Goal: Task Accomplishment & Management: Manage account settings

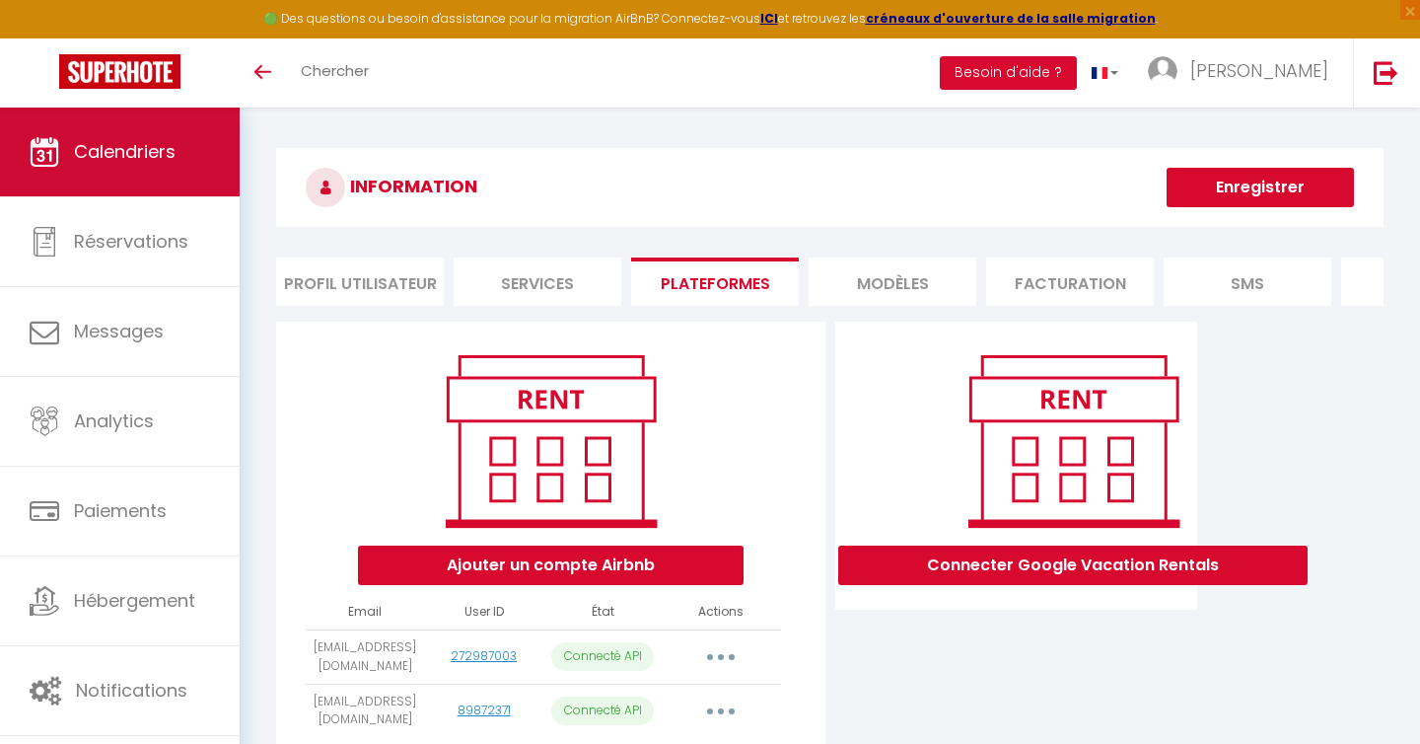
click at [134, 181] on link "Calendriers" at bounding box center [120, 152] width 240 height 89
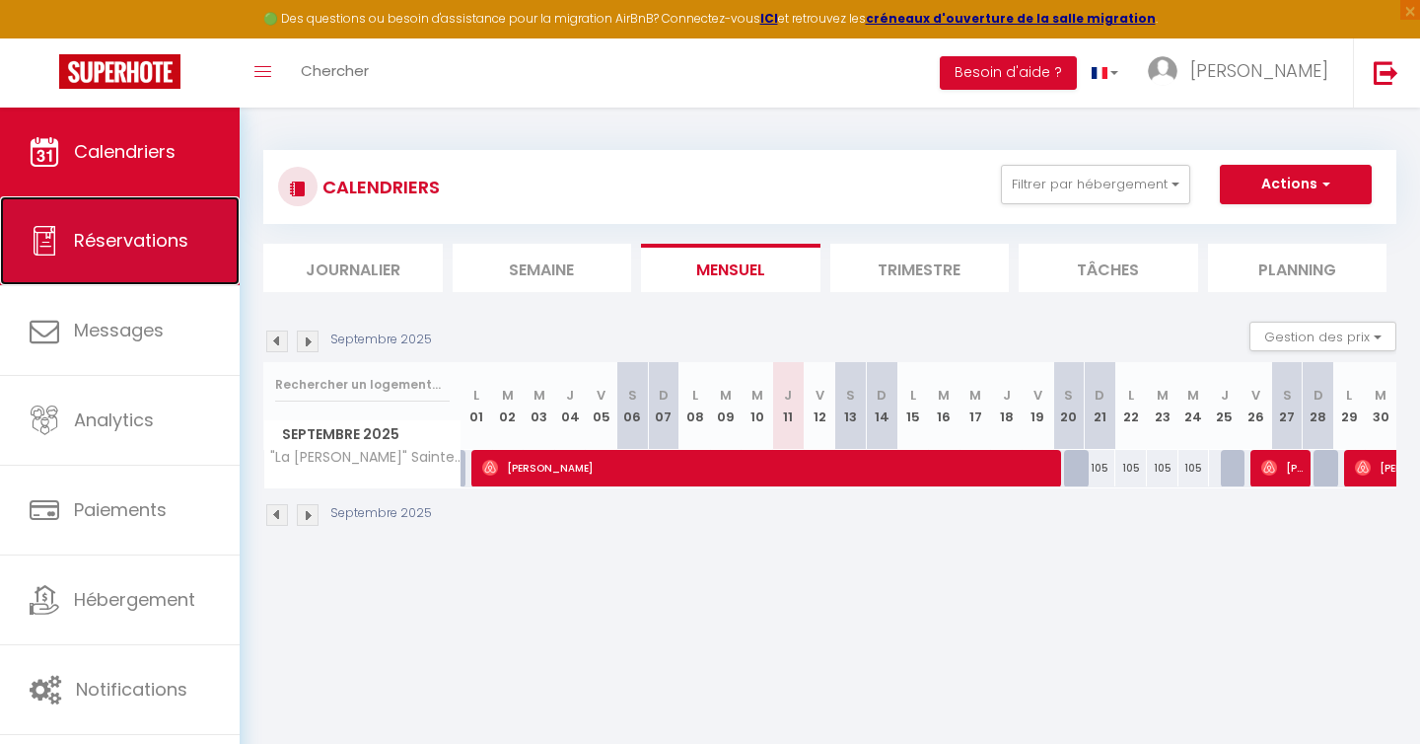
click at [165, 241] on span "Réservations" at bounding box center [131, 240] width 114 height 25
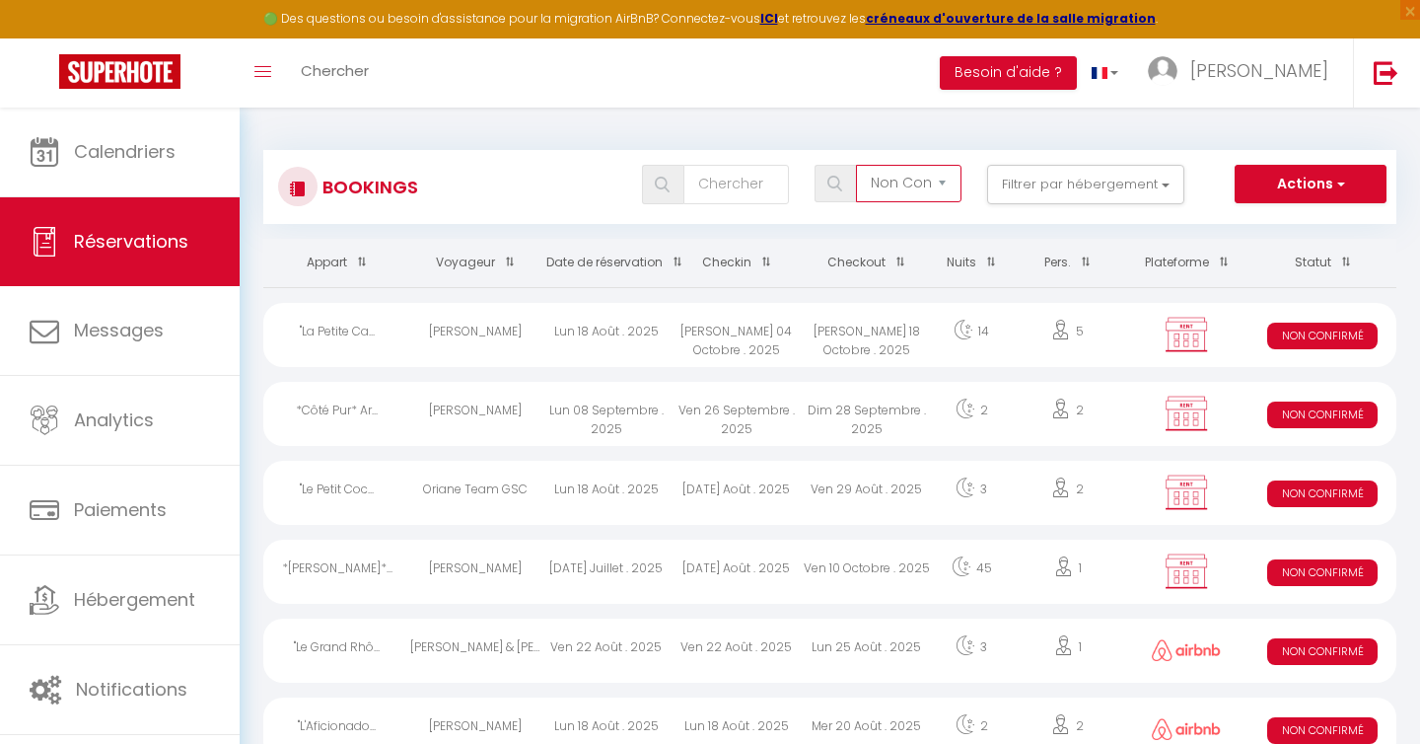
click at [901, 172] on select "Tous les statuts Annulé Confirmé Non Confirmé Tout sauf annulé No Show Request" at bounding box center [909, 183] width 106 height 37
click at [1051, 197] on button "Filtrer par hébergement" at bounding box center [1085, 184] width 197 height 39
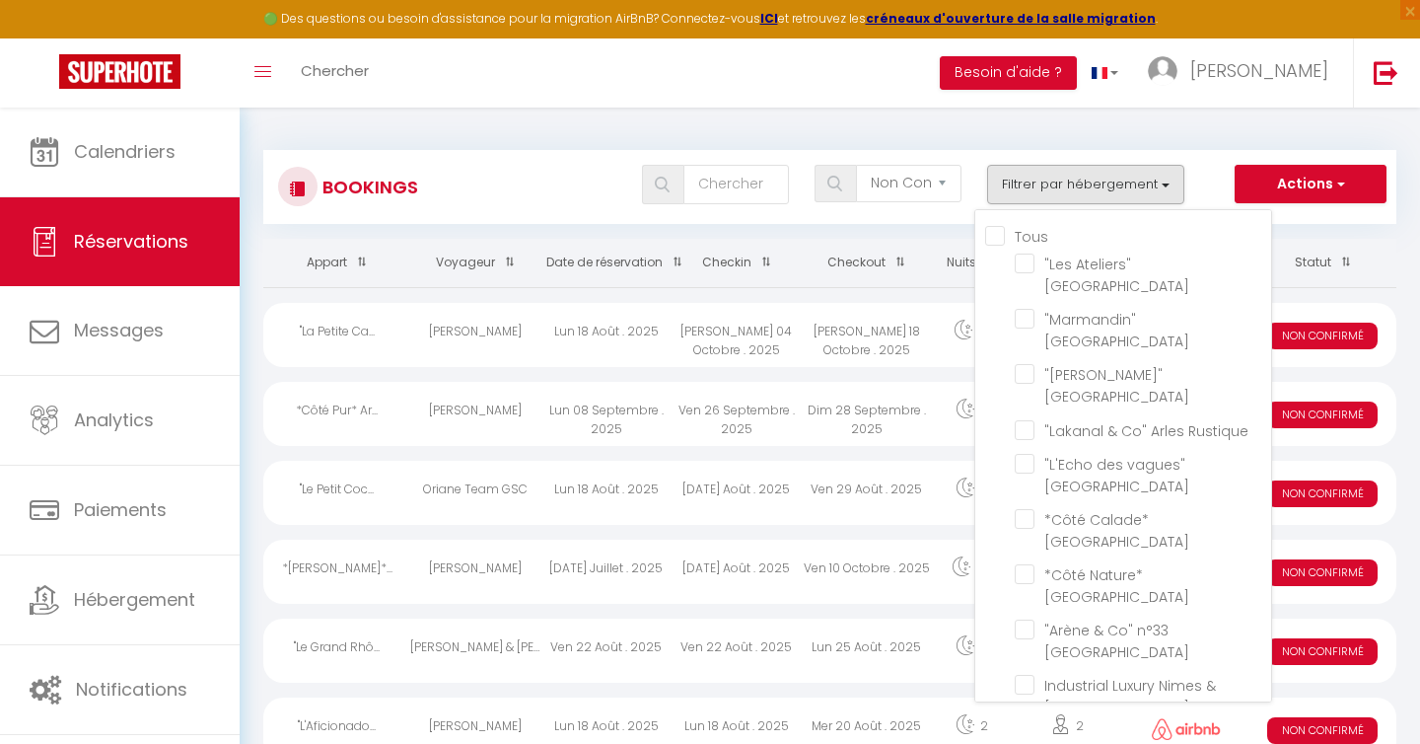
click at [877, 146] on div "Bookings Tous les statuts Annulé Confirmé Non Confirmé Tout sauf annulé No Show…" at bounding box center [829, 177] width 1133 height 93
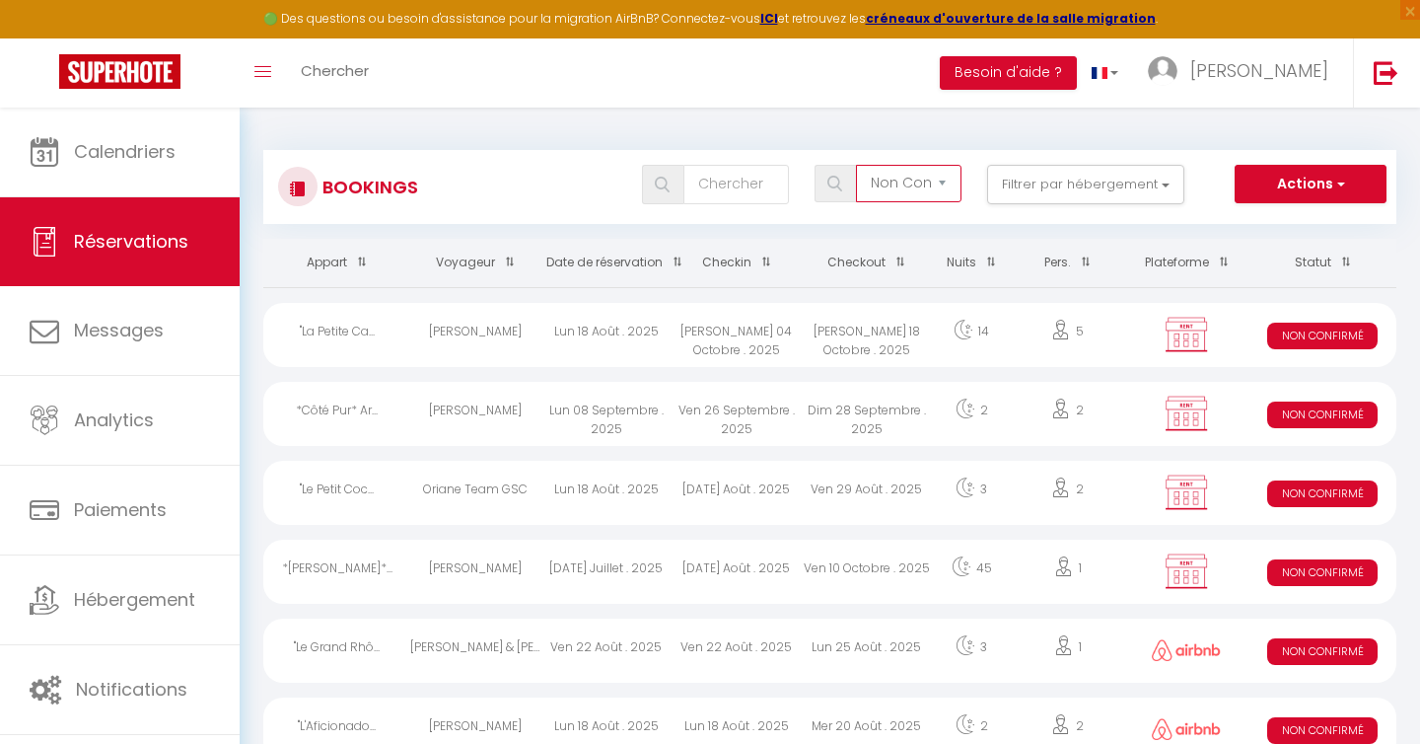
click at [919, 177] on select "Tous les statuts Annulé Confirmé Non Confirmé Tout sauf annulé No Show Request" at bounding box center [909, 183] width 106 height 37
select select "confirmed"
click at [857, 165] on select "Tous les statuts Annulé Confirmé Non Confirmé Tout sauf annulé No Show Request" at bounding box center [909, 183] width 106 height 37
click at [753, 176] on input "text" at bounding box center [736, 184] width 106 height 39
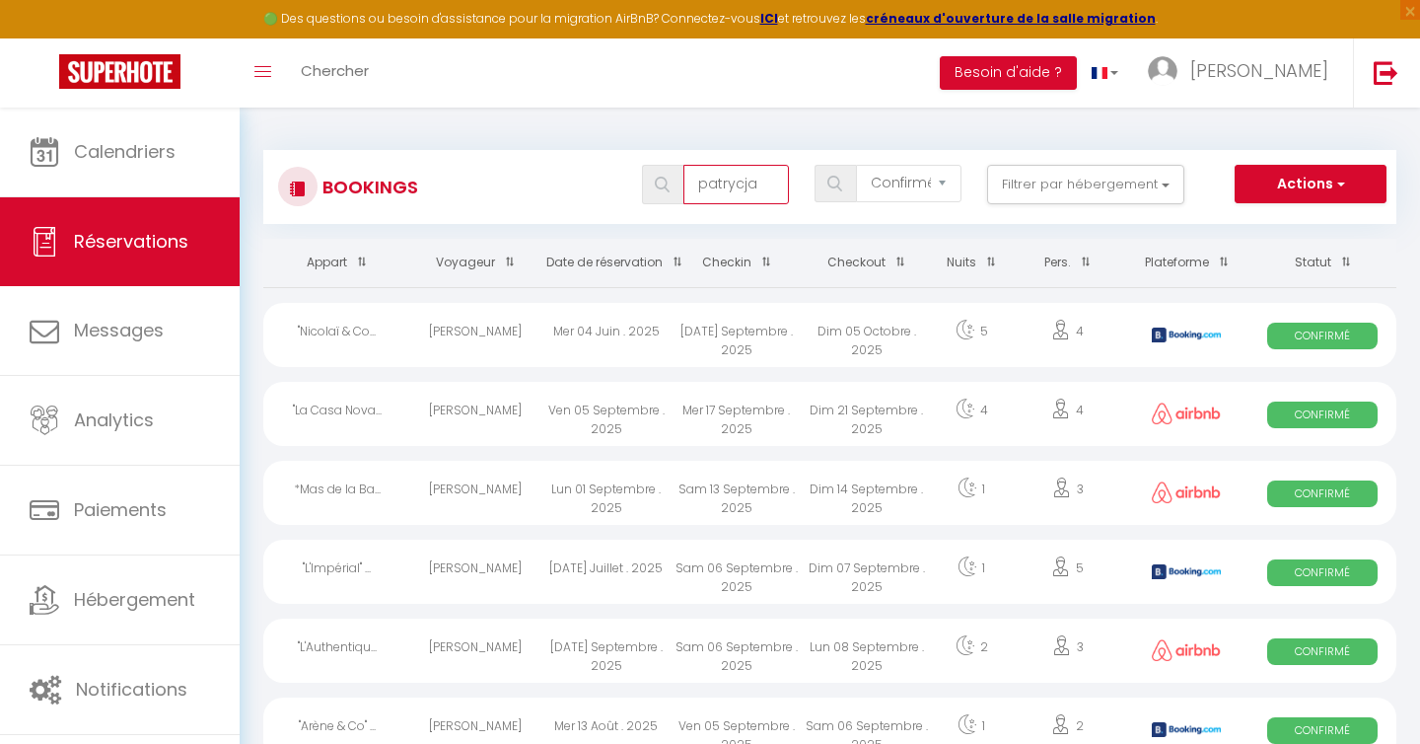
type input "patrycja"
click at [542, 186] on div "patrycja Tous les statuts Annulé Confirmé Non Confirmé Tout sauf annulé No Show…" at bounding box center [877, 184] width 1036 height 39
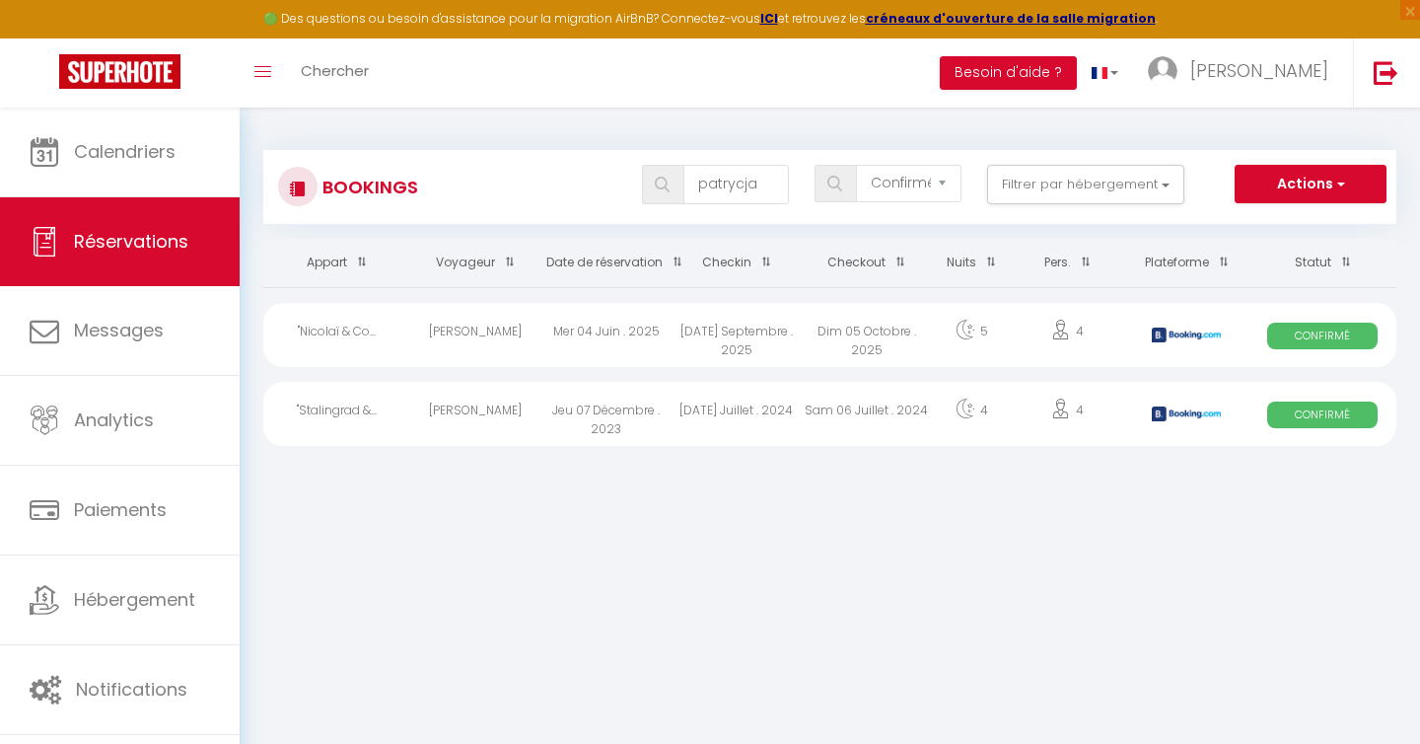
click at [464, 336] on div "[PERSON_NAME]" at bounding box center [475, 335] width 130 height 64
select select "OK"
select select "KO"
select select "0"
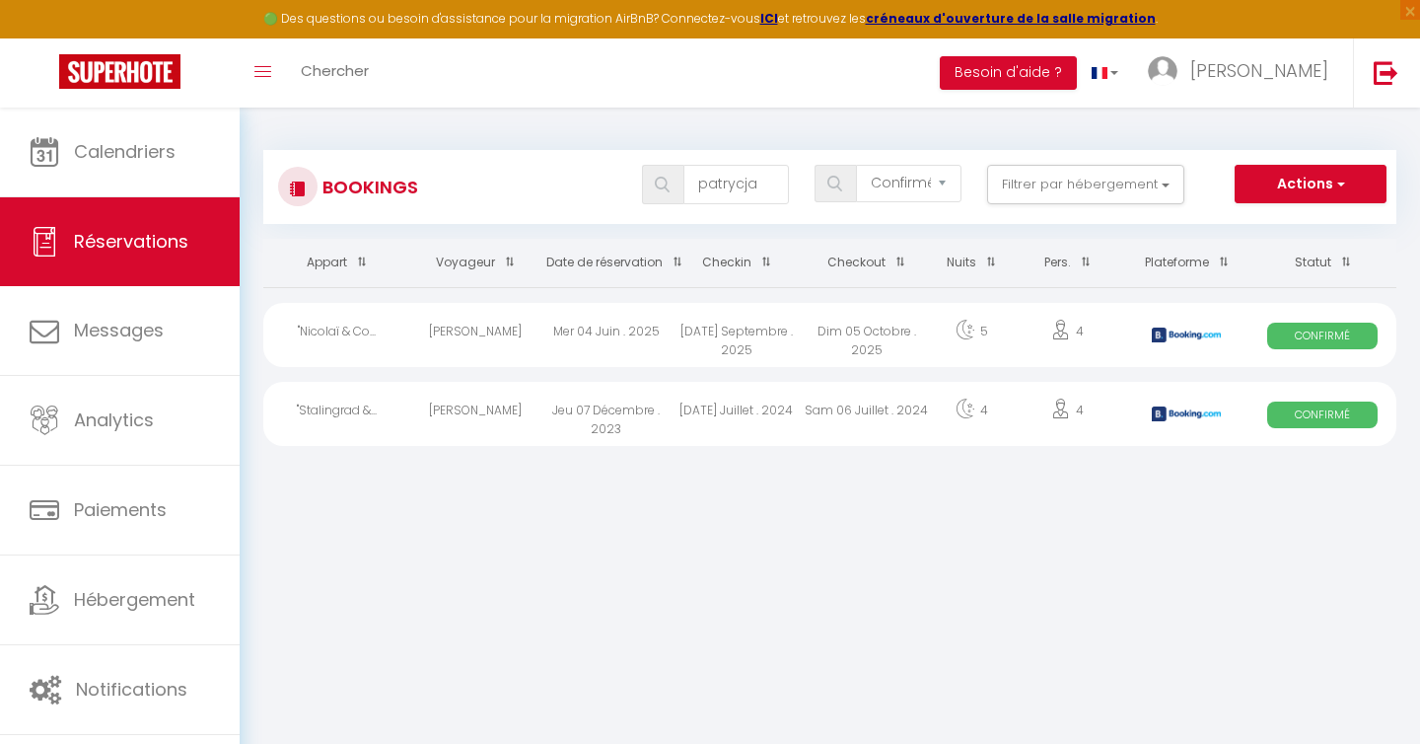
select select "1"
select select
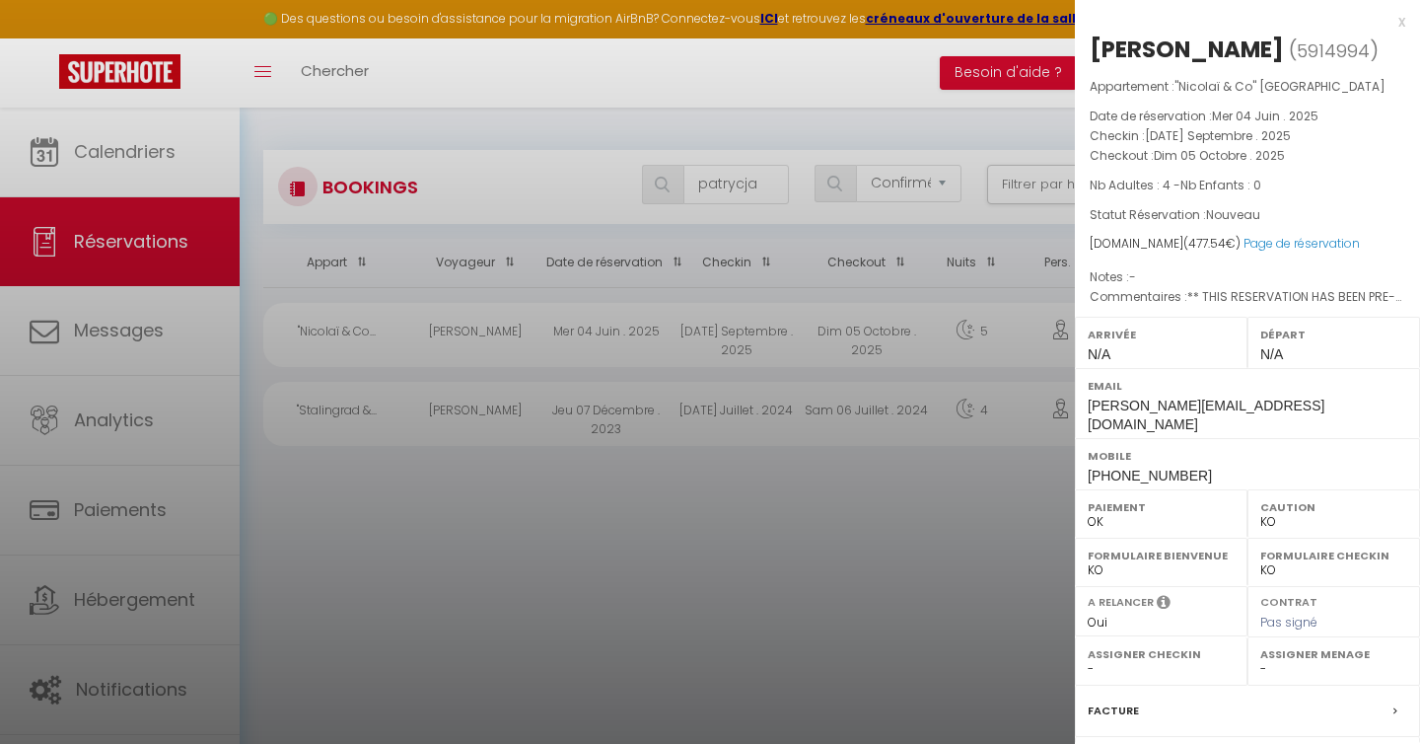
select select "6807"
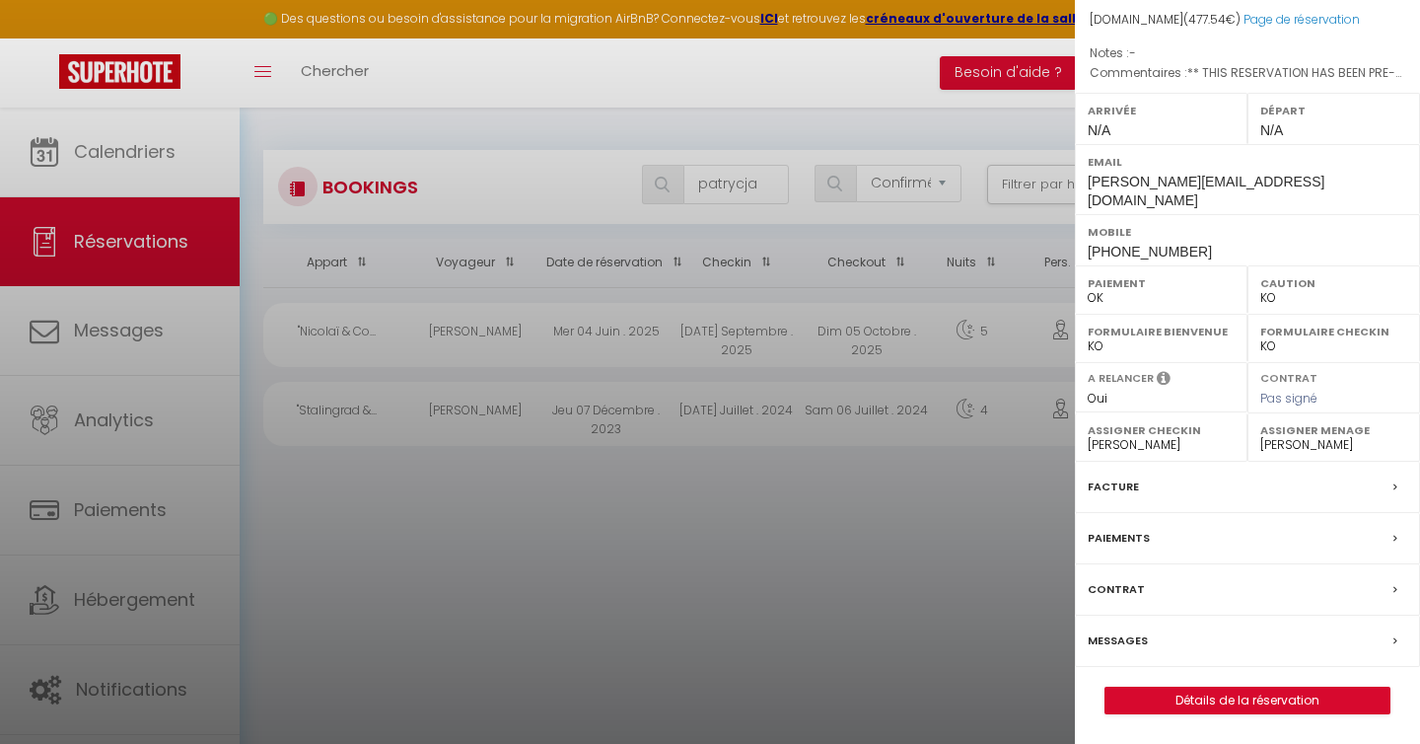
scroll to position [237, 0]
click at [1127, 484] on label "Facture" at bounding box center [1113, 486] width 51 height 21
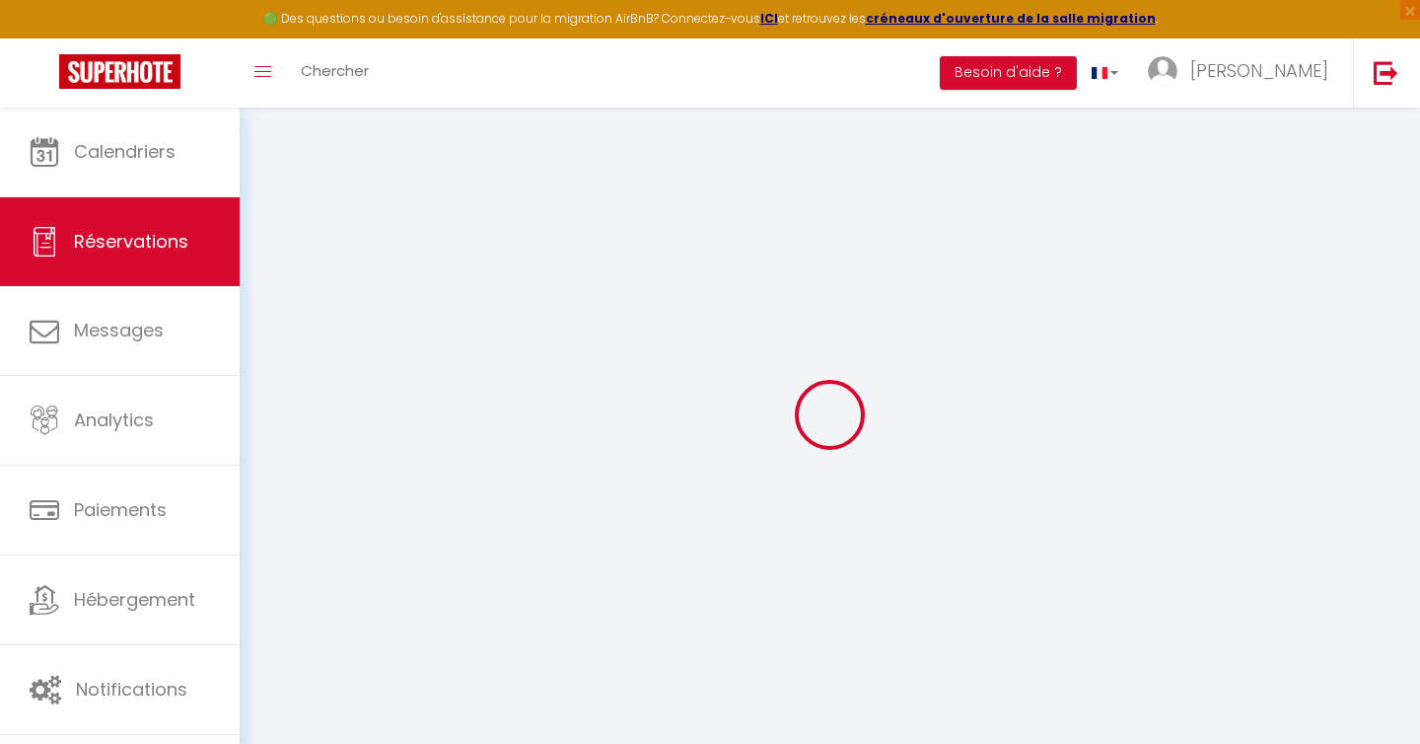
select select
checkbox input "false"
select select
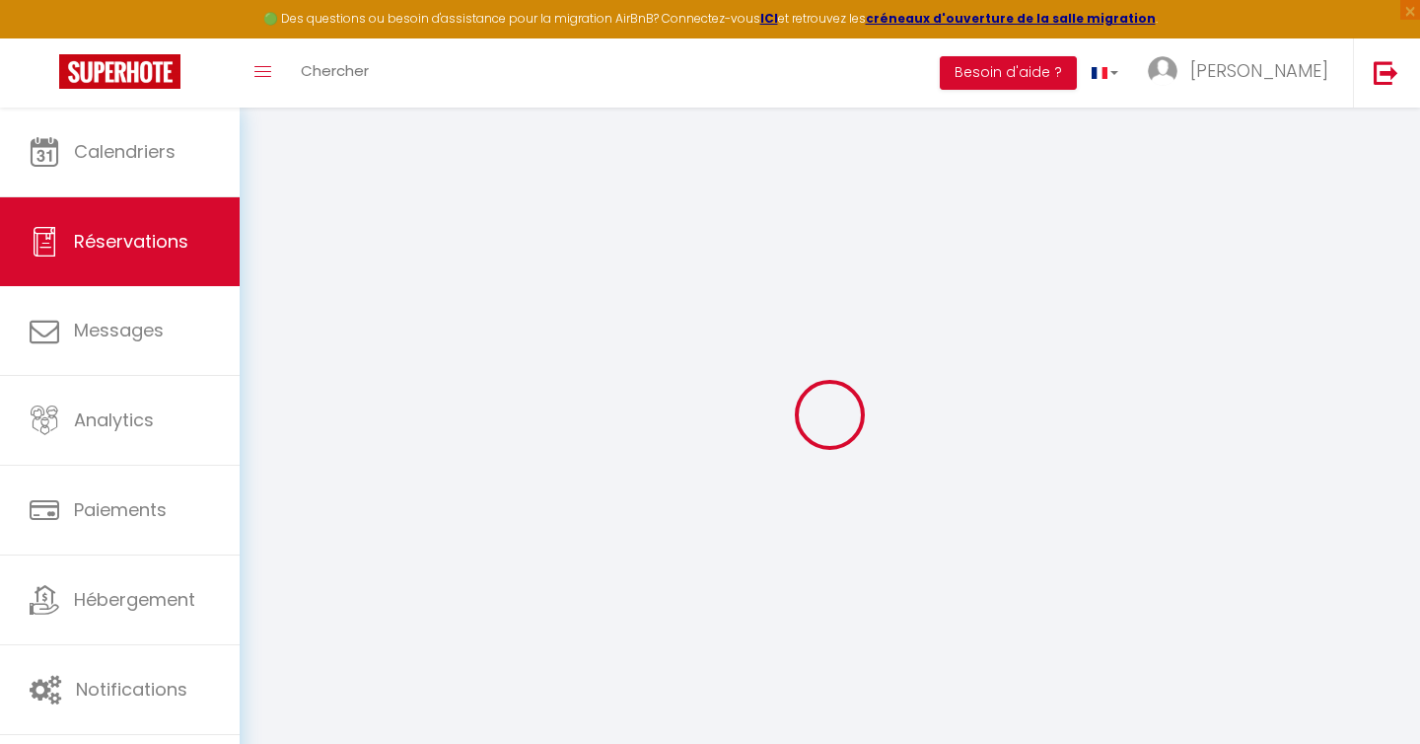
checkbox input "false"
select select
checkbox input "false"
type textarea "** THIS RESERVATION HAS BEEN PRE-PAID ** BOOKING NOTE : Payment charge is EUR 6…"
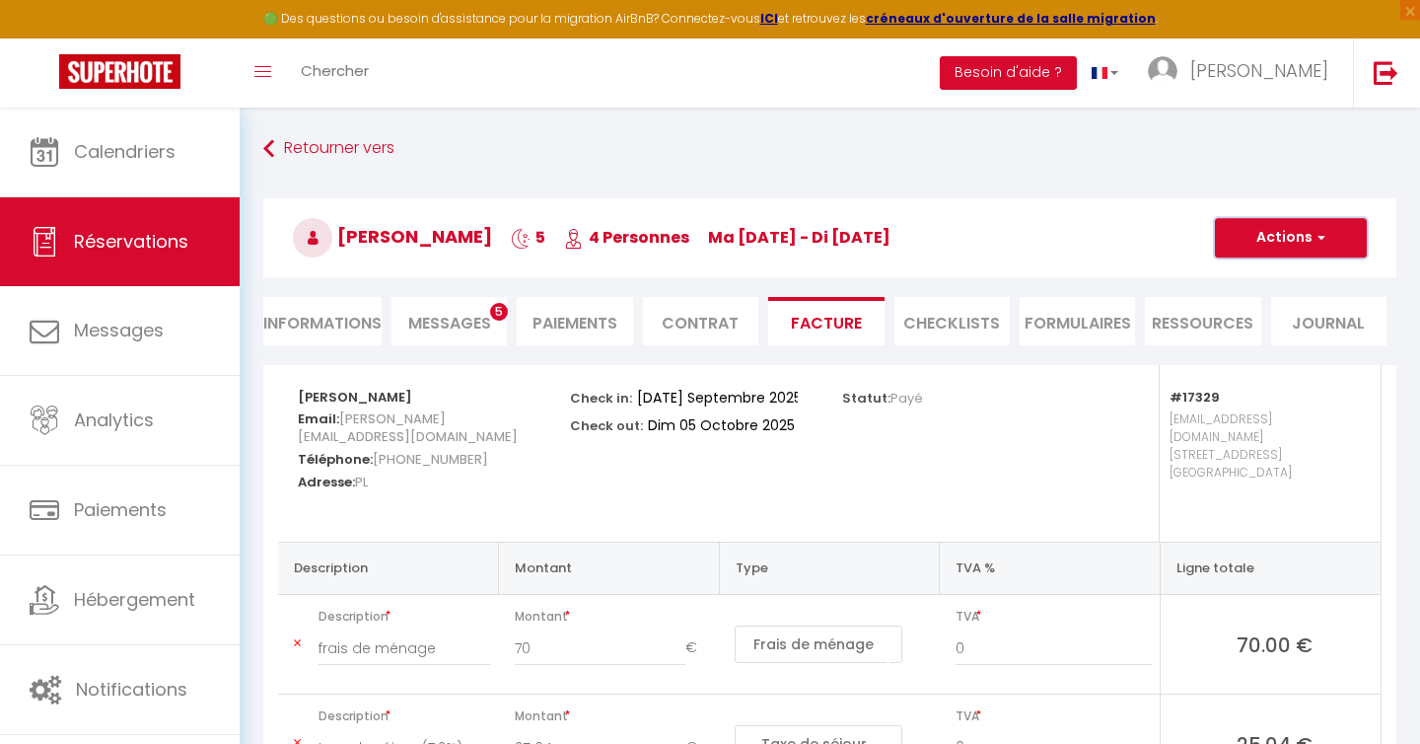
click at [1309, 237] on button "Actions" at bounding box center [1291, 237] width 152 height 39
click at [1268, 301] on link "Aperçu et éditer" at bounding box center [1276, 307] width 166 height 26
click at [1357, 219] on button "Actions" at bounding box center [1291, 237] width 152 height 39
click at [1271, 331] on link "Envoyer la facture" at bounding box center [1276, 333] width 166 height 26
type input "[PERSON_NAME][EMAIL_ADDRESS][DOMAIN_NAME]"
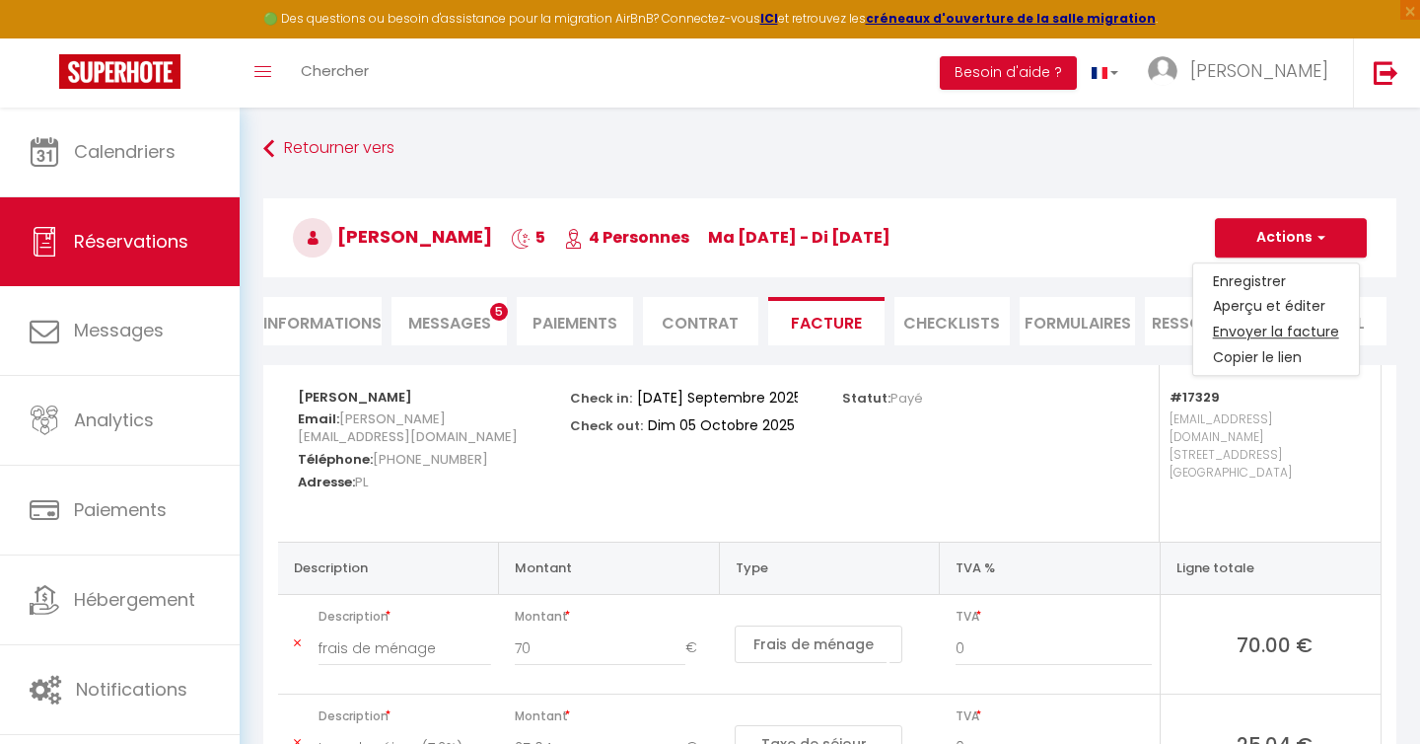
type input "Your invoice 5914994 - "Nicolaï & Co" [GEOGRAPHIC_DATA]"
type textarea "Hi, Here is the link to download your invoice: [URL][DOMAIN_NAME] Reservation d…"
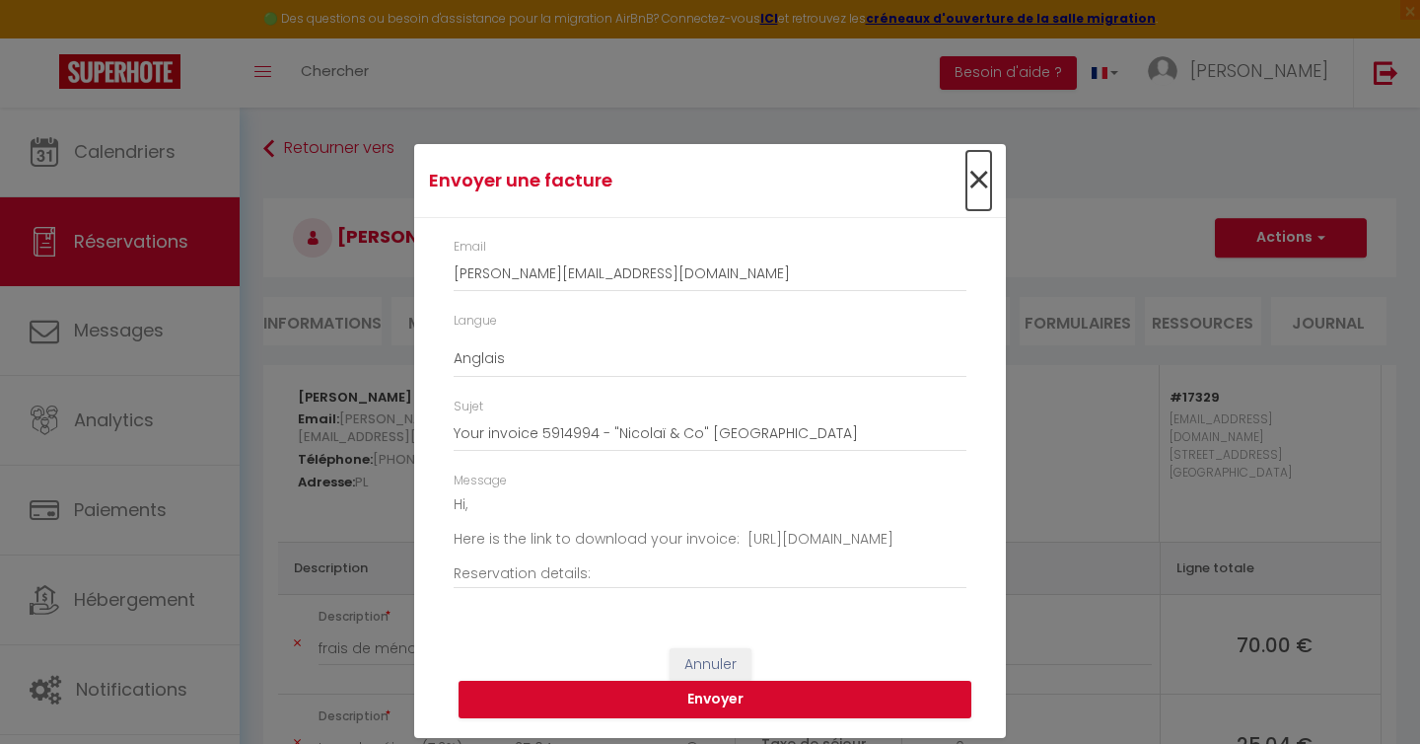
click at [967, 191] on span "×" at bounding box center [979, 180] width 25 height 59
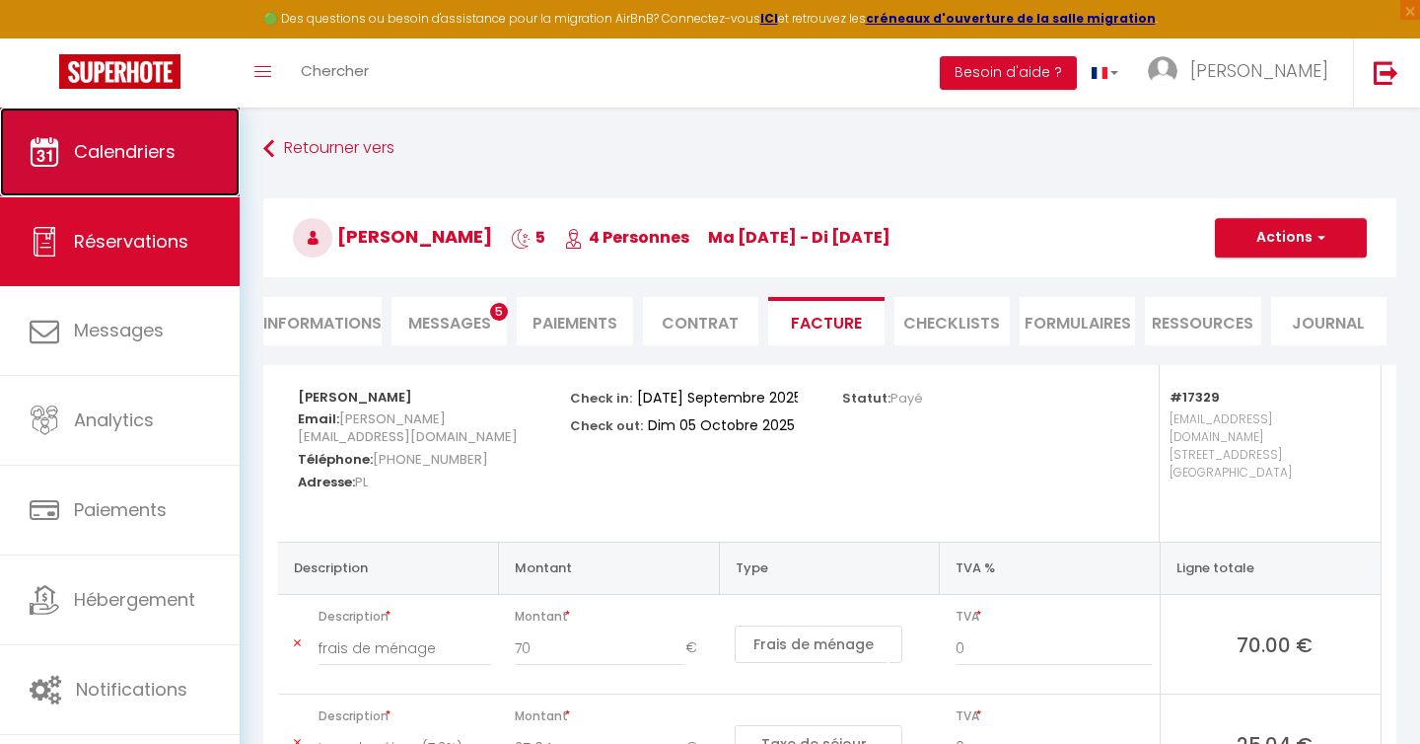
click at [181, 142] on link "Calendriers" at bounding box center [120, 152] width 240 height 89
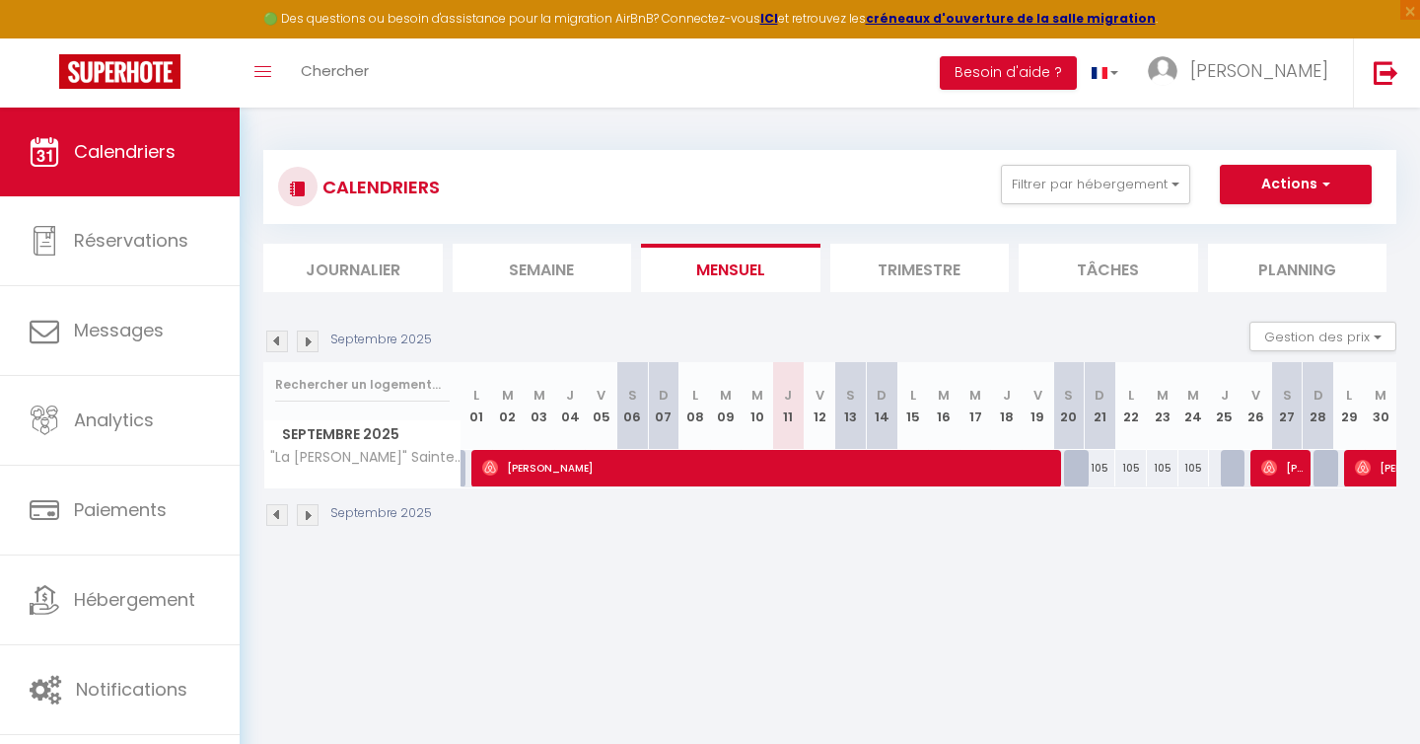
click at [1077, 205] on div "CALENDRIERS Filtrer par hébergement Tous "Les Ateliers" [GEOGRAPHIC_DATA] "Marm…" at bounding box center [830, 187] width 1104 height 44
click at [1088, 188] on button "Filtrer par hébergement" at bounding box center [1095, 184] width 189 height 39
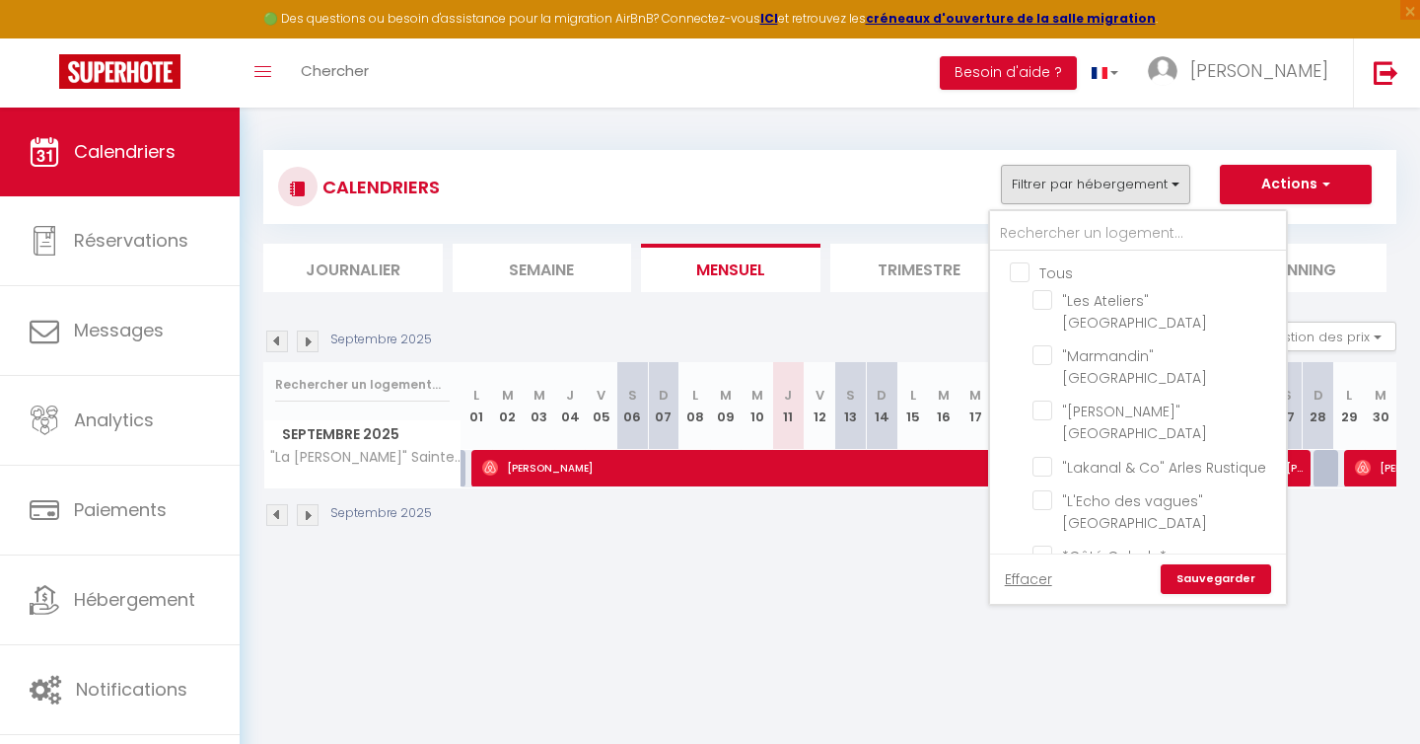
click at [1012, 274] on input "Tous" at bounding box center [1158, 271] width 296 height 20
checkbox input "true"
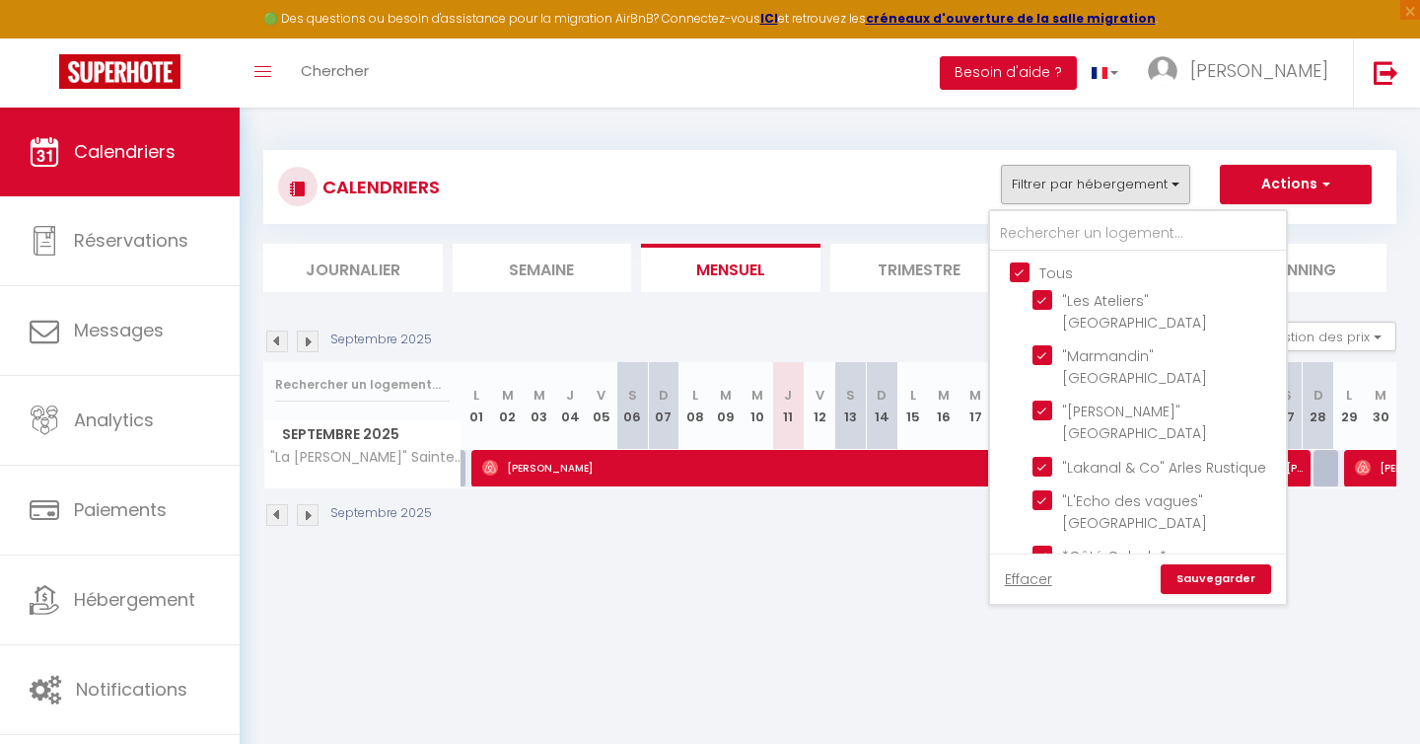
checkbox input "true"
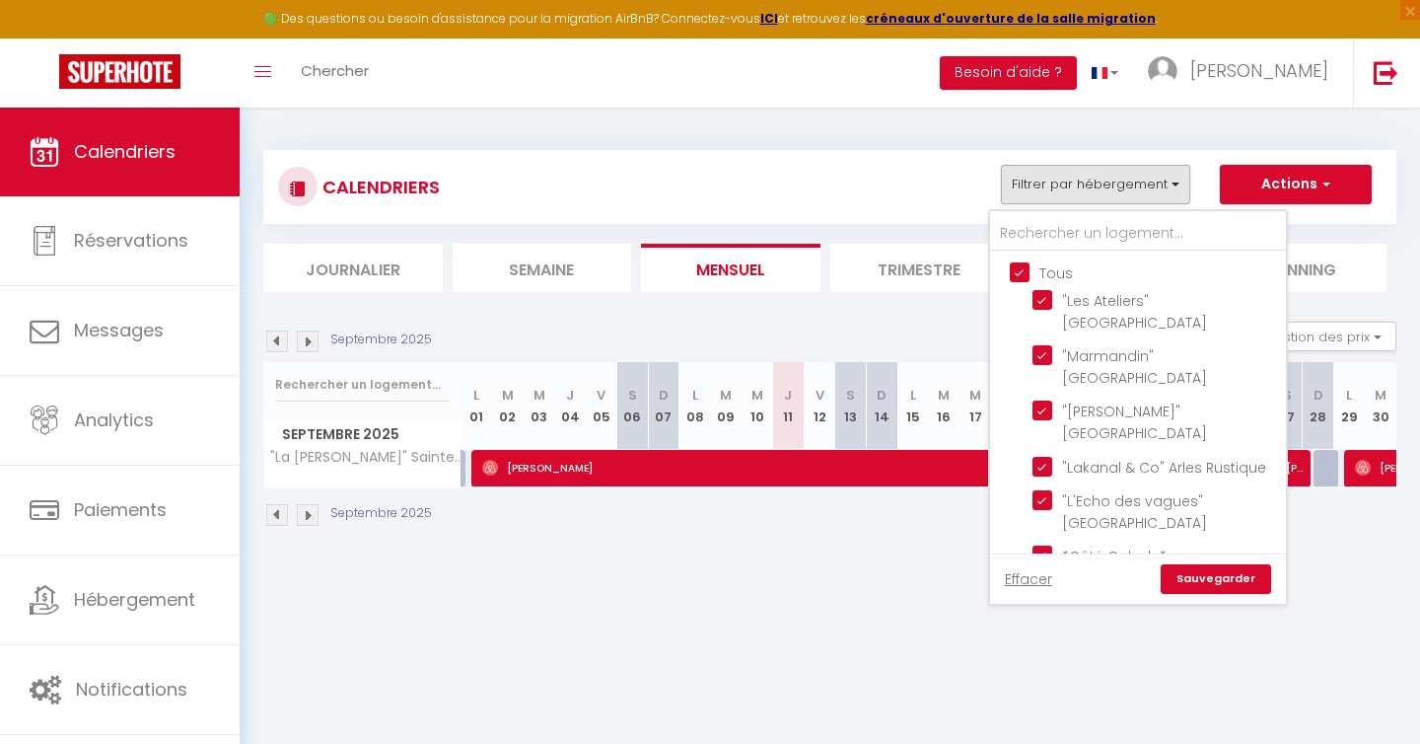
checkbox input "true"
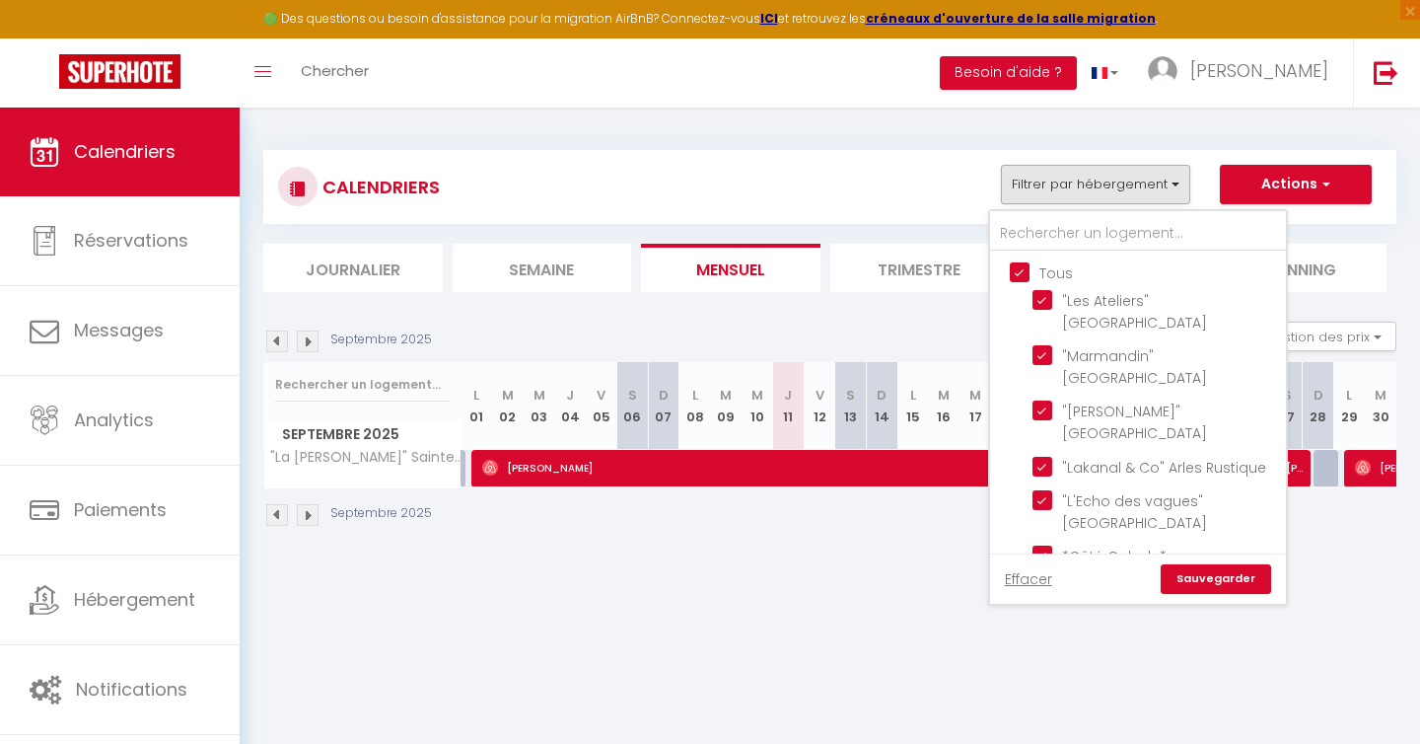
checkbox input "true"
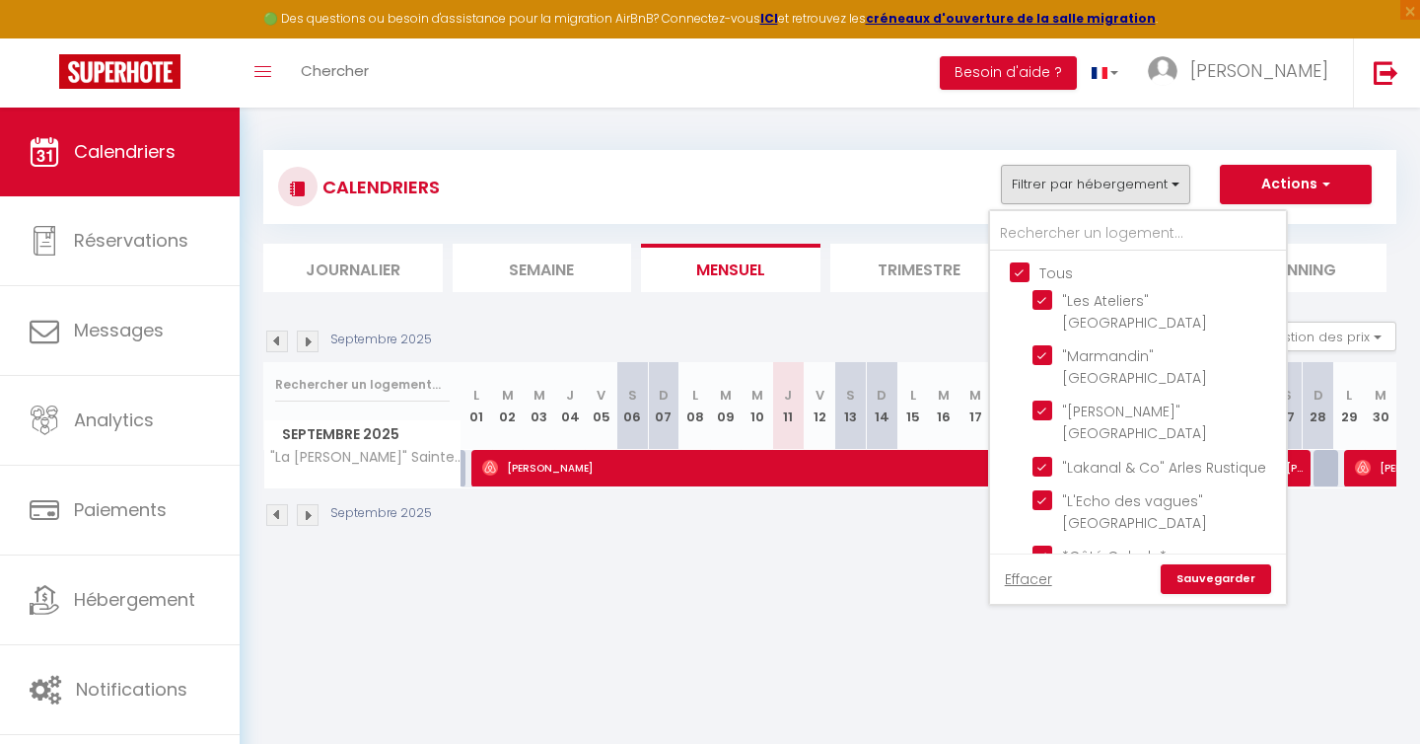
checkbox input "true"
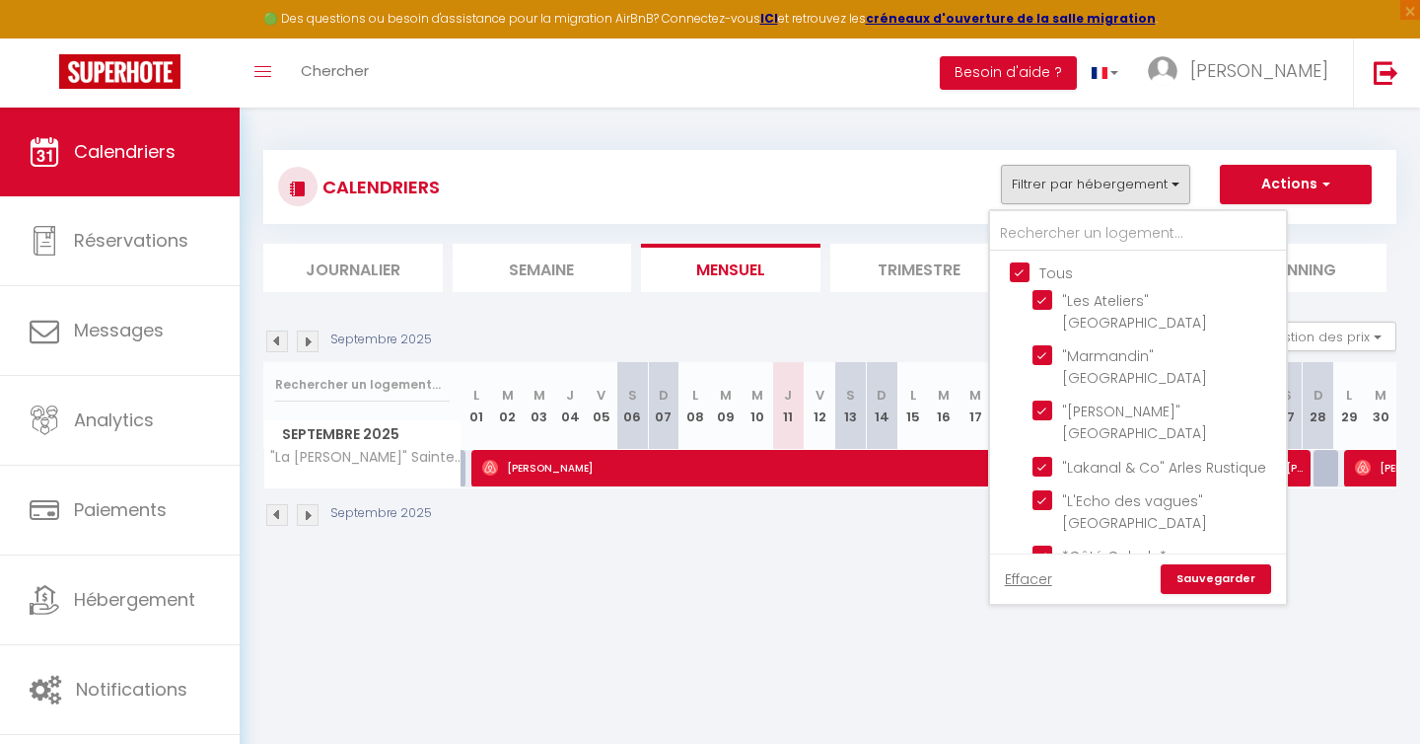
checkbox input "true"
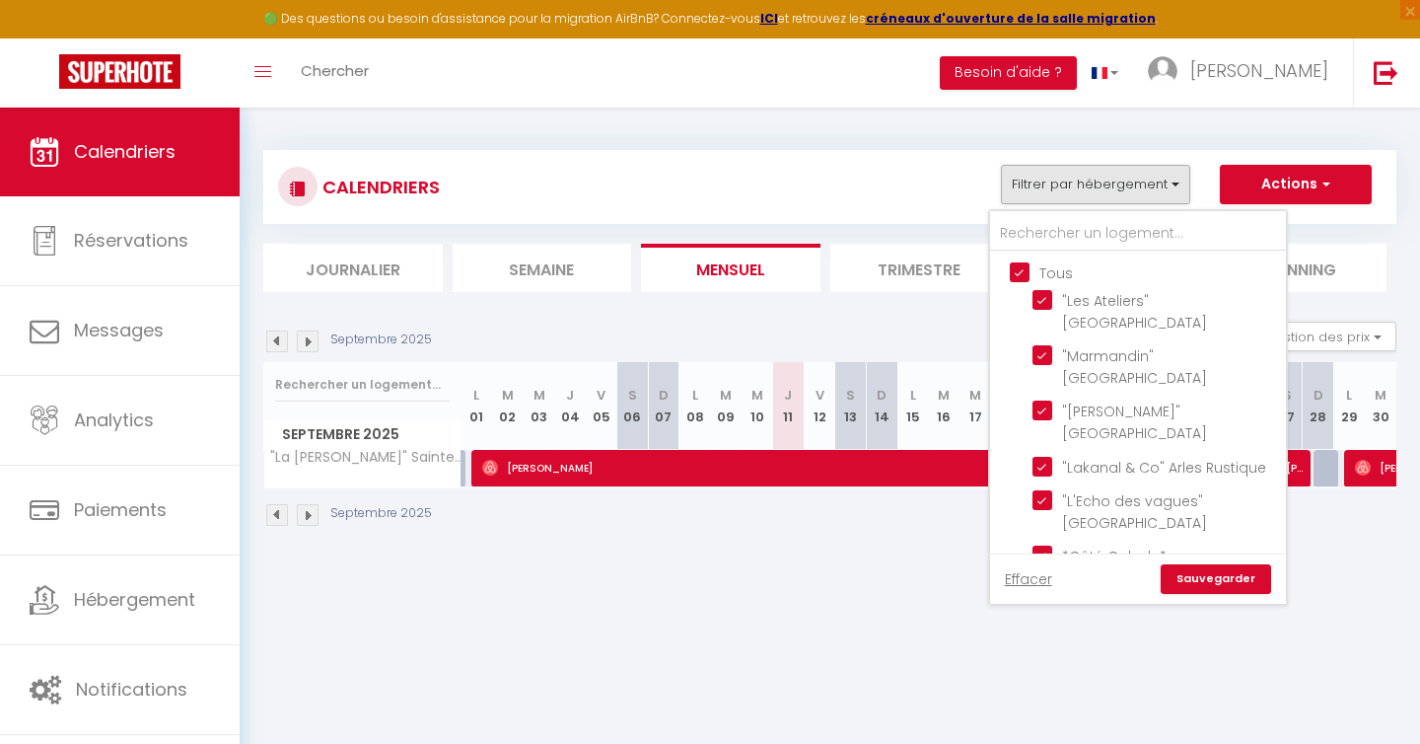
checkbox input "true"
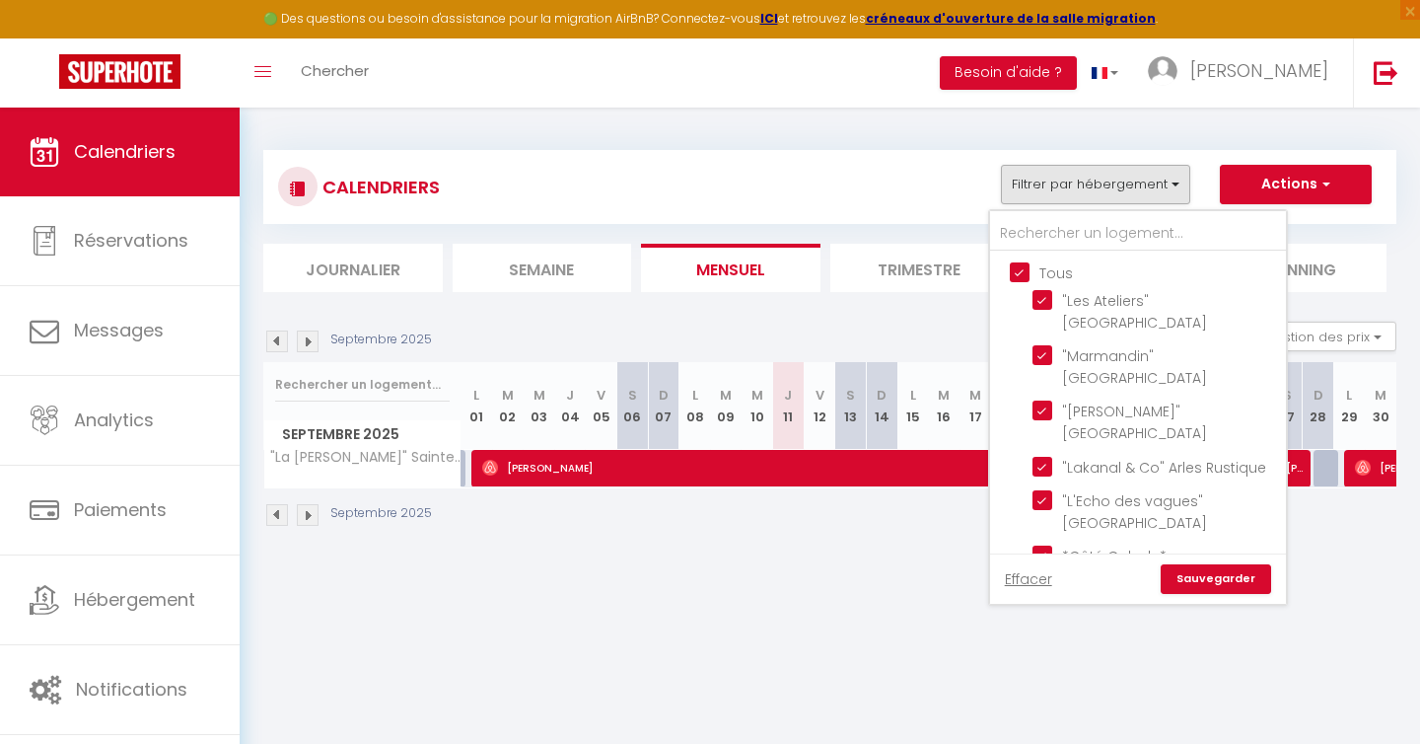
checkbox input "true"
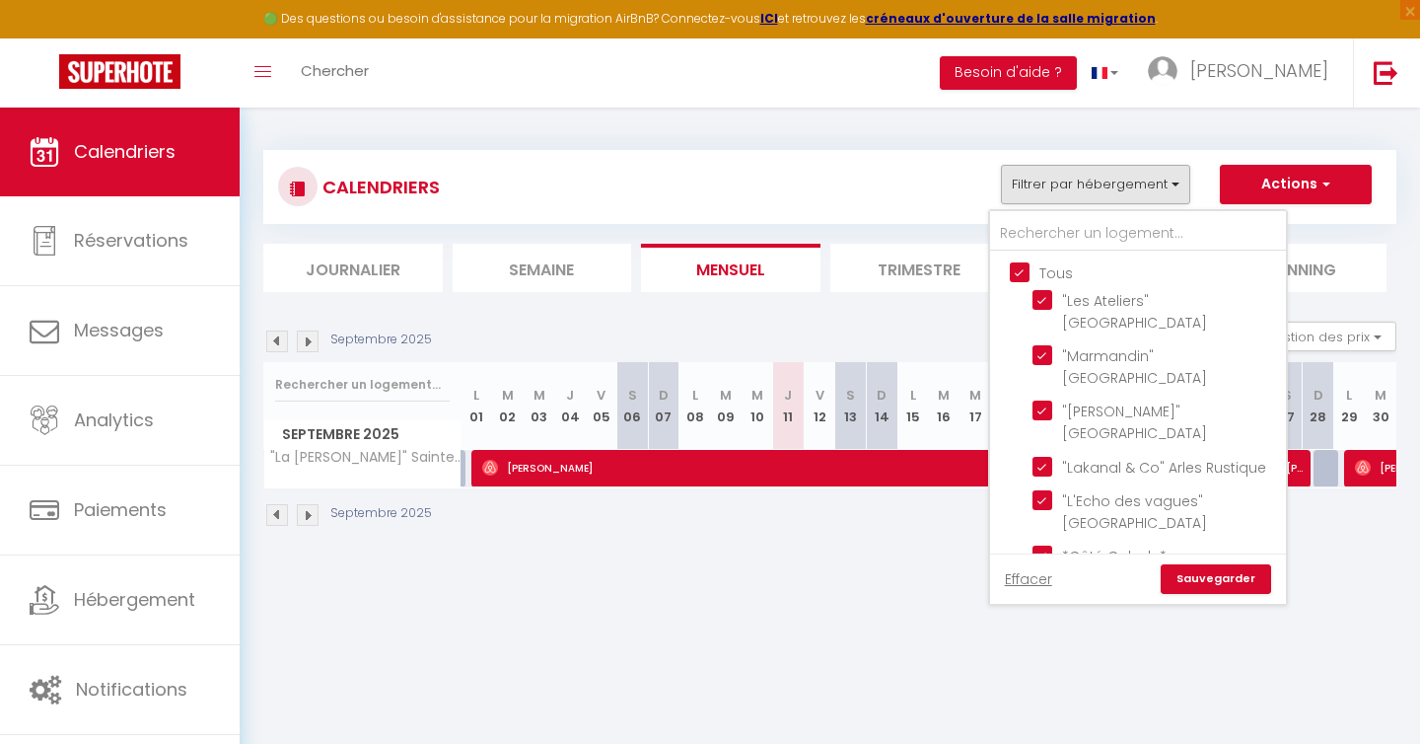
checkbox input "true"
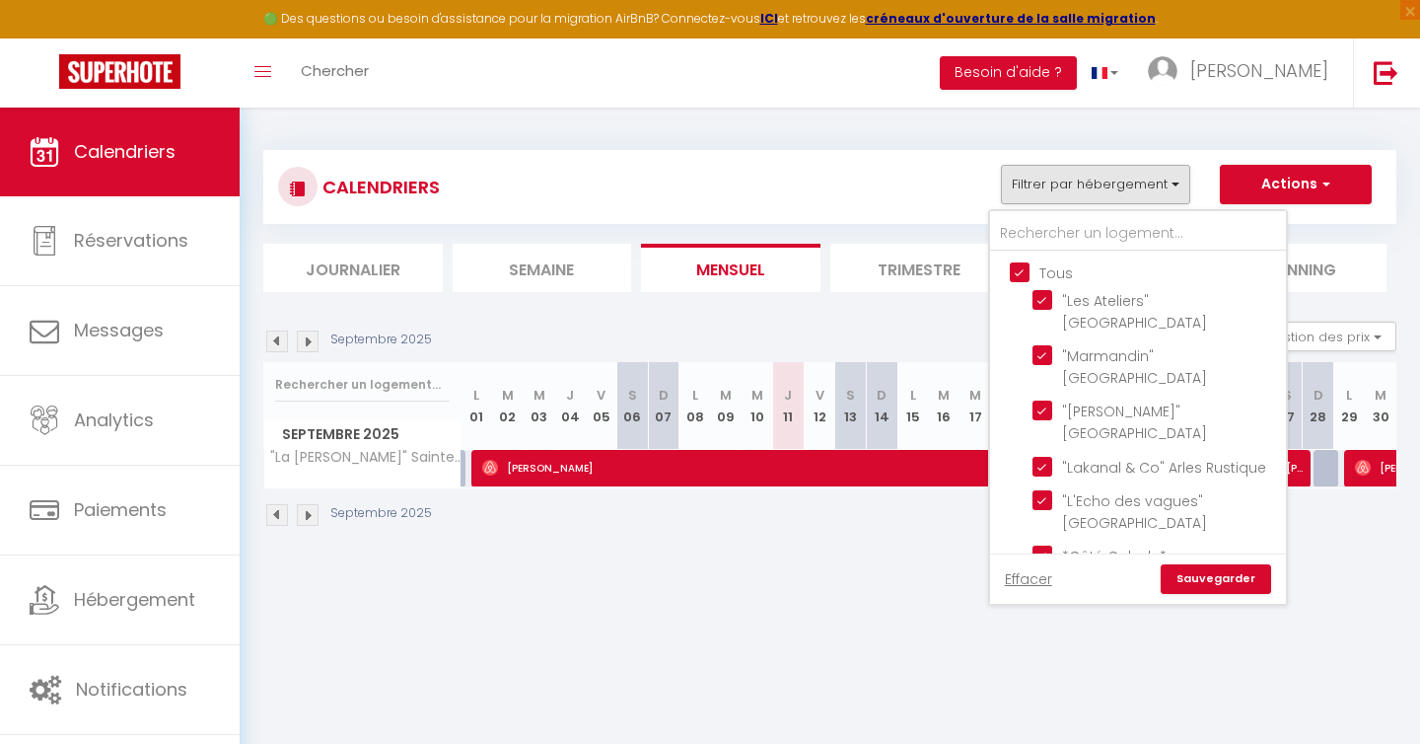
checkbox input "true"
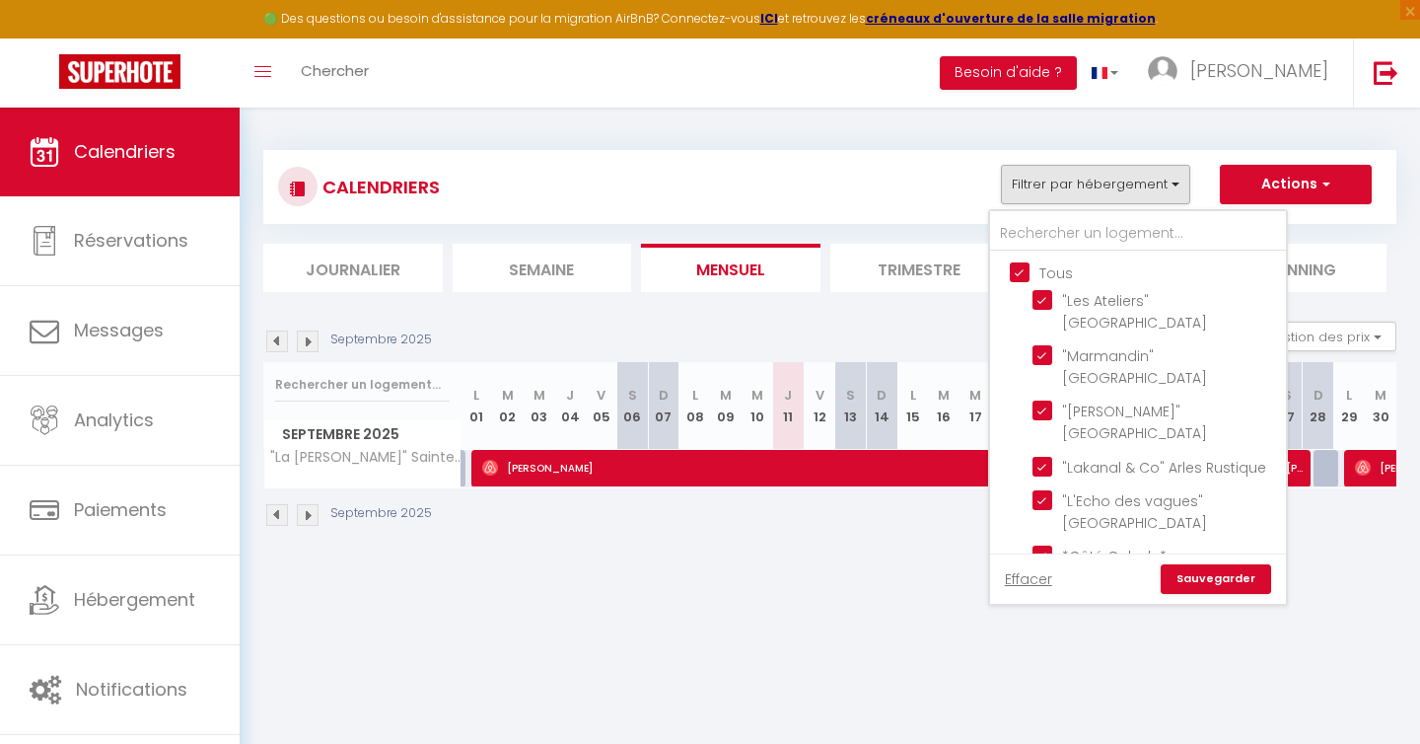
checkbox input "true"
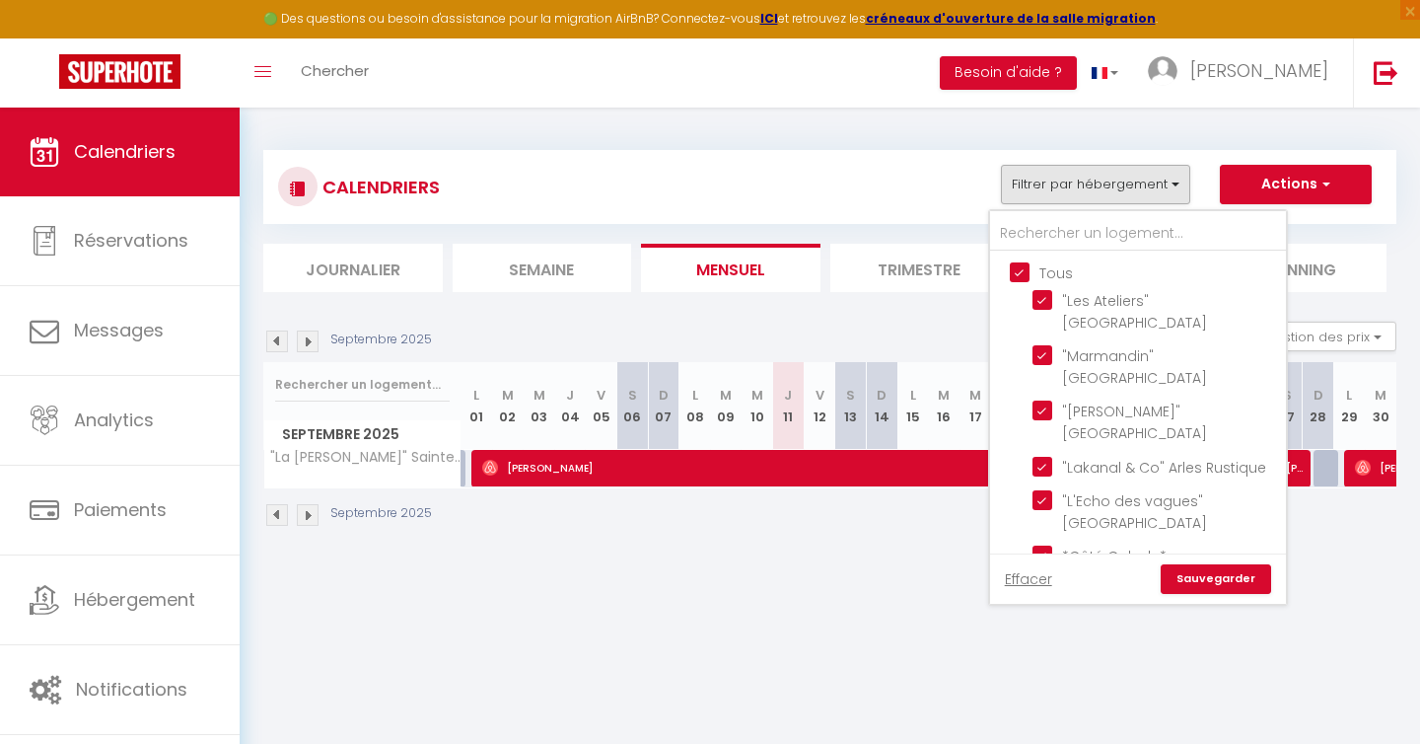
checkbox input "true"
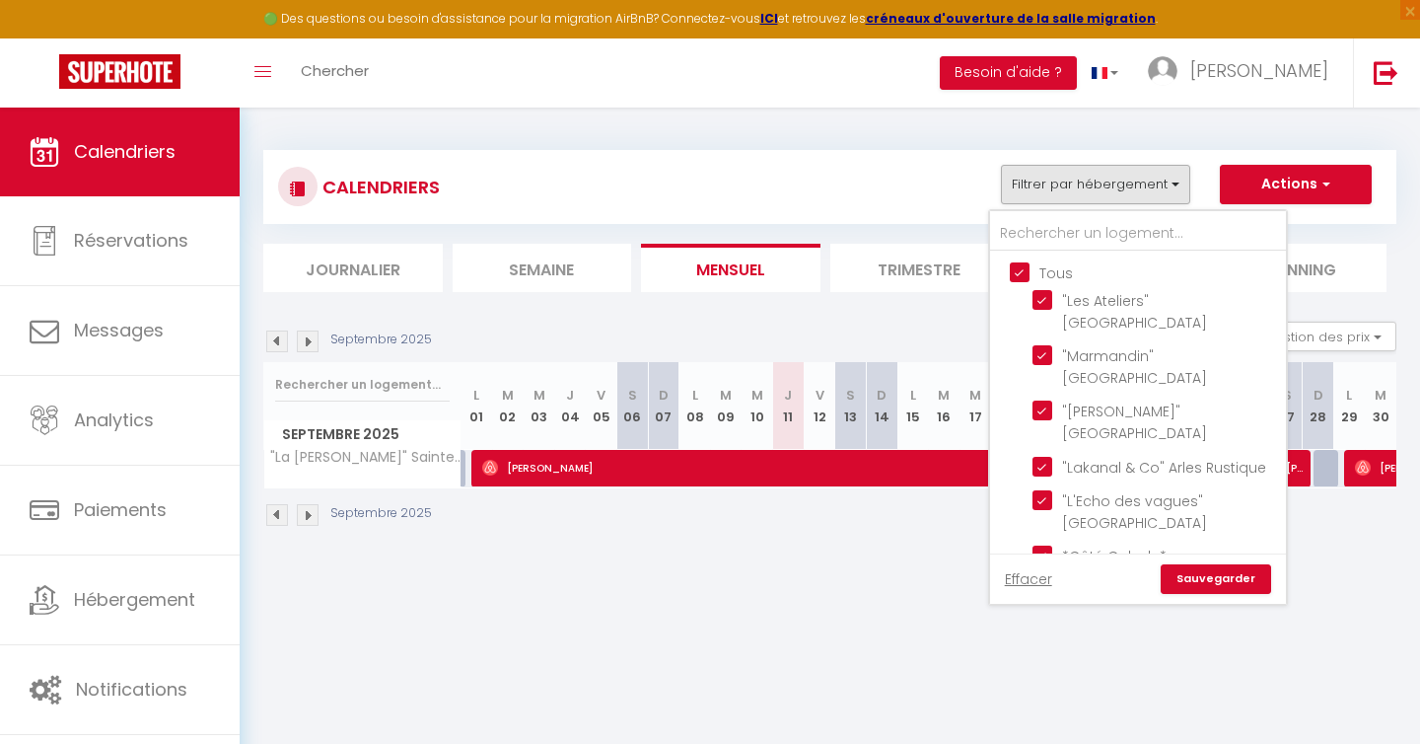
checkbox input "true"
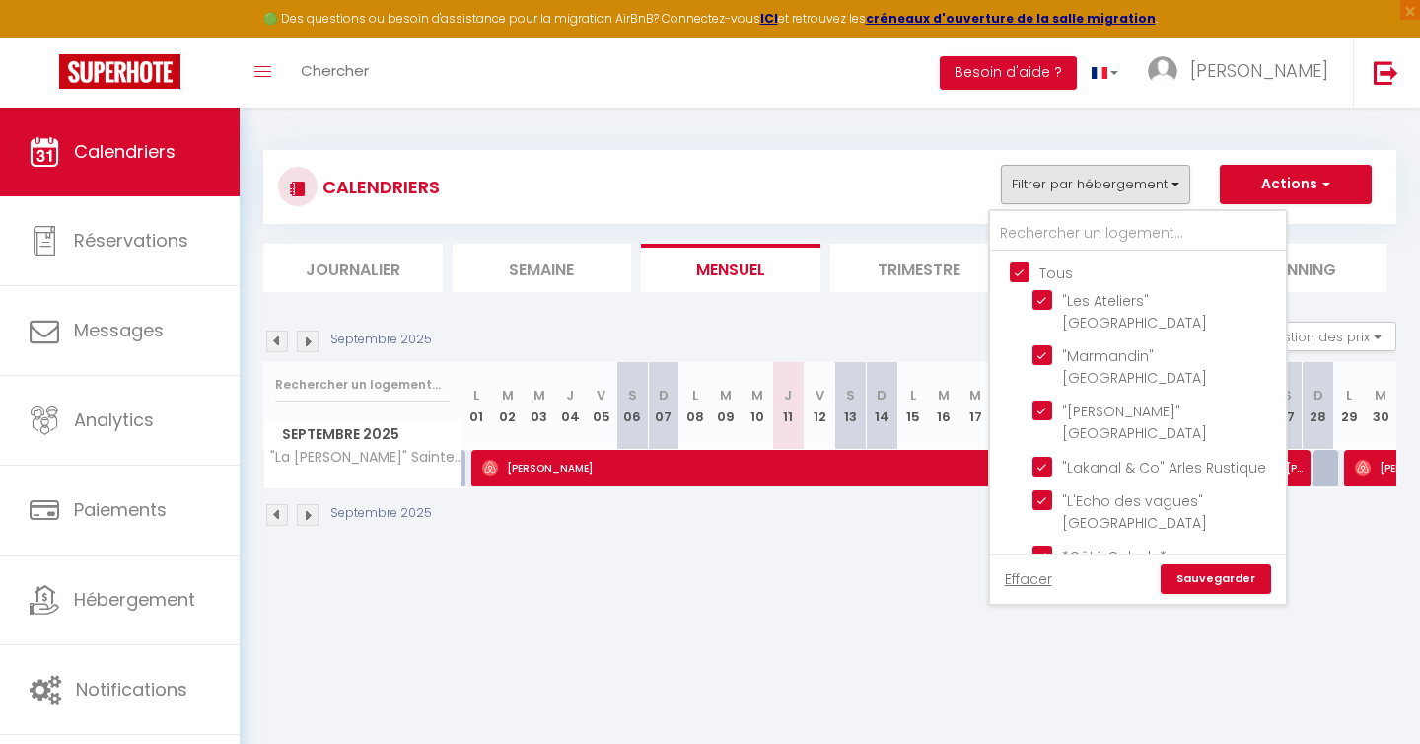
checkbox input "true"
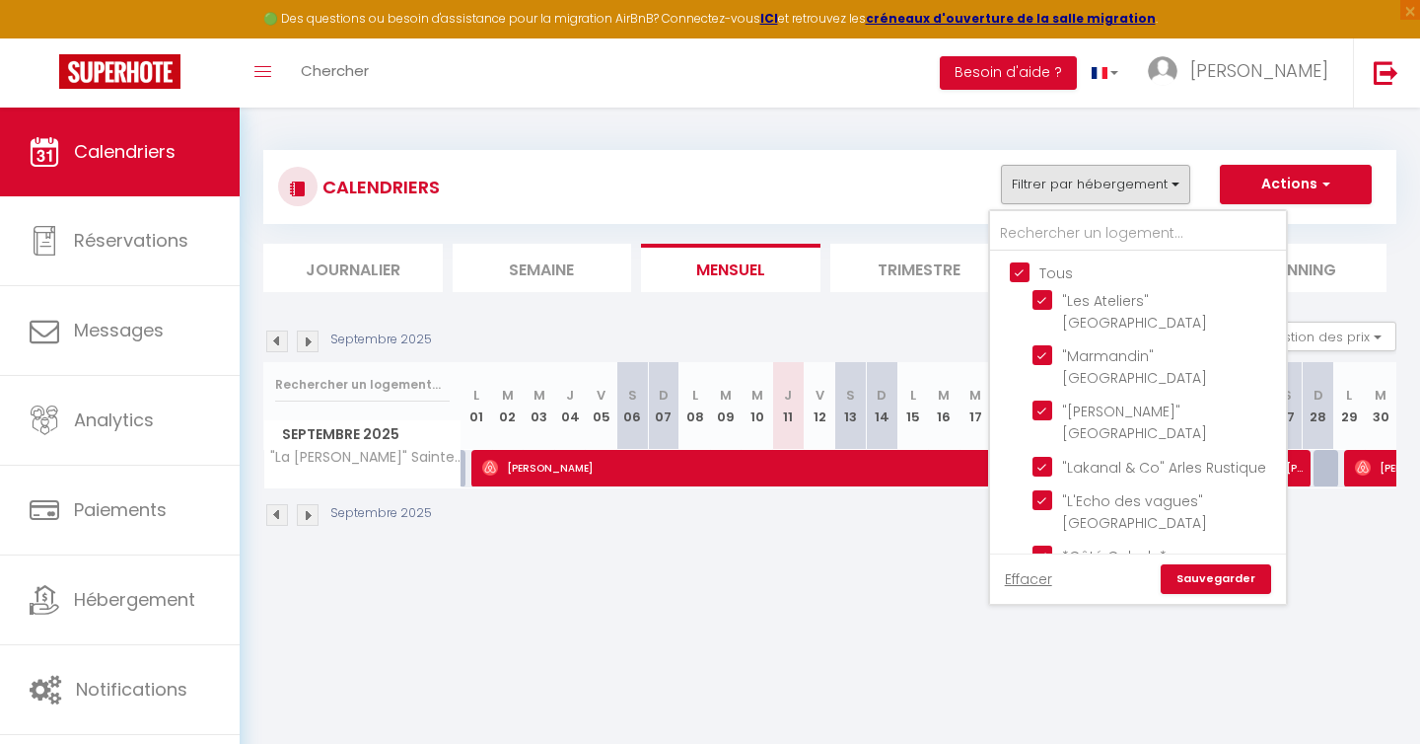
checkbox input "true"
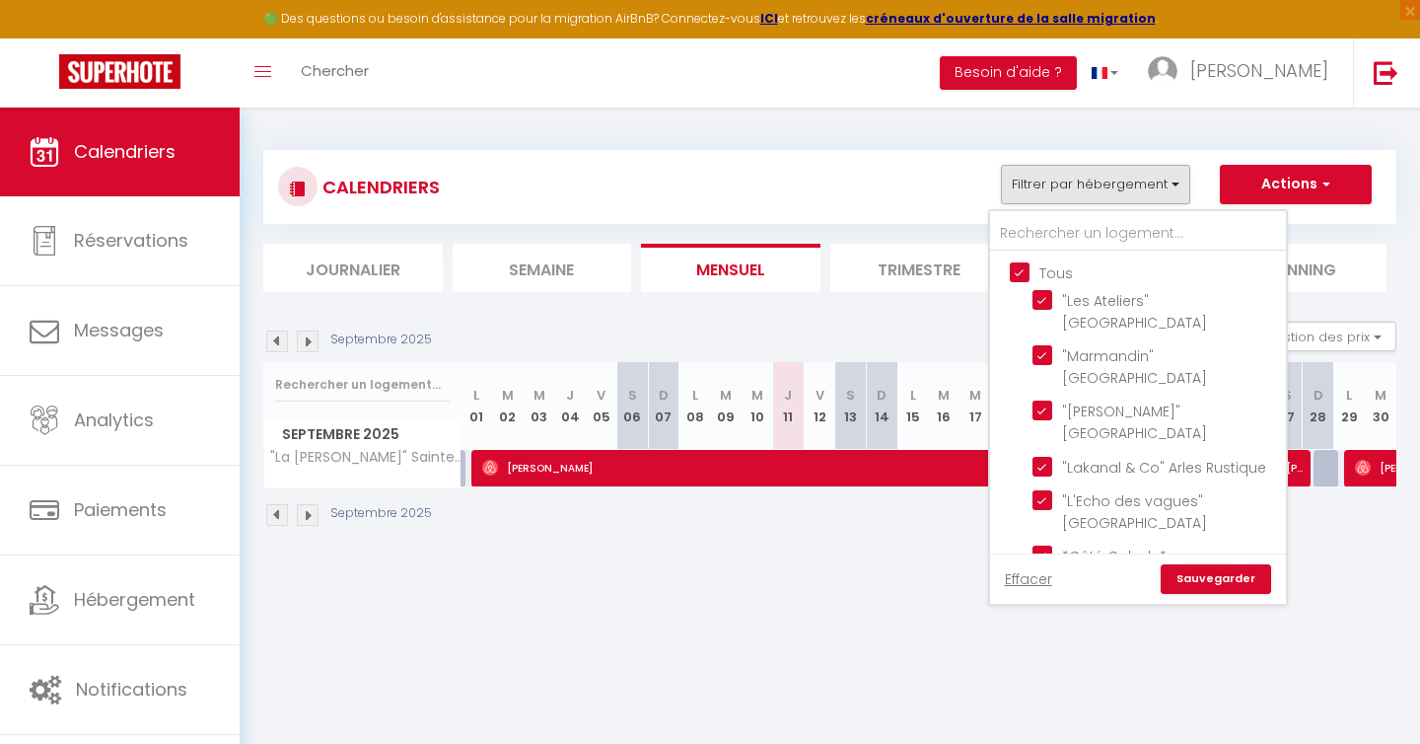
checkbox input "true"
click at [1017, 263] on input "Tous" at bounding box center [1158, 271] width 296 height 20
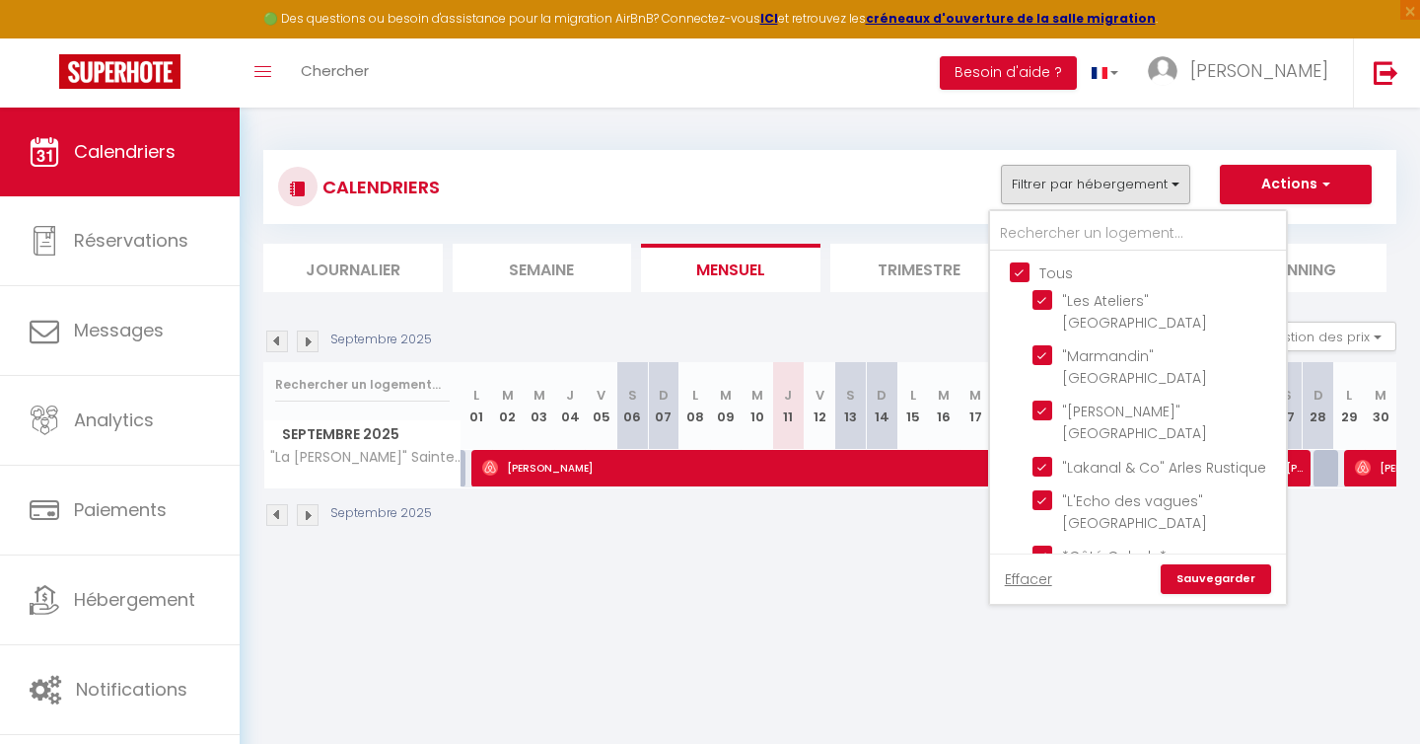
checkbox input "false"
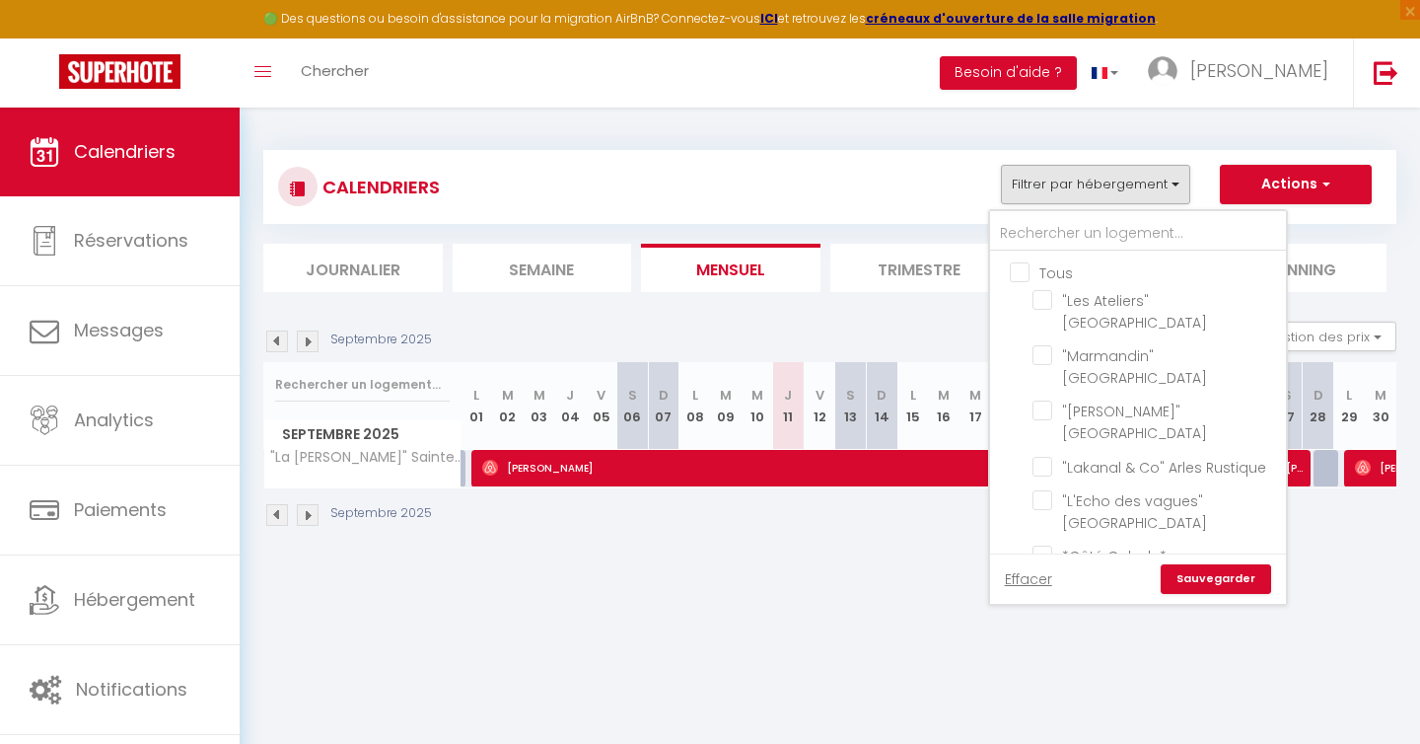
checkbox input "false"
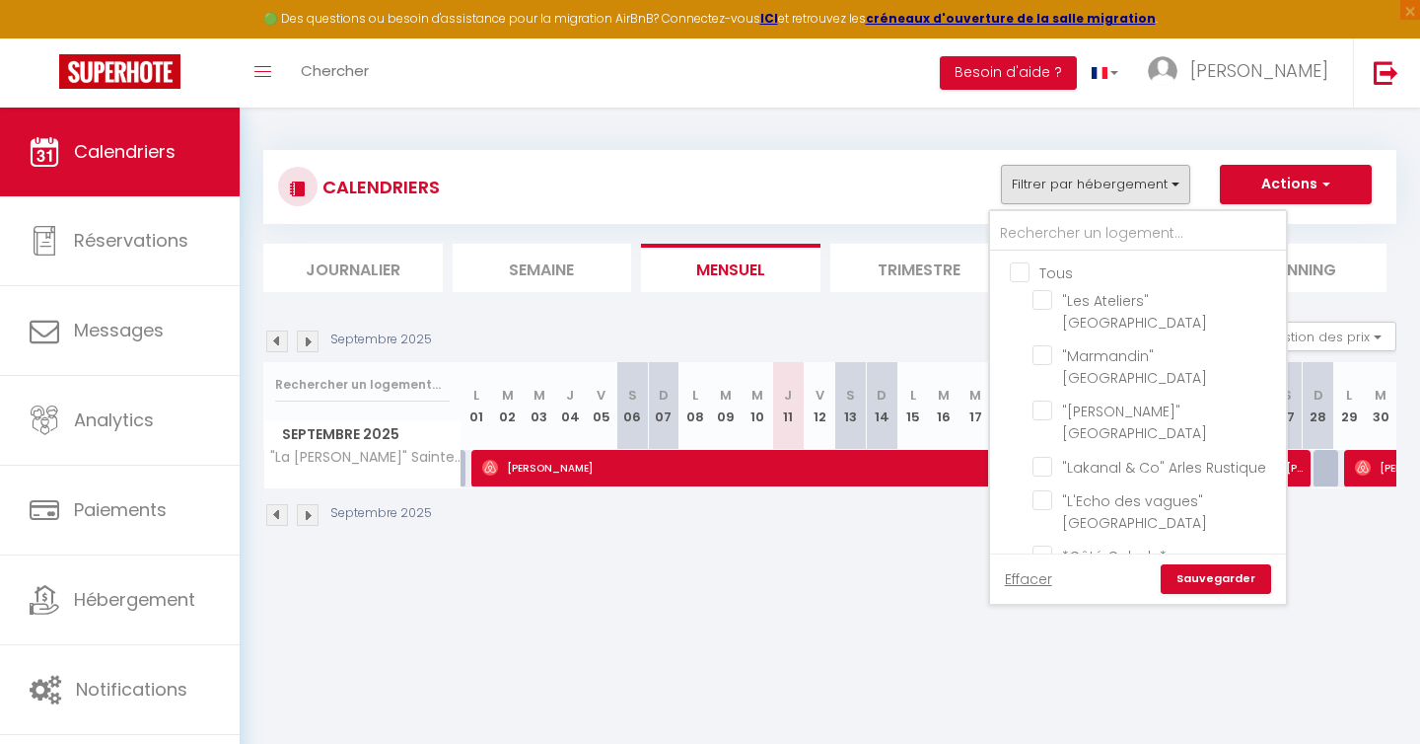
checkbox input "false"
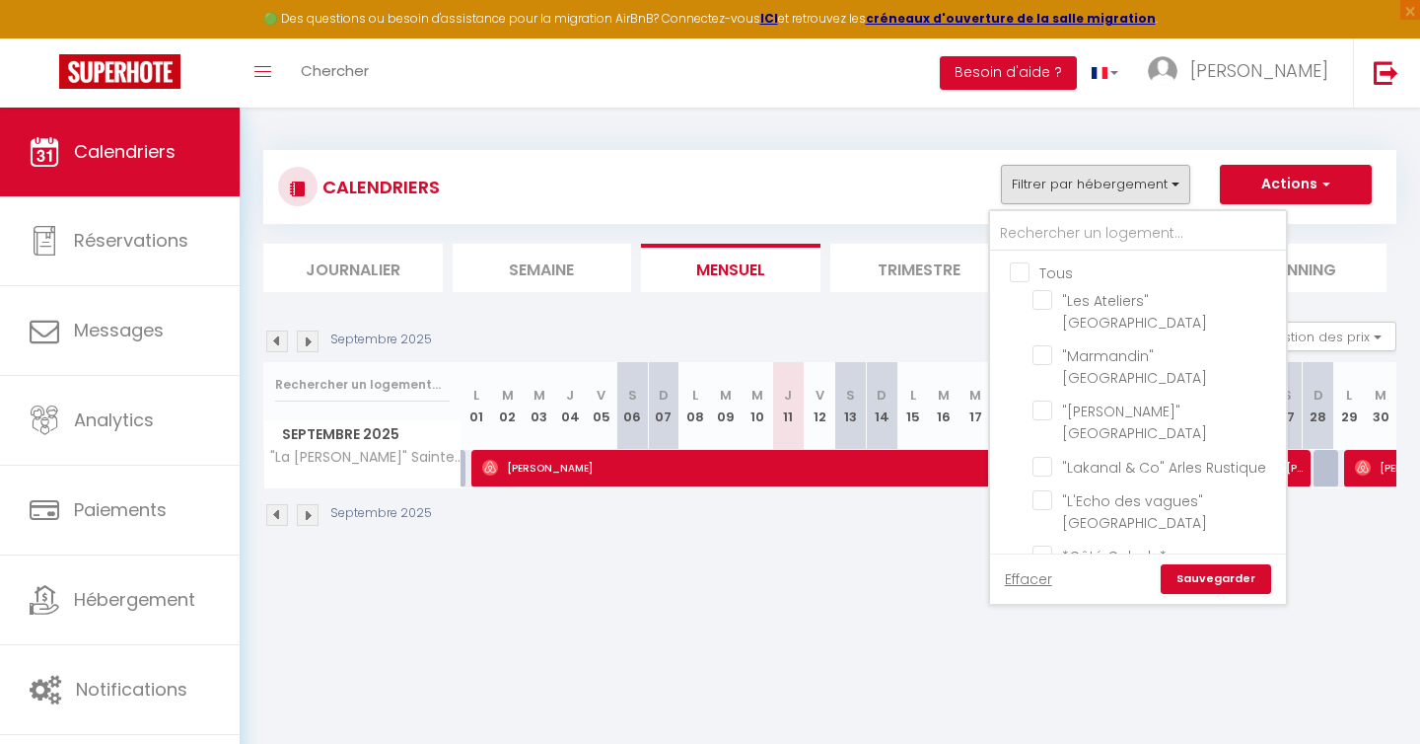
checkbox input "false"
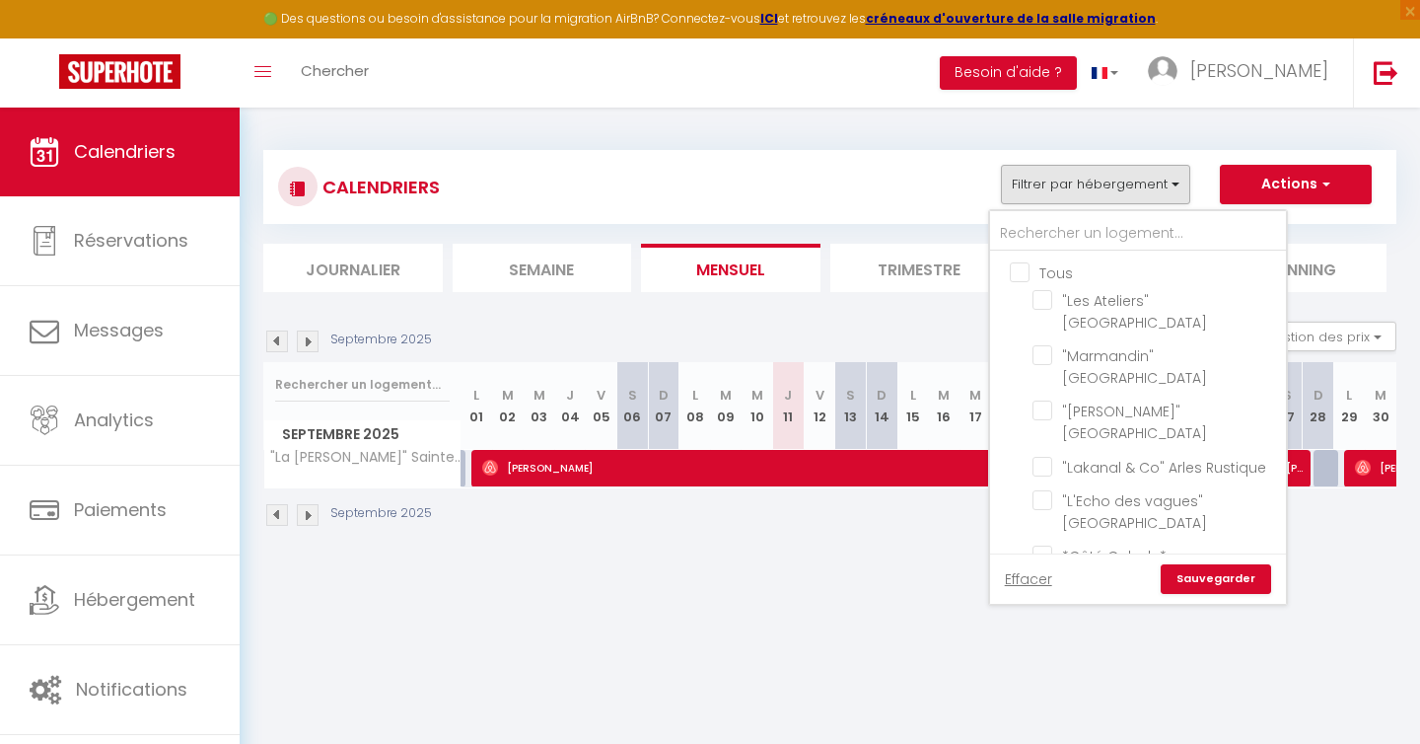
checkbox input "false"
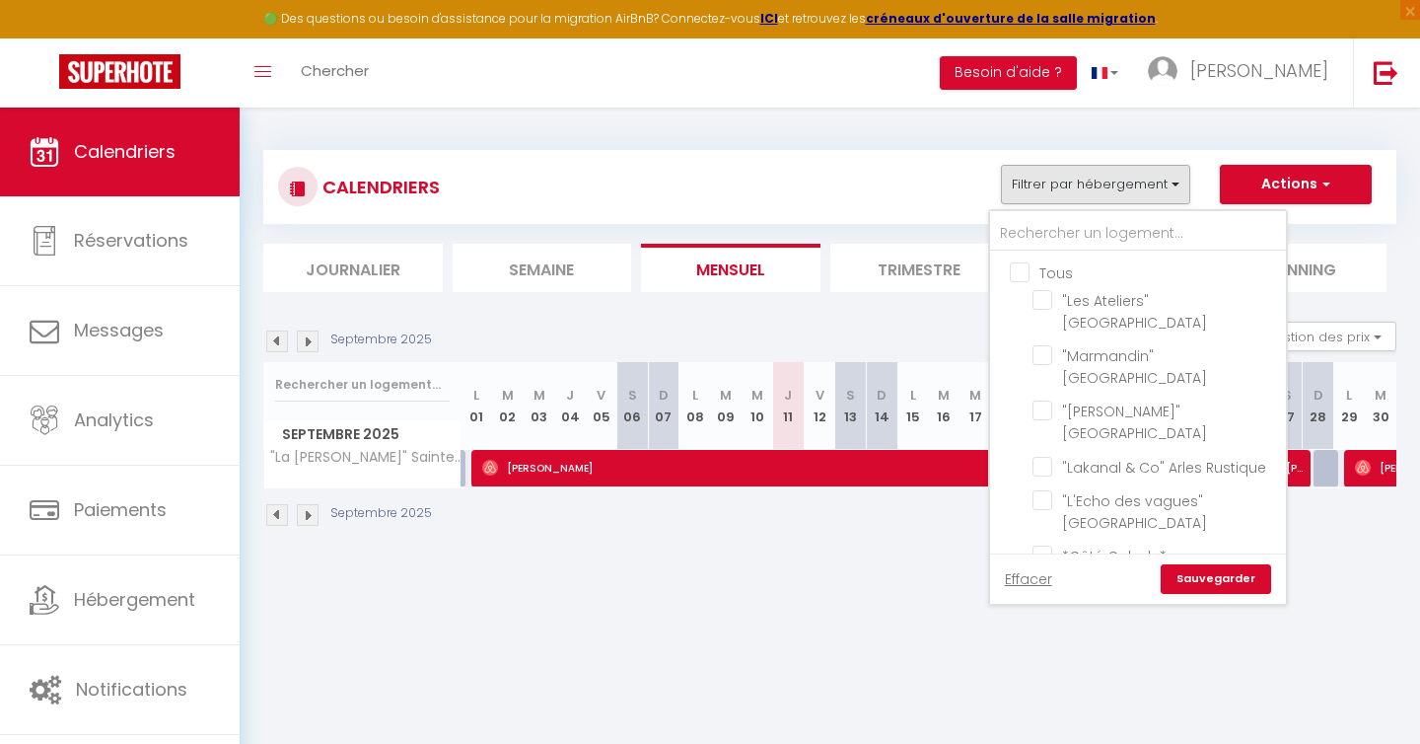
checkbox input "false"
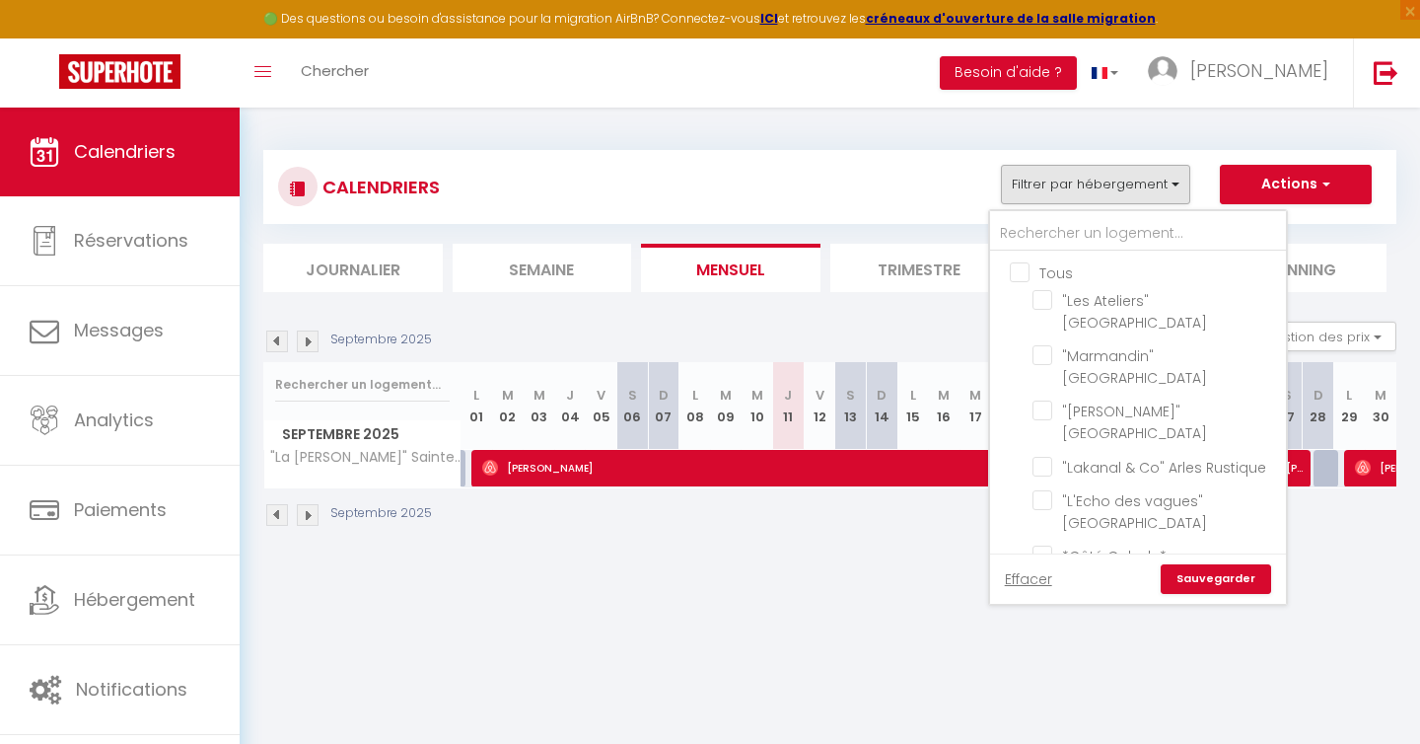
checkbox input "false"
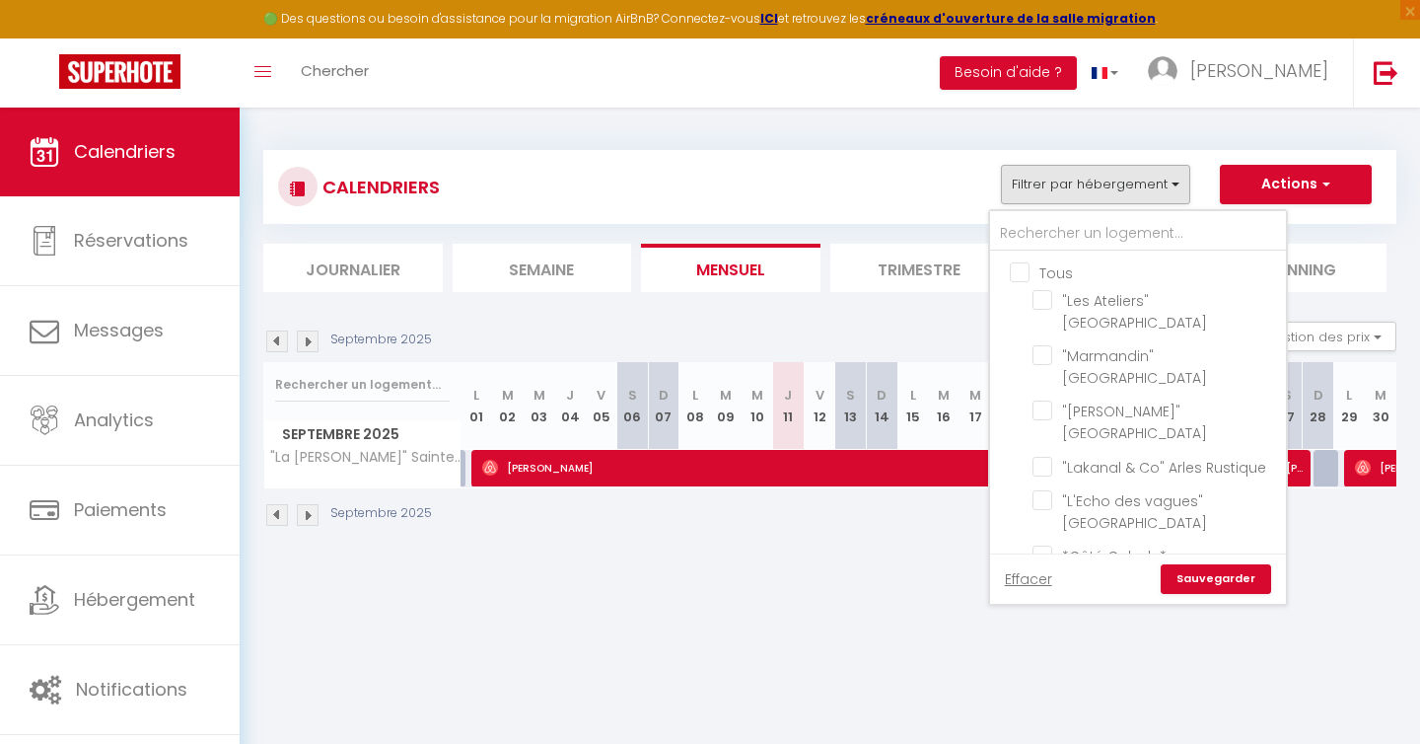
checkbox input "false"
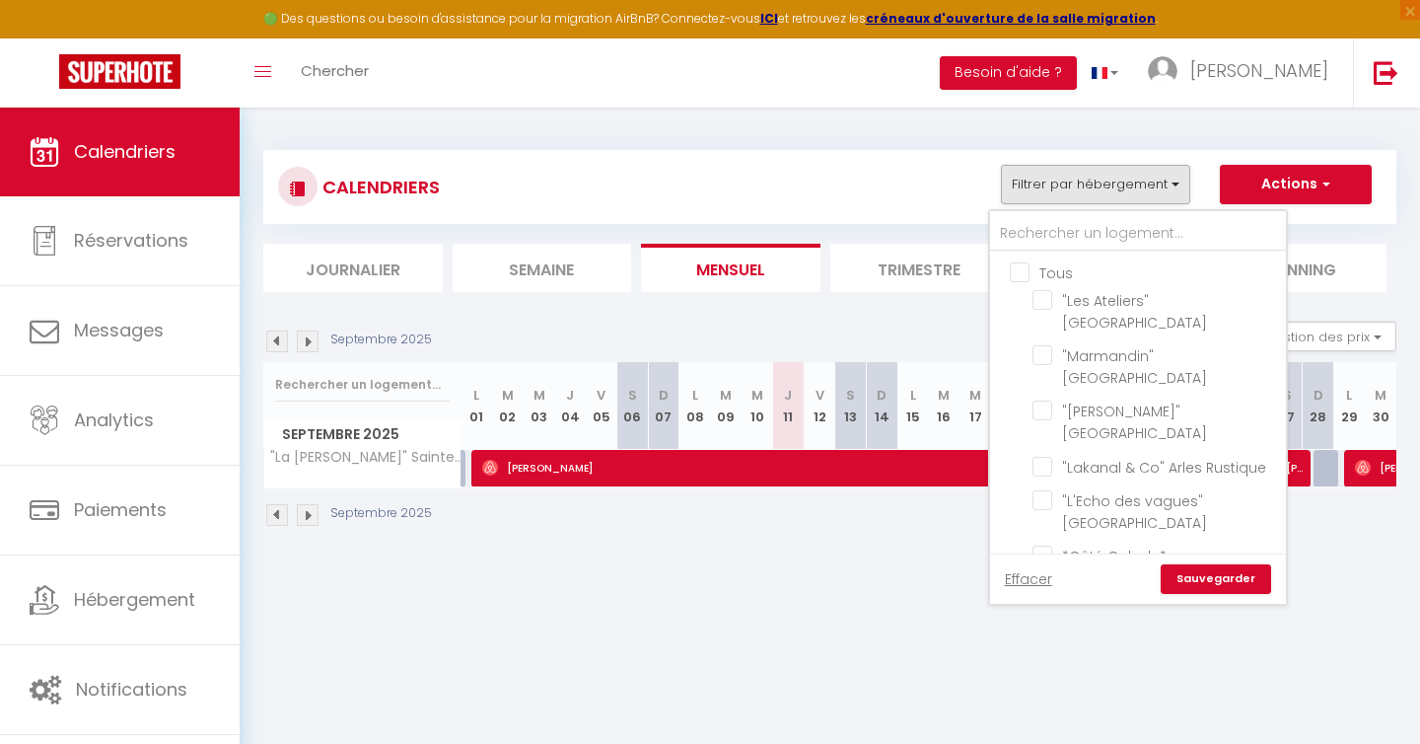
checkbox input "false"
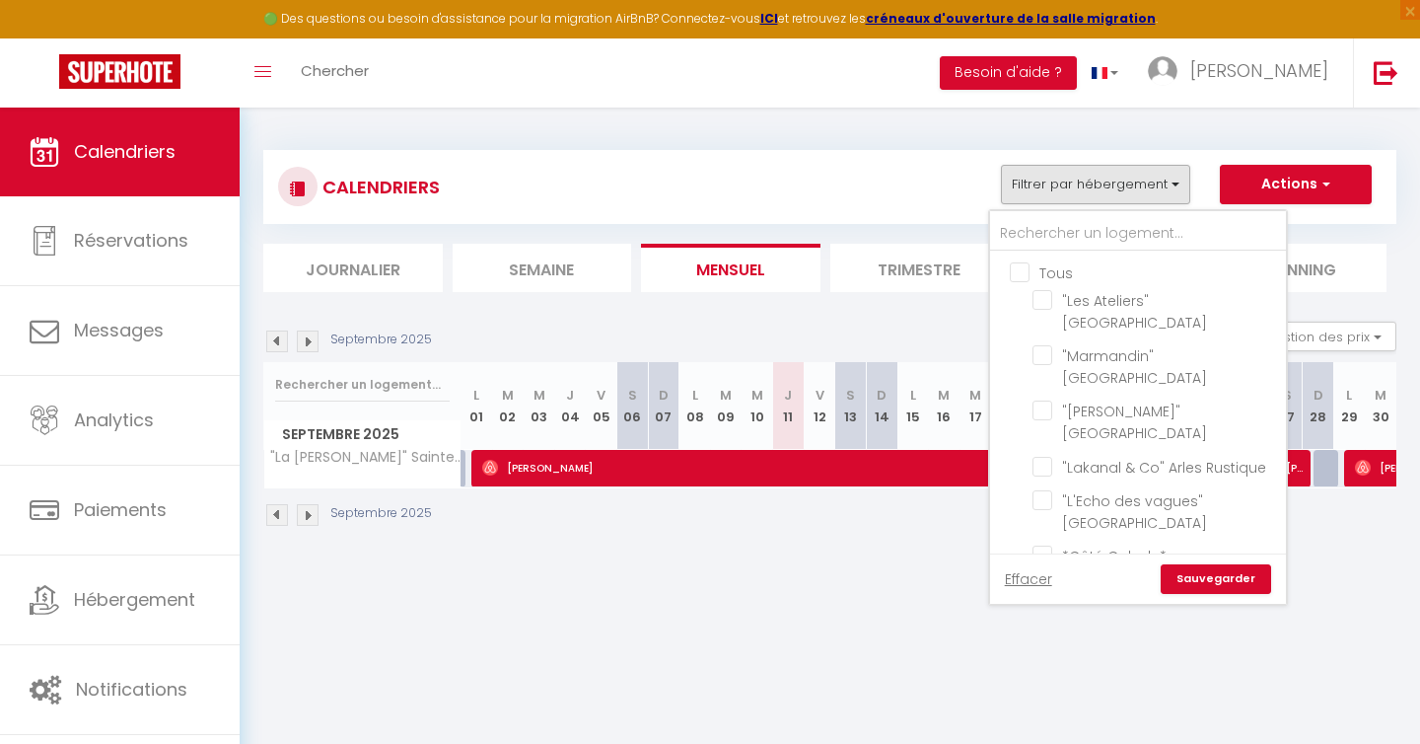
checkbox input "false"
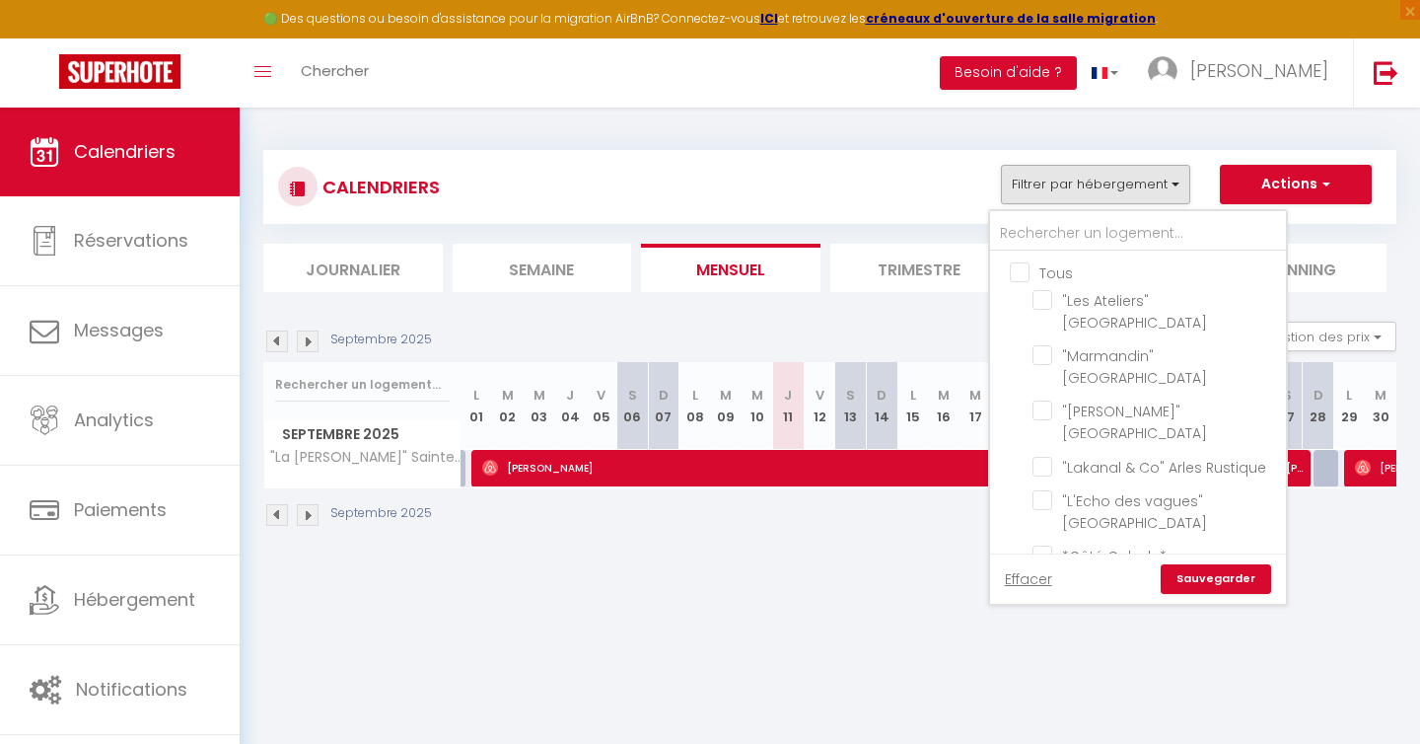
checkbox input "false"
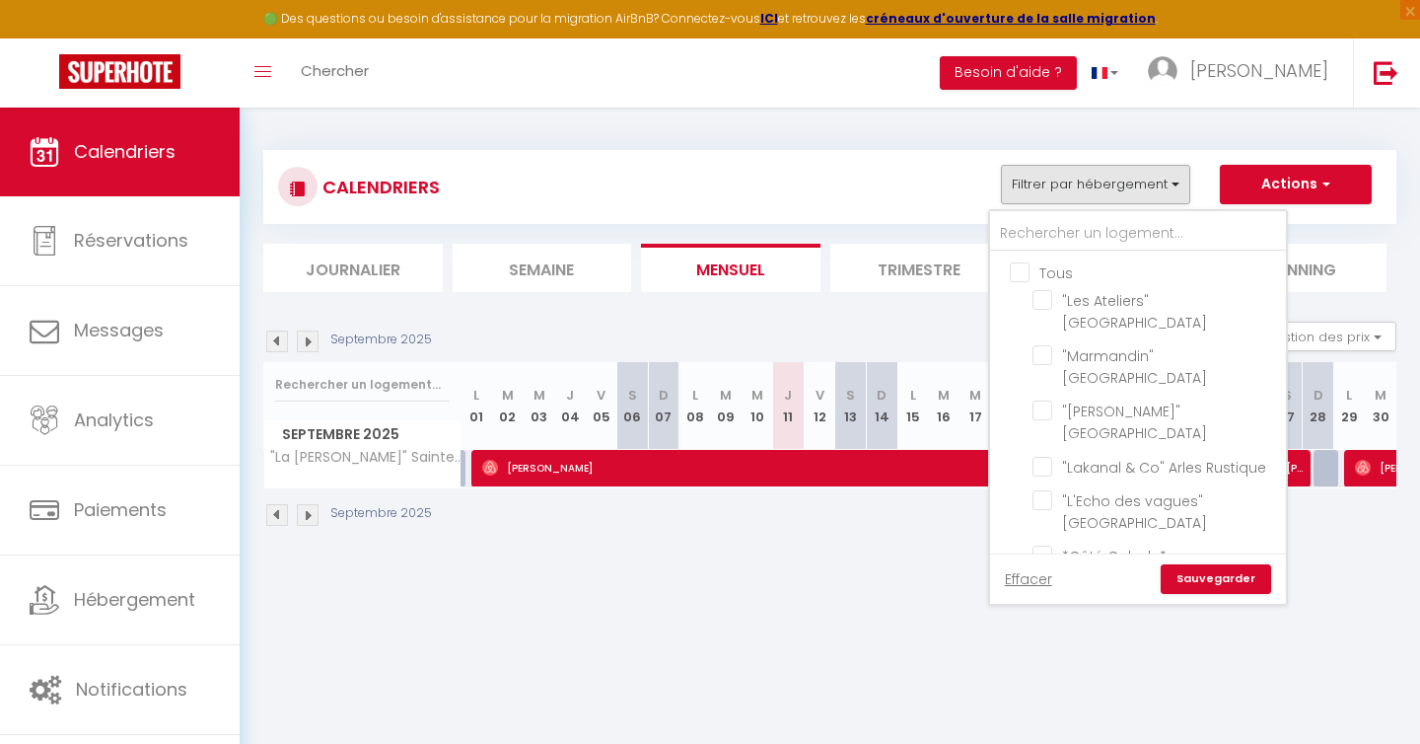
checkbox input "false"
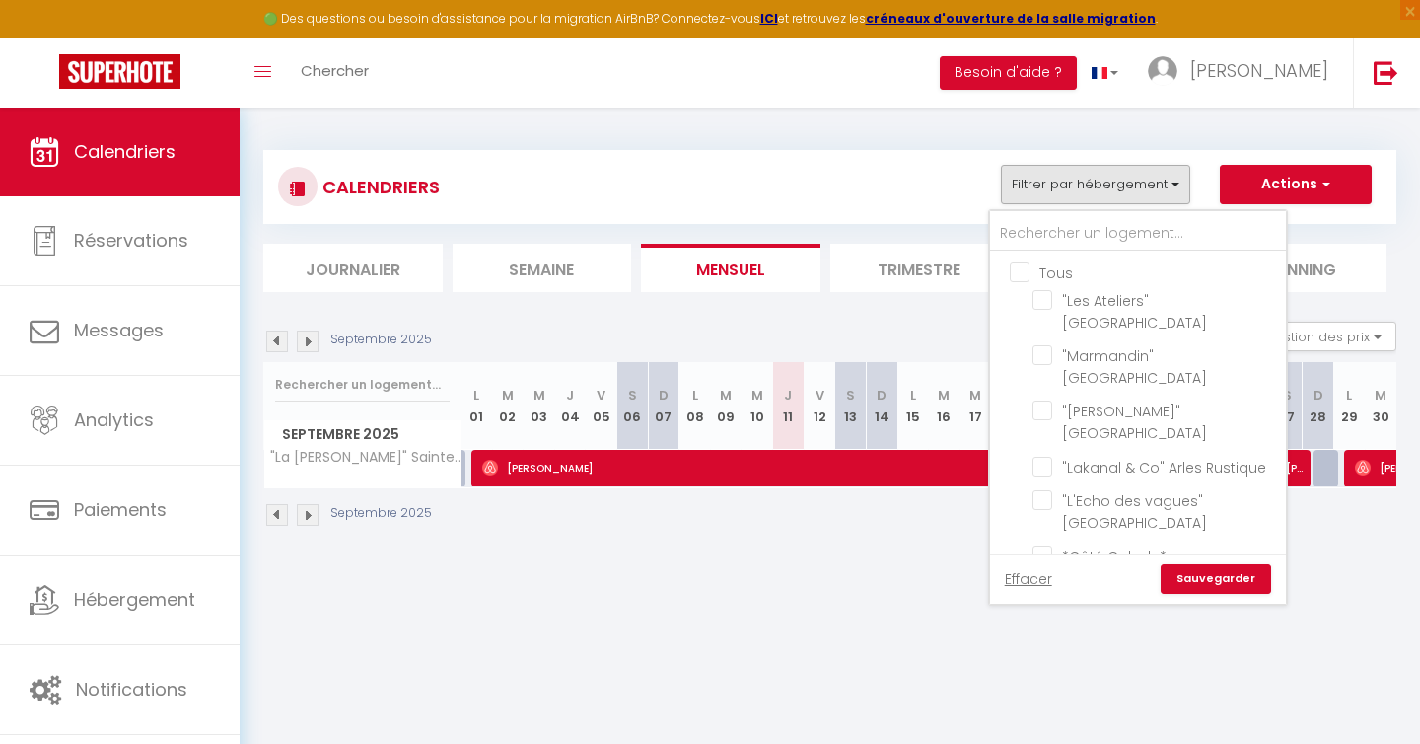
checkbox input "false"
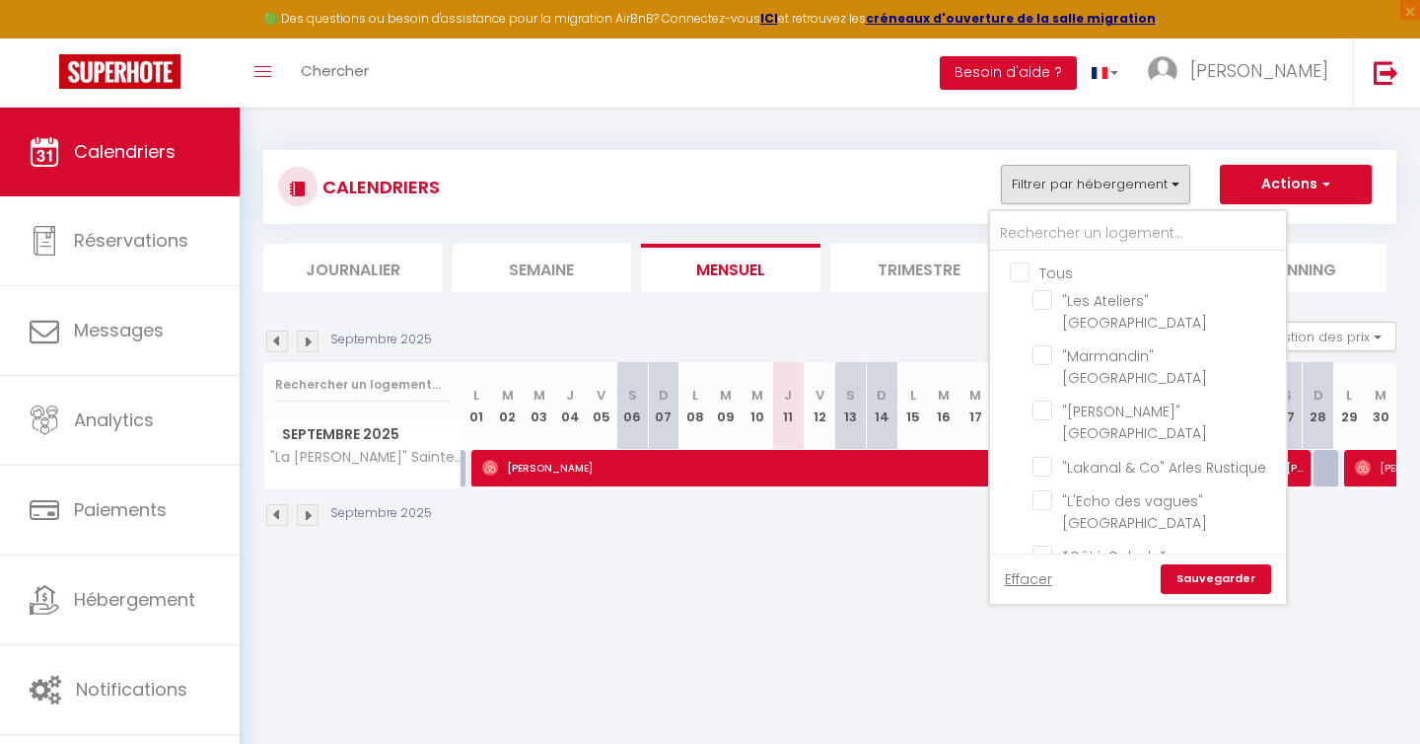
checkbox input "false"
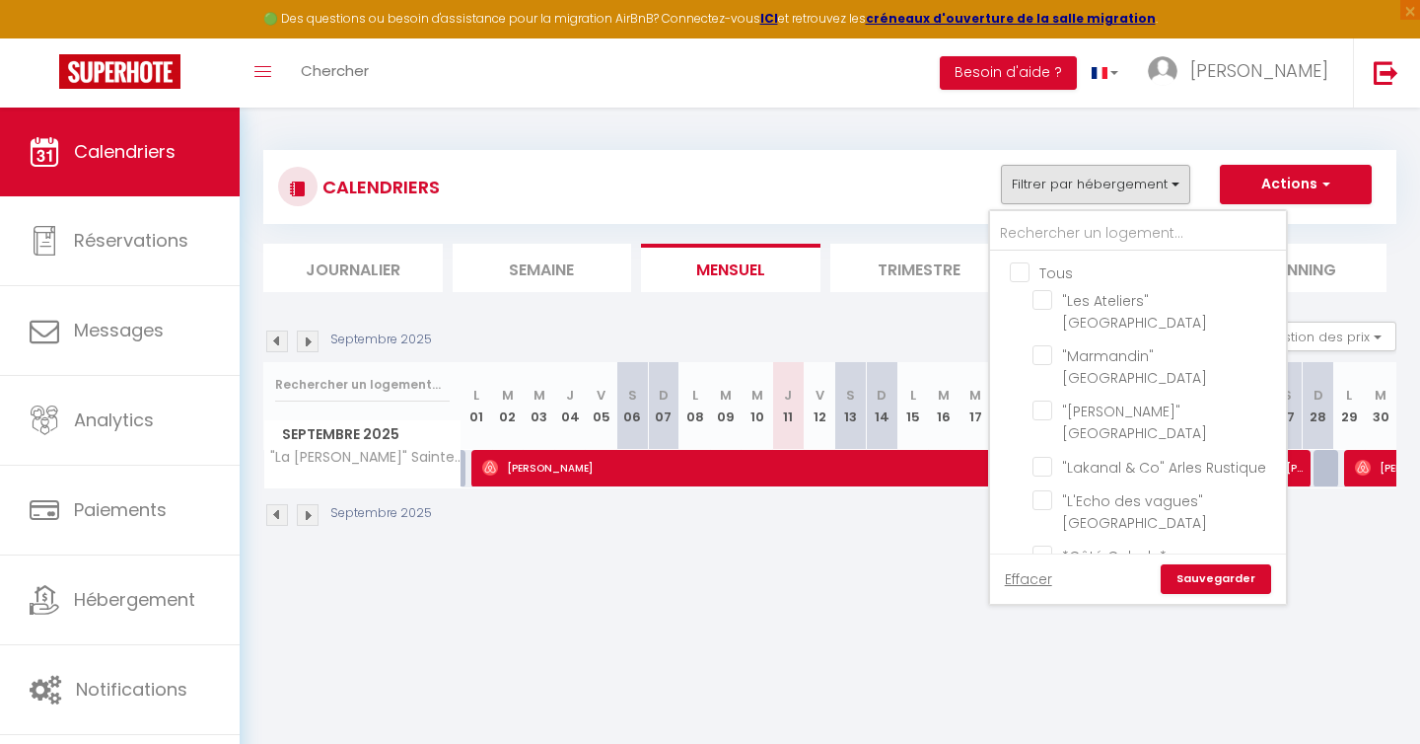
checkbox input "false"
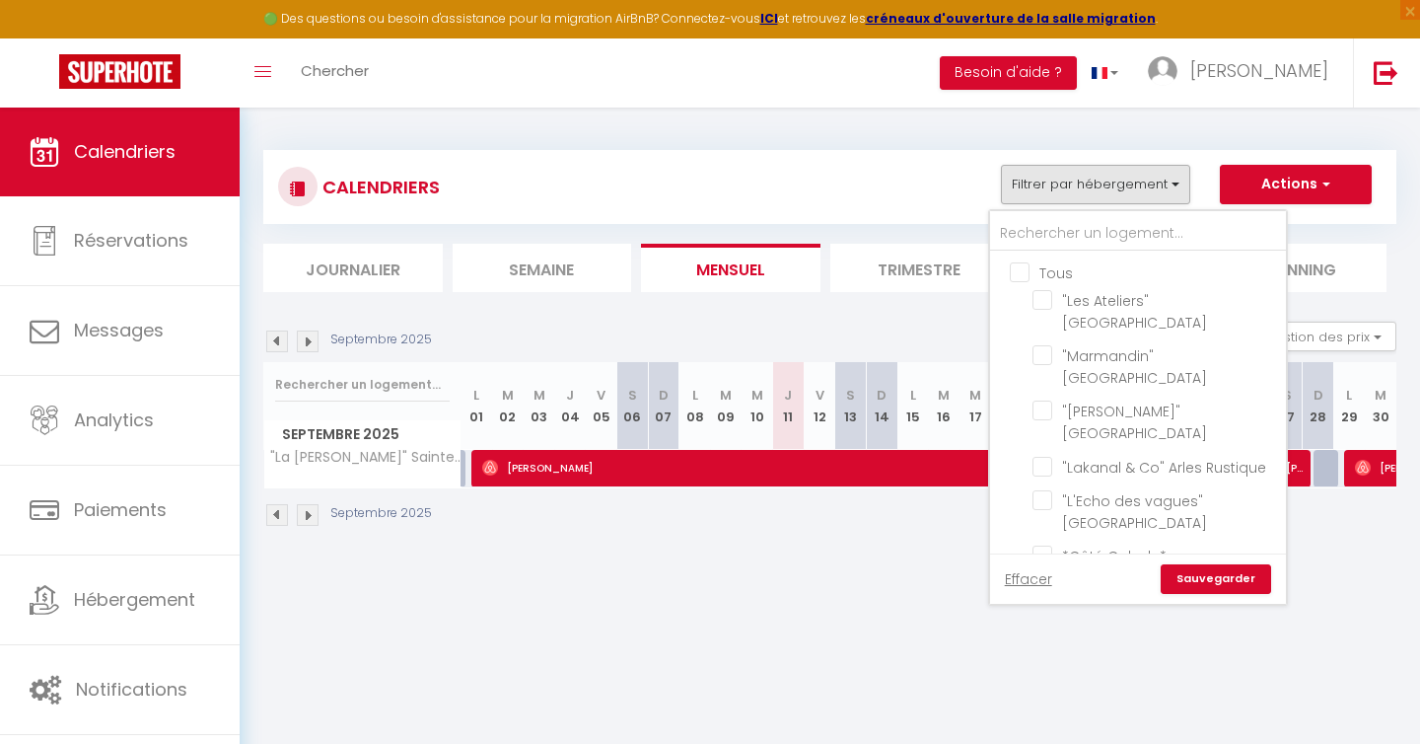
checkbox input "false"
click at [1042, 226] on input "text" at bounding box center [1138, 234] width 296 height 36
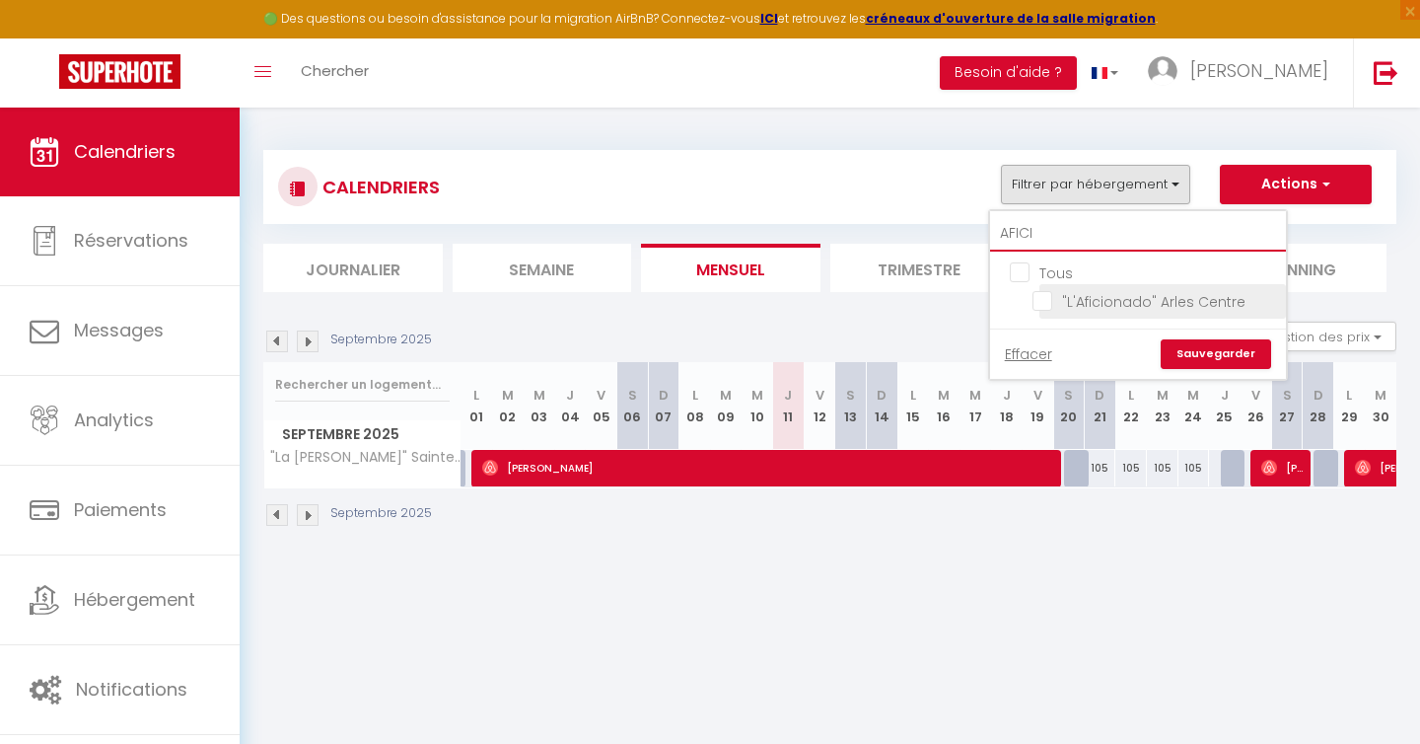
type input "AFICI"
click at [1040, 304] on input ""L'Aficionado" Arles Centre" at bounding box center [1156, 300] width 247 height 20
checkbox input "true"
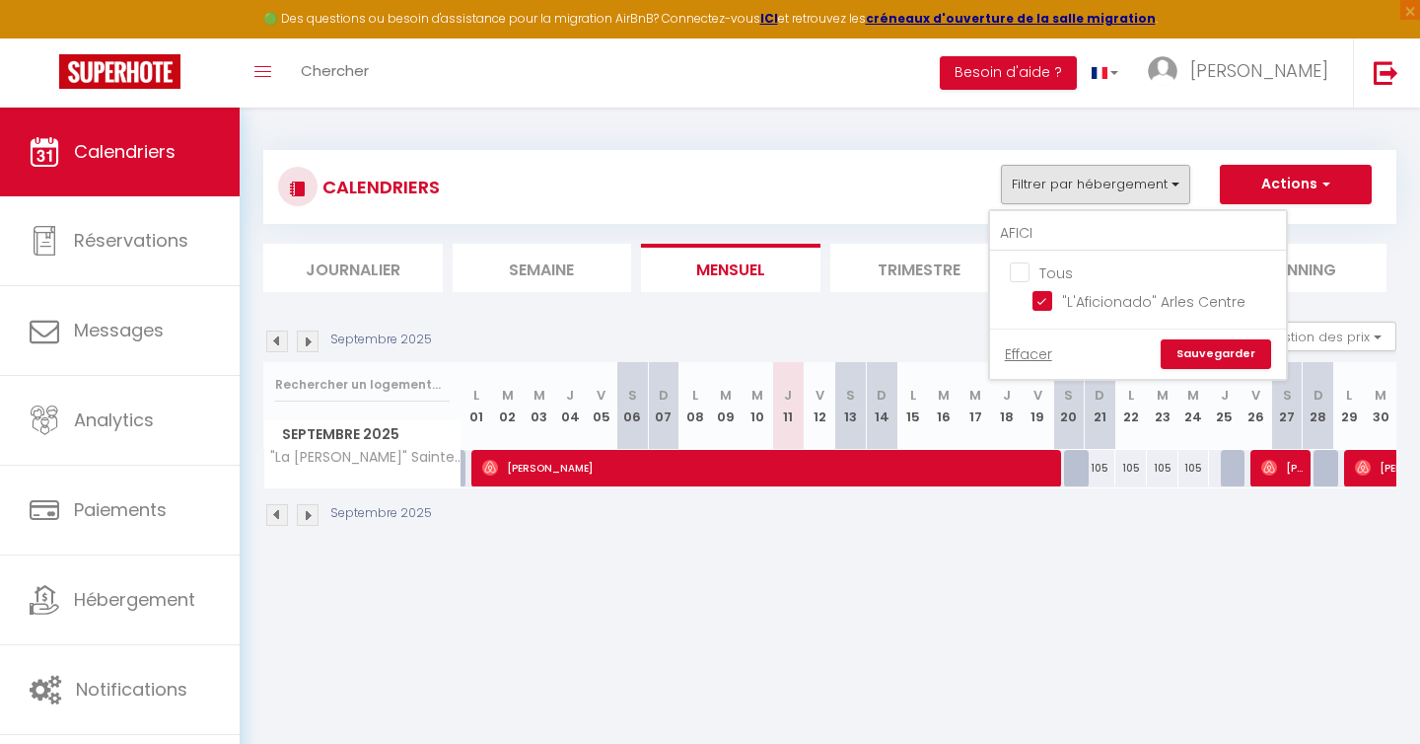
click at [1187, 355] on link "Sauvegarder" at bounding box center [1216, 354] width 110 height 30
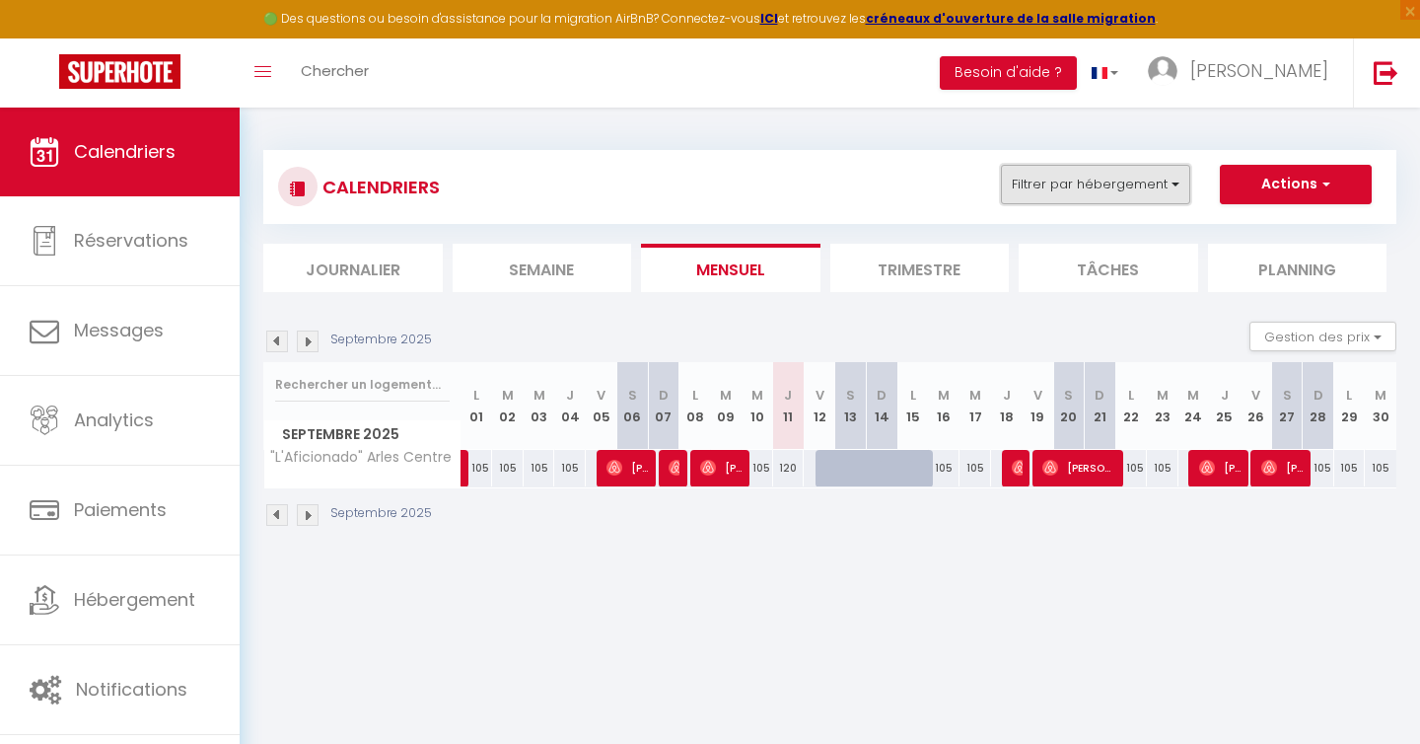
click at [1139, 184] on button "Filtrer par hébergement" at bounding box center [1095, 184] width 189 height 39
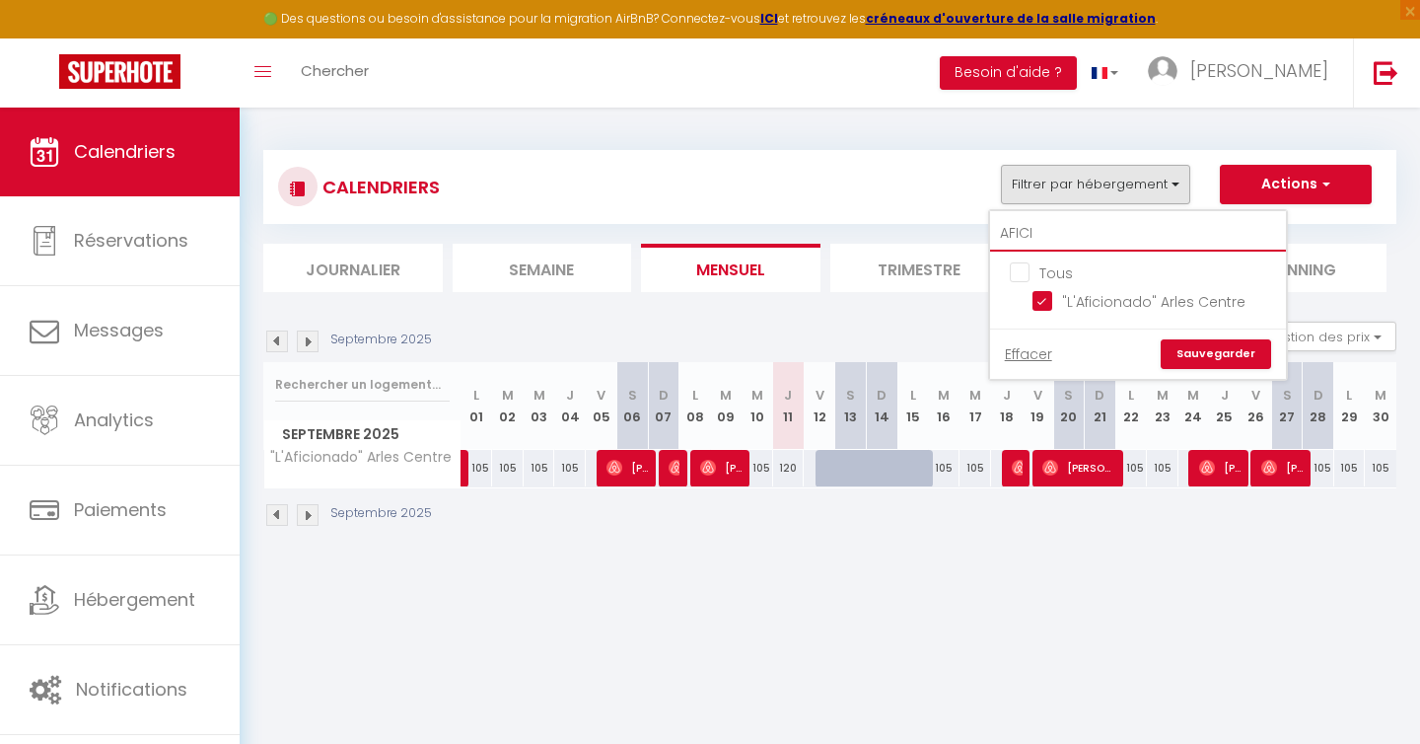
click at [1041, 240] on input "AFICI" at bounding box center [1138, 234] width 296 height 36
type input "A"
checkbox input "false"
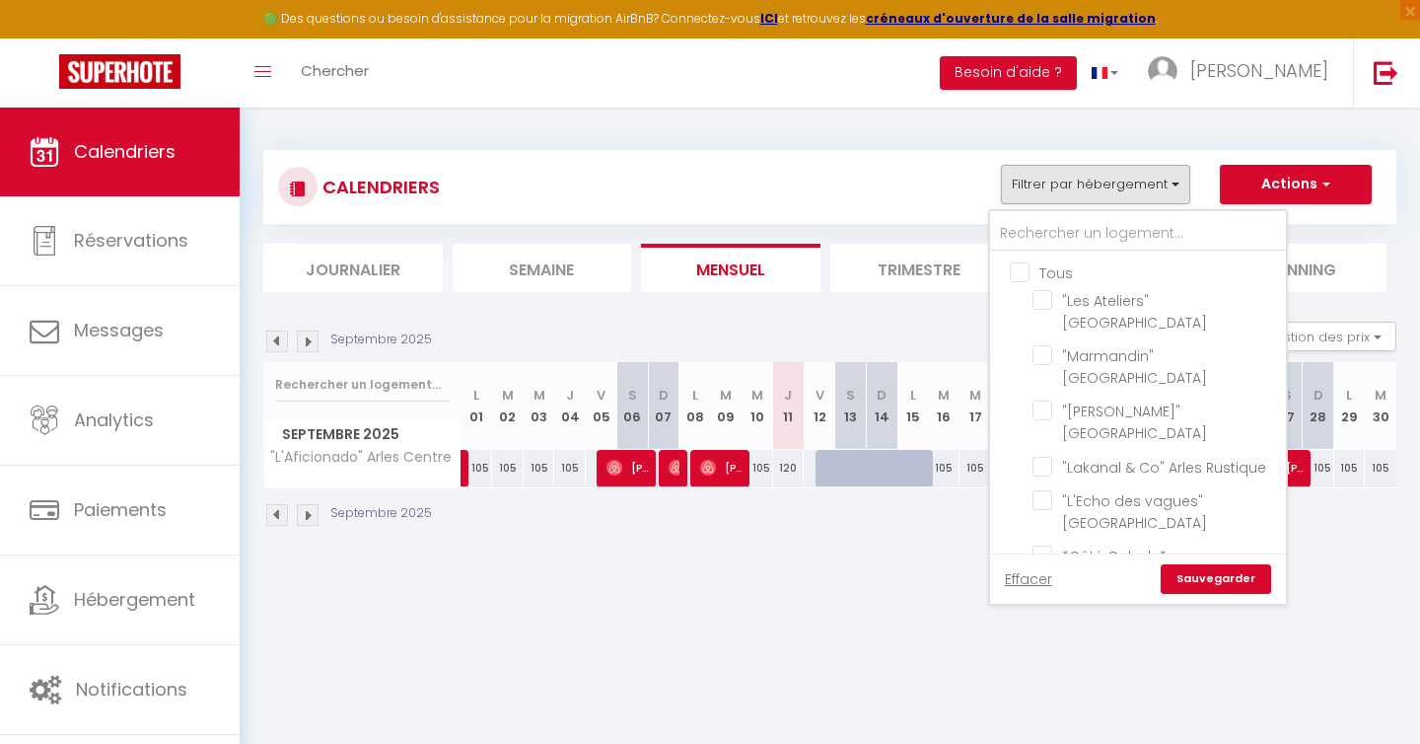
click at [1017, 274] on input "Tous" at bounding box center [1158, 271] width 296 height 20
checkbox input "true"
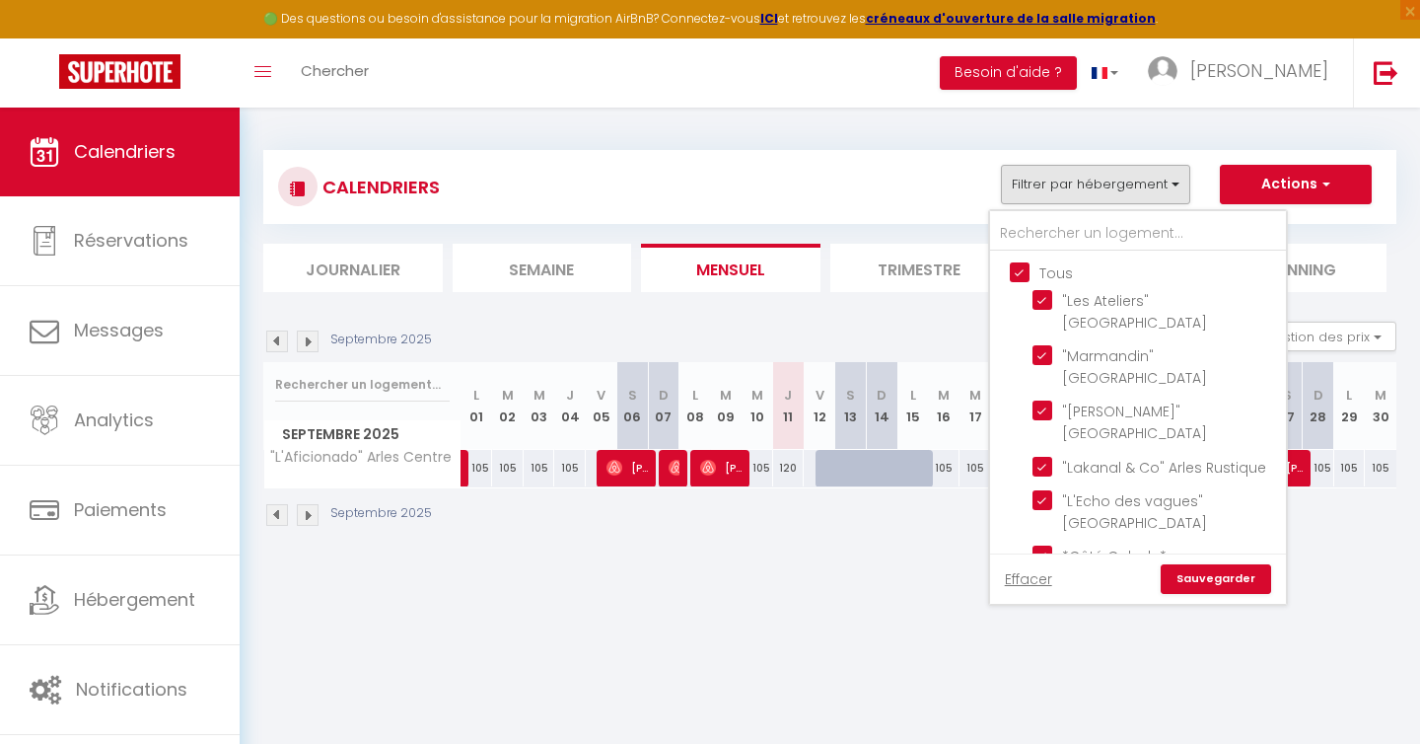
checkbox input "true"
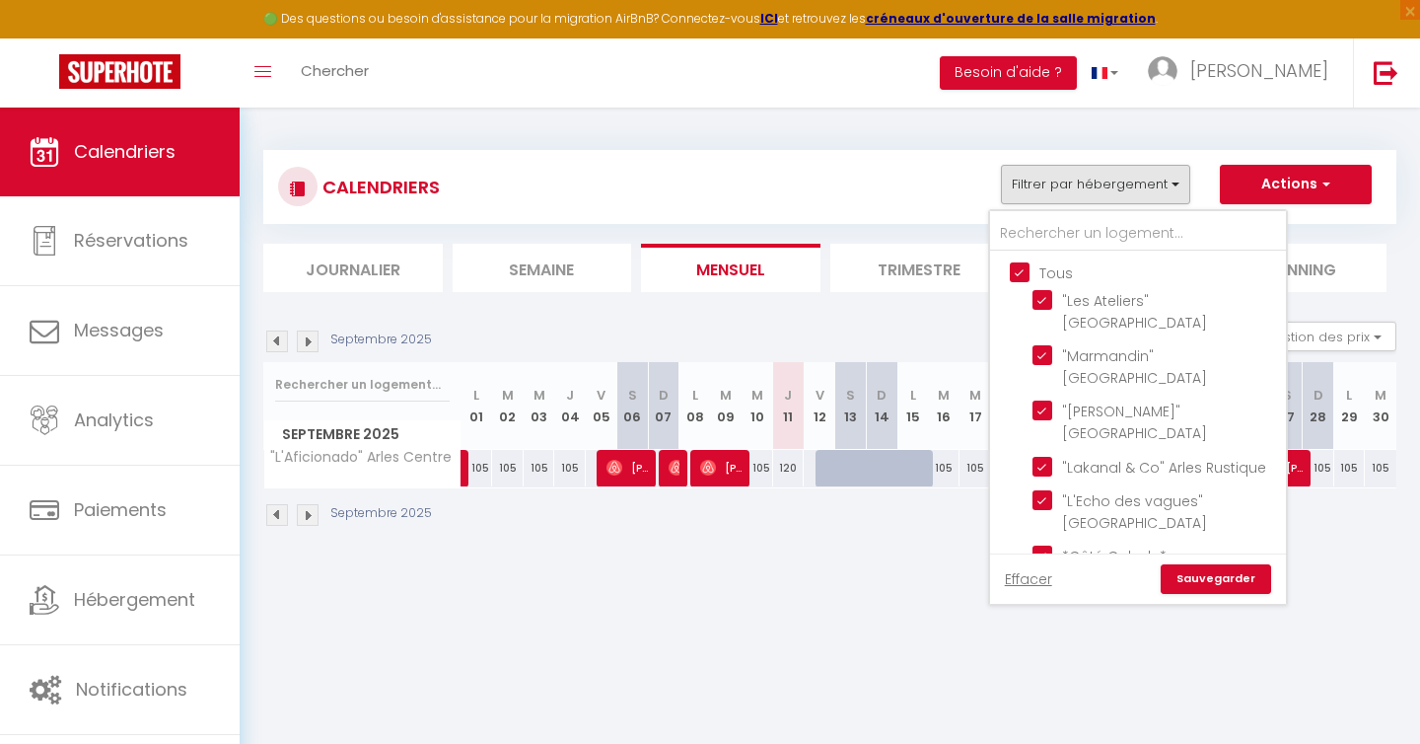
checkbox input "true"
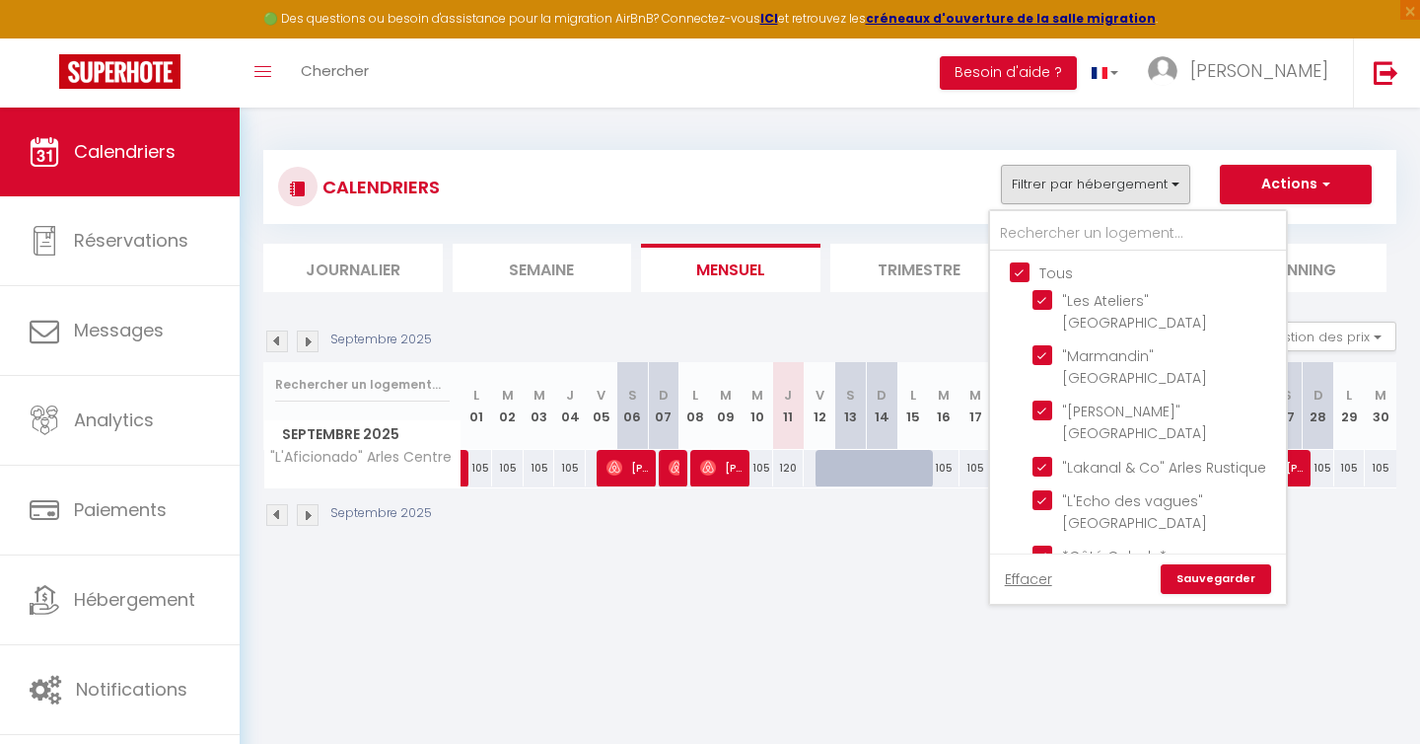
click at [1017, 274] on input "Tous" at bounding box center [1158, 271] width 296 height 20
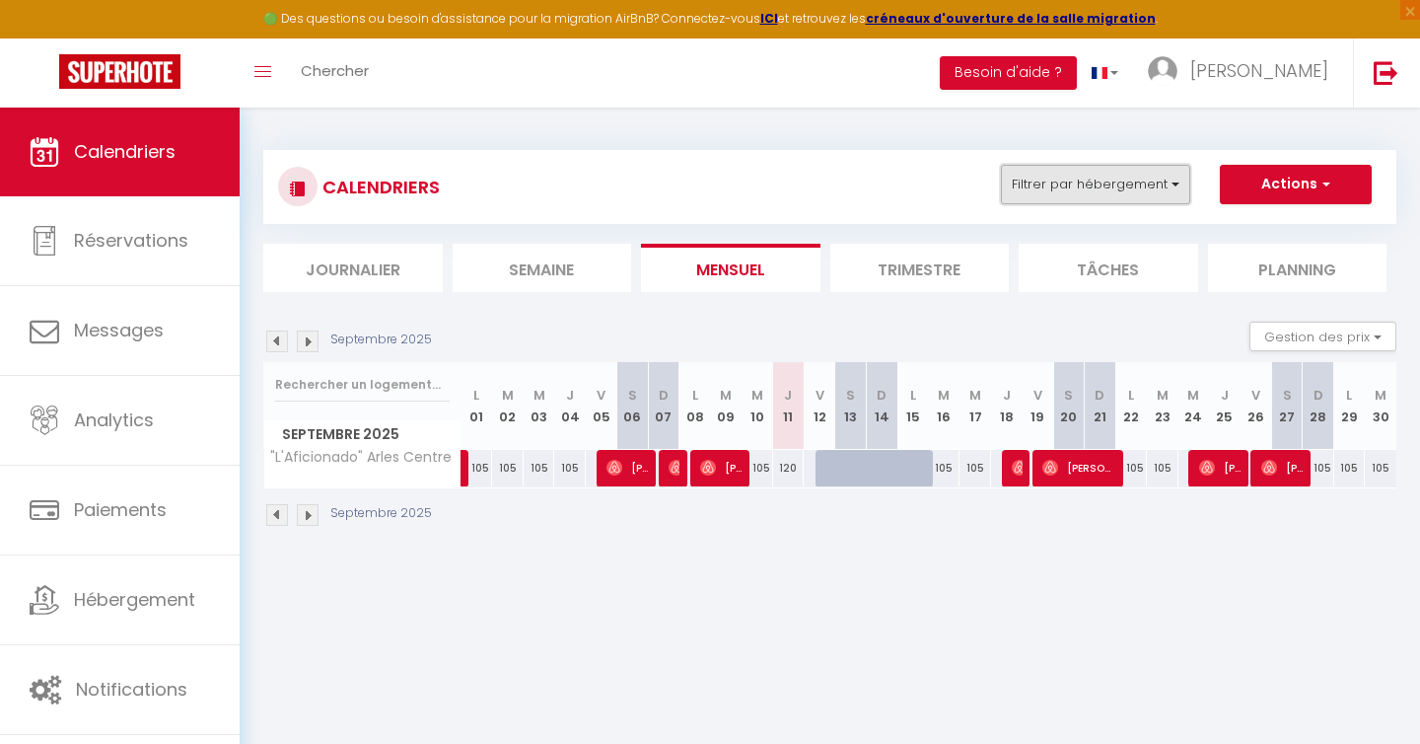
click at [1064, 198] on button "Filtrer par hébergement" at bounding box center [1095, 184] width 189 height 39
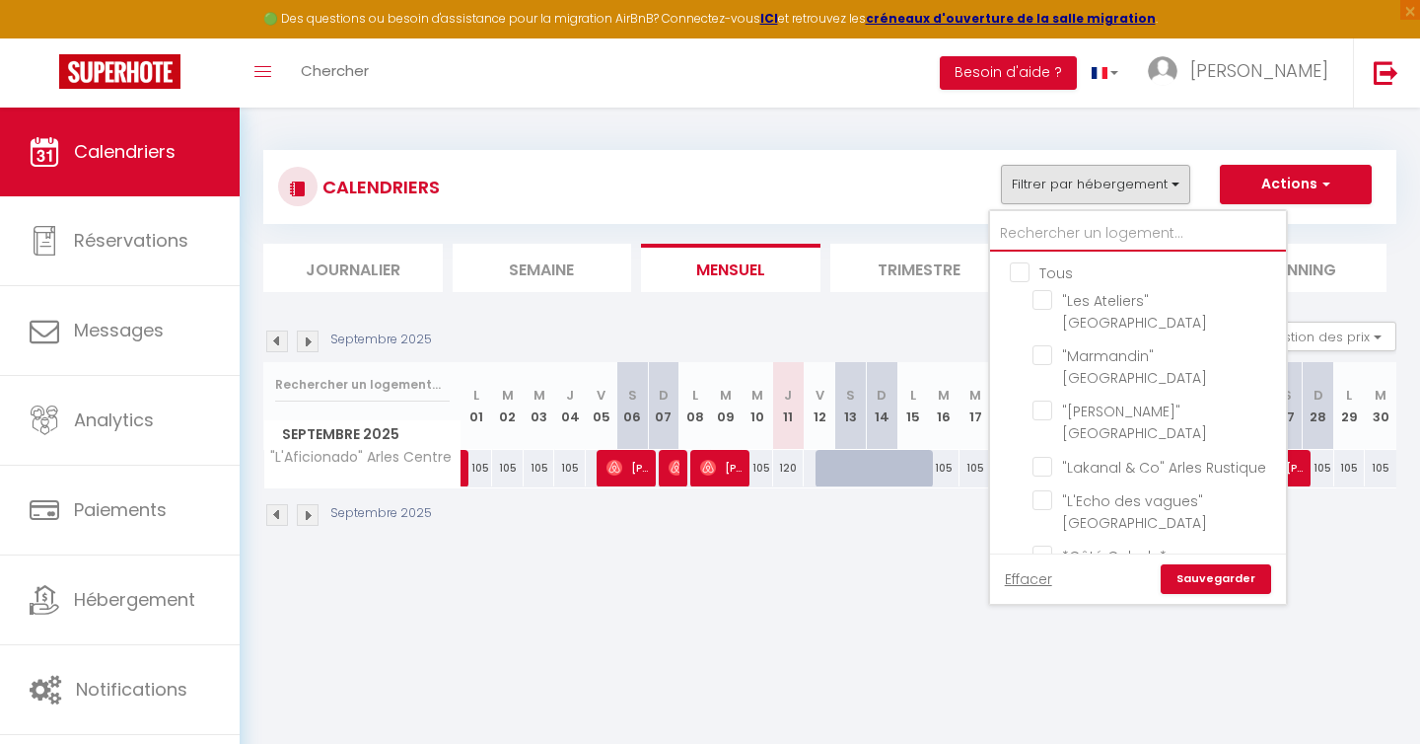
click at [1047, 239] on input "text" at bounding box center [1138, 234] width 296 height 36
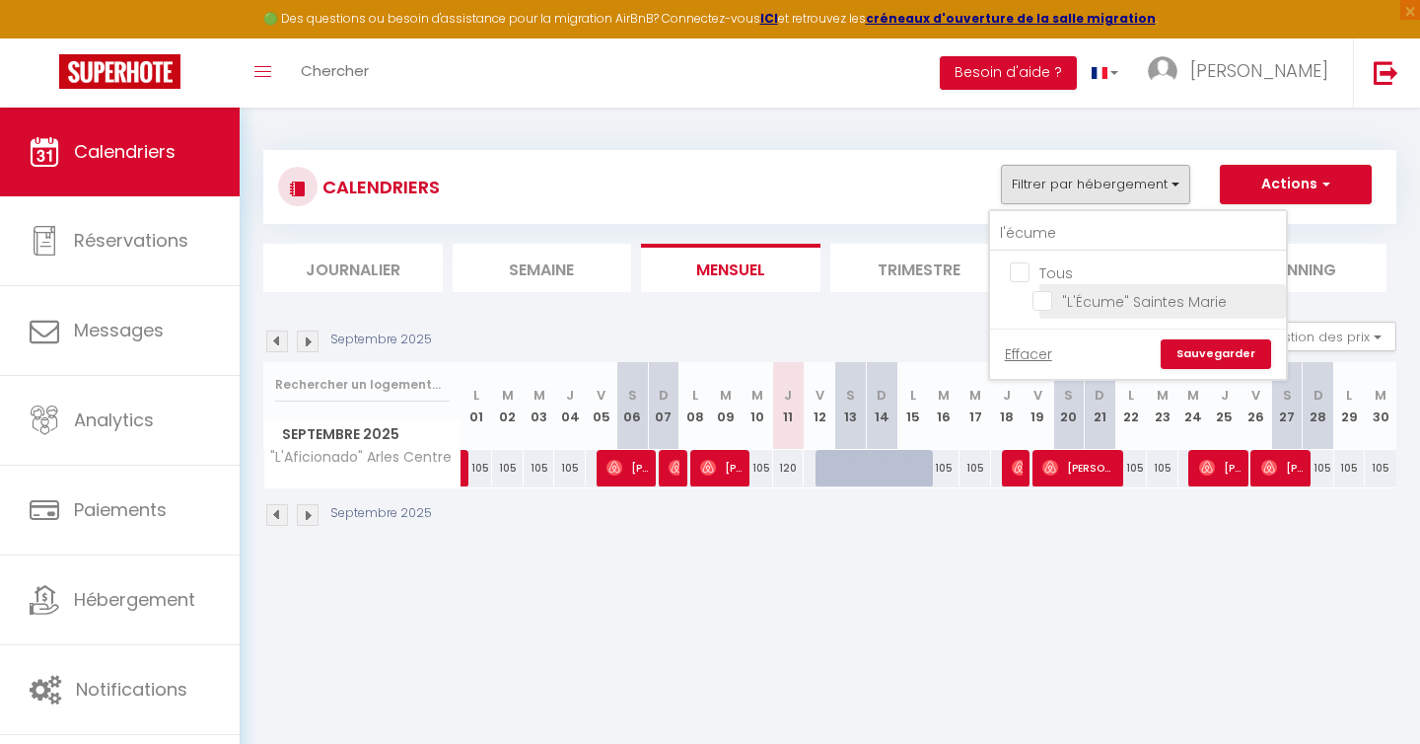
click at [1047, 296] on input ""L'Écume" Saintes Marie" at bounding box center [1156, 300] width 247 height 20
click at [1191, 352] on link "Sauvegarder" at bounding box center [1216, 354] width 110 height 30
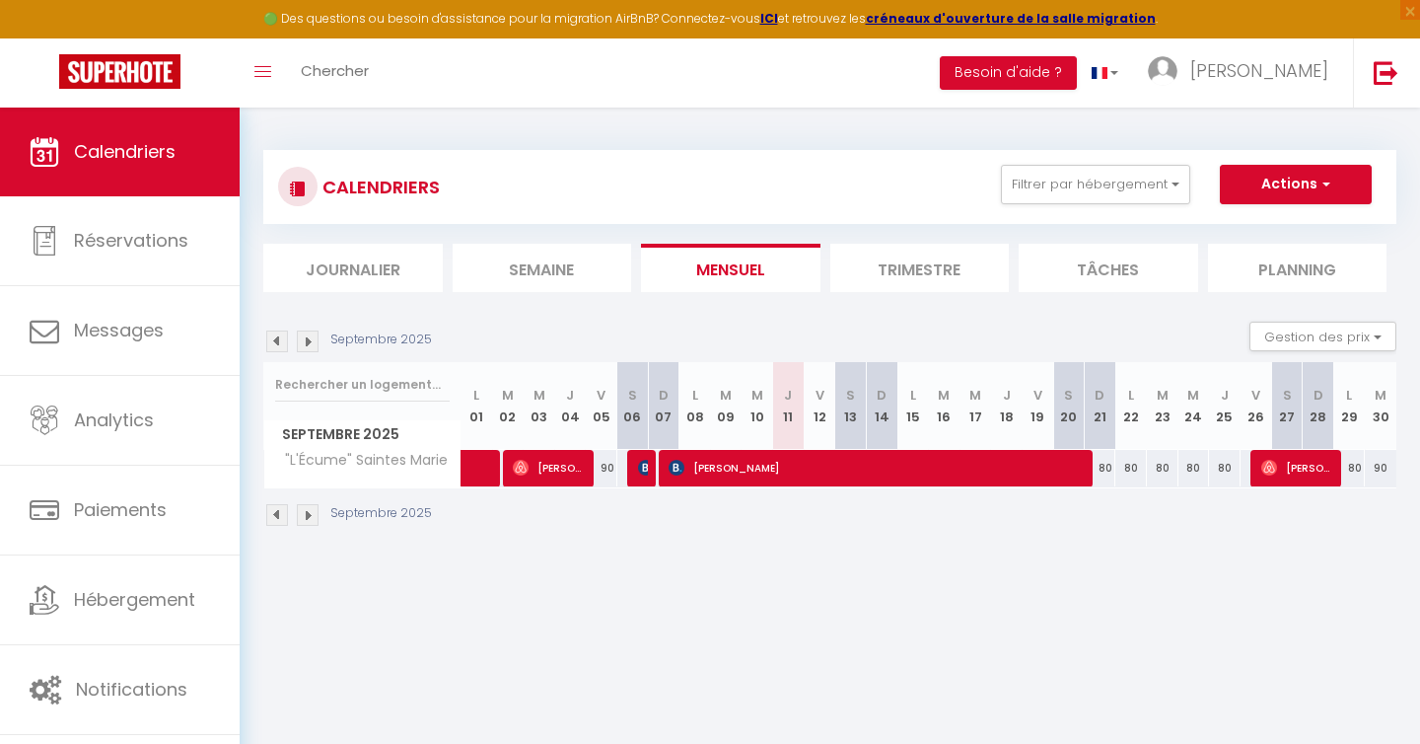
click at [308, 513] on img at bounding box center [308, 515] width 22 height 22
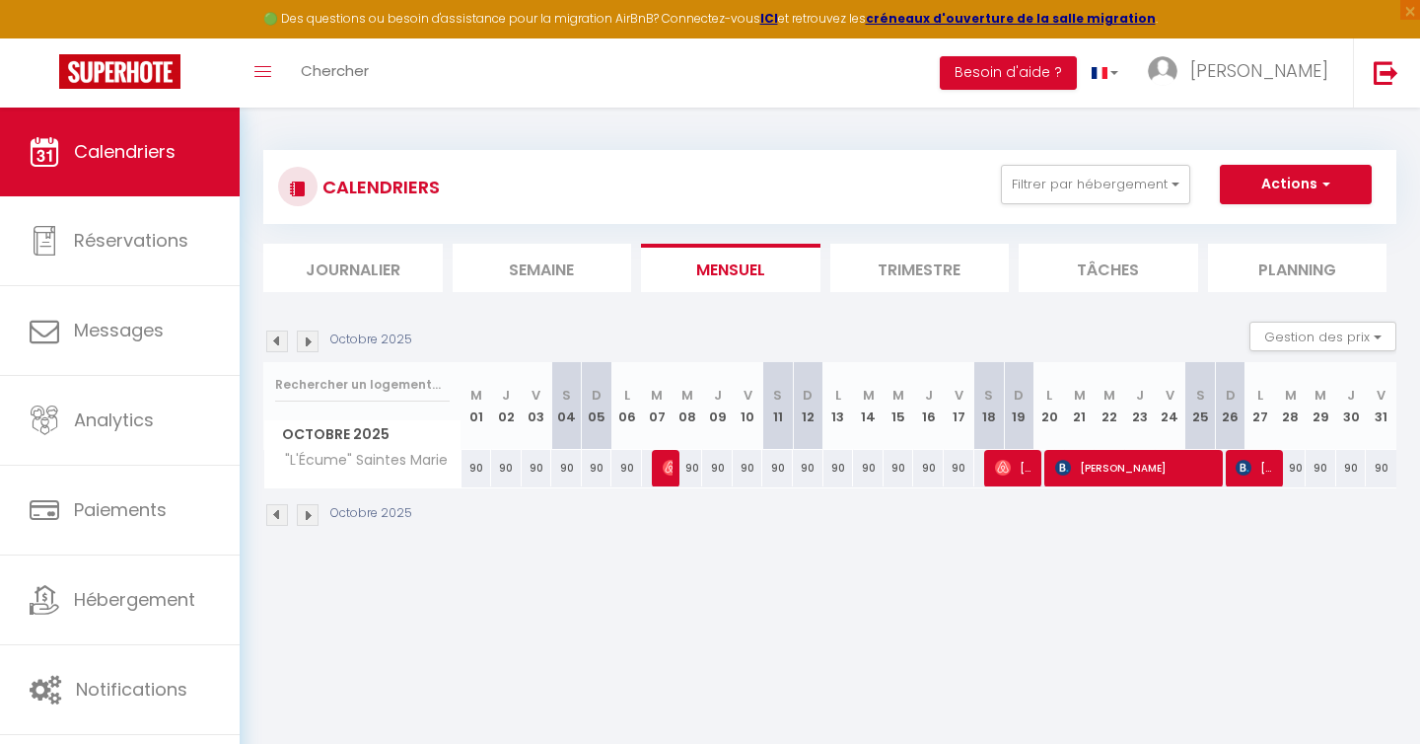
click at [276, 516] on img at bounding box center [277, 515] width 22 height 22
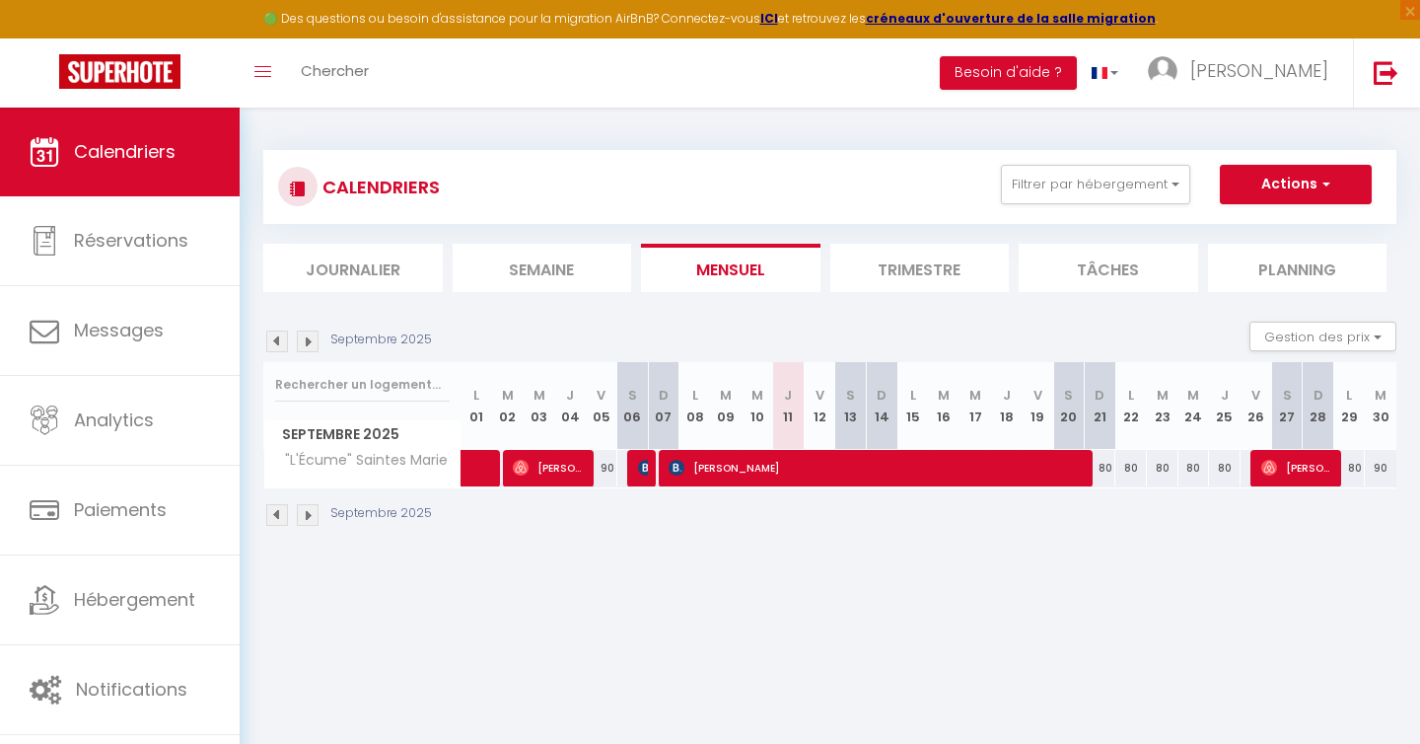
click at [1108, 474] on div "80" at bounding box center [1101, 468] width 32 height 36
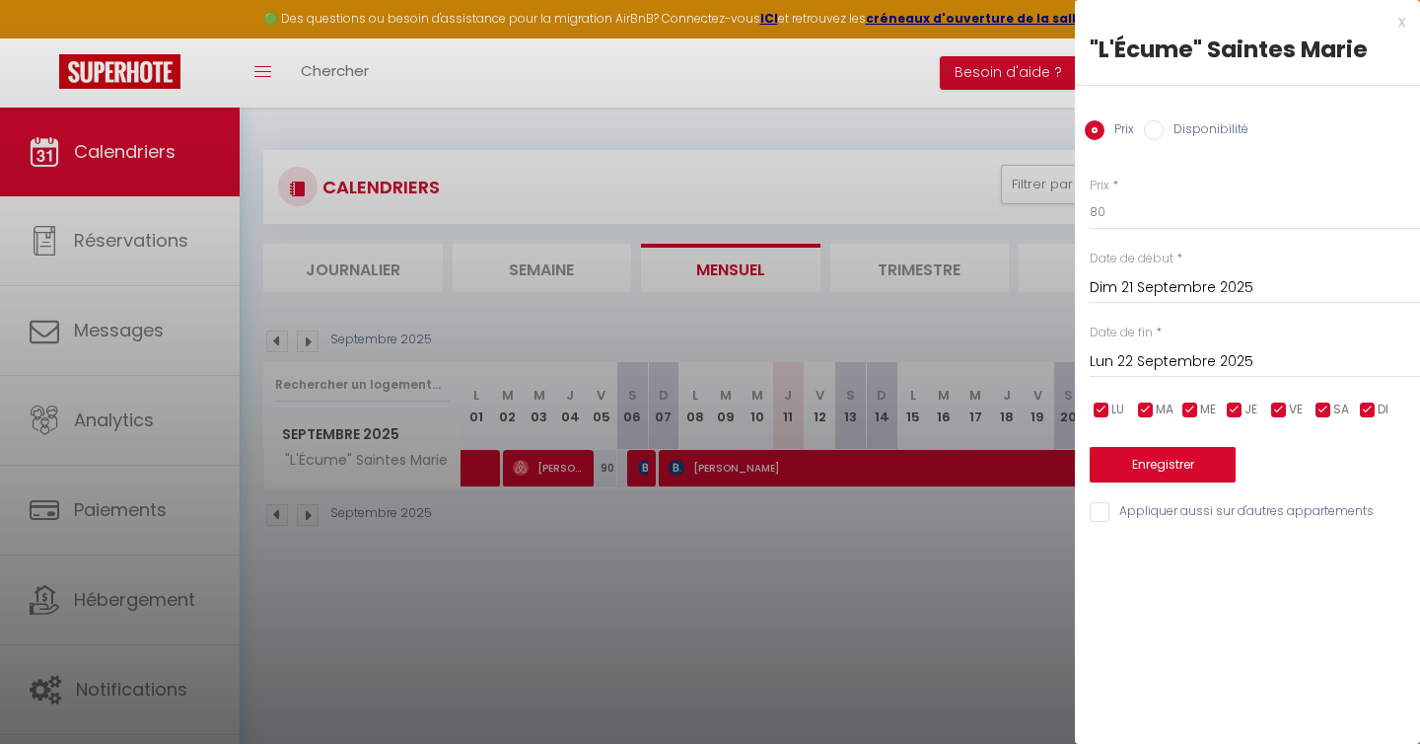
click at [1203, 126] on label "Disponibilité" at bounding box center [1206, 131] width 85 height 22
click at [1164, 126] on input "Disponibilité" at bounding box center [1154, 130] width 20 height 20
click at [1187, 215] on select "Disponible Indisponible" at bounding box center [1255, 212] width 330 height 37
click at [1090, 194] on select "Disponible Indisponible" at bounding box center [1255, 212] width 330 height 37
click at [1193, 357] on input "Lun 22 Septembre 2025" at bounding box center [1255, 364] width 330 height 26
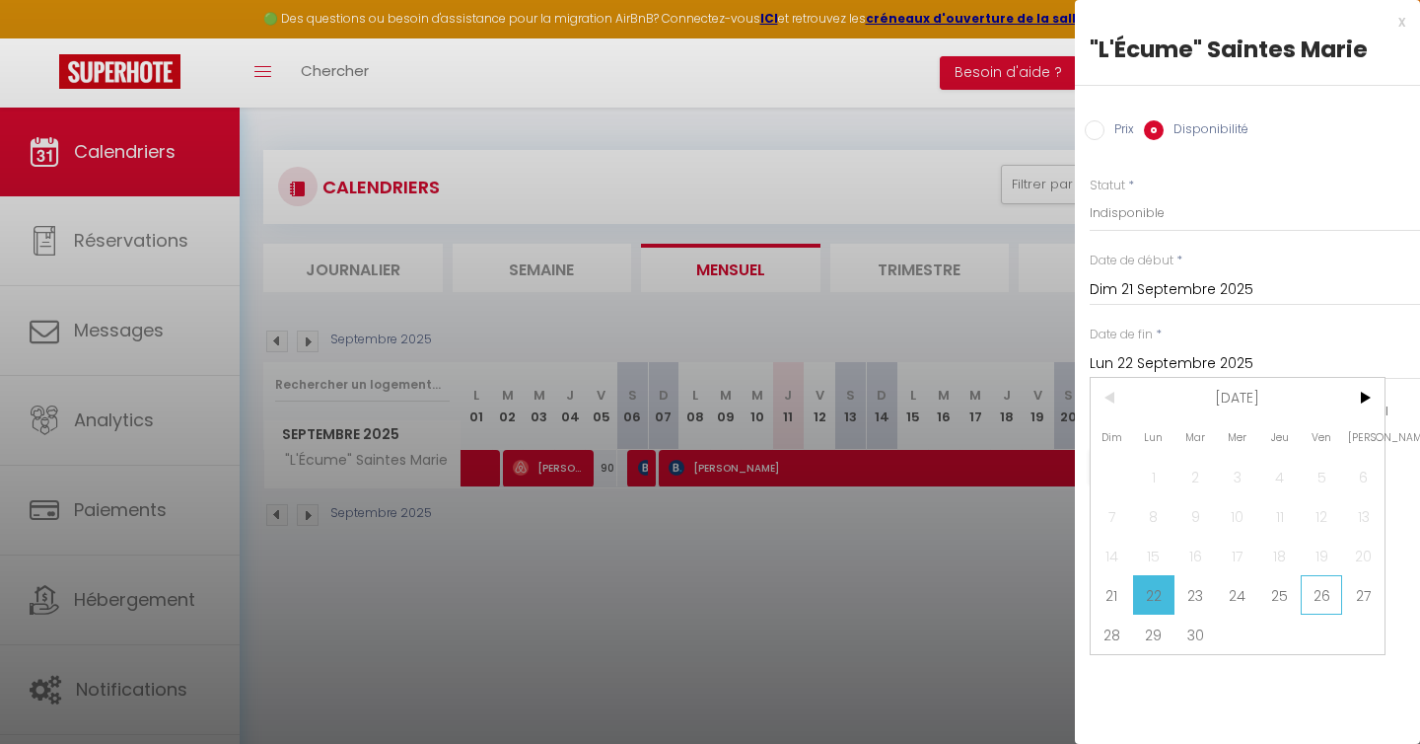
click at [1328, 595] on span "26" at bounding box center [1322, 594] width 42 height 39
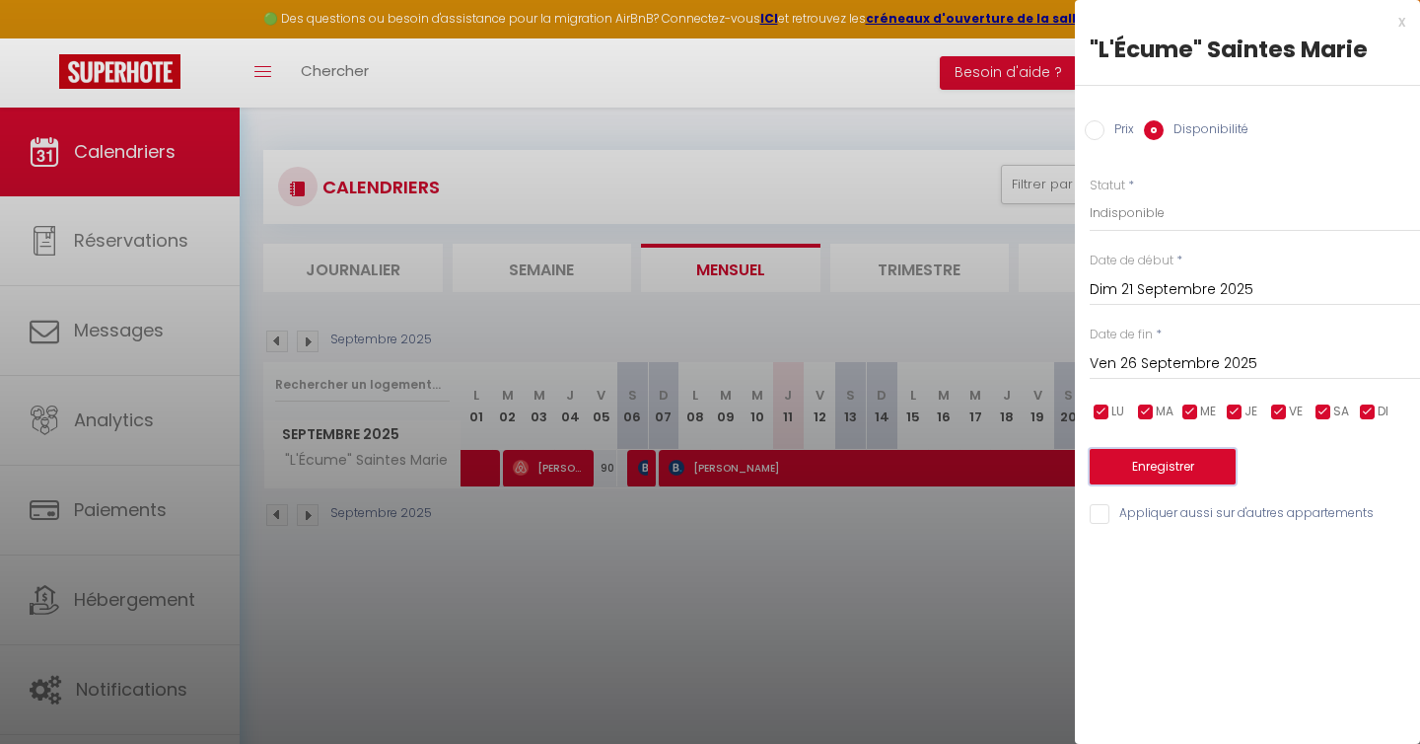
click at [1178, 470] on button "Enregistrer" at bounding box center [1163, 467] width 146 height 36
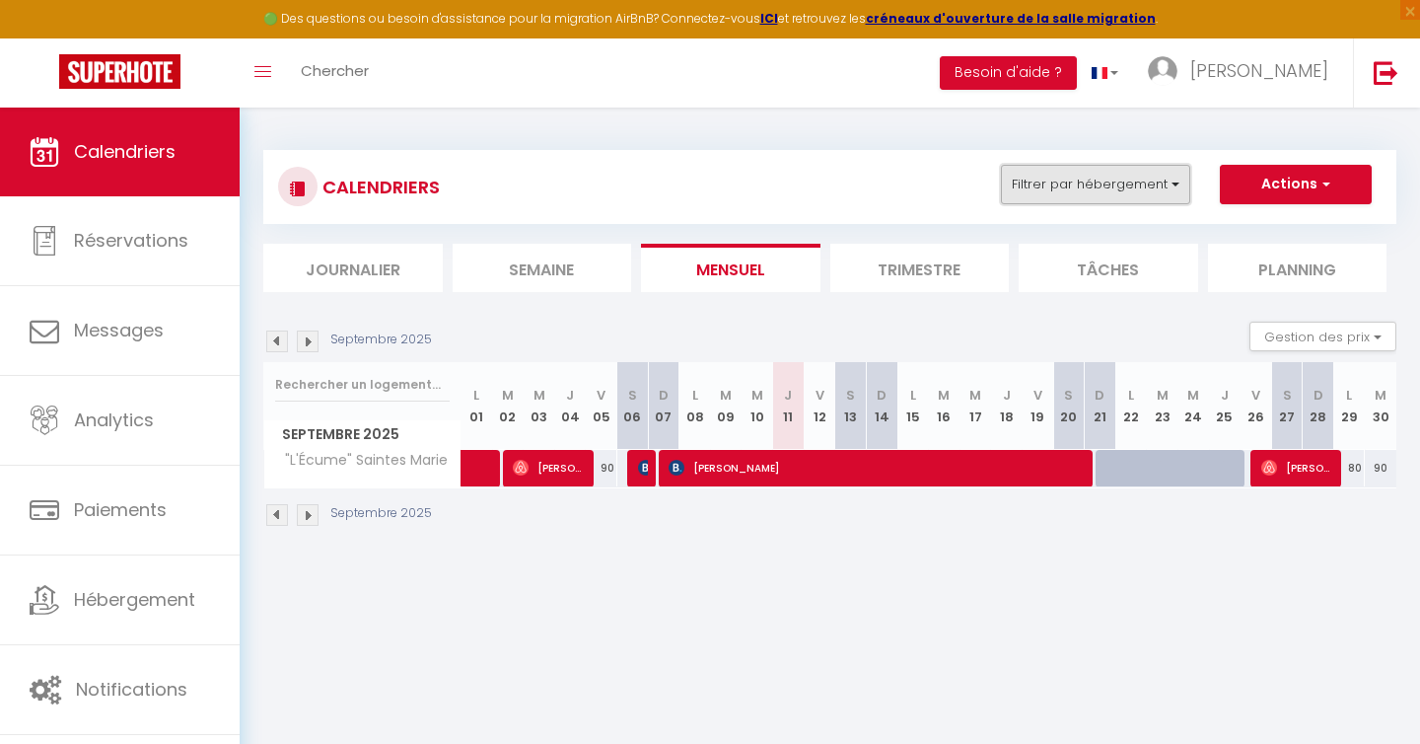
click at [1163, 198] on button "Filtrer par hébergement" at bounding box center [1095, 184] width 189 height 39
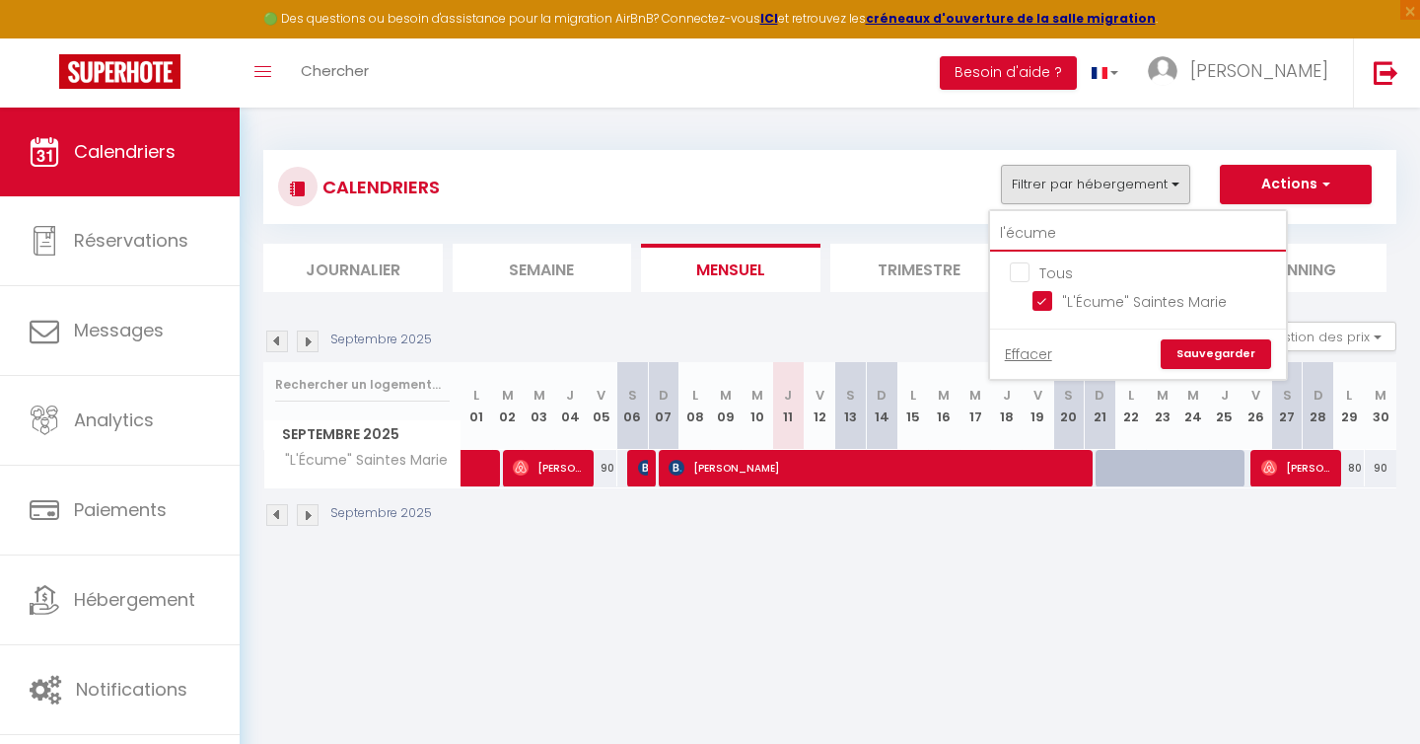
click at [1088, 240] on input "l'écume" at bounding box center [1138, 234] width 296 height 36
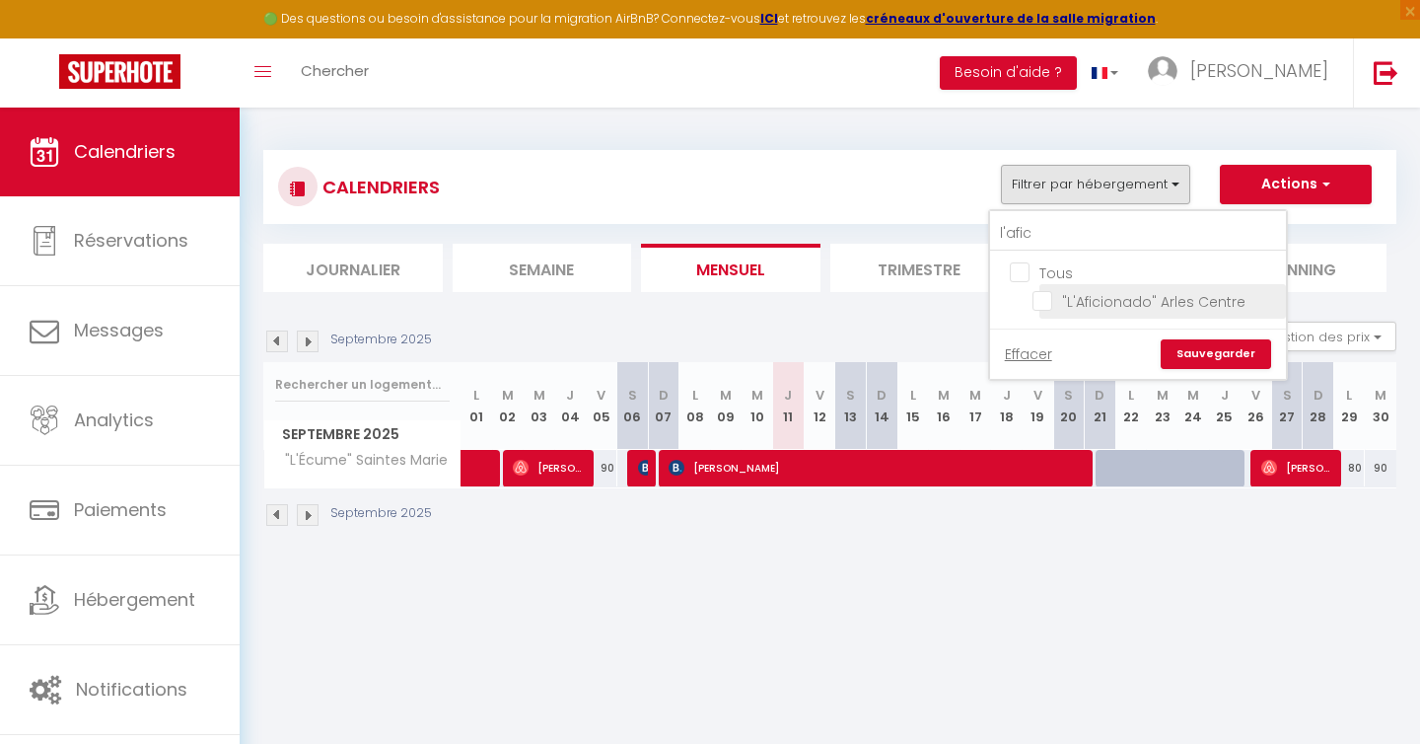
click at [1046, 296] on input ""L'Aficionado" Arles Centre" at bounding box center [1156, 300] width 247 height 20
click at [1206, 357] on link "Sauvegarder" at bounding box center [1216, 354] width 110 height 30
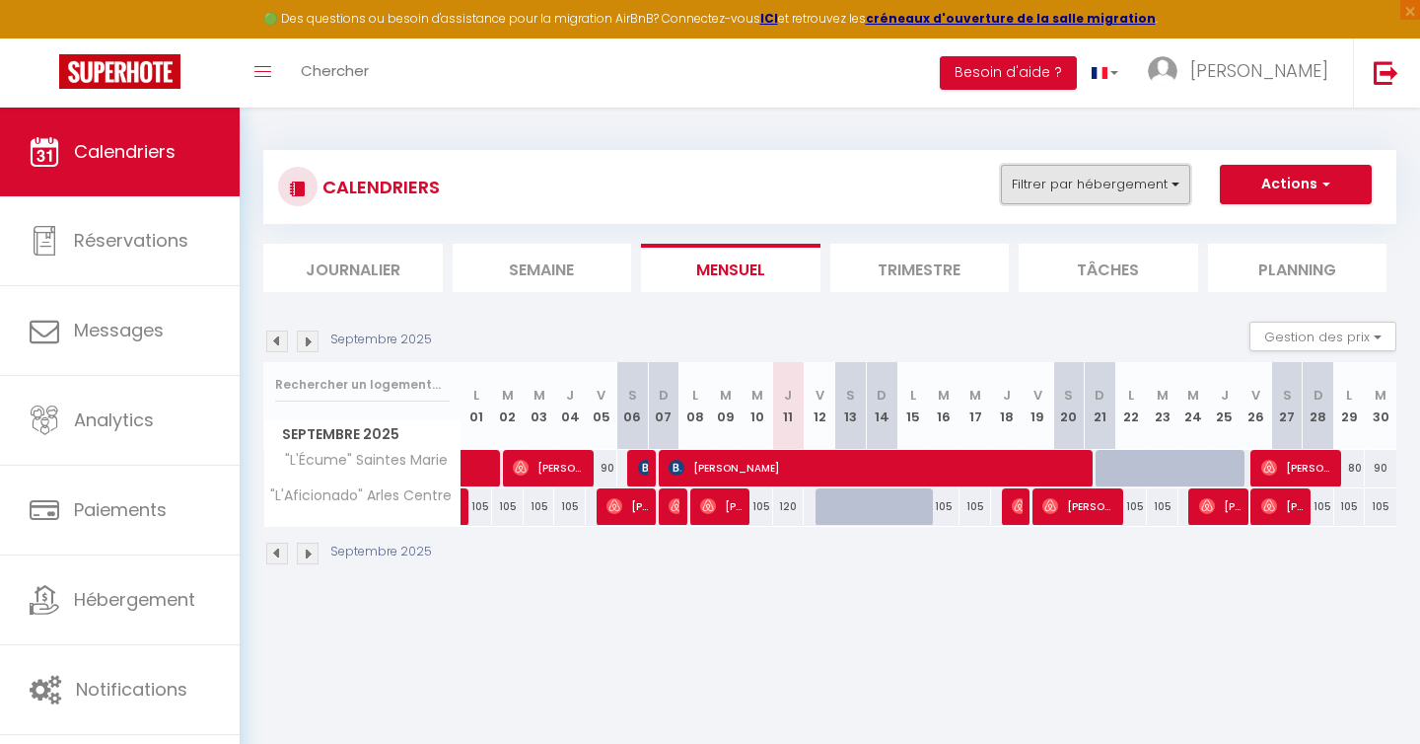
click at [1147, 180] on button "Filtrer par hébergement" at bounding box center [1095, 184] width 189 height 39
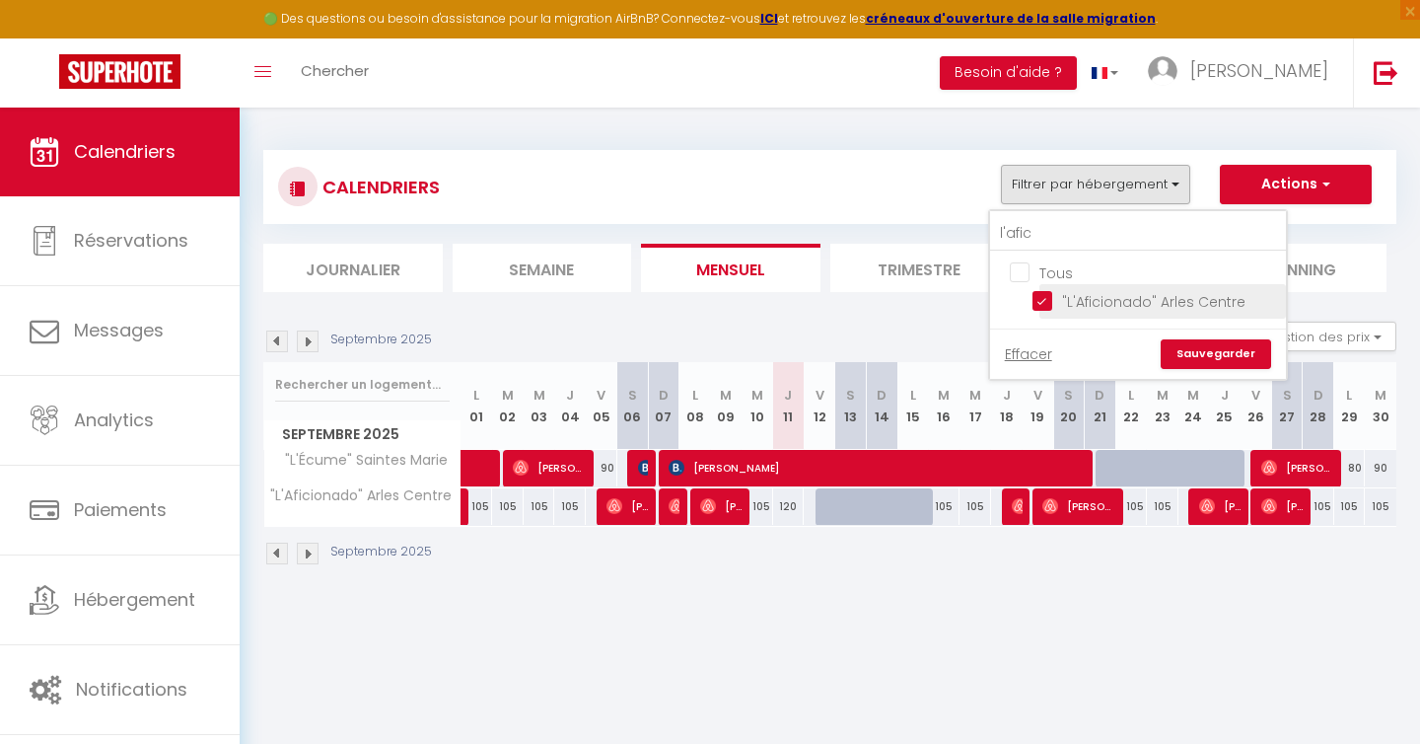
click at [1048, 295] on input ""L'Aficionado" Arles Centre" at bounding box center [1156, 300] width 247 height 20
click at [1194, 349] on link "Sauvegarder" at bounding box center [1216, 354] width 110 height 30
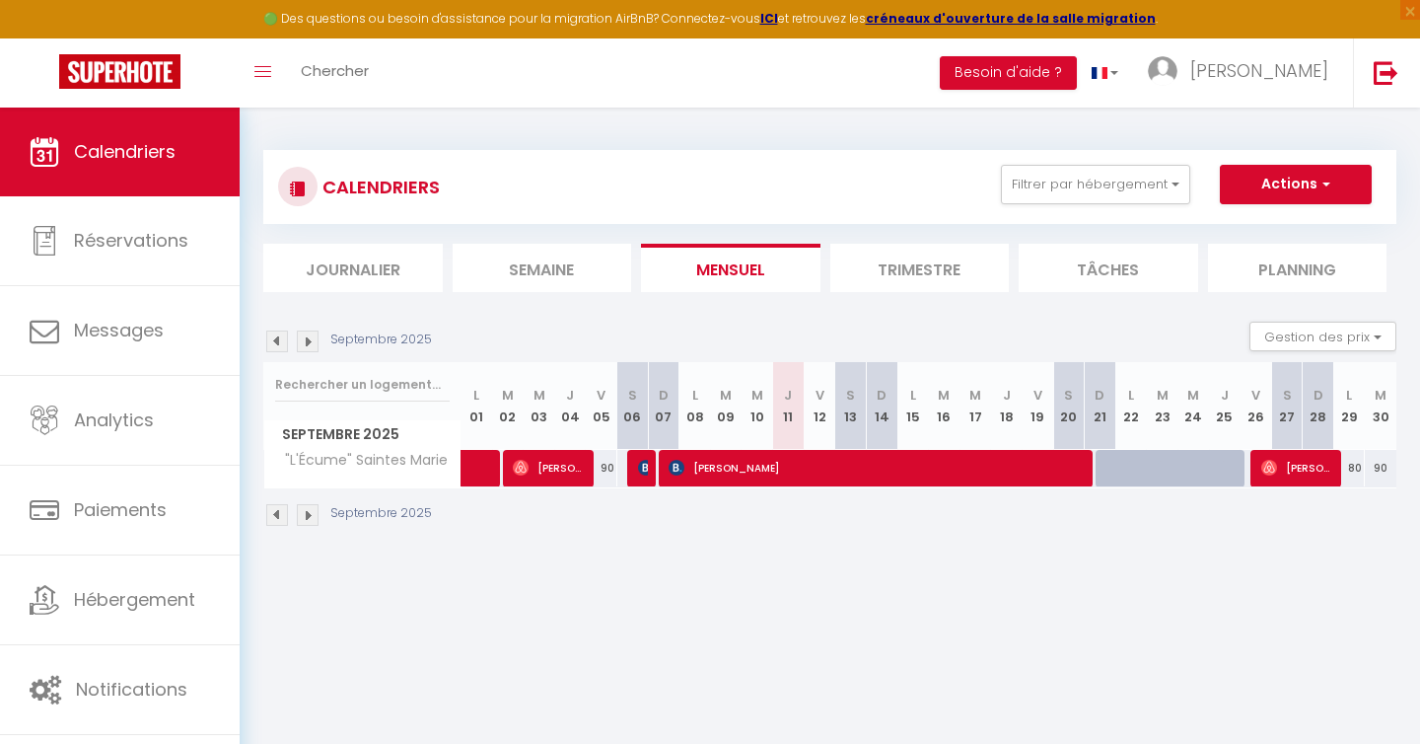
click at [306, 512] on img at bounding box center [308, 515] width 22 height 22
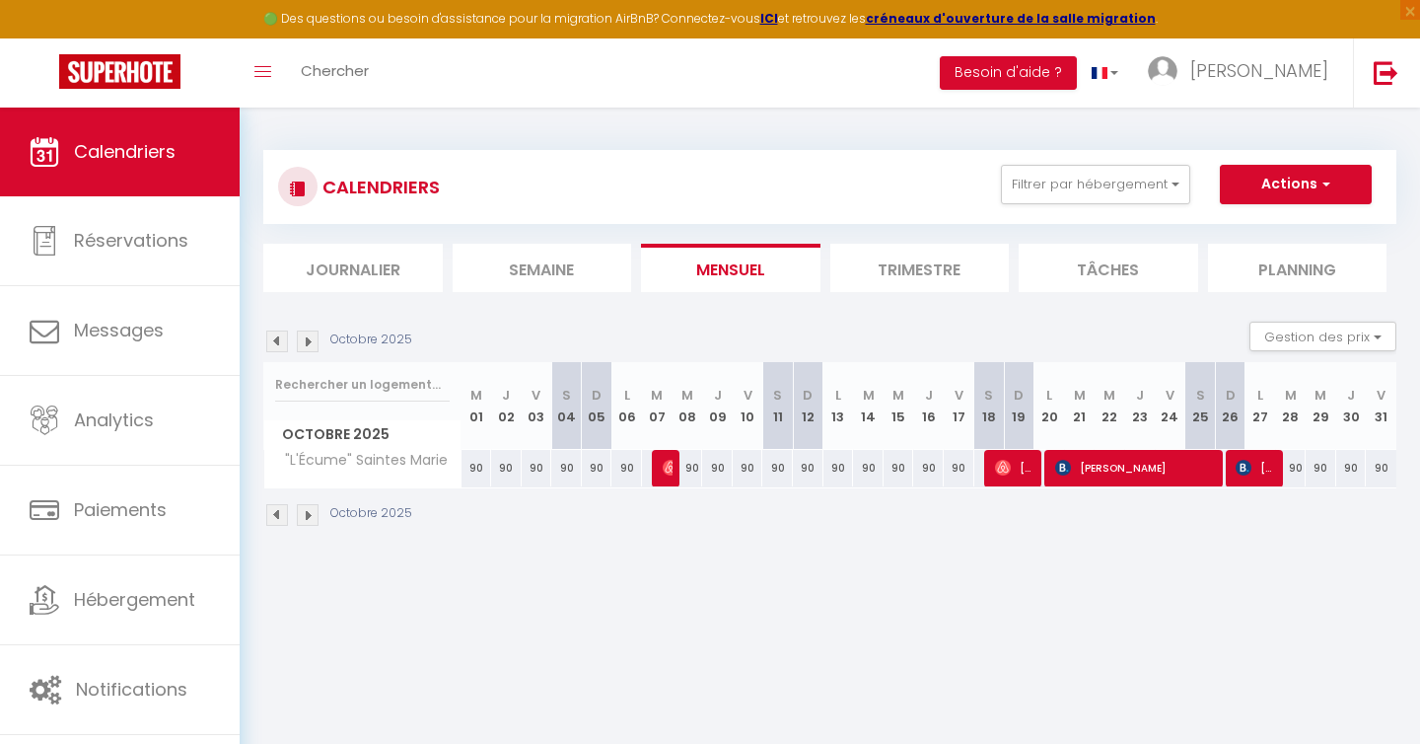
click at [305, 516] on img at bounding box center [308, 515] width 22 height 22
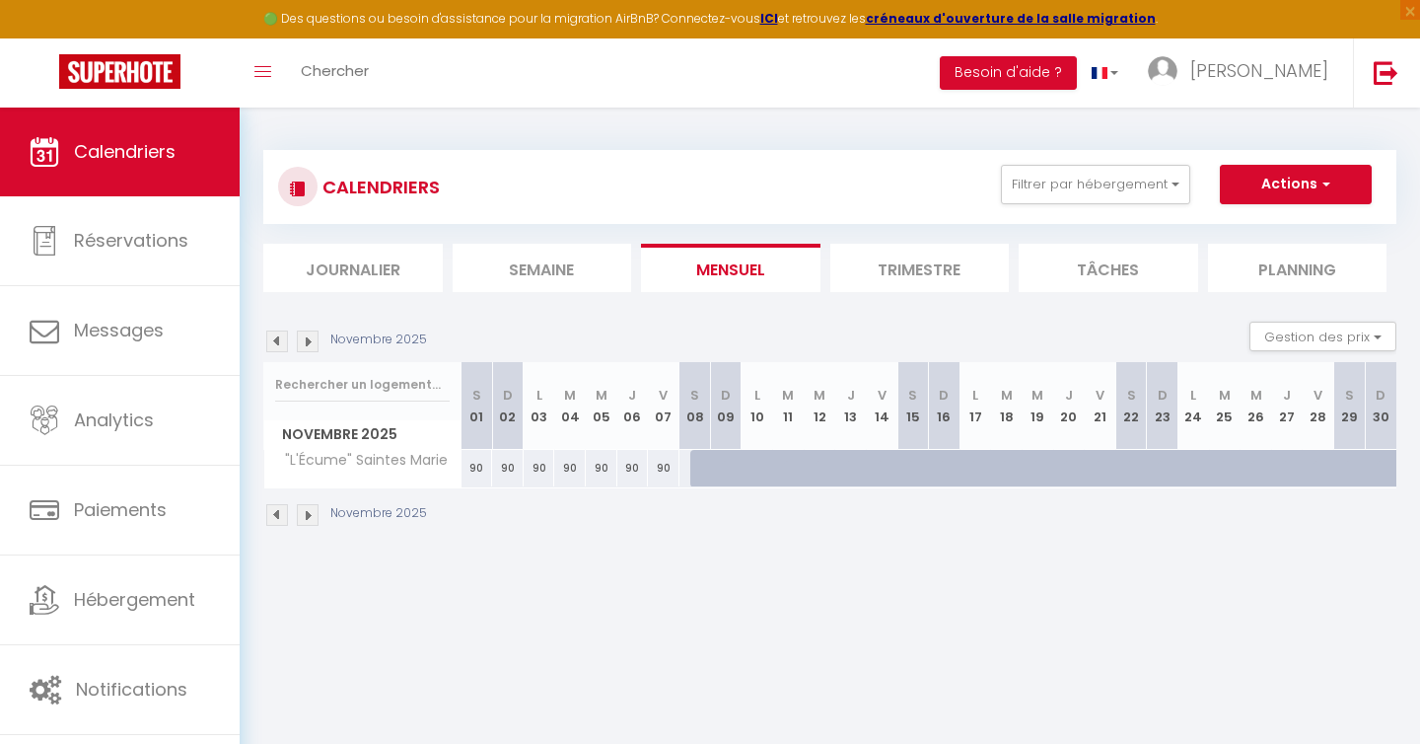
click at [697, 468] on div at bounding box center [706, 468] width 32 height 37
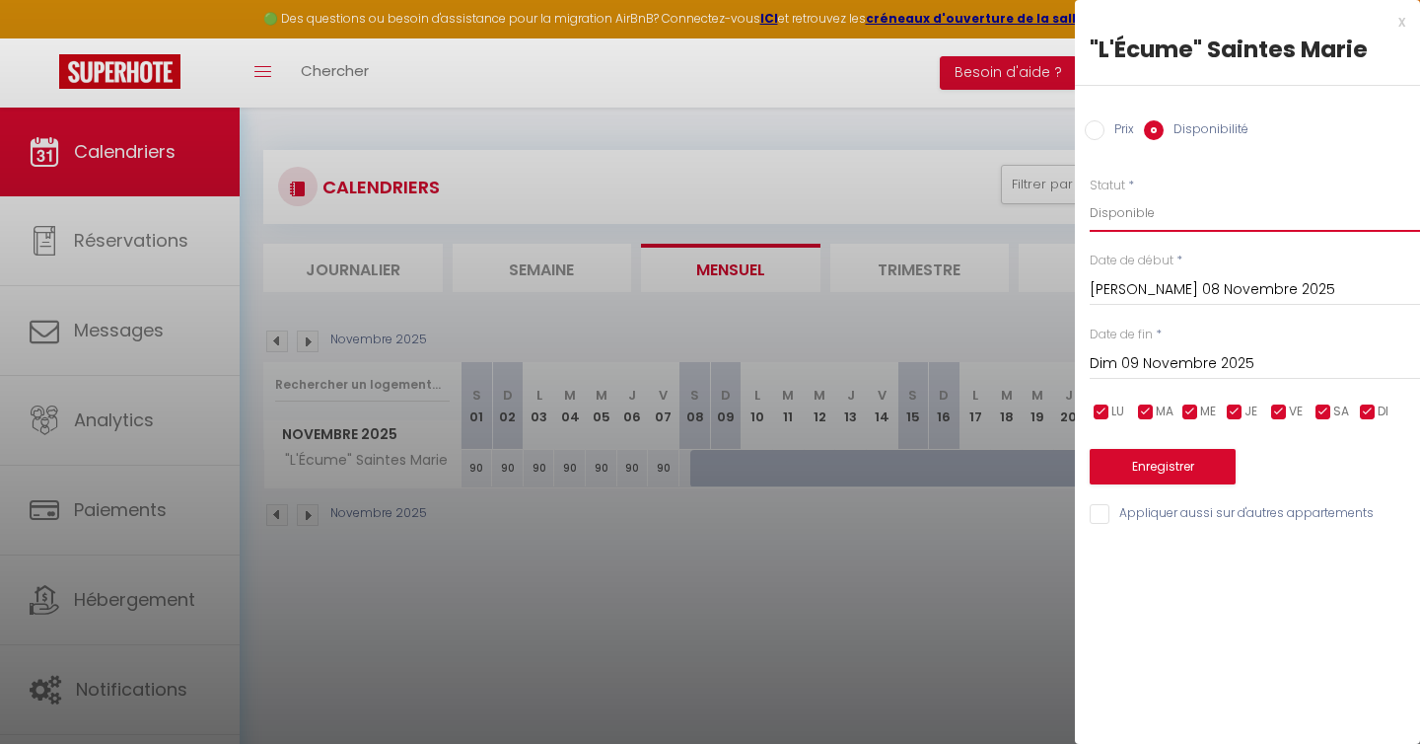
click at [1112, 217] on select "Disponible Indisponible" at bounding box center [1255, 212] width 330 height 37
click at [1165, 467] on button "Enregistrer" at bounding box center [1163, 467] width 146 height 36
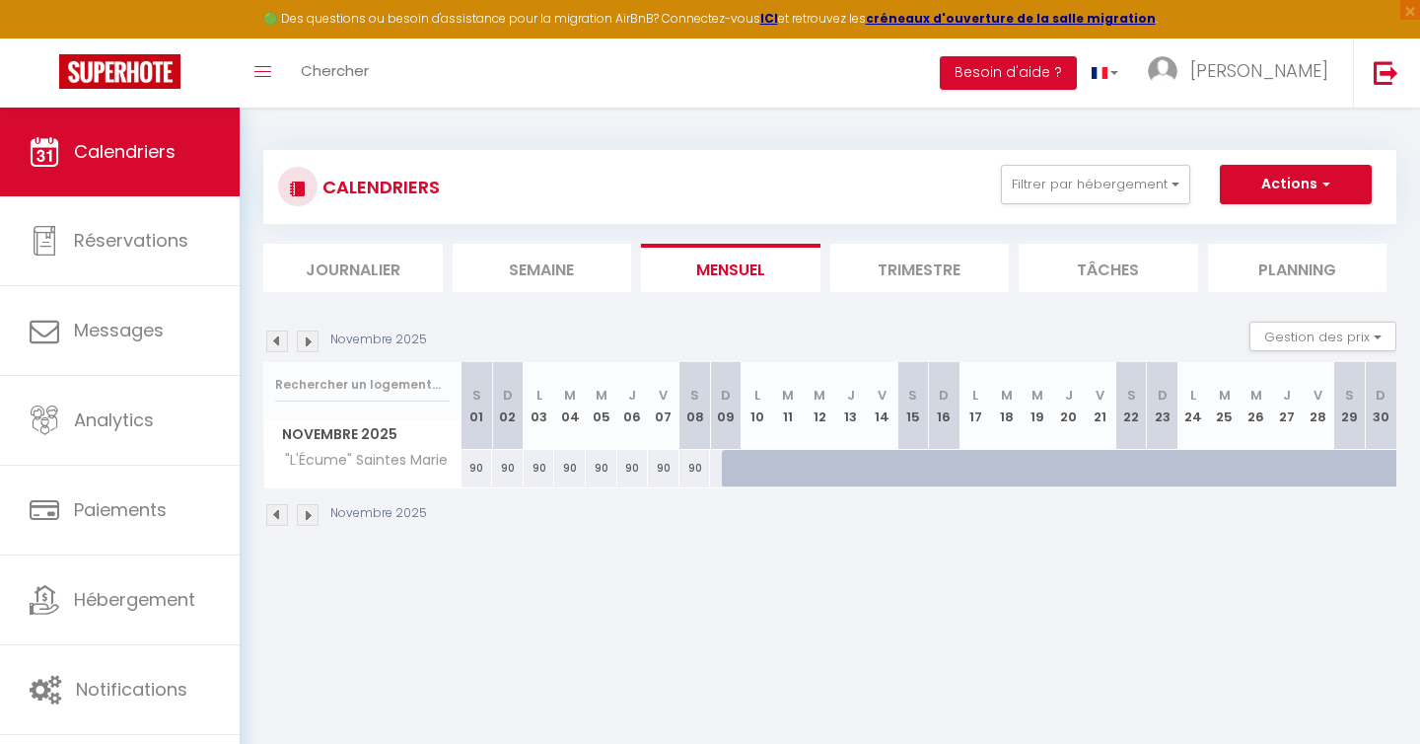
click at [305, 520] on img at bounding box center [308, 515] width 22 height 22
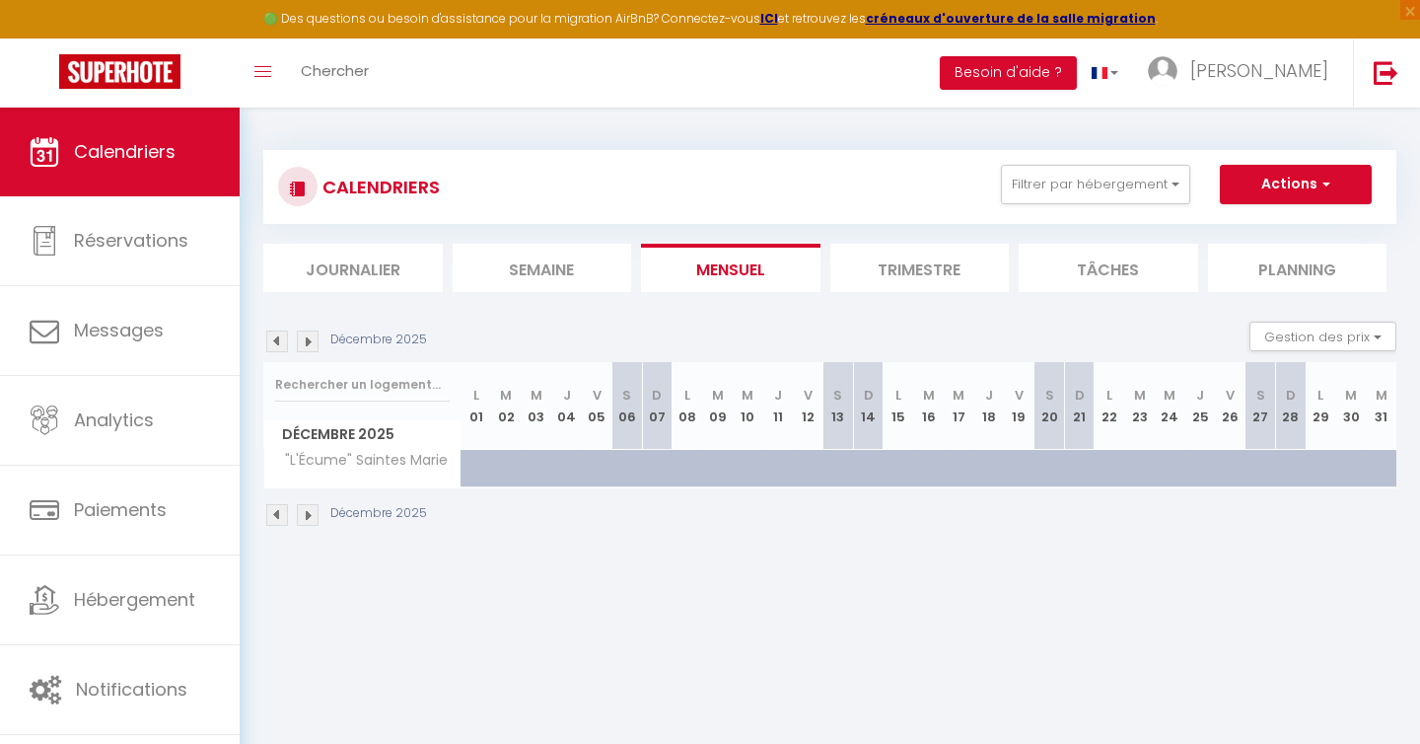
click at [305, 520] on img at bounding box center [308, 515] width 22 height 22
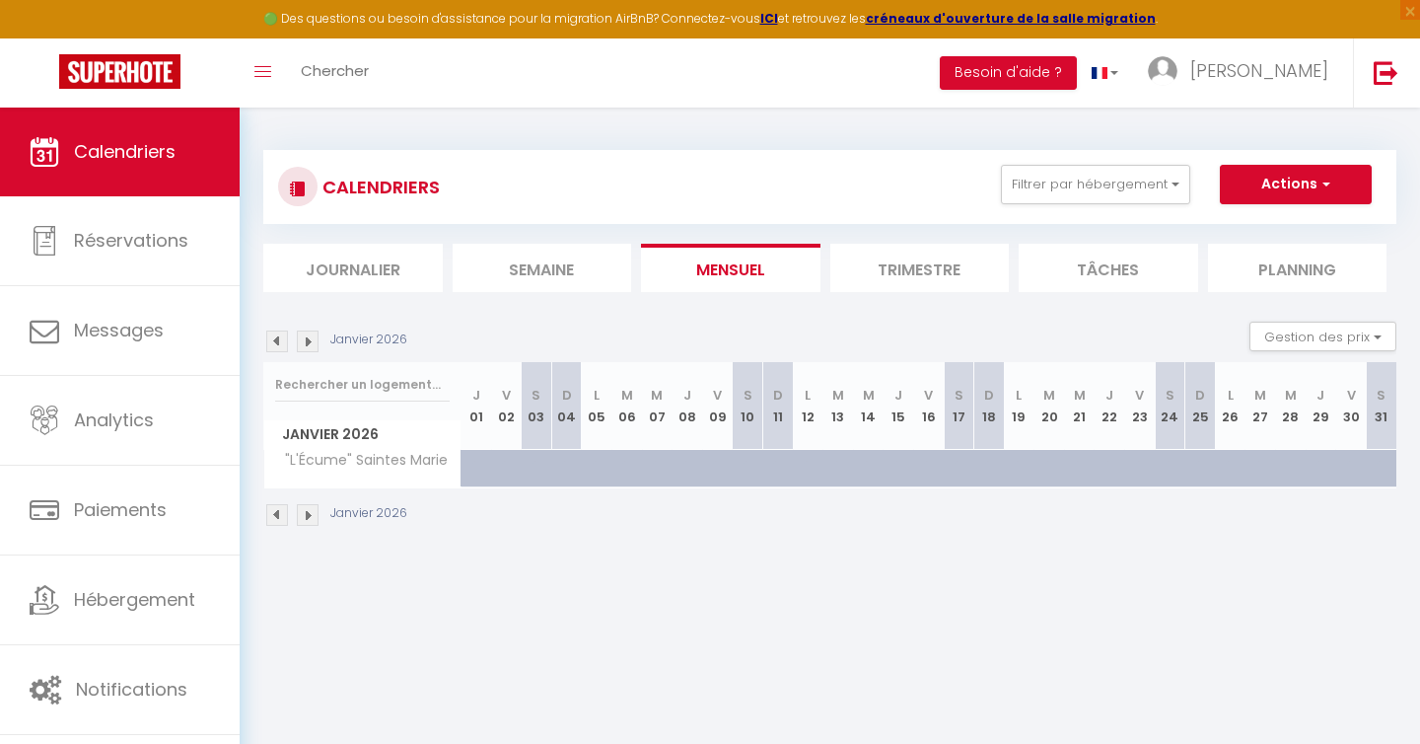
click at [275, 516] on img at bounding box center [277, 515] width 22 height 22
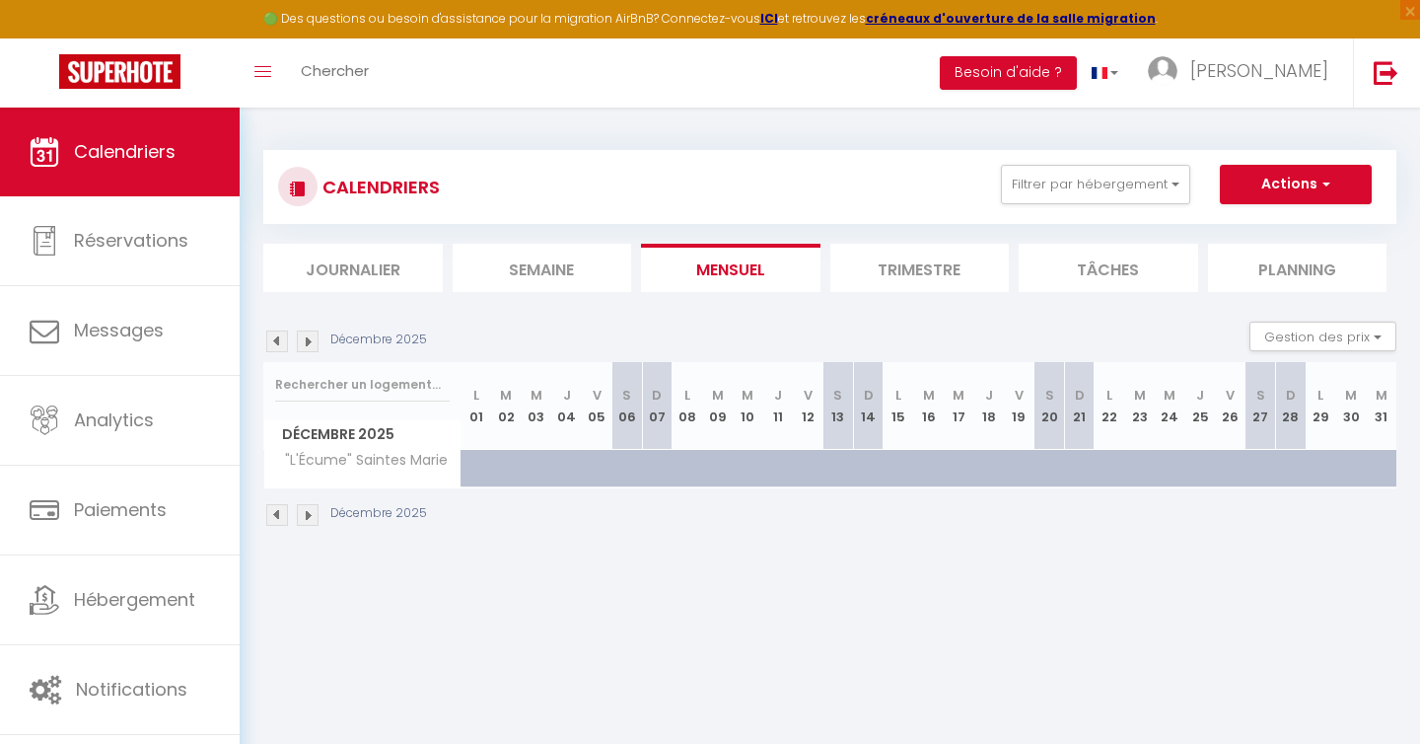
click at [275, 516] on img at bounding box center [277, 515] width 22 height 22
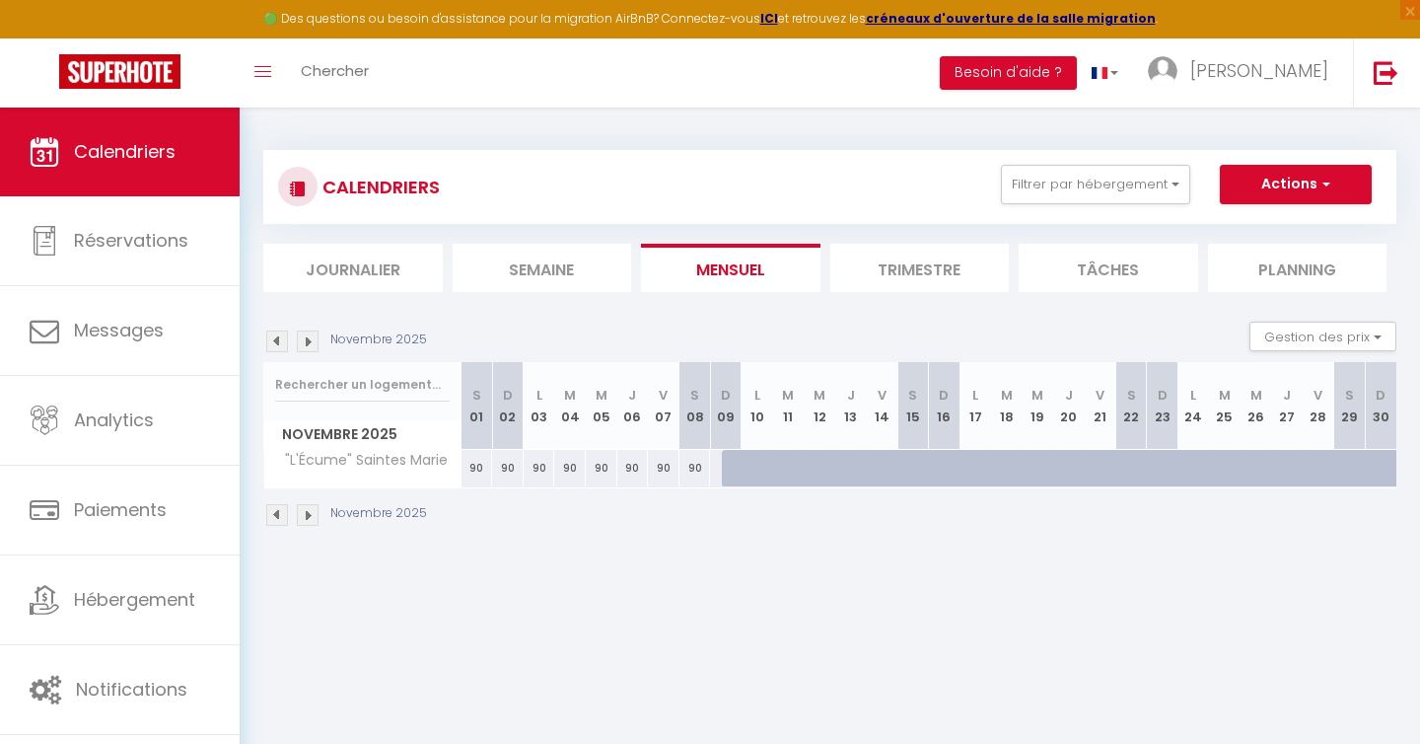
click at [313, 516] on img at bounding box center [308, 515] width 22 height 22
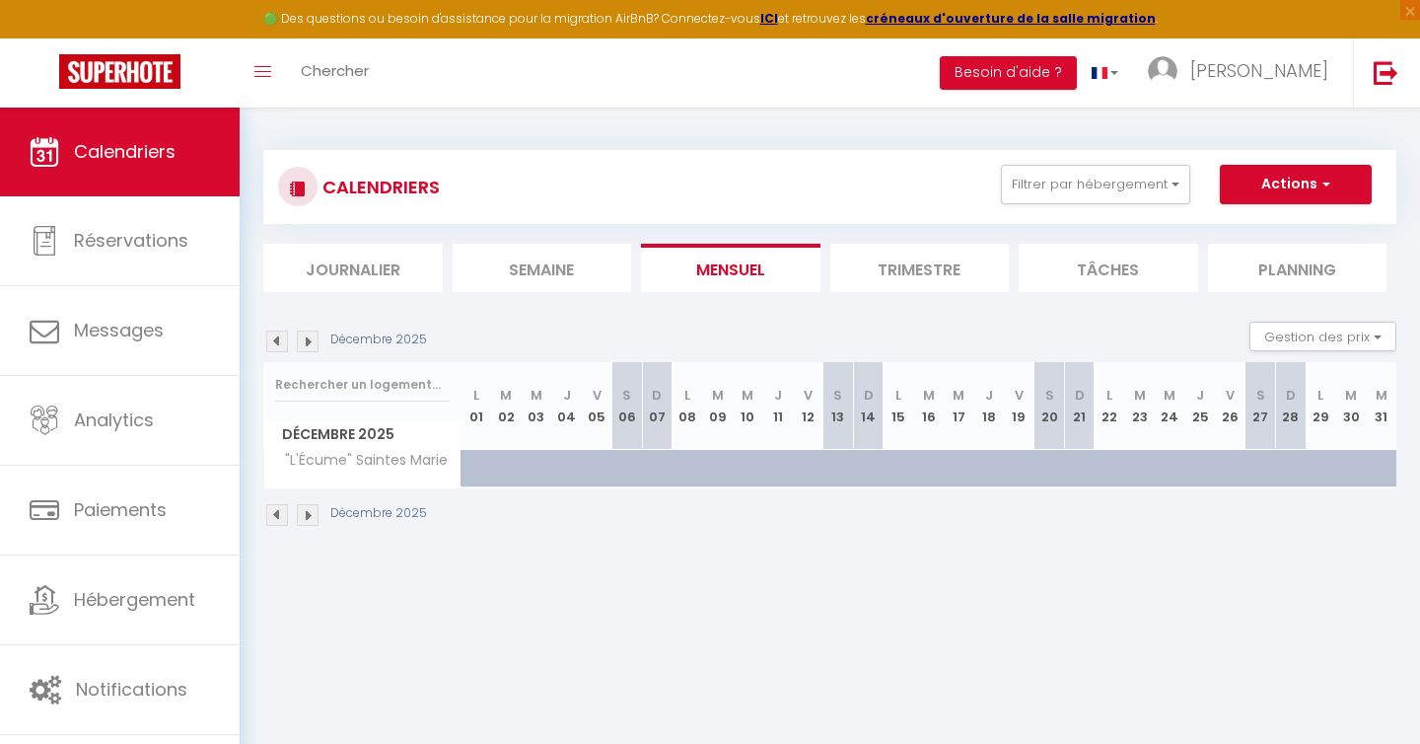
click at [313, 516] on img at bounding box center [308, 515] width 22 height 22
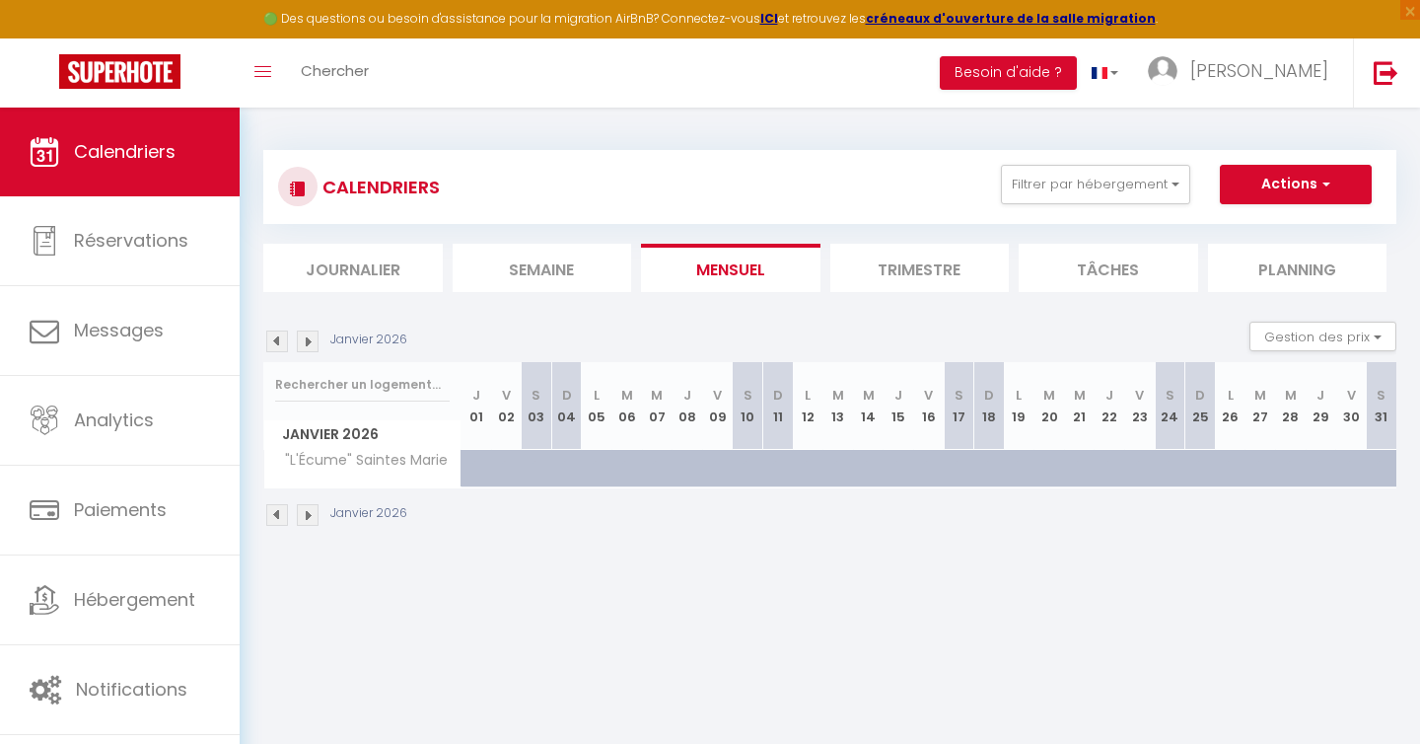
click at [313, 516] on img at bounding box center [308, 515] width 22 height 22
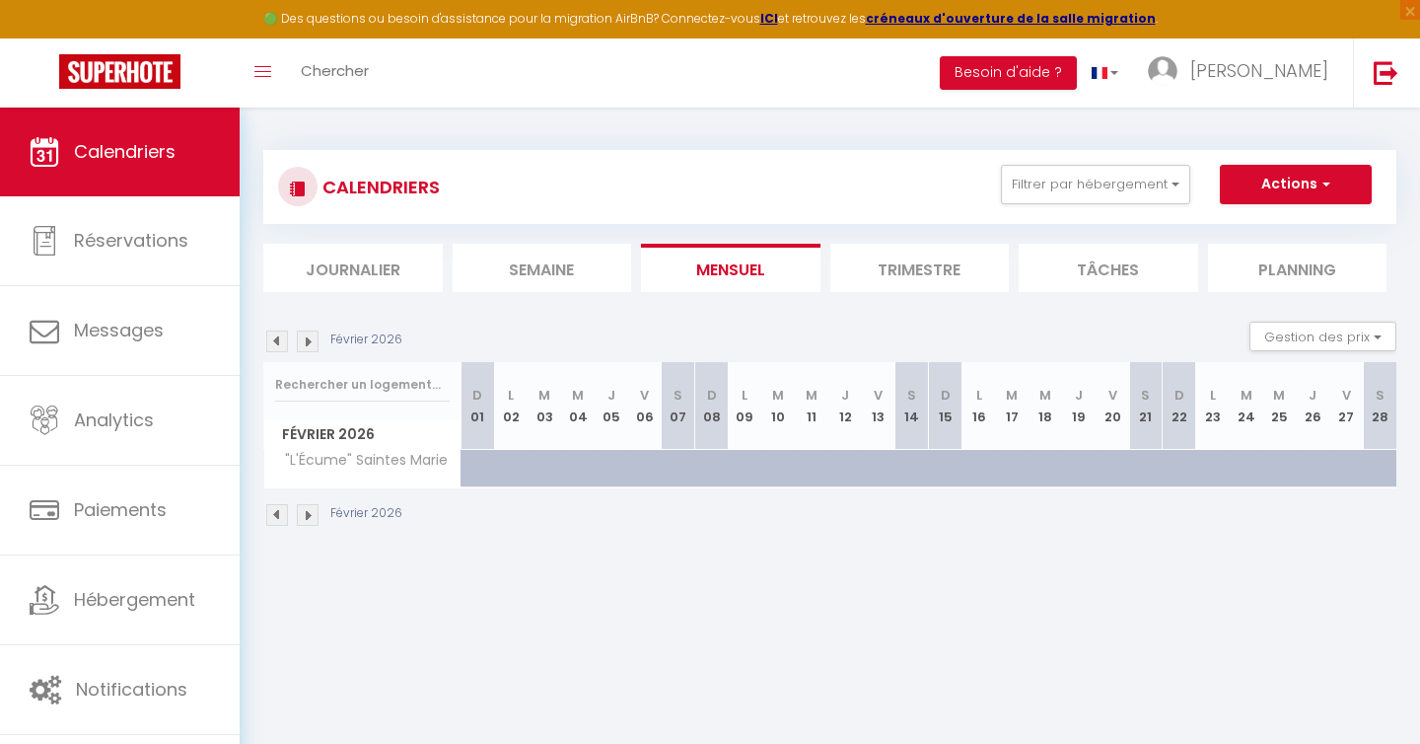
click at [313, 516] on img at bounding box center [308, 515] width 22 height 22
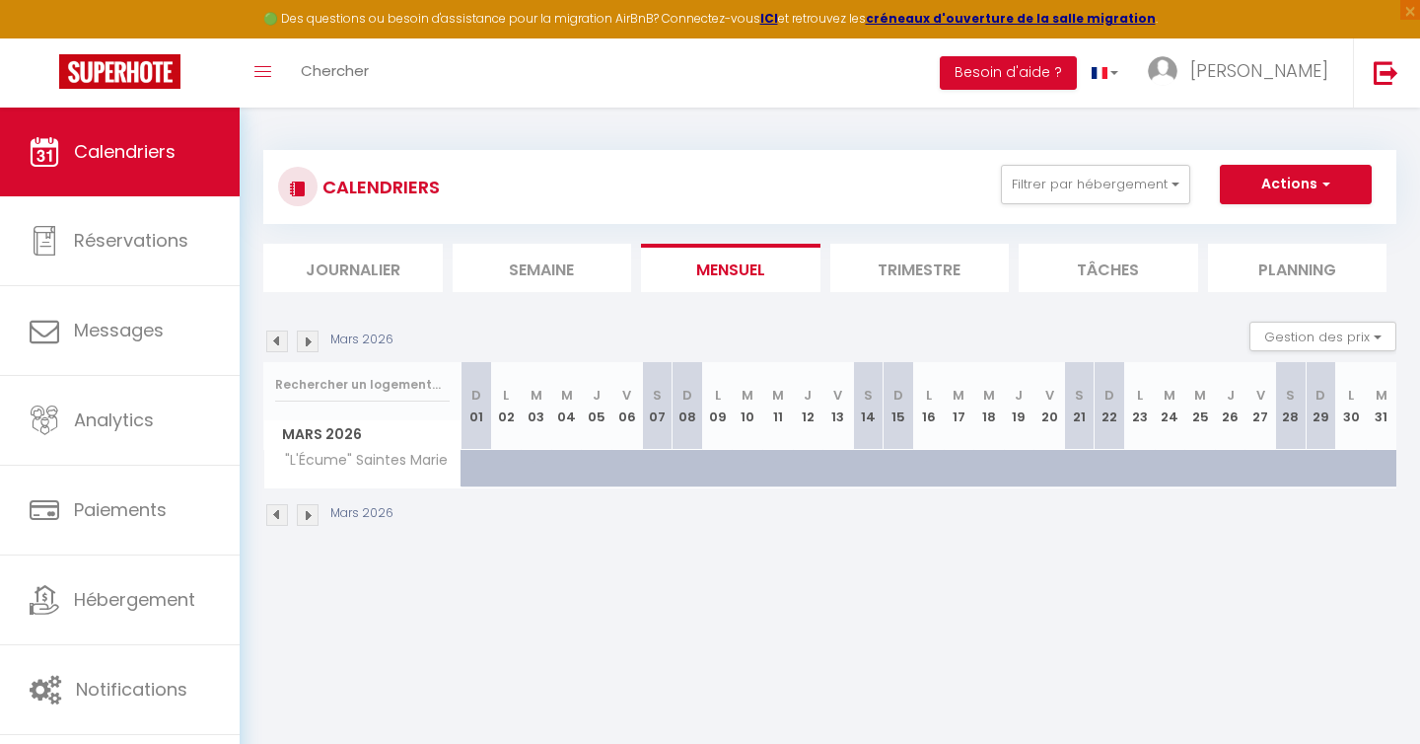
click at [313, 516] on img at bounding box center [308, 515] width 22 height 22
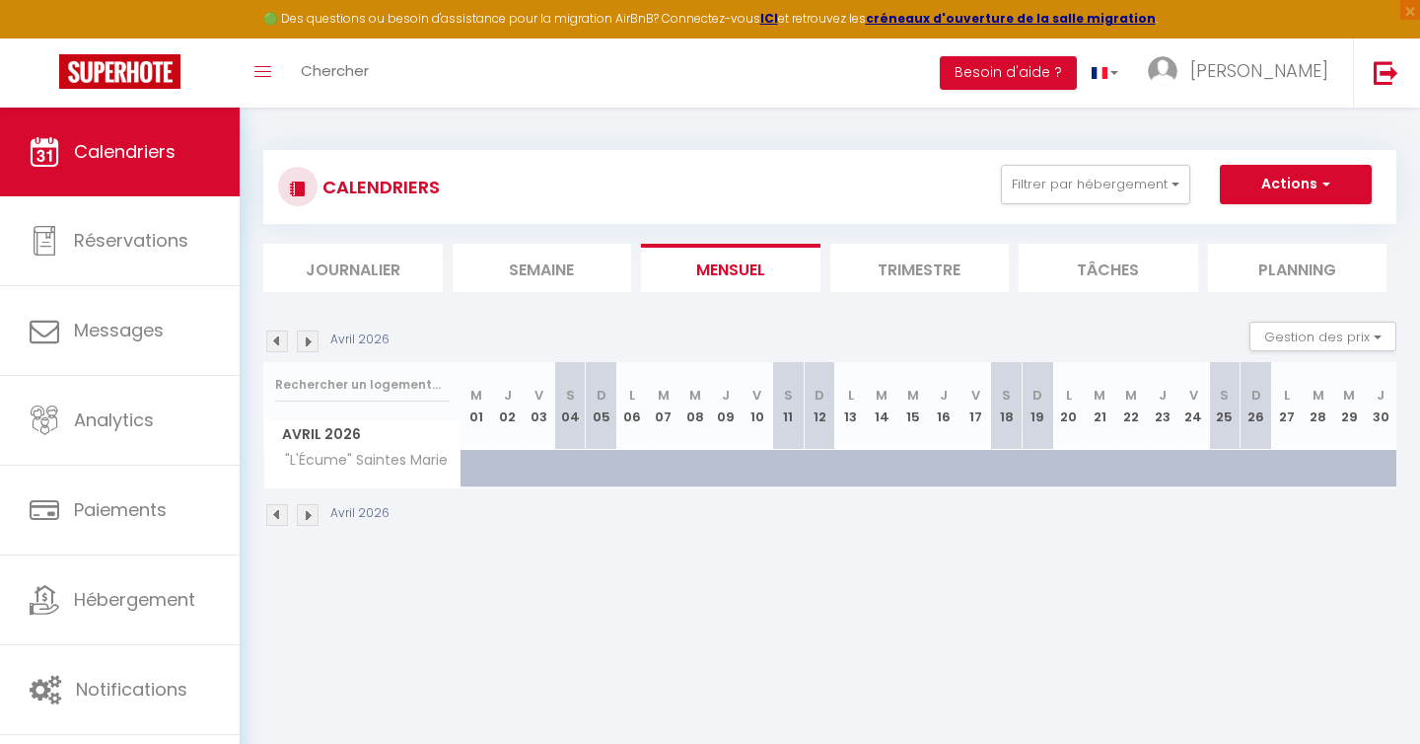
click at [280, 516] on img at bounding box center [277, 515] width 22 height 22
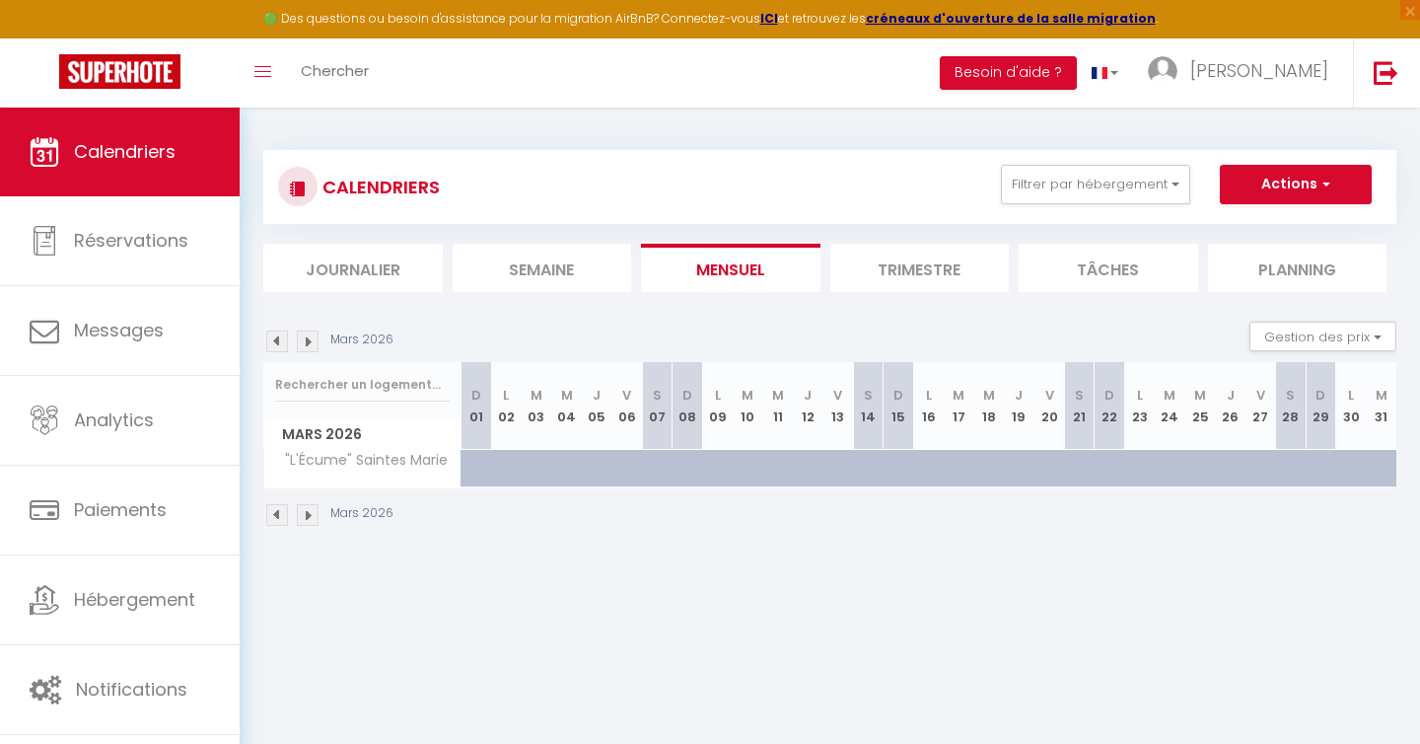
click at [280, 516] on img at bounding box center [277, 515] width 22 height 22
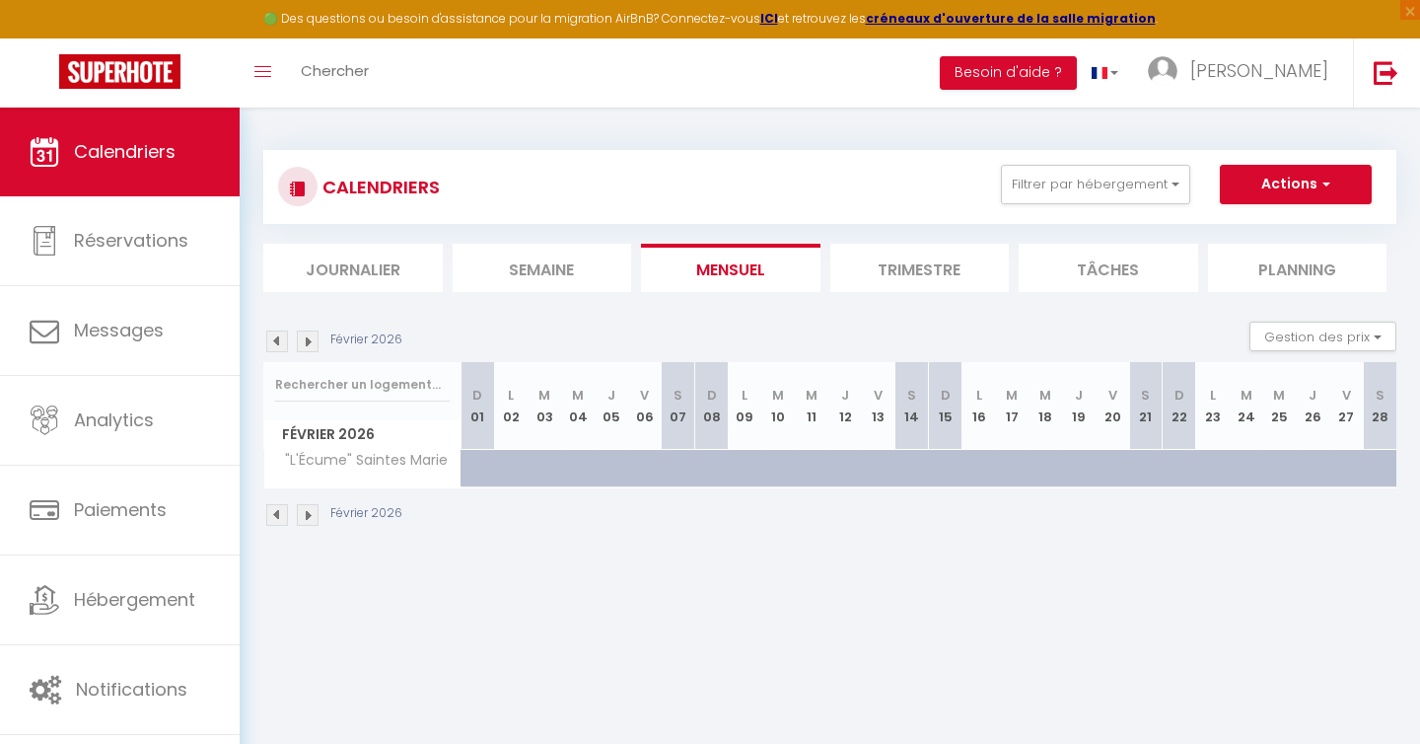
click at [280, 516] on img at bounding box center [277, 515] width 22 height 22
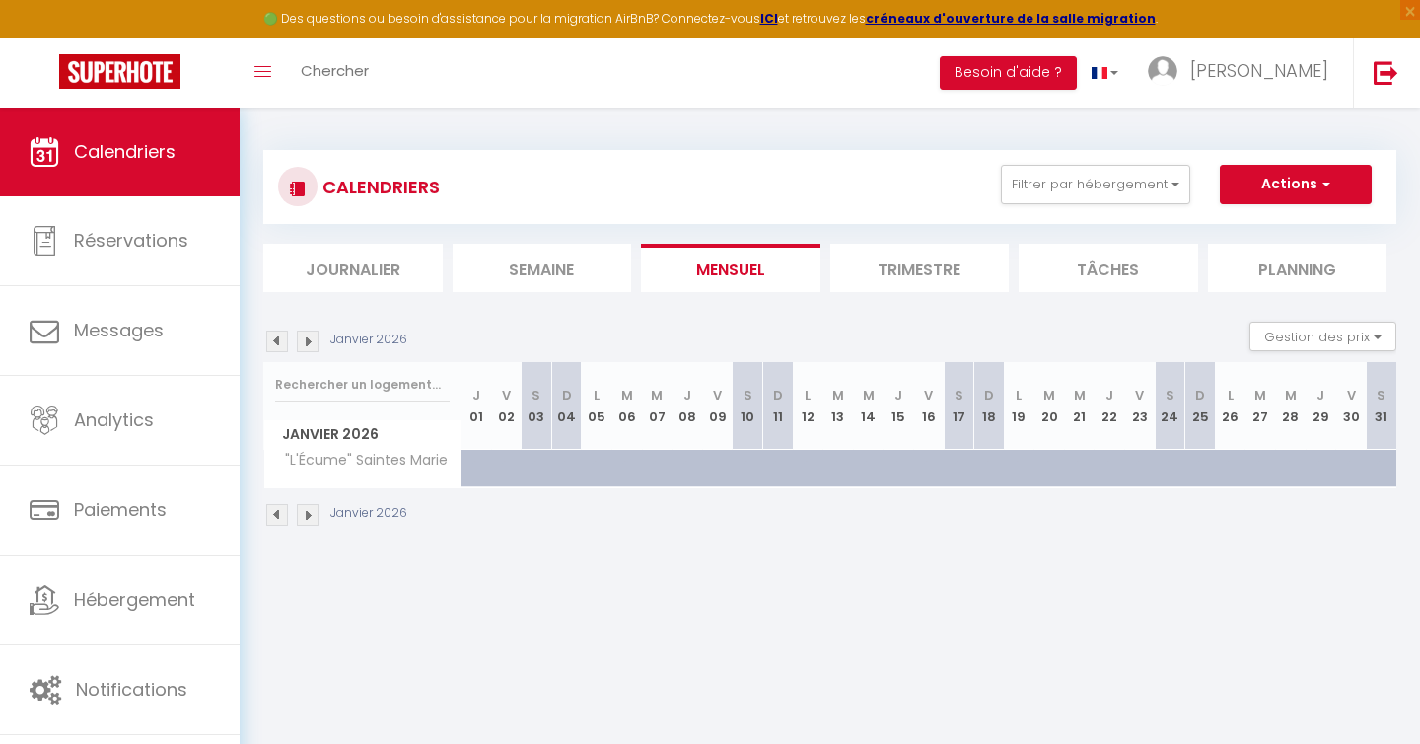
click at [280, 516] on img at bounding box center [277, 515] width 22 height 22
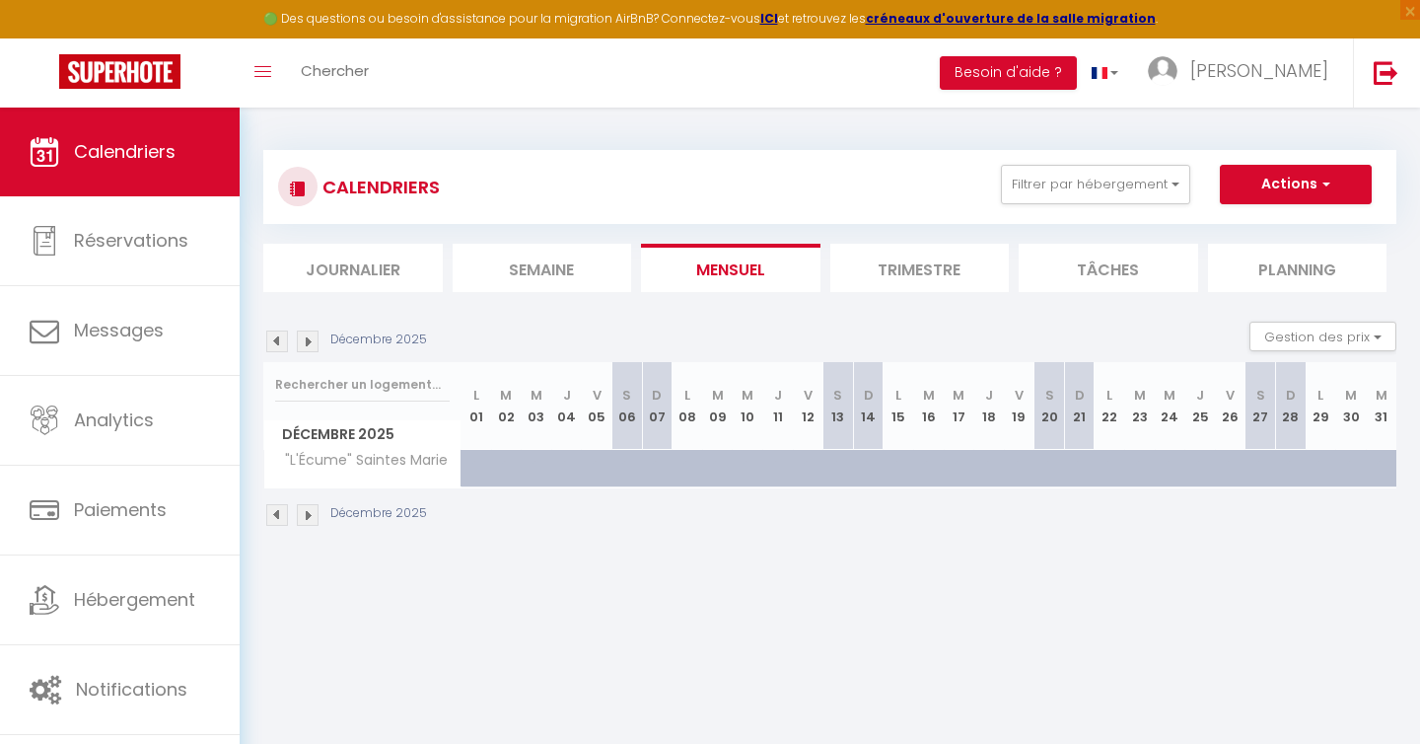
click at [280, 516] on img at bounding box center [277, 515] width 22 height 22
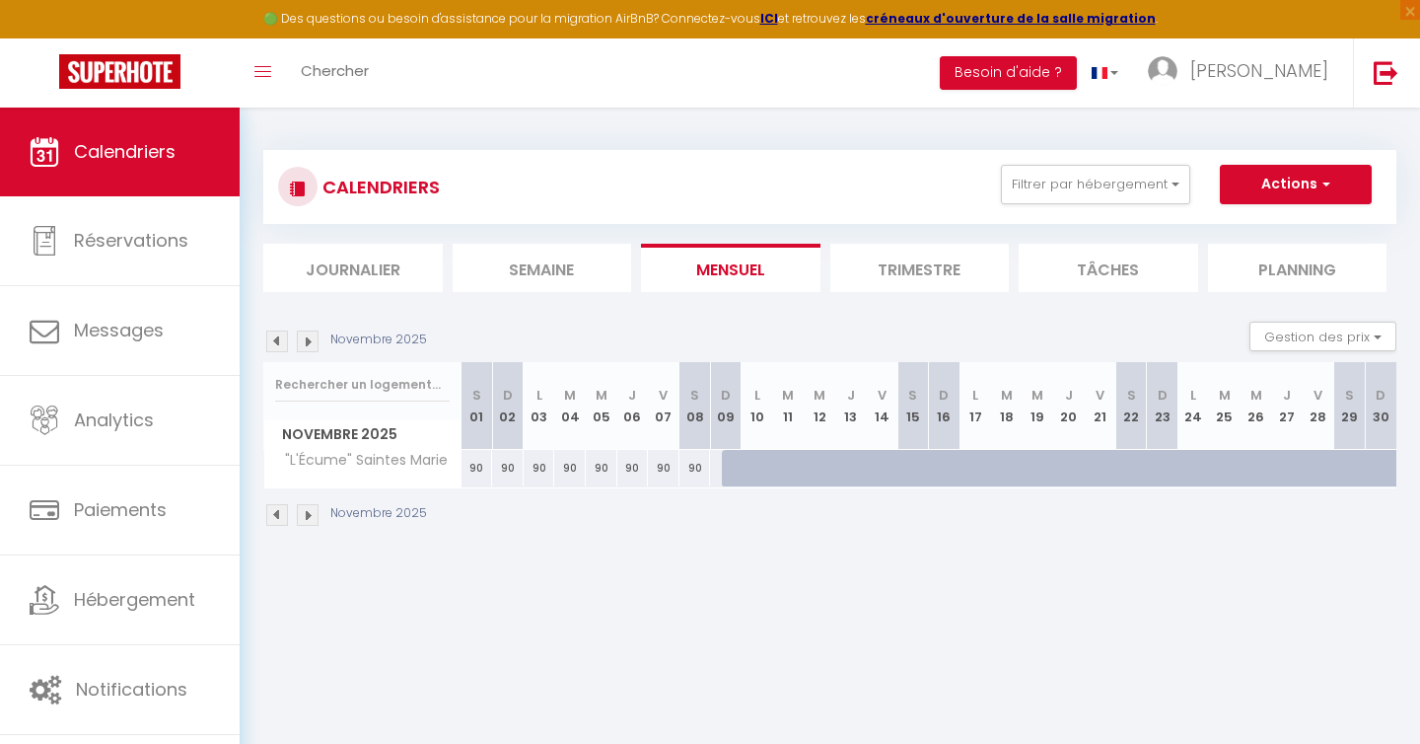
click at [950, 458] on div at bounding box center [945, 468] width 32 height 37
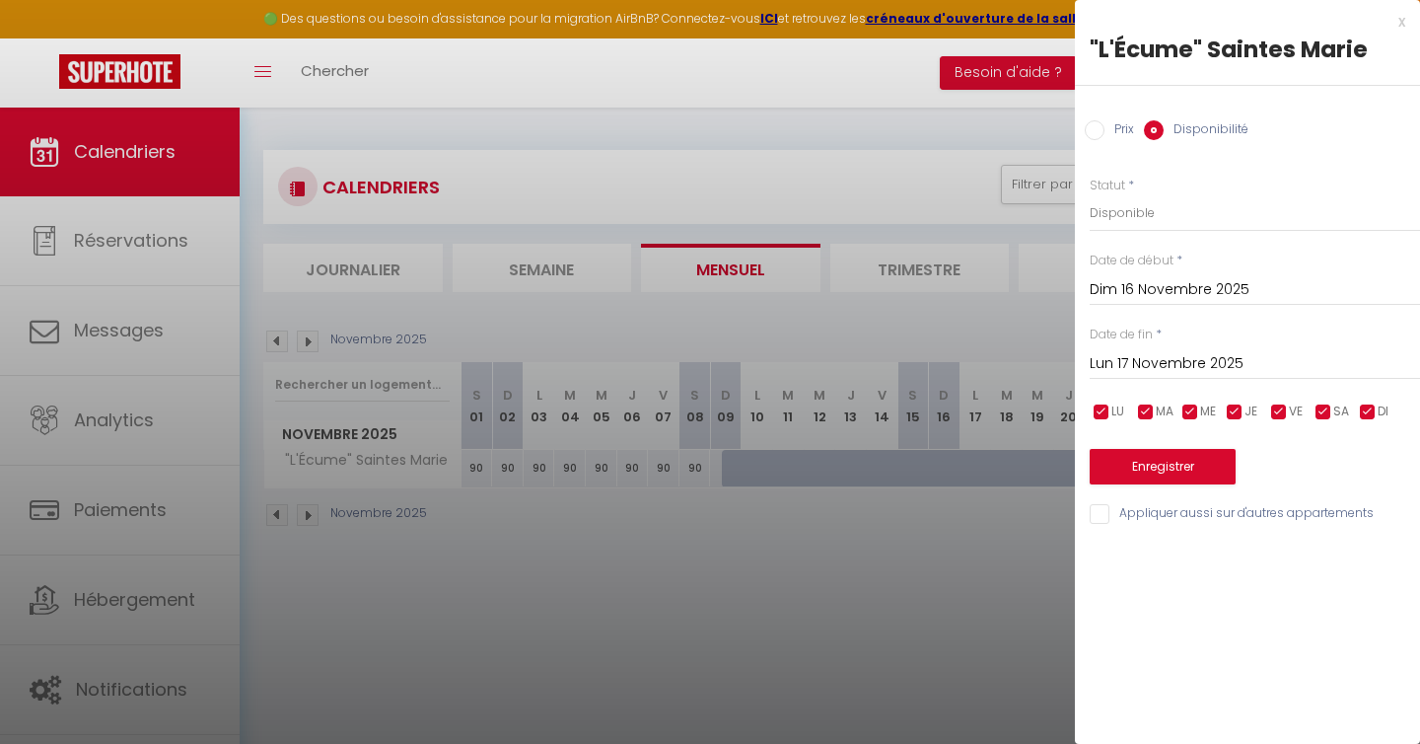
click at [1173, 357] on input "Lun 17 Novembre 2025" at bounding box center [1255, 364] width 330 height 26
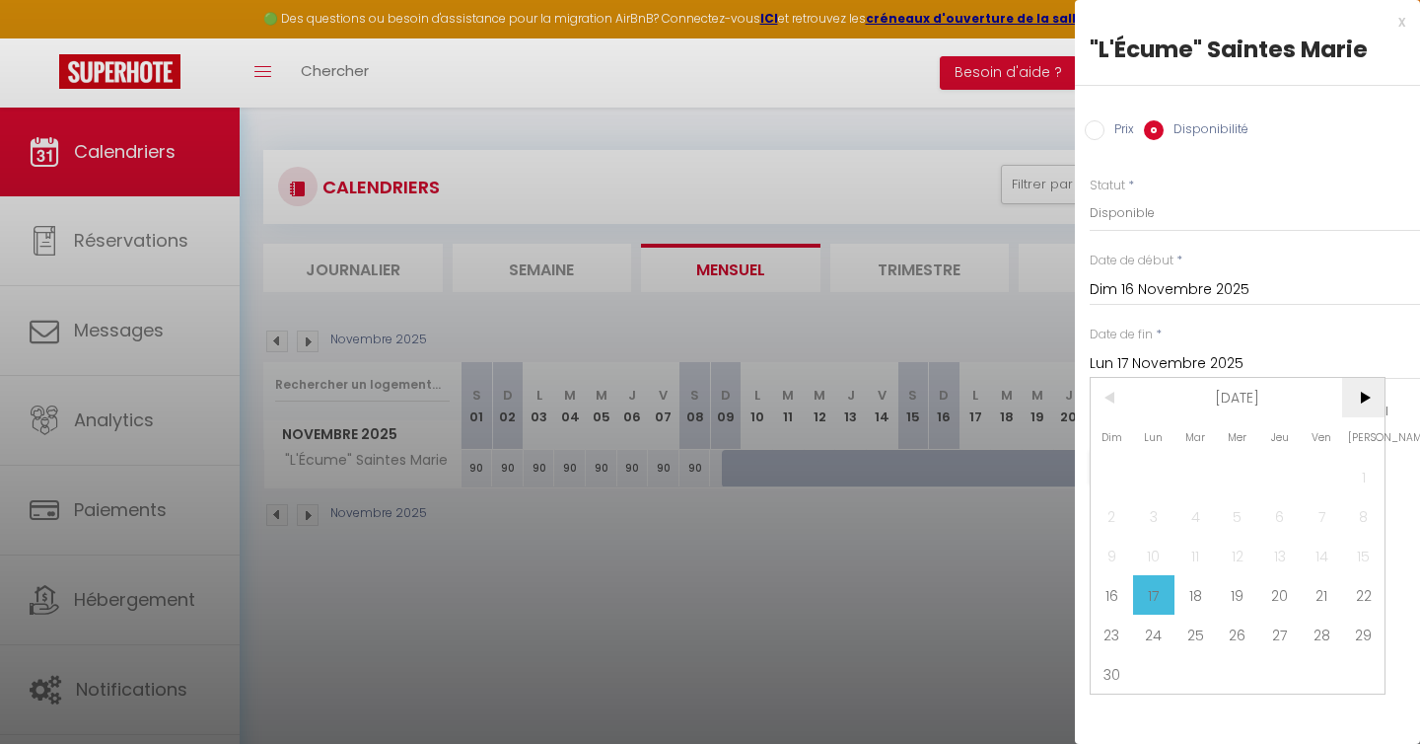
click at [1361, 399] on span ">" at bounding box center [1363, 397] width 42 height 39
click at [1146, 603] on span "22" at bounding box center [1154, 594] width 42 height 39
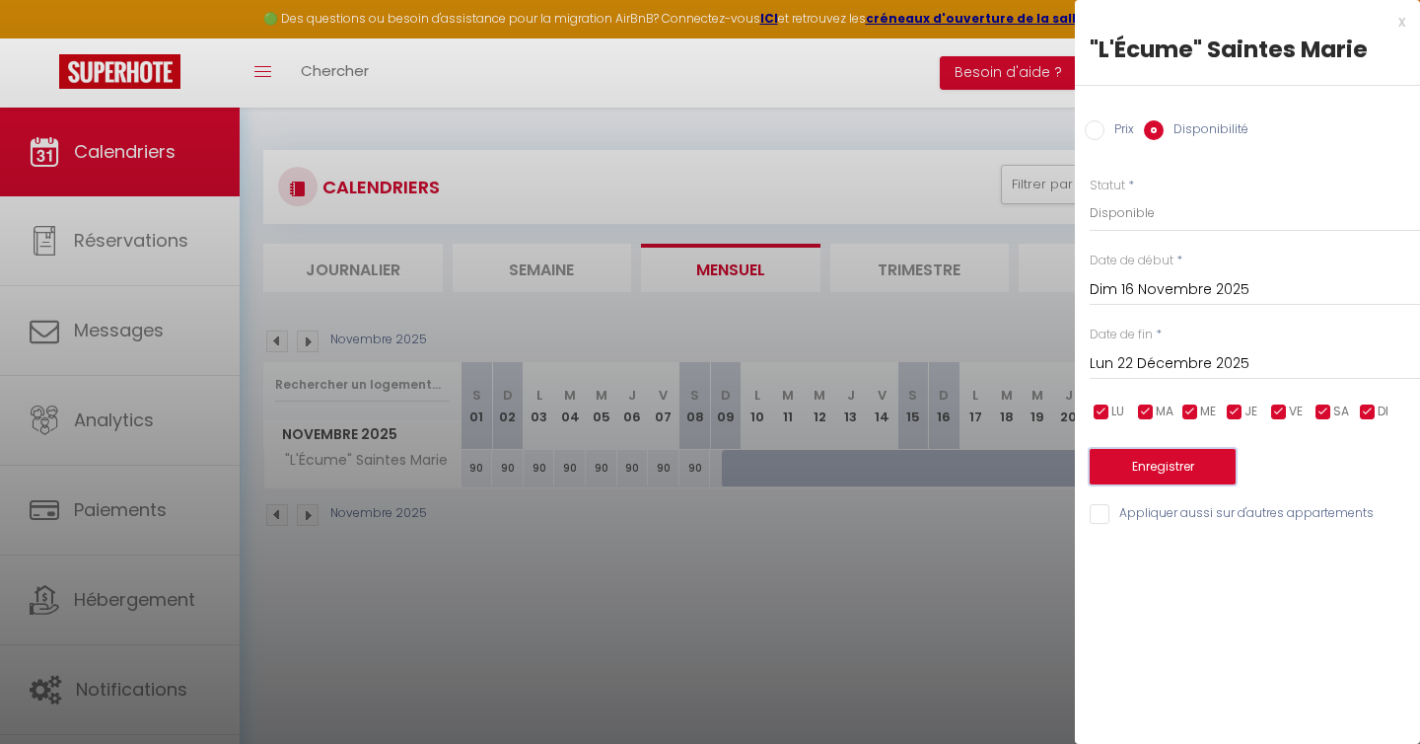
click at [1191, 477] on button "Enregistrer" at bounding box center [1163, 467] width 146 height 36
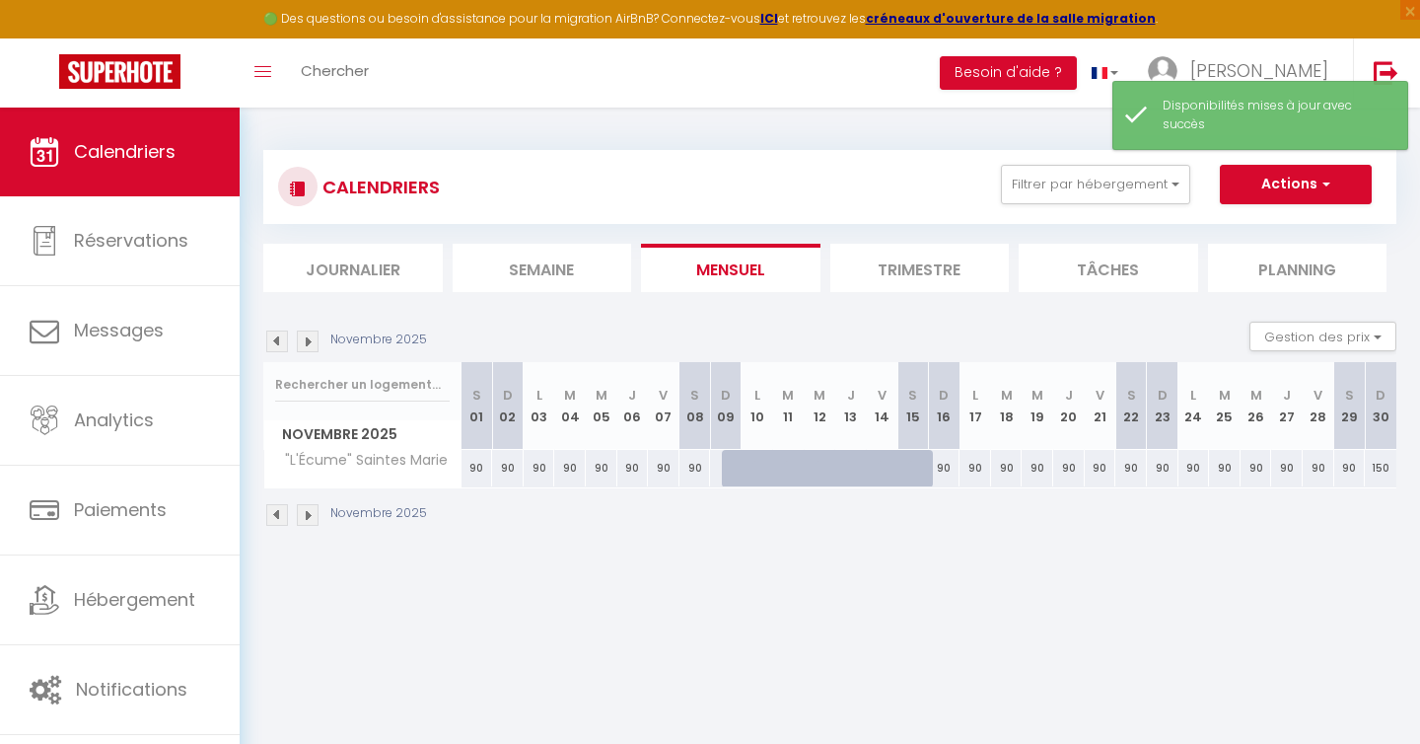
click at [312, 515] on img at bounding box center [308, 515] width 22 height 22
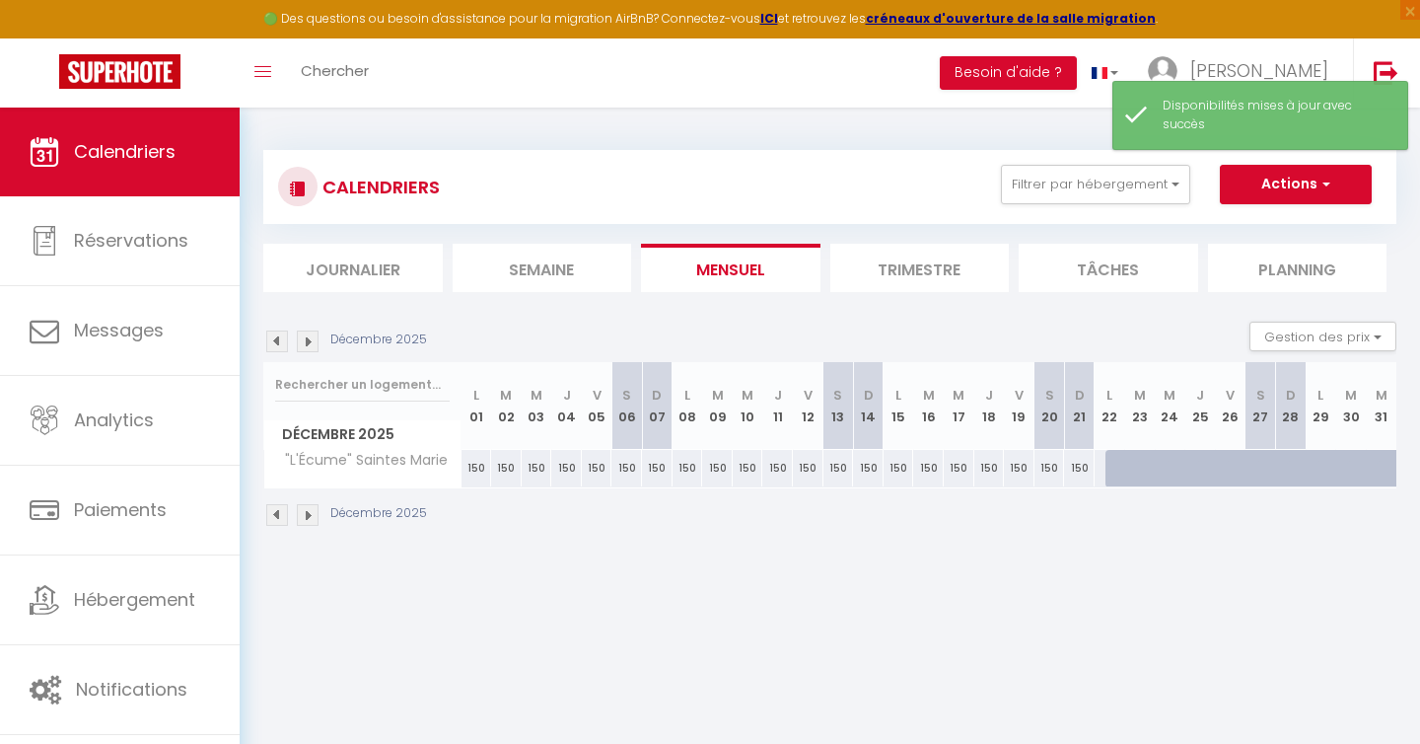
click at [473, 473] on div "150" at bounding box center [477, 468] width 31 height 36
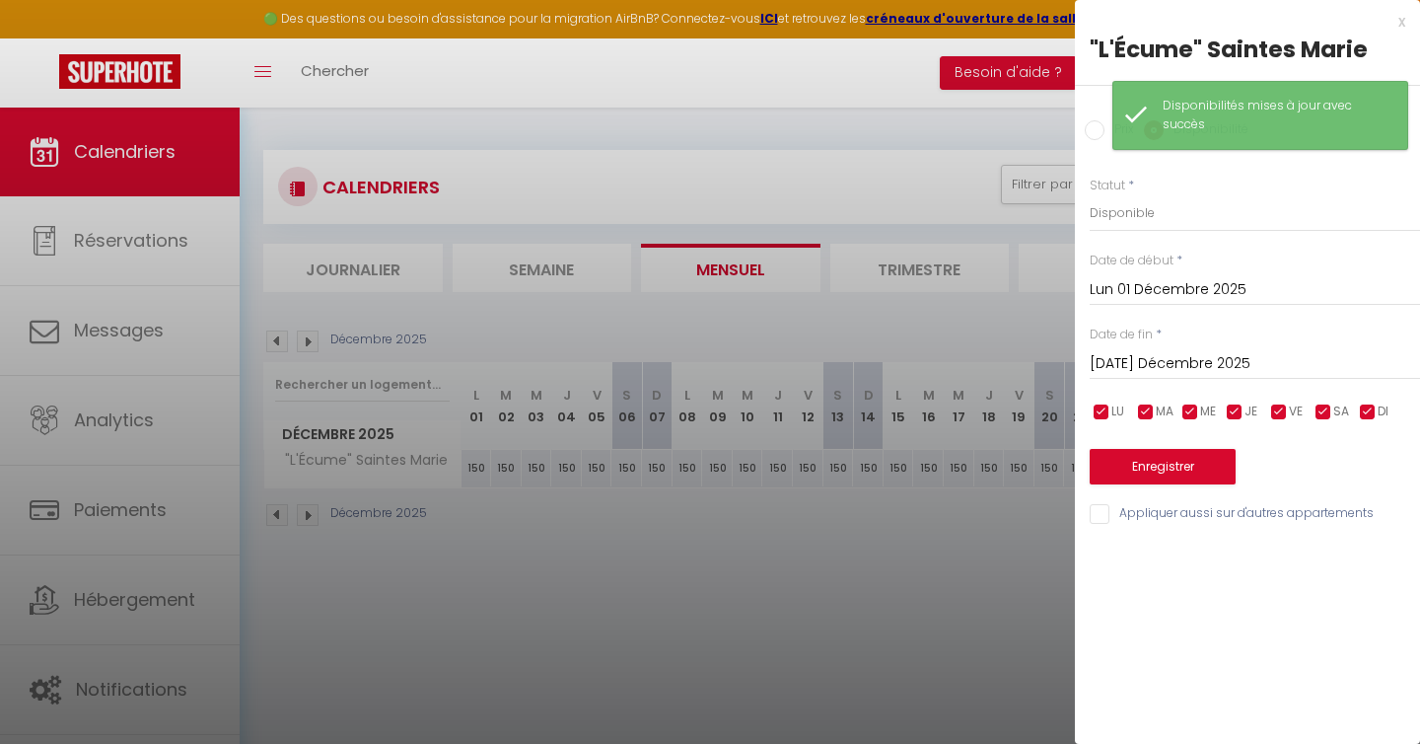
click at [1098, 126] on input "Prix" at bounding box center [1095, 130] width 20 height 20
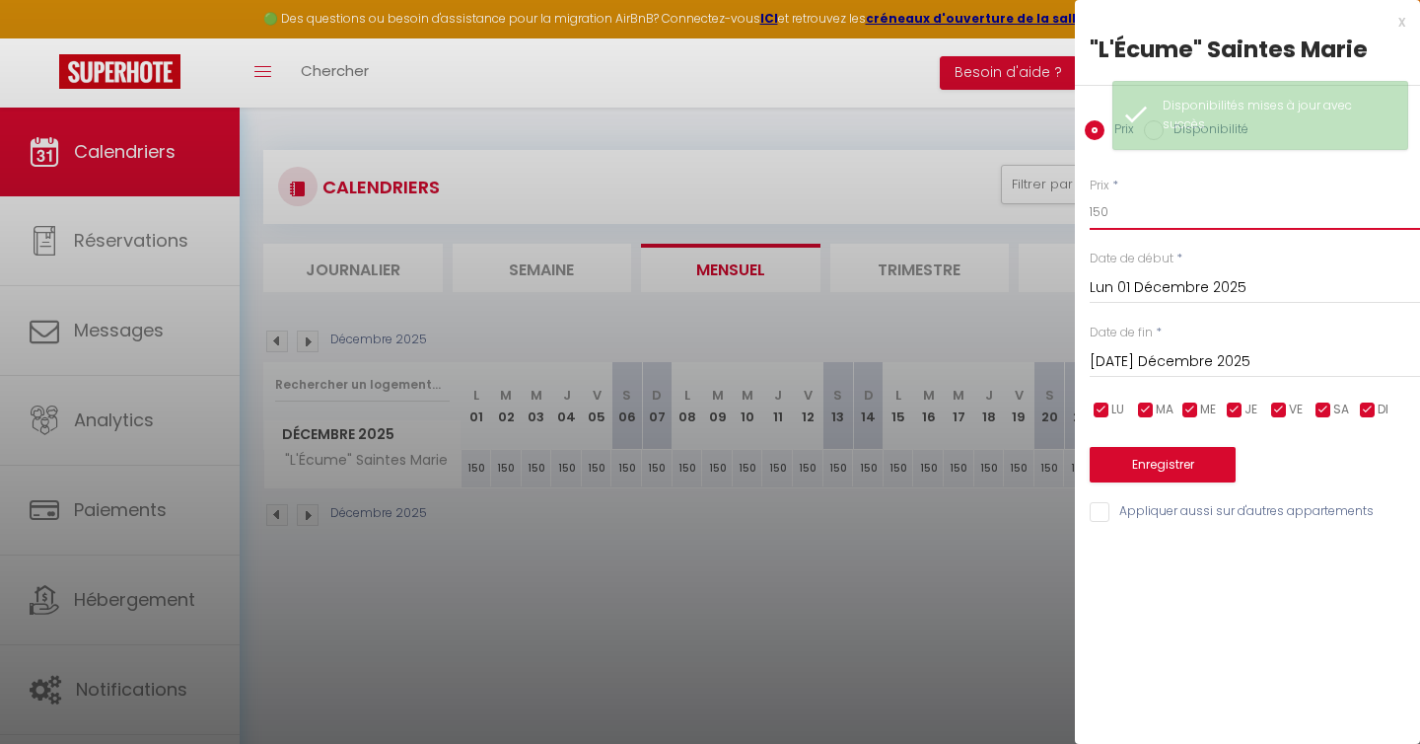
click at [1114, 204] on input "150" at bounding box center [1255, 212] width 330 height 36
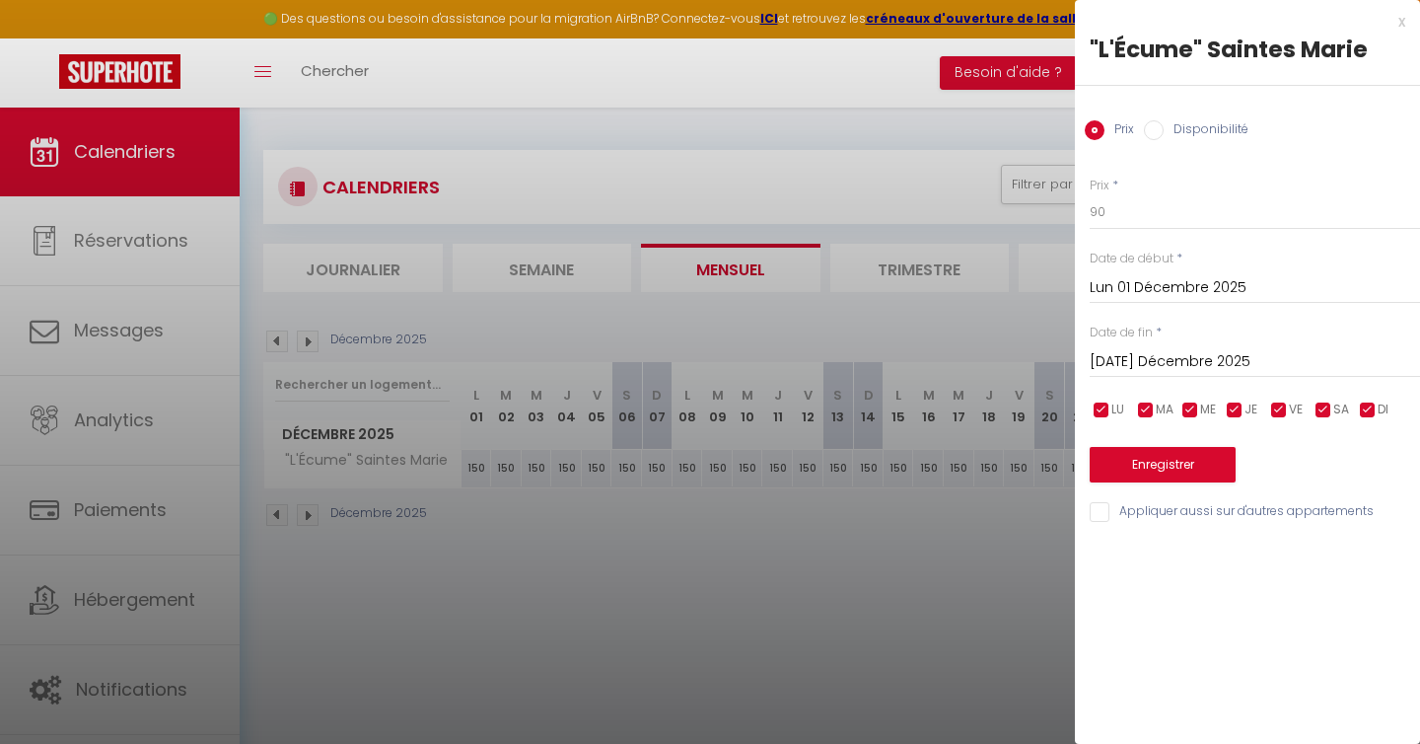
click at [1137, 364] on input "[DATE] Décembre 2025" at bounding box center [1255, 362] width 330 height 26
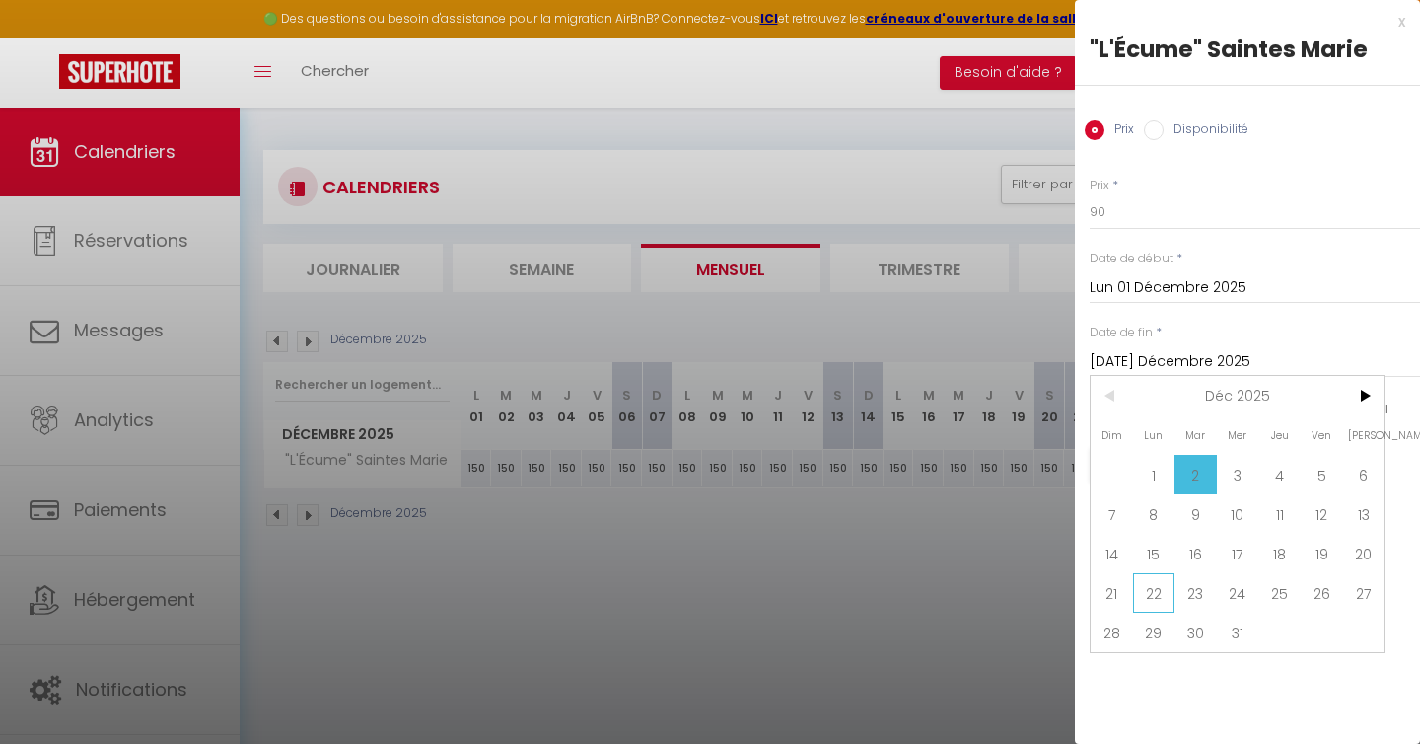
click at [1151, 590] on span "22" at bounding box center [1154, 592] width 42 height 39
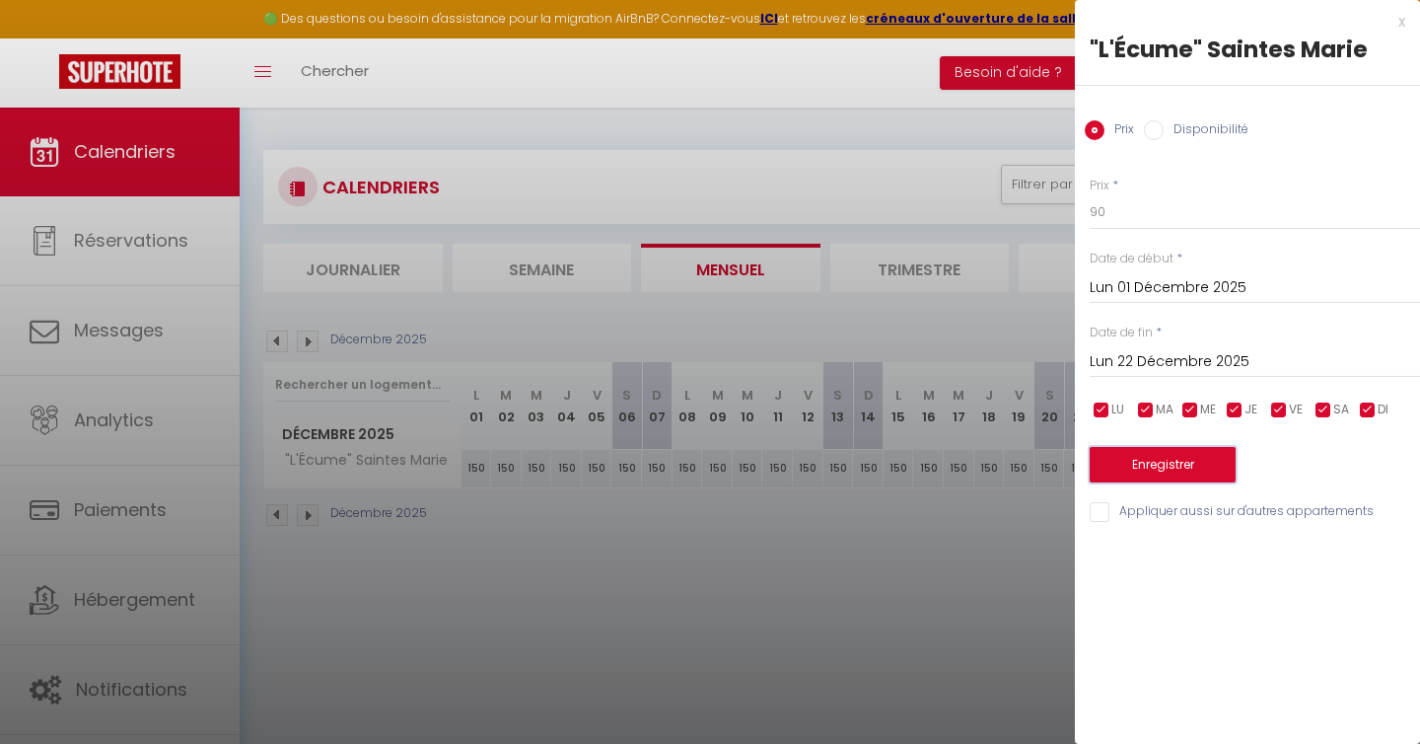
click at [1191, 468] on button "Enregistrer" at bounding box center [1163, 465] width 146 height 36
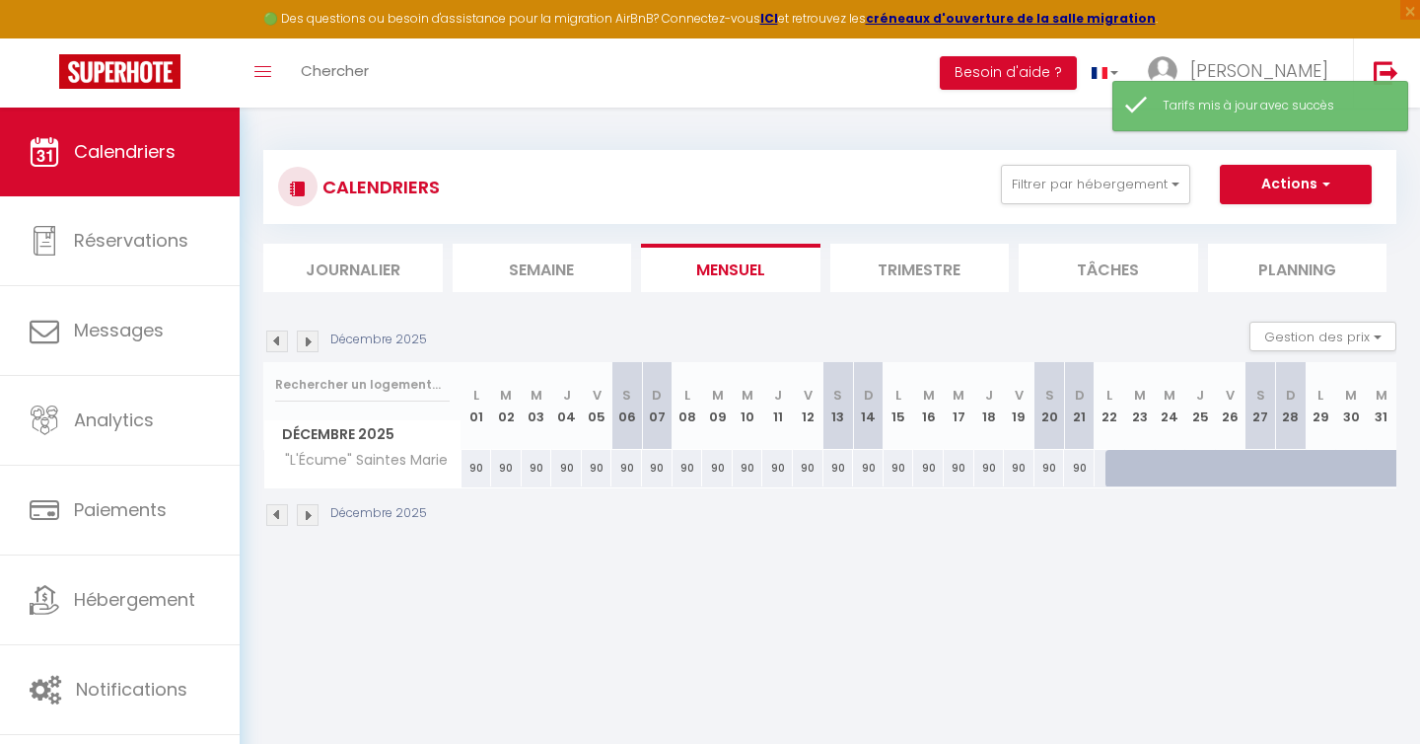
click at [281, 508] on img at bounding box center [277, 515] width 22 height 22
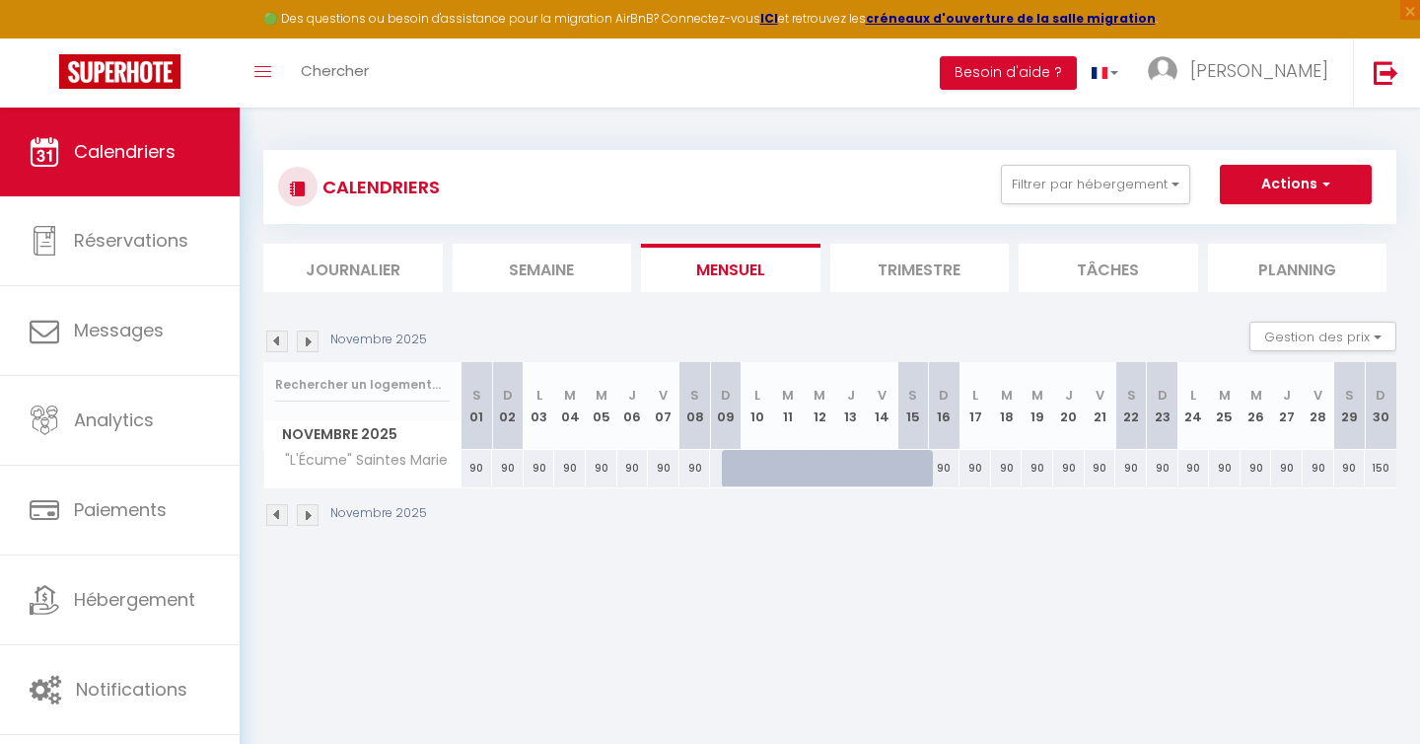
click at [310, 515] on img at bounding box center [308, 515] width 22 height 22
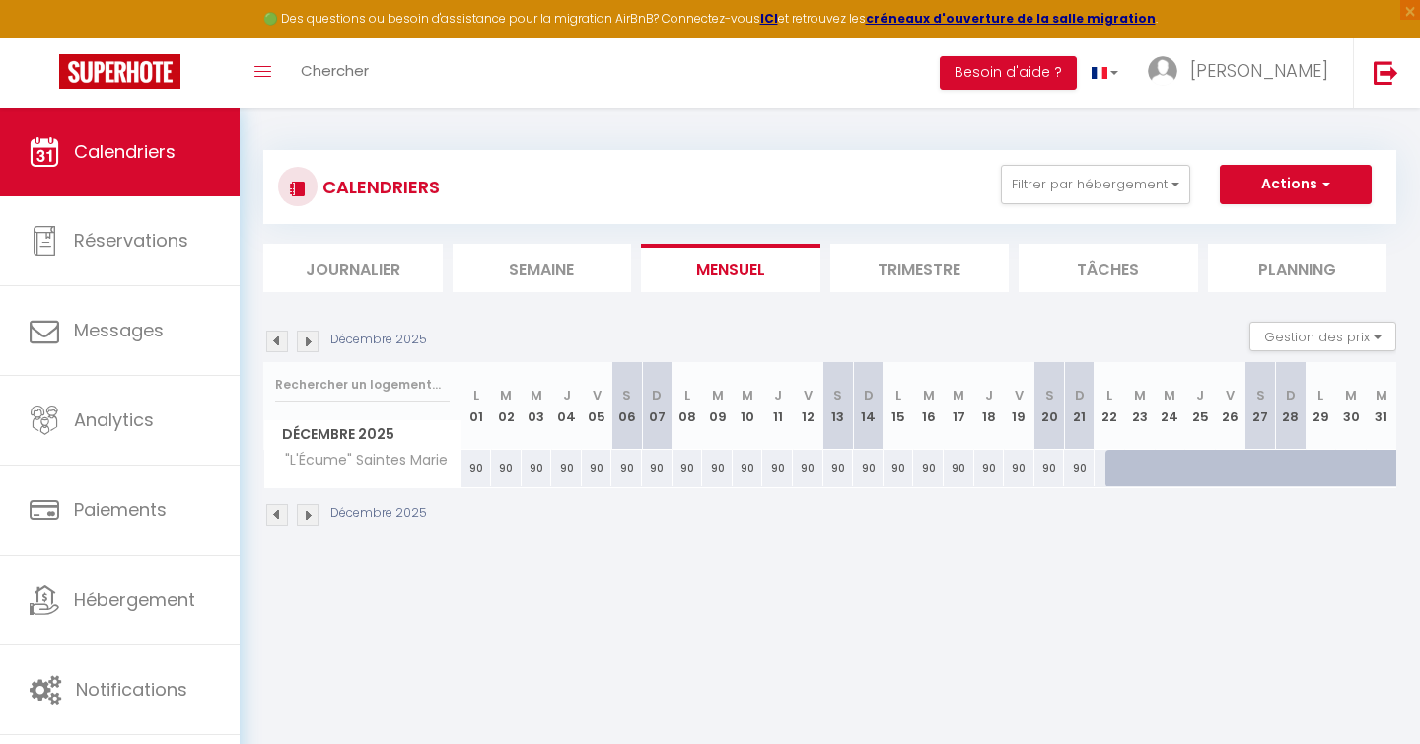
click at [309, 517] on img at bounding box center [308, 515] width 22 height 22
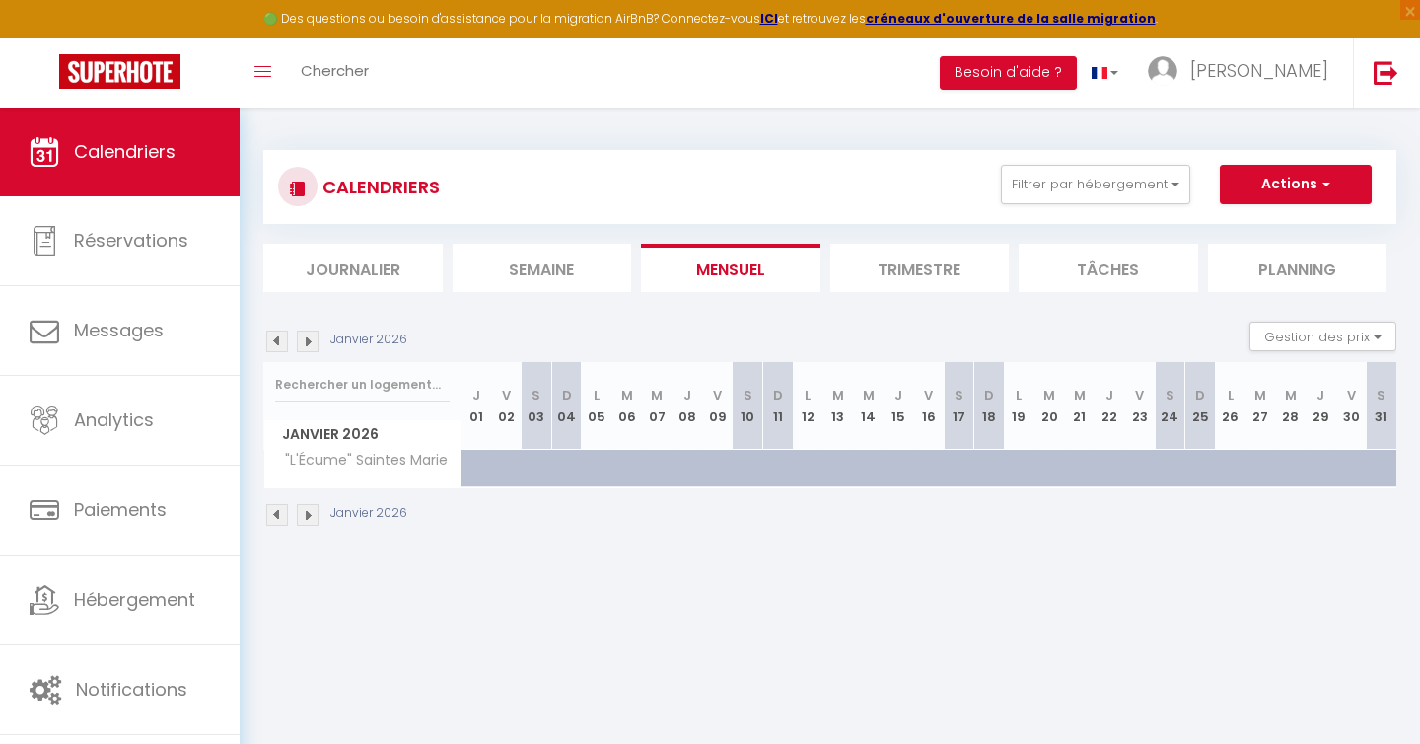
click at [284, 521] on img at bounding box center [277, 515] width 22 height 22
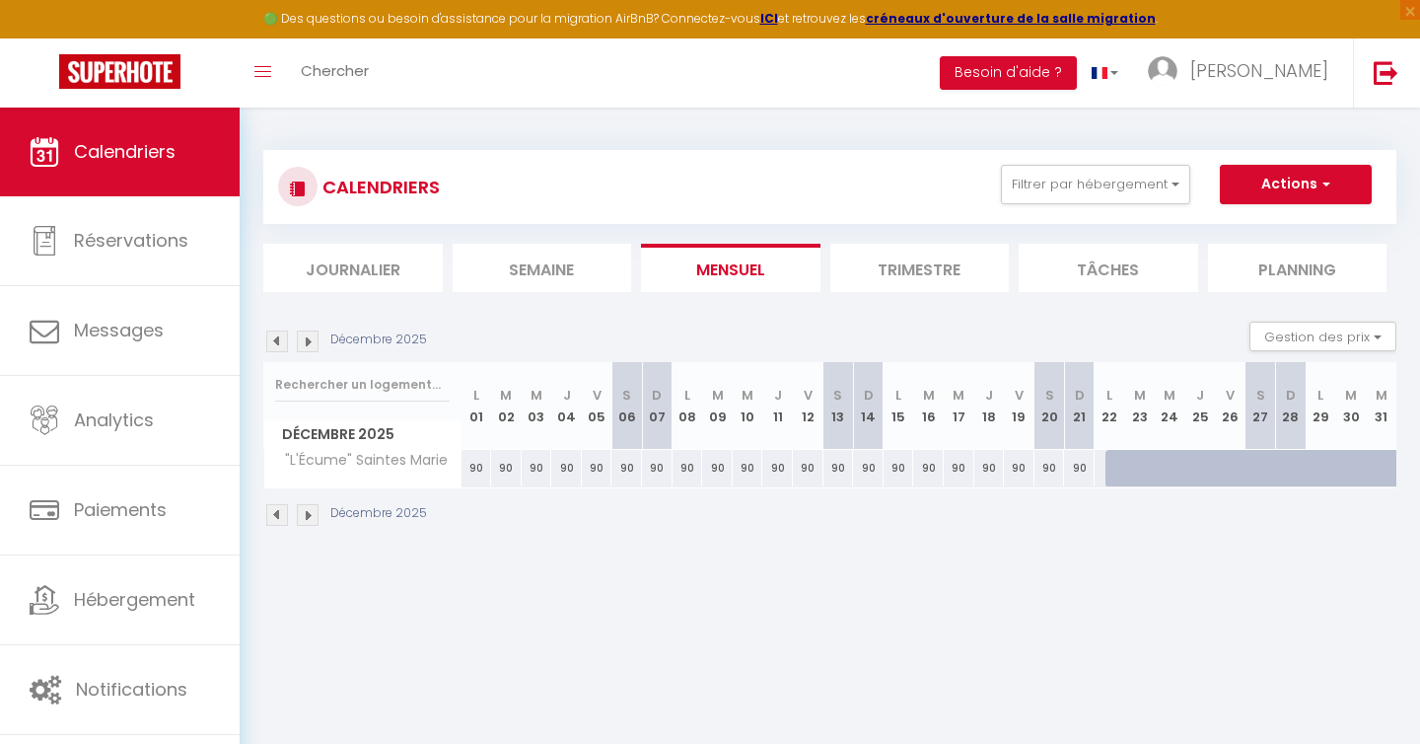
click at [1104, 203] on div "CALENDRIERS Filtrer par hébergement l'afic Tous "L'Aficionado" Arles Centre Eff…" at bounding box center [830, 187] width 1104 height 44
click at [1098, 179] on button "Filtrer par hébergement" at bounding box center [1095, 184] width 189 height 39
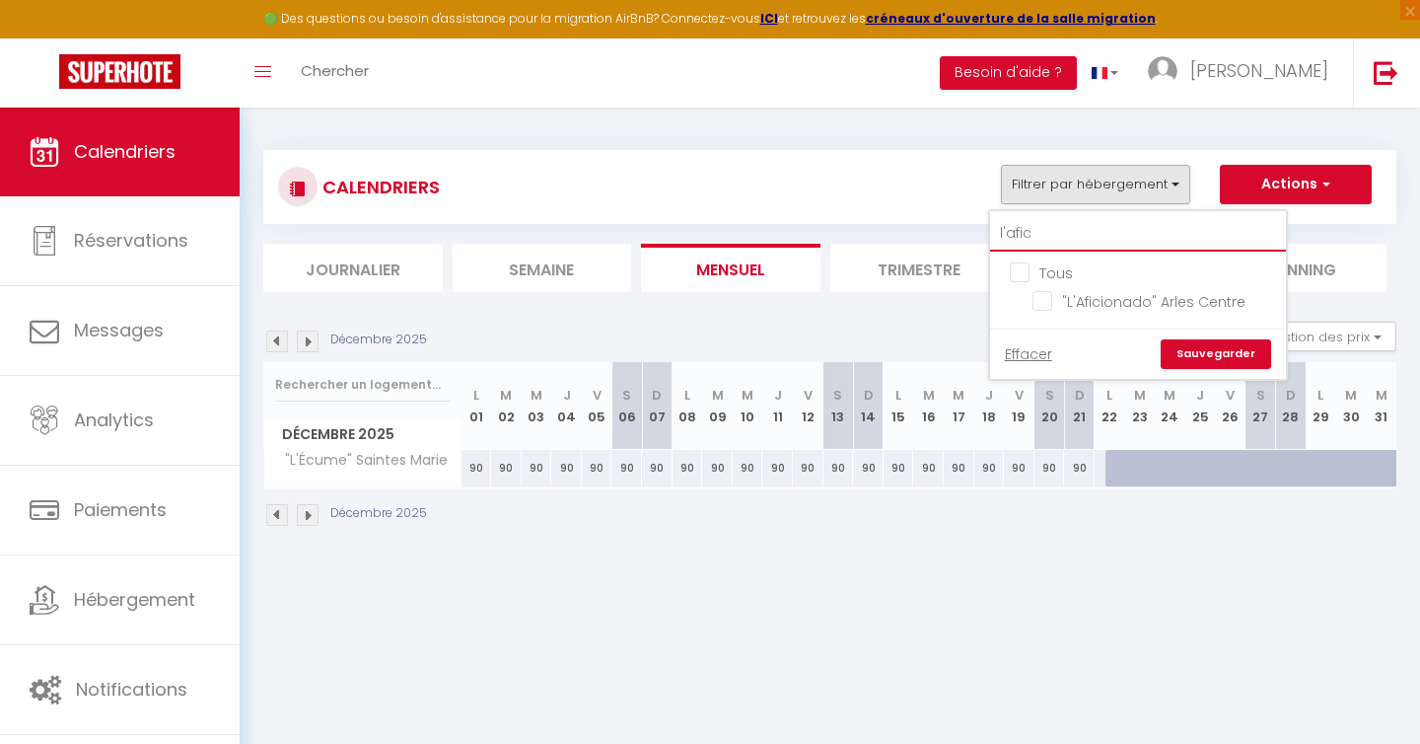
click at [1050, 232] on input "l'afic" at bounding box center [1138, 234] width 296 height 36
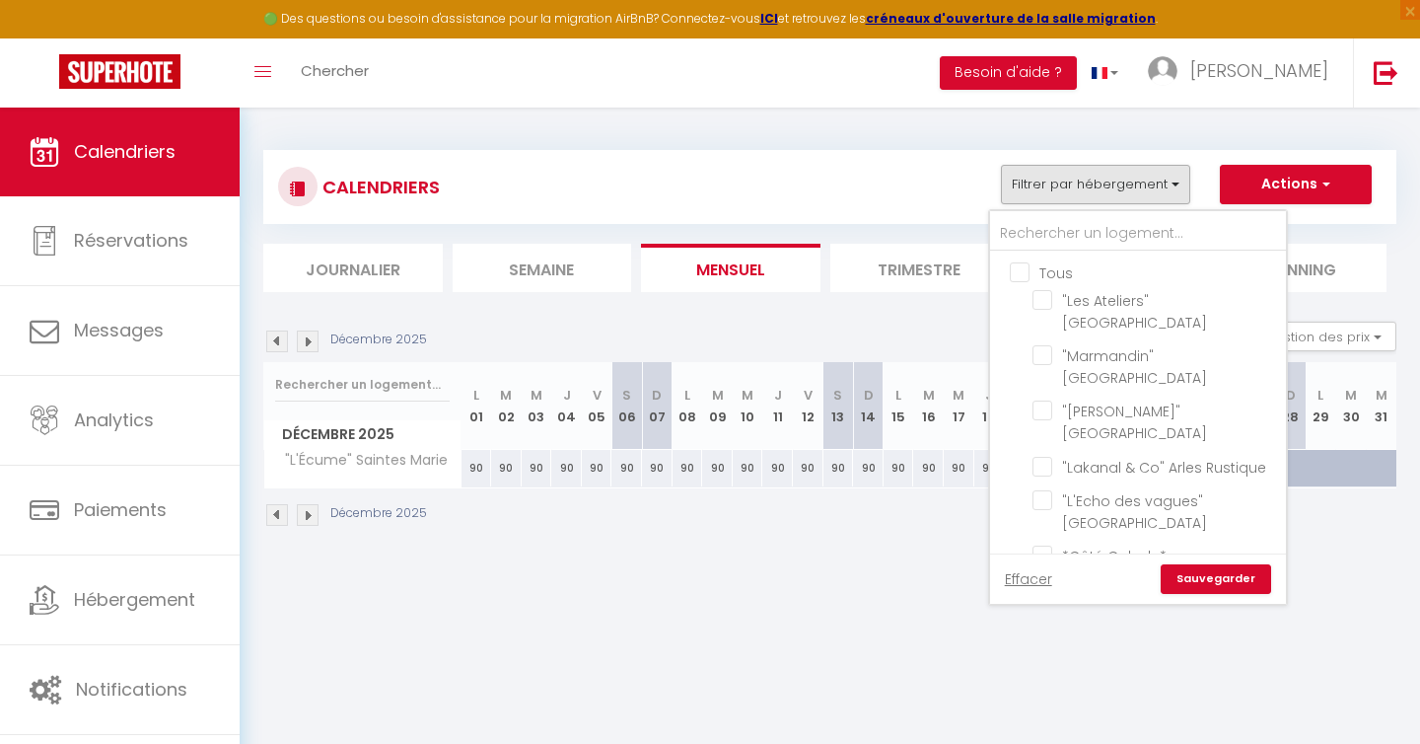
click at [1019, 270] on input "Tous" at bounding box center [1158, 271] width 296 height 20
click at [1234, 570] on link "Sauvegarder" at bounding box center [1216, 579] width 110 height 30
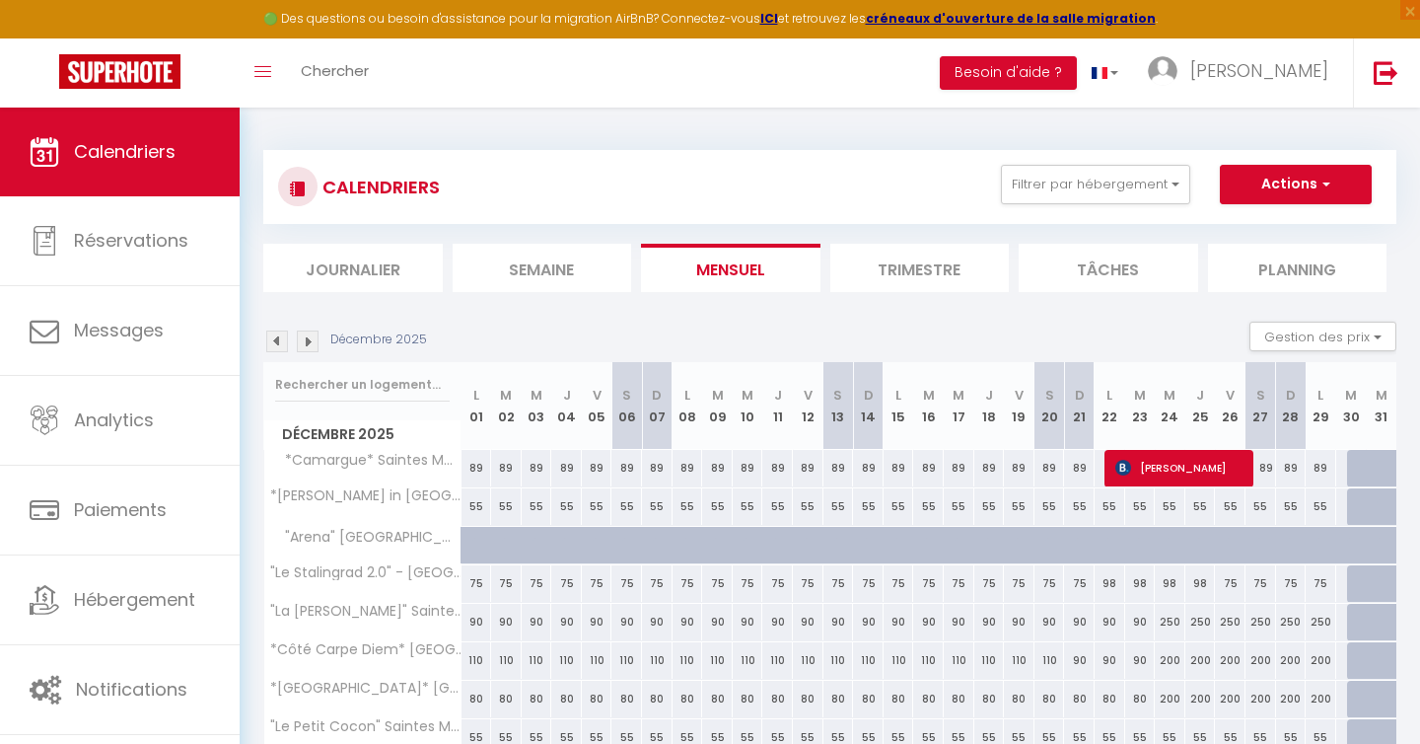
click at [283, 335] on img at bounding box center [277, 341] width 22 height 22
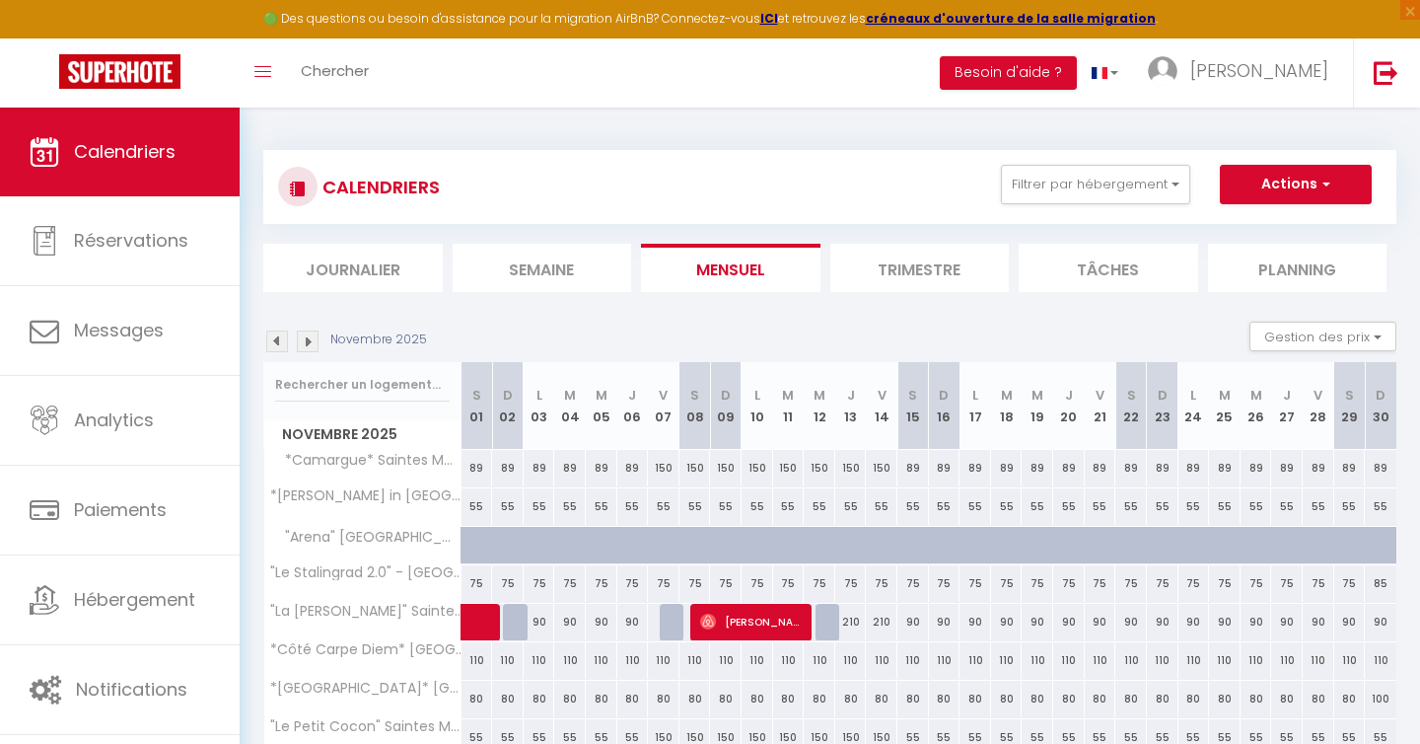
click at [283, 335] on img at bounding box center [277, 341] width 22 height 22
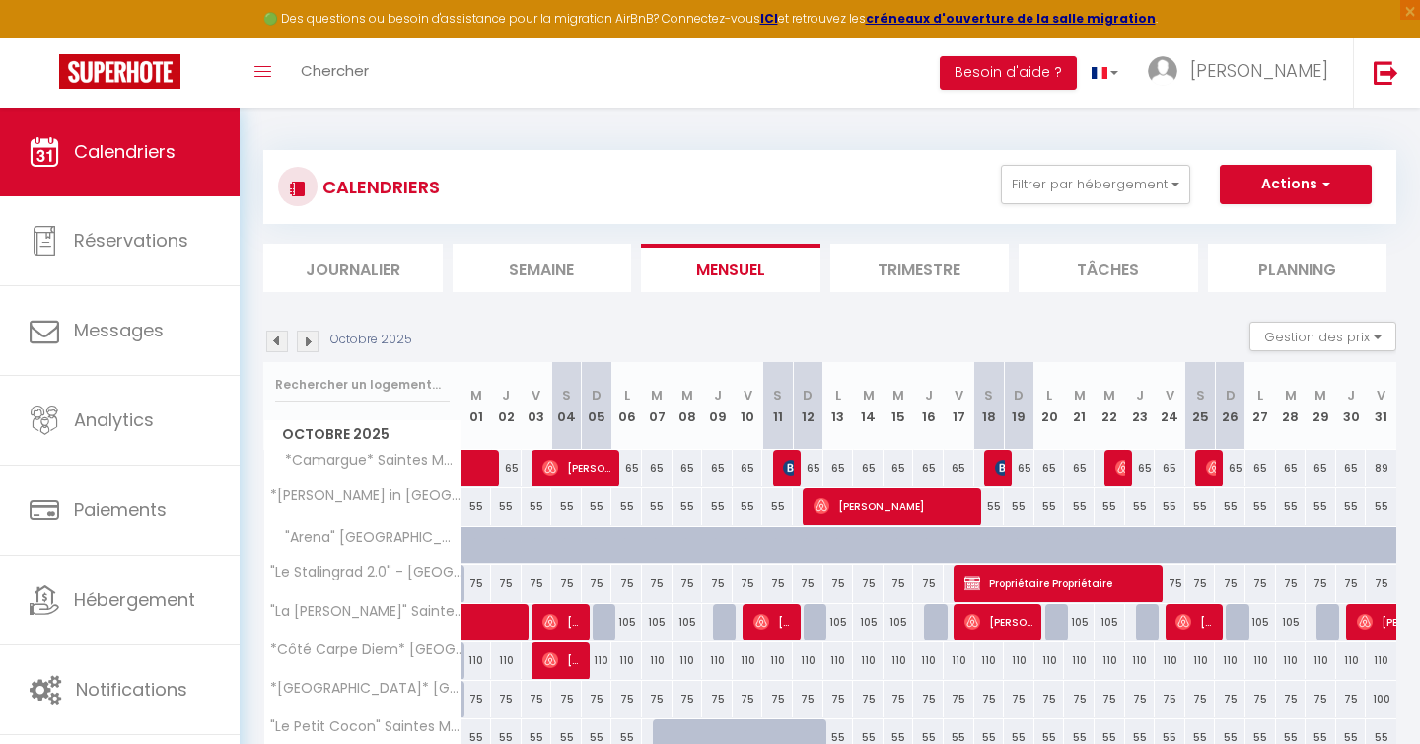
click at [283, 335] on img at bounding box center [277, 341] width 22 height 22
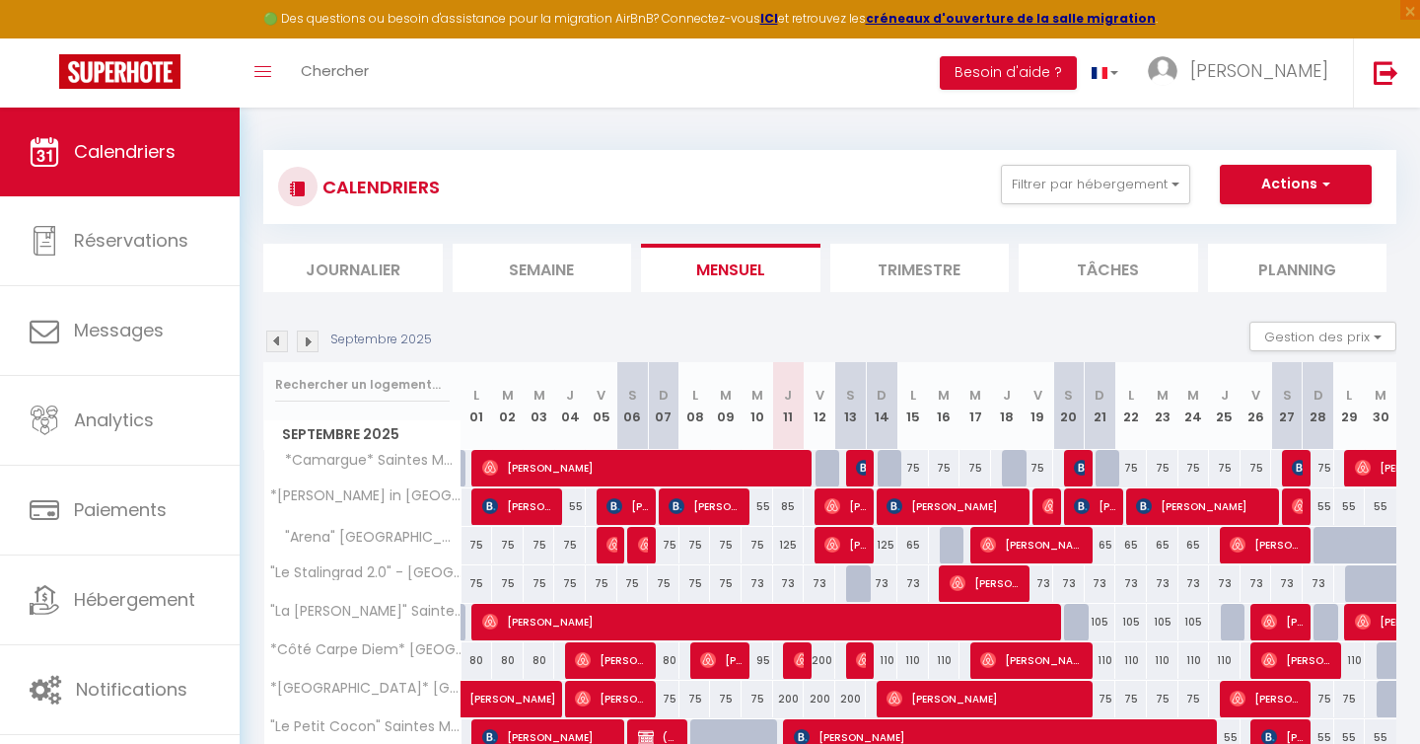
click at [1170, 162] on div "CALENDRIERS Filtrer par hébergement Tous "Les Ateliers" [GEOGRAPHIC_DATA] "Marm…" at bounding box center [829, 187] width 1133 height 74
click at [1161, 180] on button "Filtrer par hébergement" at bounding box center [1095, 184] width 189 height 39
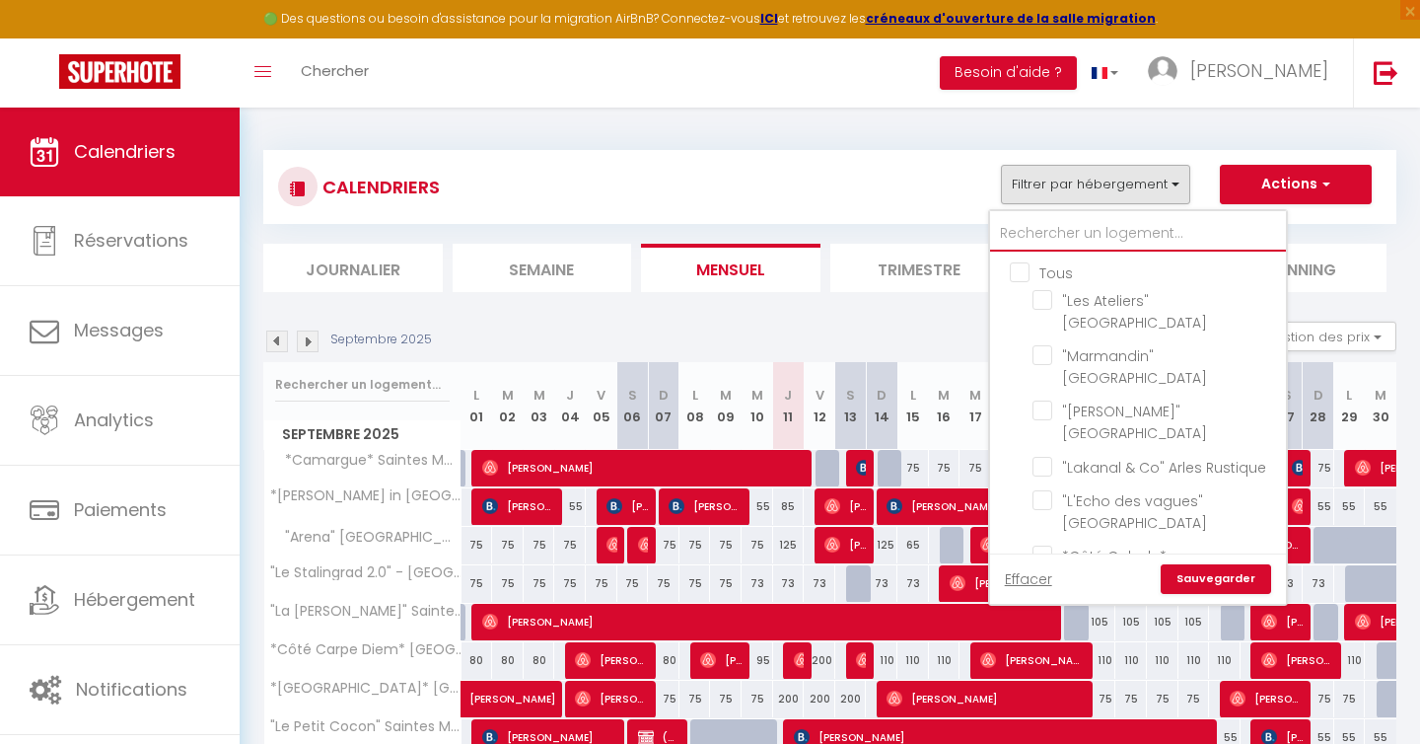
click at [1084, 233] on input "text" at bounding box center [1138, 234] width 296 height 36
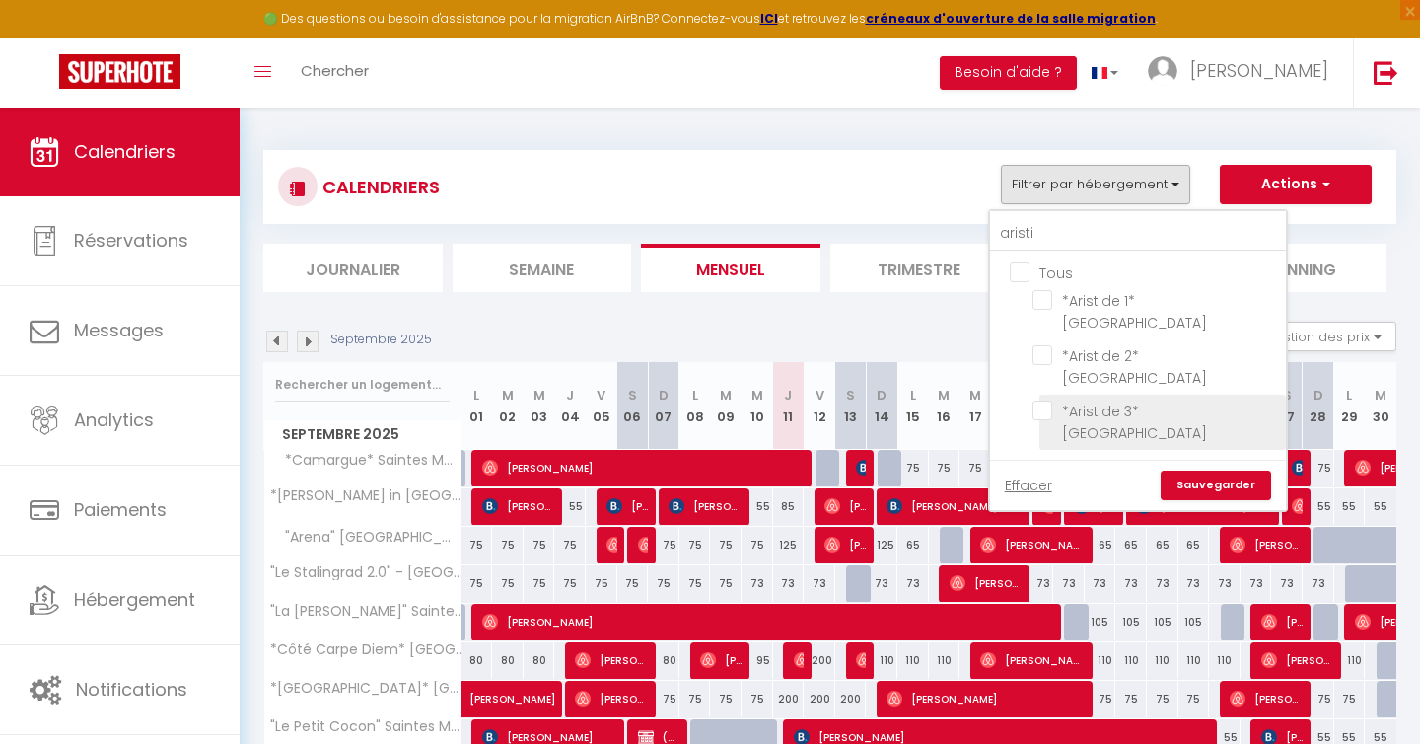
click at [1047, 400] on input "*Aristide 3* [GEOGRAPHIC_DATA]" at bounding box center [1156, 410] width 247 height 20
click at [1235, 470] on link "Sauvegarder" at bounding box center [1216, 485] width 110 height 30
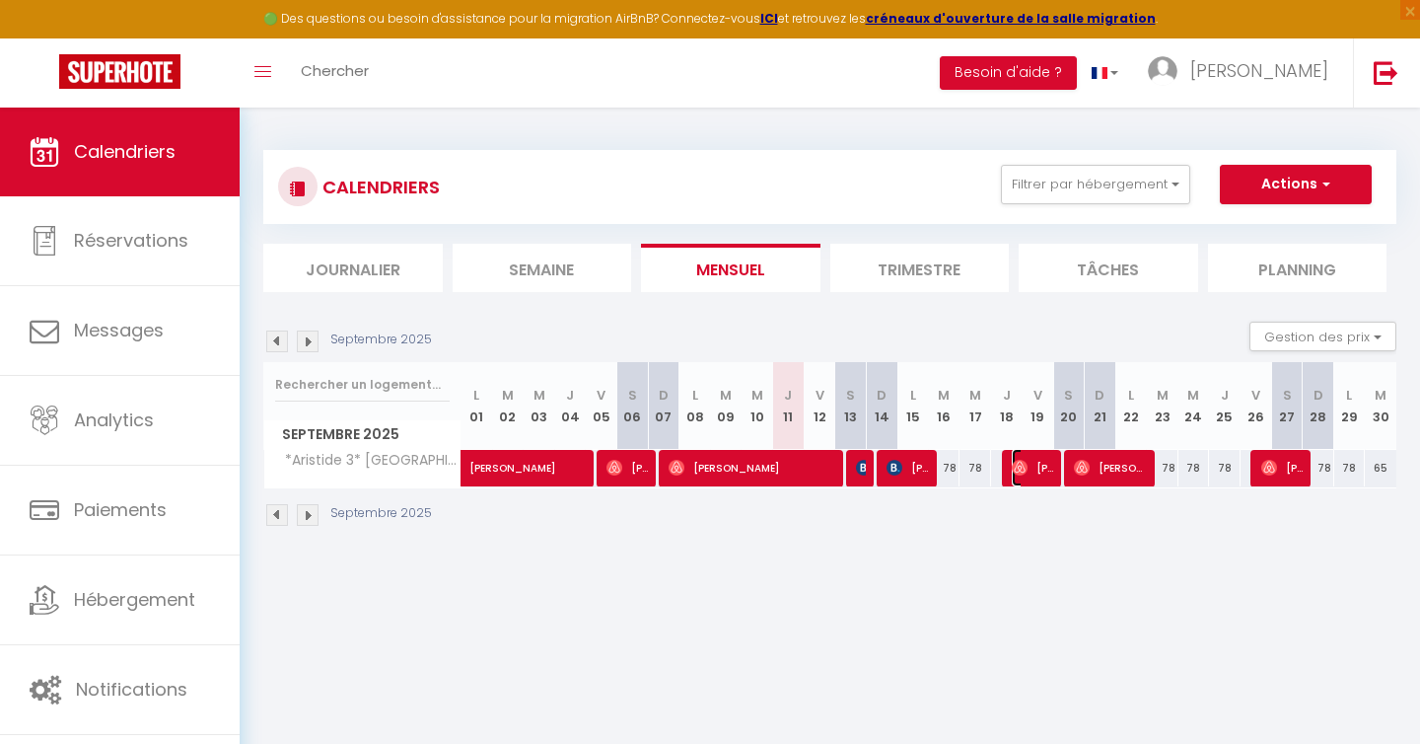
click at [1044, 469] on span "[PERSON_NAME]" at bounding box center [1033, 467] width 42 height 37
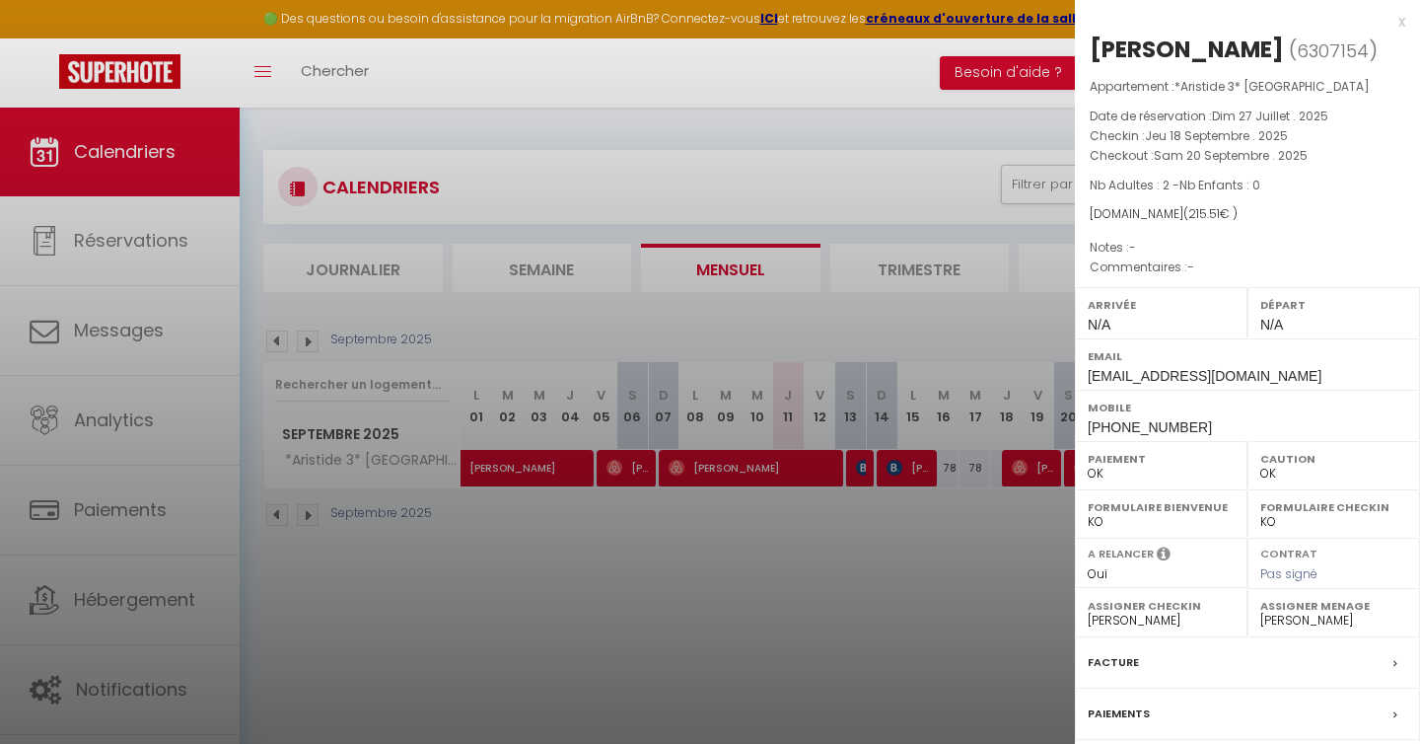
click at [1396, 20] on div "x" at bounding box center [1240, 22] width 330 height 24
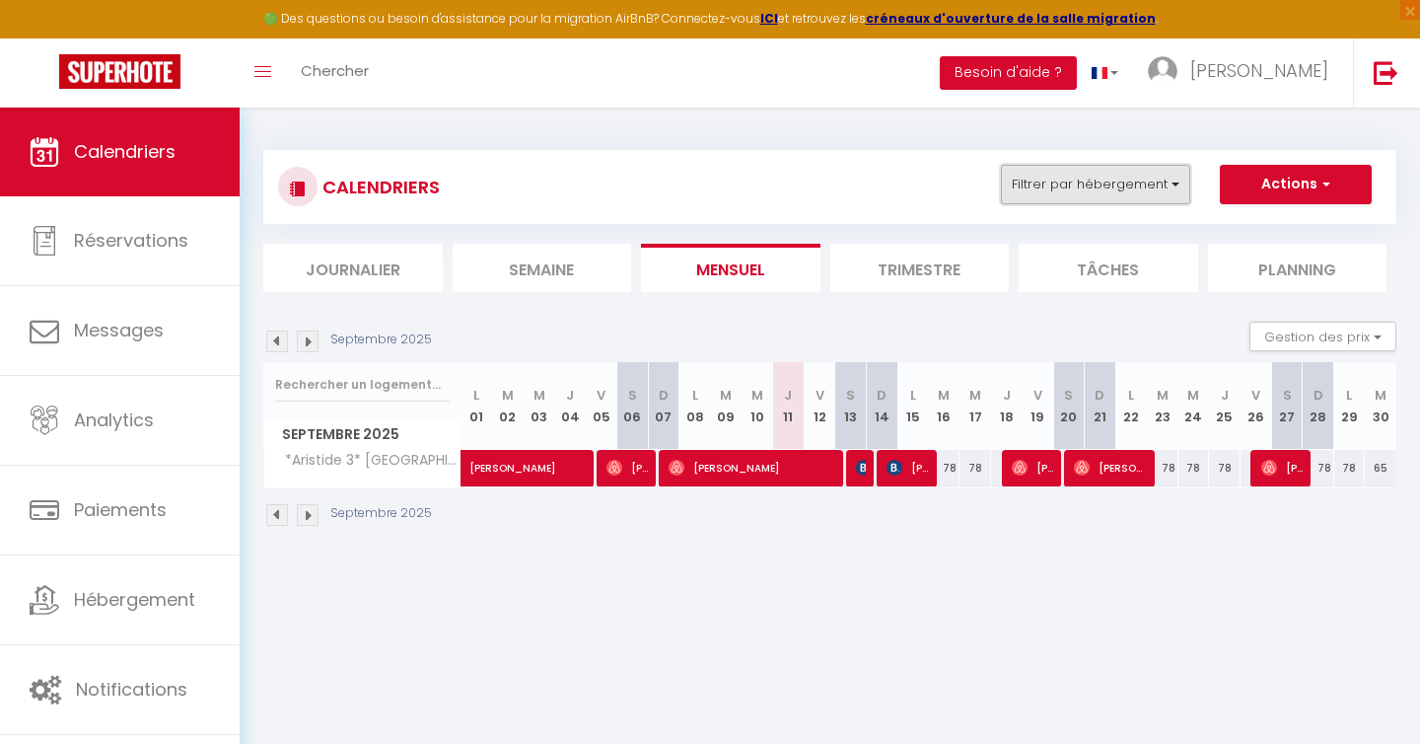
click at [1109, 188] on button "Filtrer par hébergement" at bounding box center [1095, 184] width 189 height 39
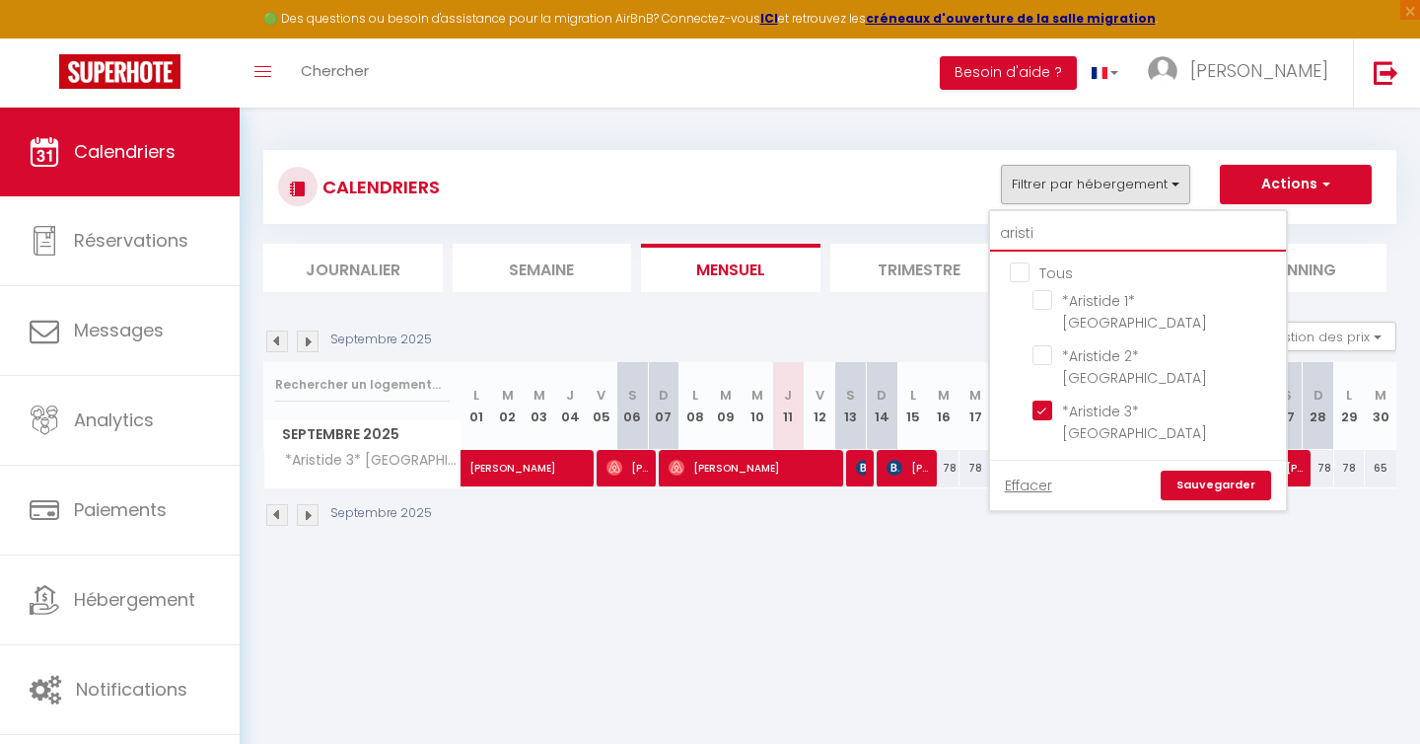
click at [1068, 234] on input "aristi" at bounding box center [1138, 234] width 296 height 36
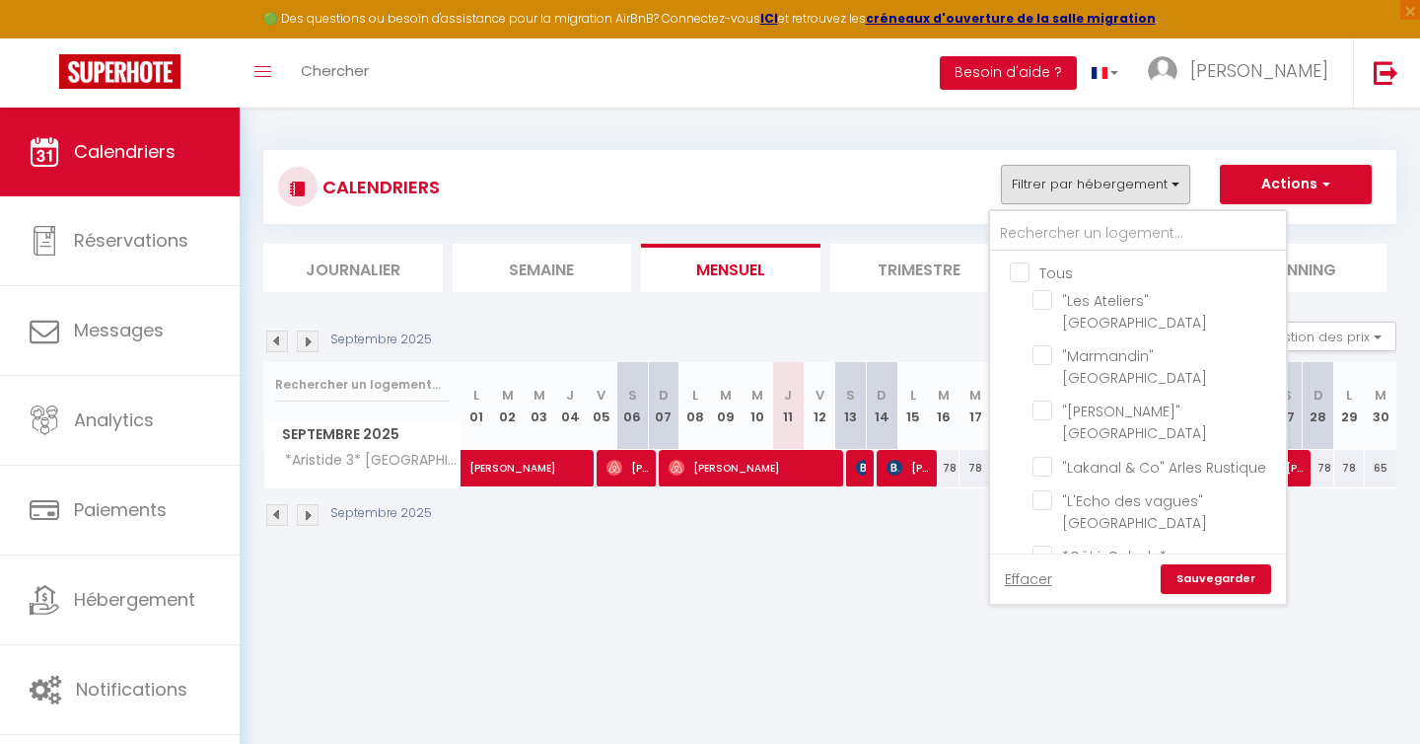
click at [1030, 273] on input "Tous" at bounding box center [1158, 271] width 296 height 20
click at [1225, 584] on link "Sauvegarder" at bounding box center [1216, 579] width 110 height 30
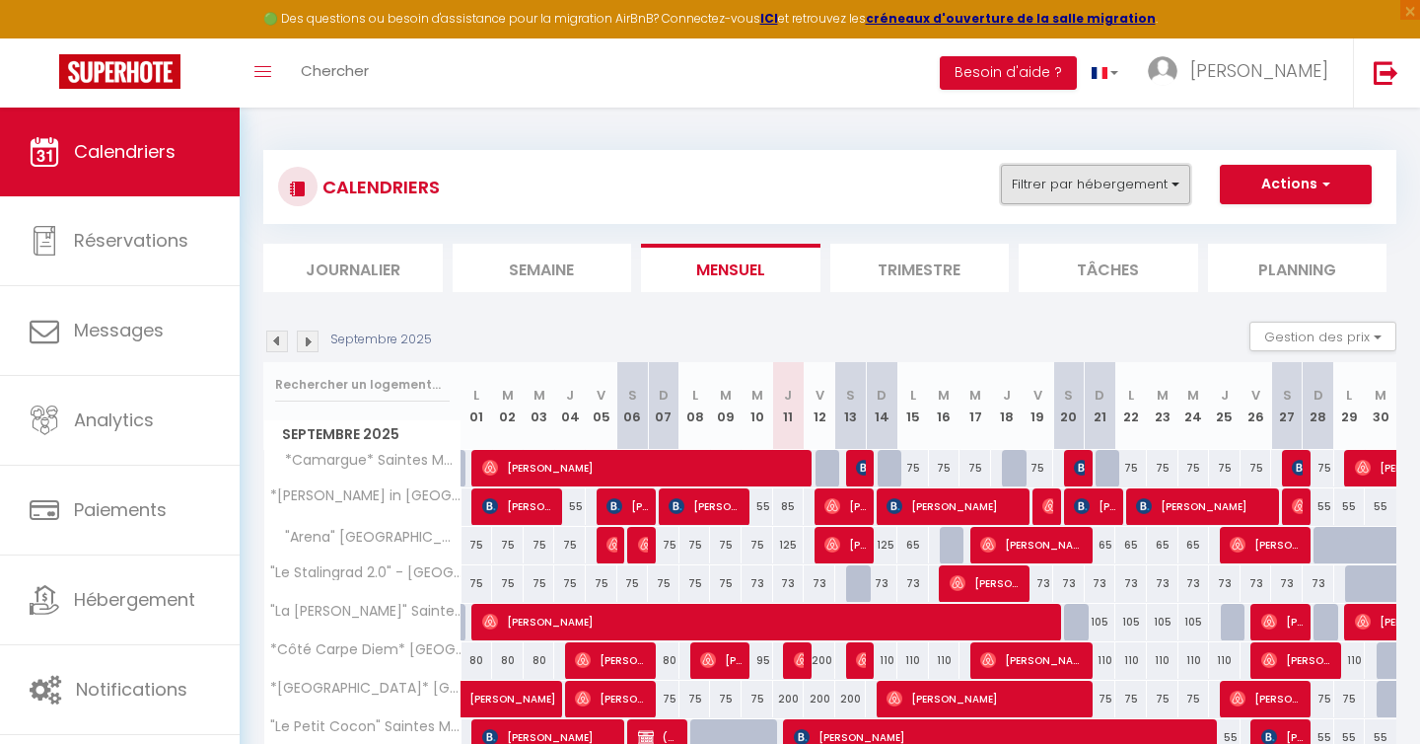
click at [1137, 190] on button "Filtrer par hébergement" at bounding box center [1095, 184] width 189 height 39
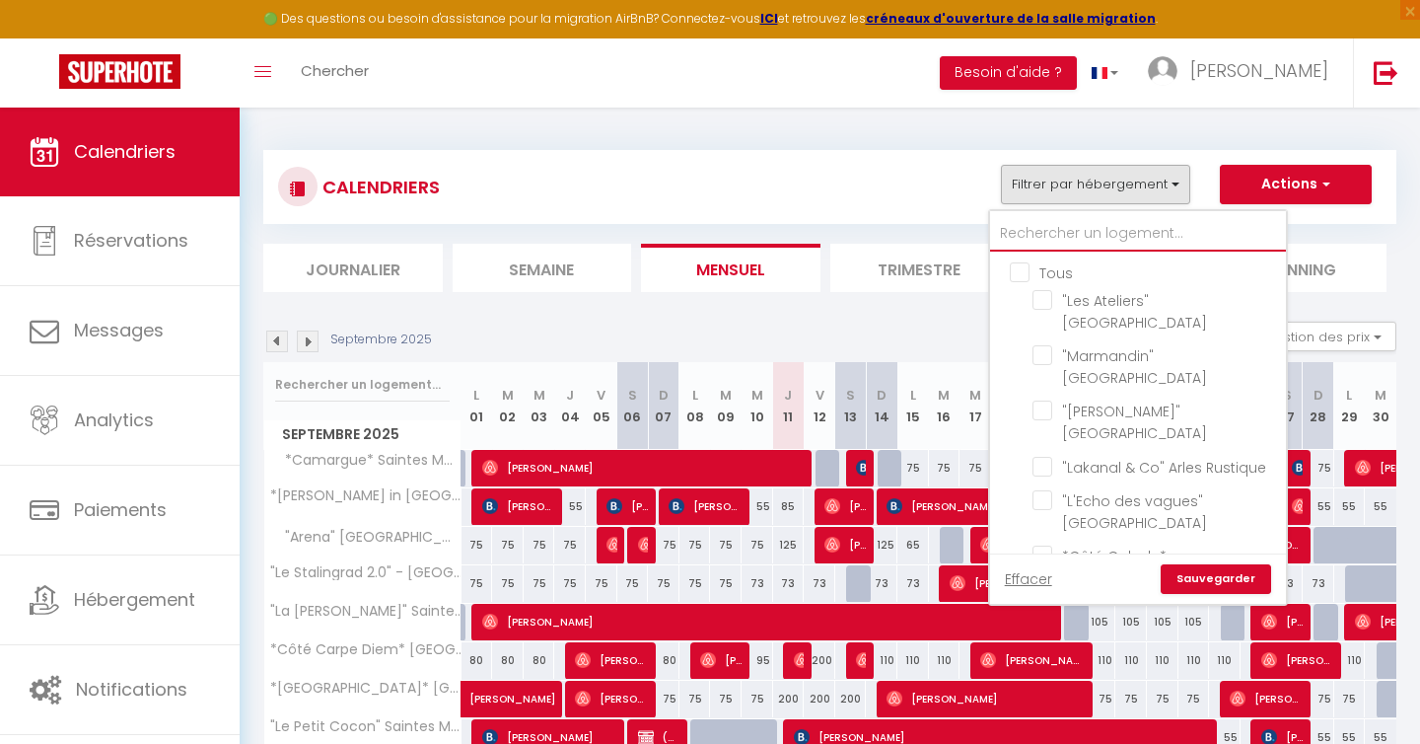
click at [1057, 247] on input "text" at bounding box center [1138, 234] width 296 height 36
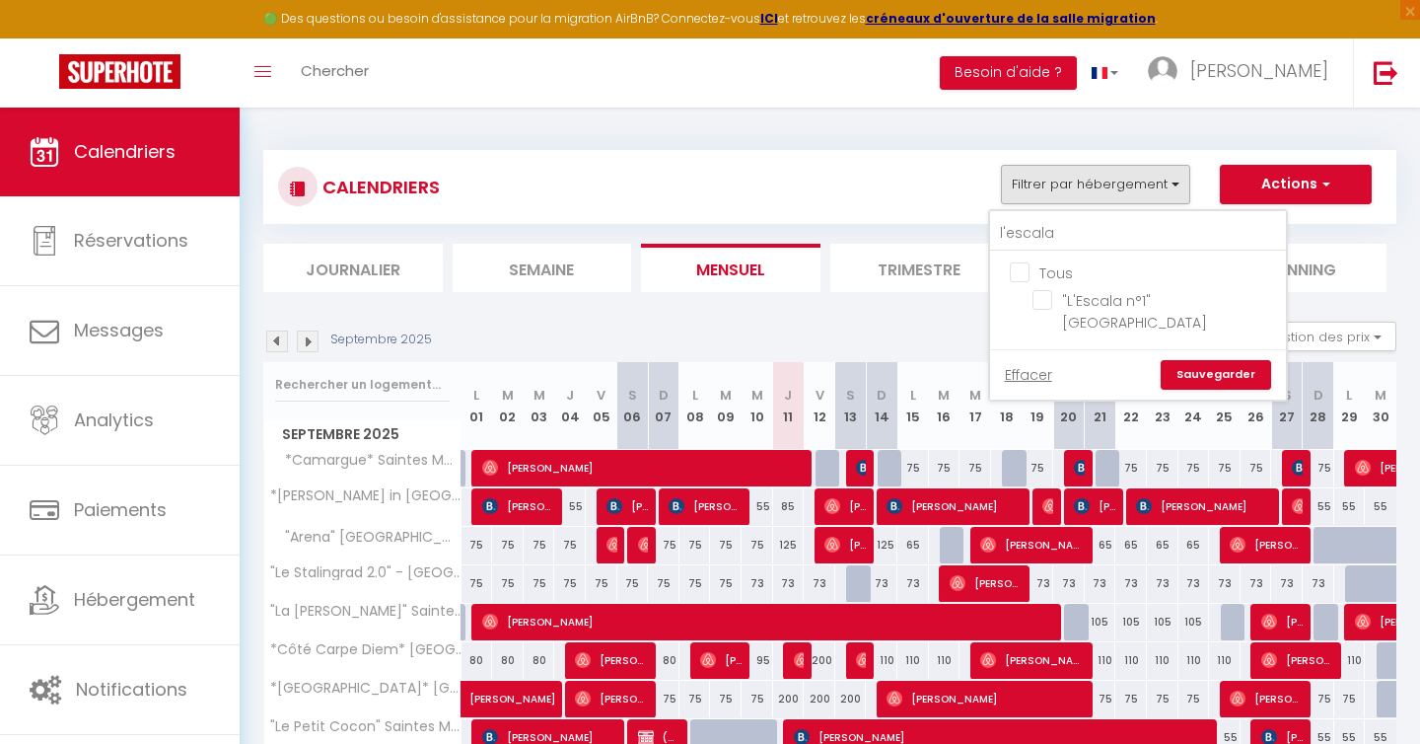
click at [1032, 300] on ul "Tous "L'Escala n°1" [GEOGRAPHIC_DATA]" at bounding box center [1138, 300] width 296 height 98
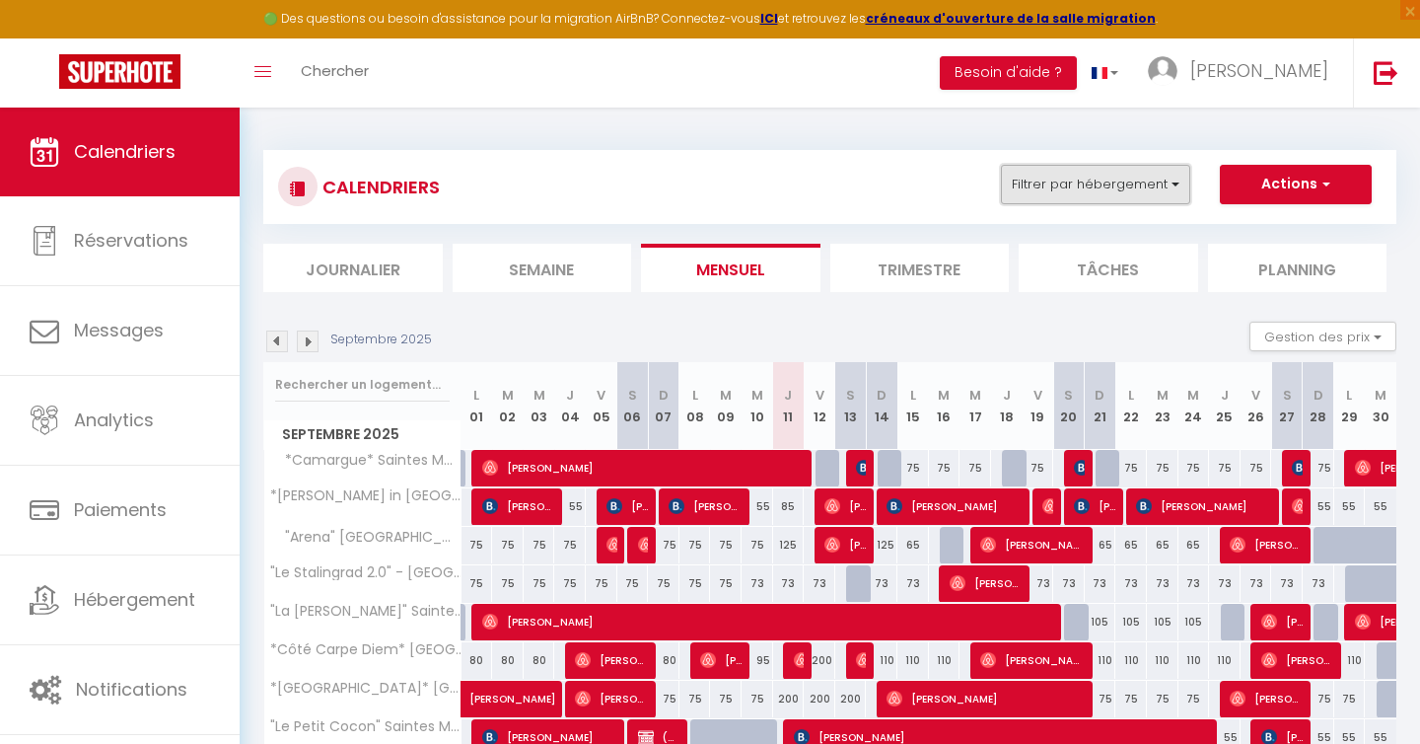
click at [1076, 200] on button "Filtrer par hébergement" at bounding box center [1095, 184] width 189 height 39
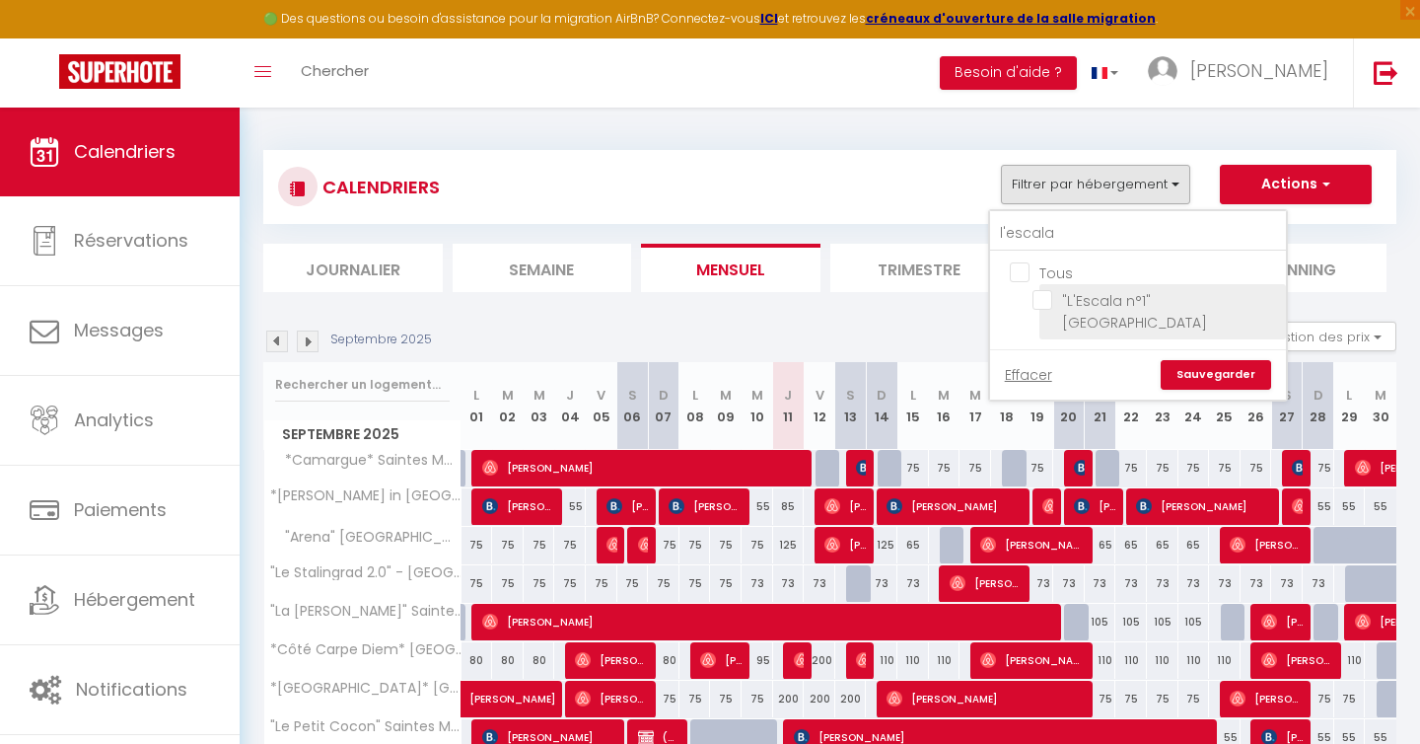
click at [1043, 297] on input ""L'Escala n°1" [GEOGRAPHIC_DATA]" at bounding box center [1156, 300] width 247 height 20
click at [1203, 360] on link "Sauvegarder" at bounding box center [1216, 375] width 110 height 30
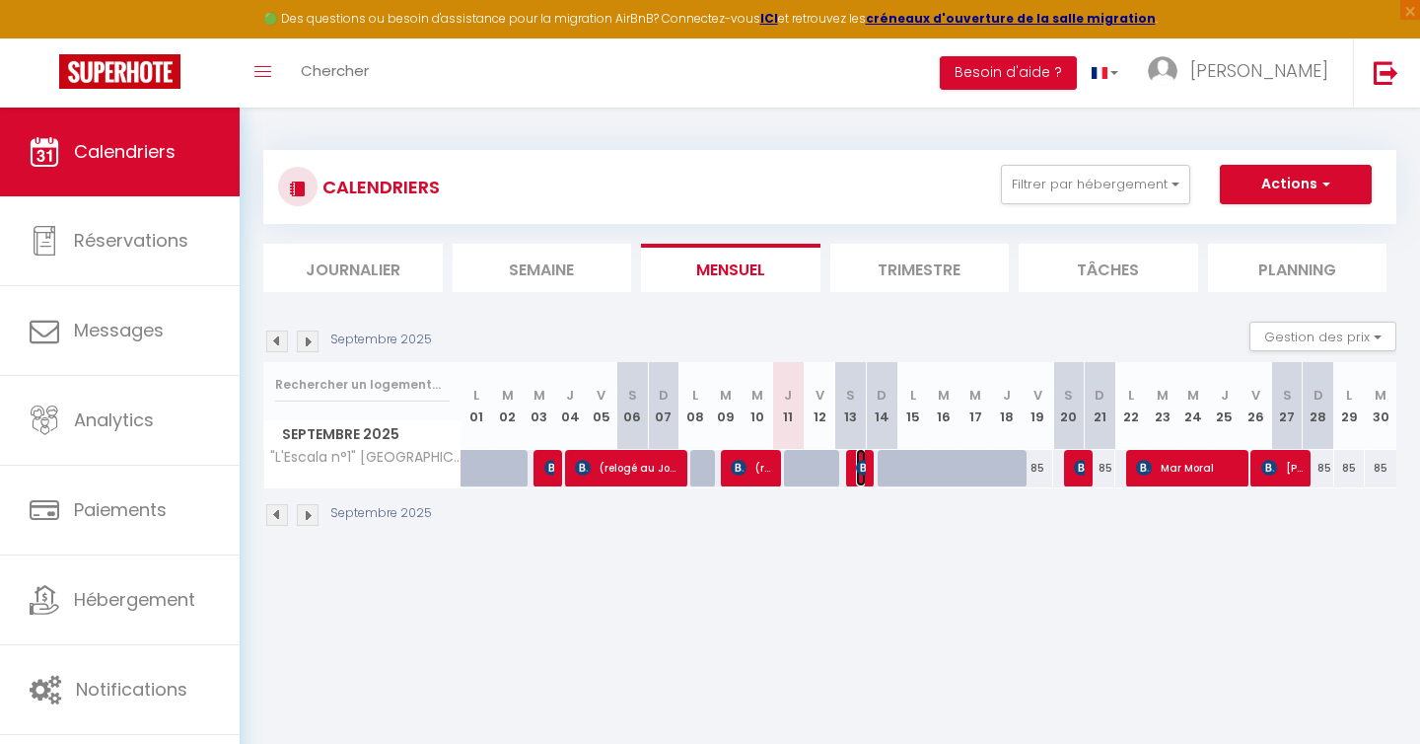
click at [859, 468] on img at bounding box center [864, 468] width 16 height 16
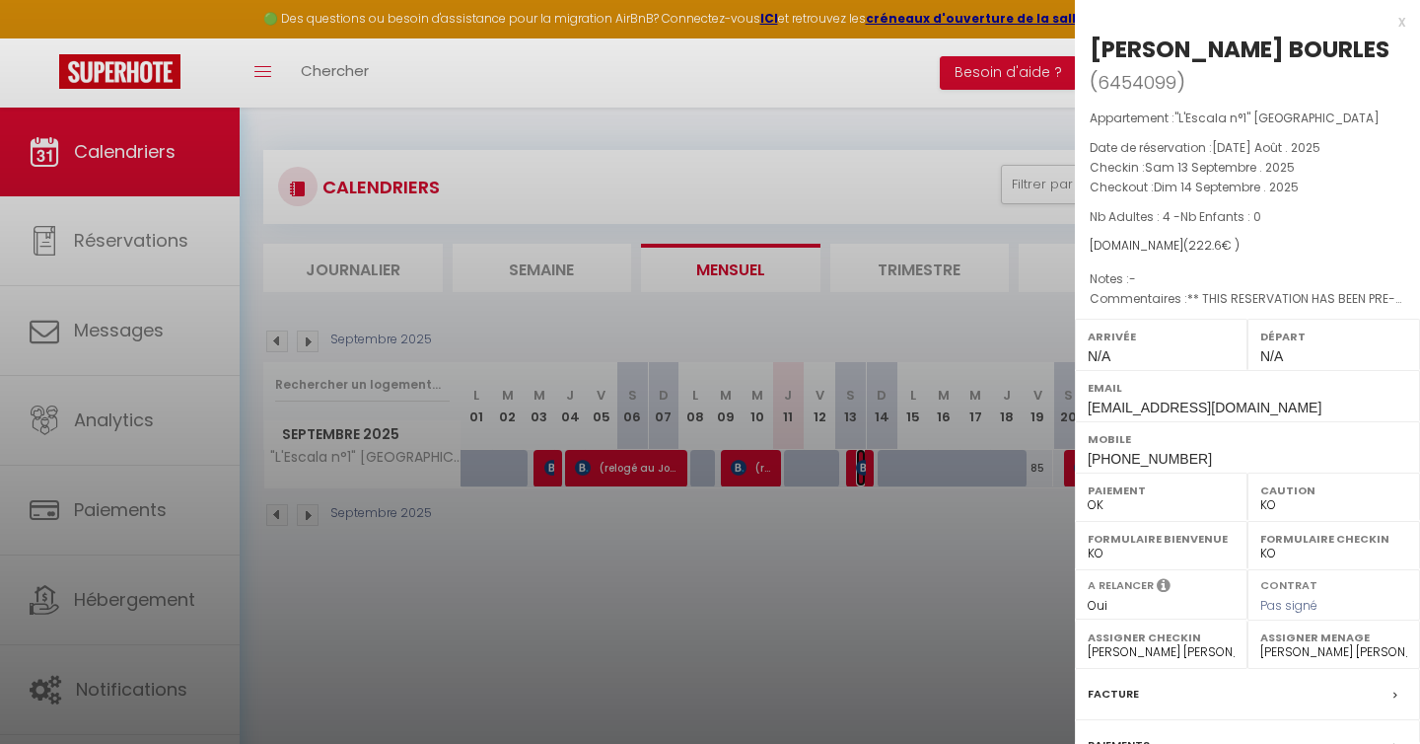
scroll to position [207, 0]
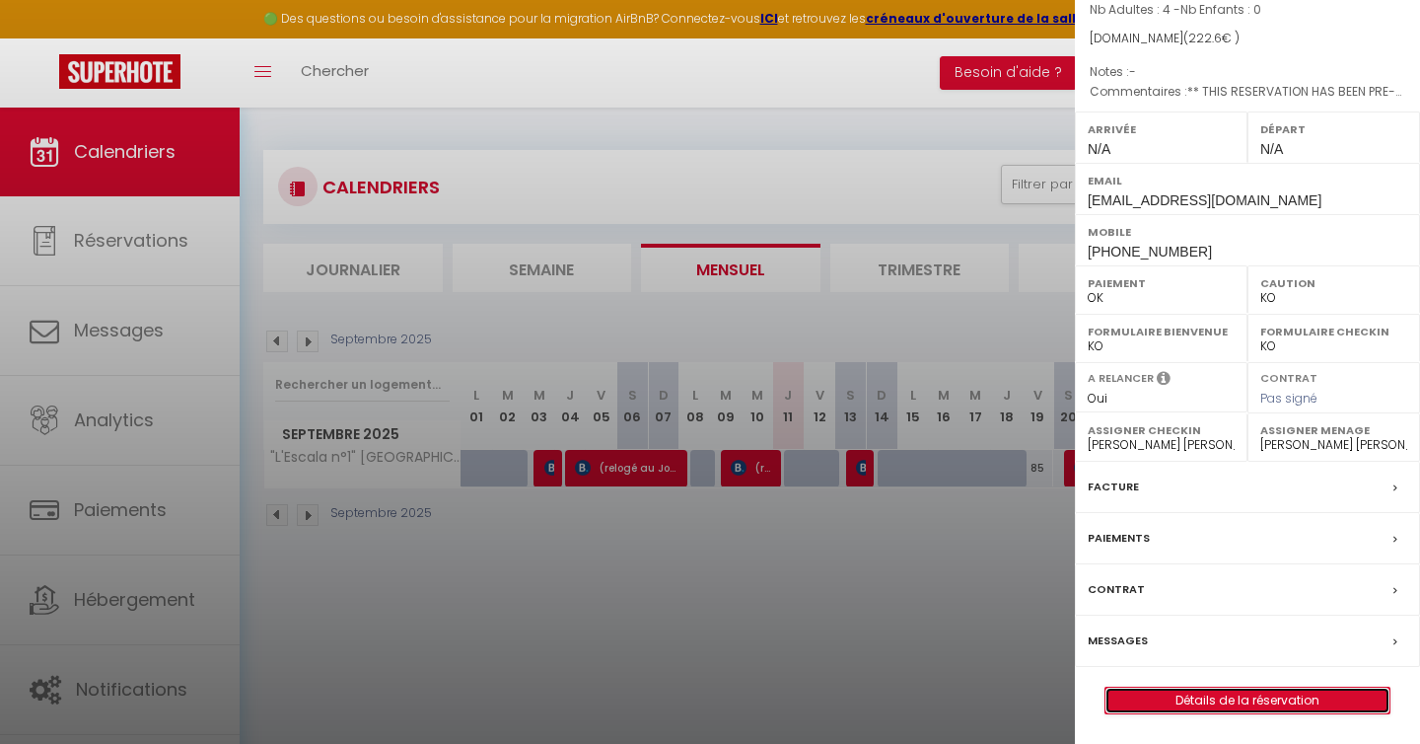
click at [1133, 692] on link "Détails de la réservation" at bounding box center [1248, 700] width 284 height 26
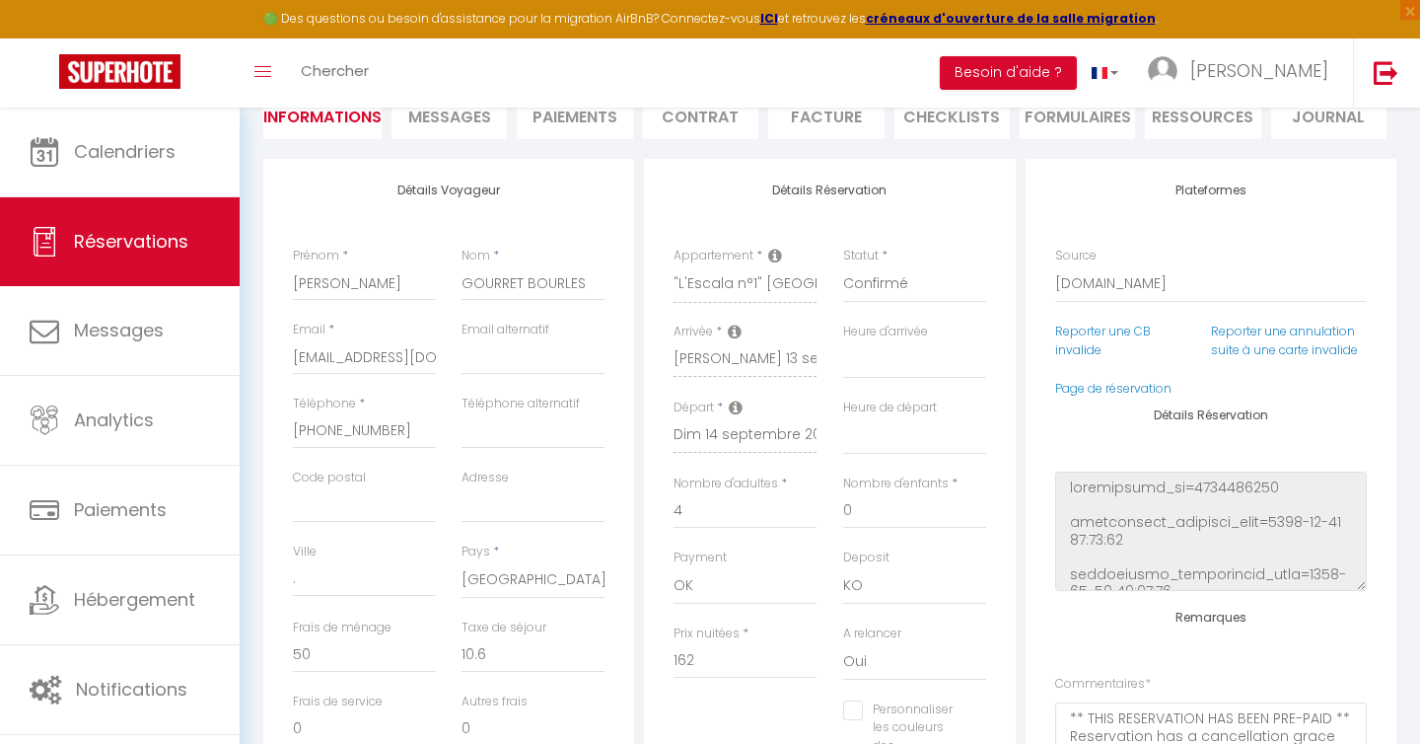
scroll to position [222, 0]
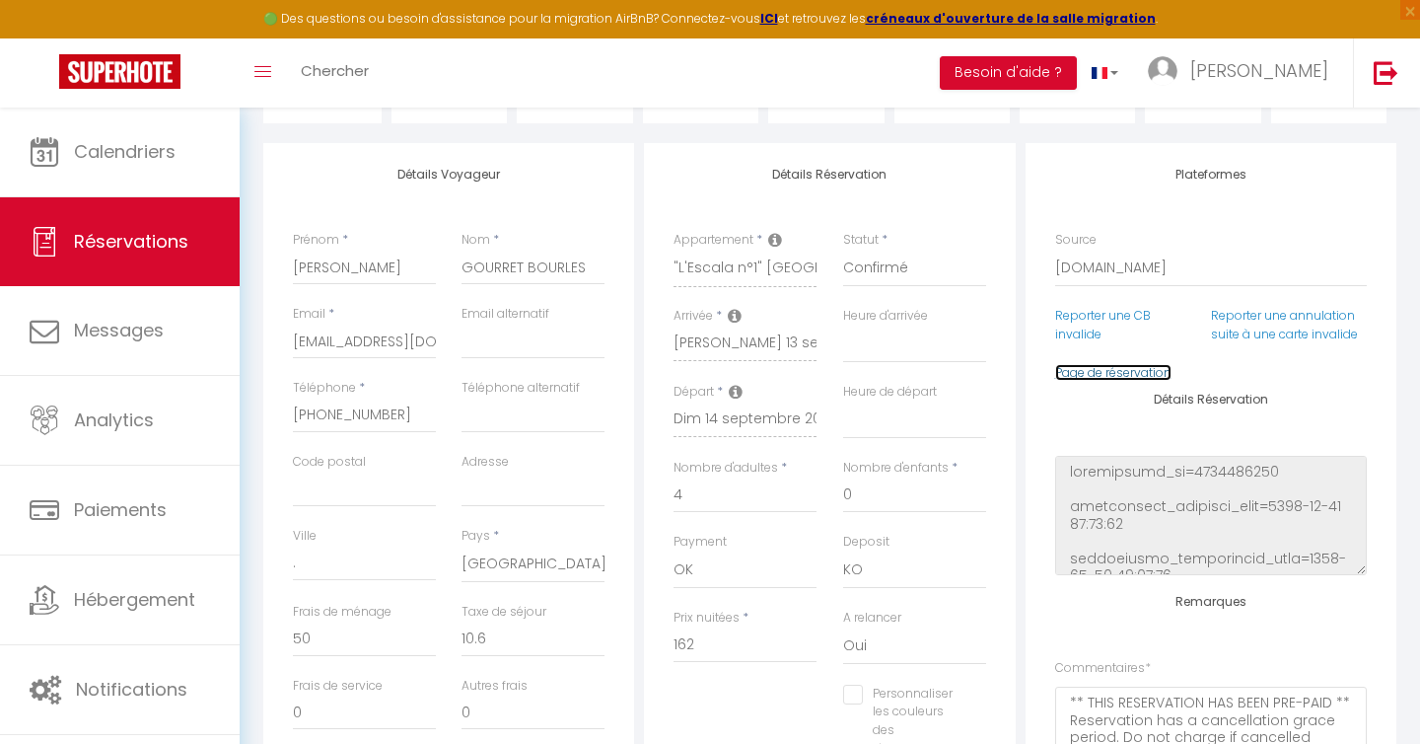
click at [1143, 370] on link "Page de réservation" at bounding box center [1113, 372] width 116 height 17
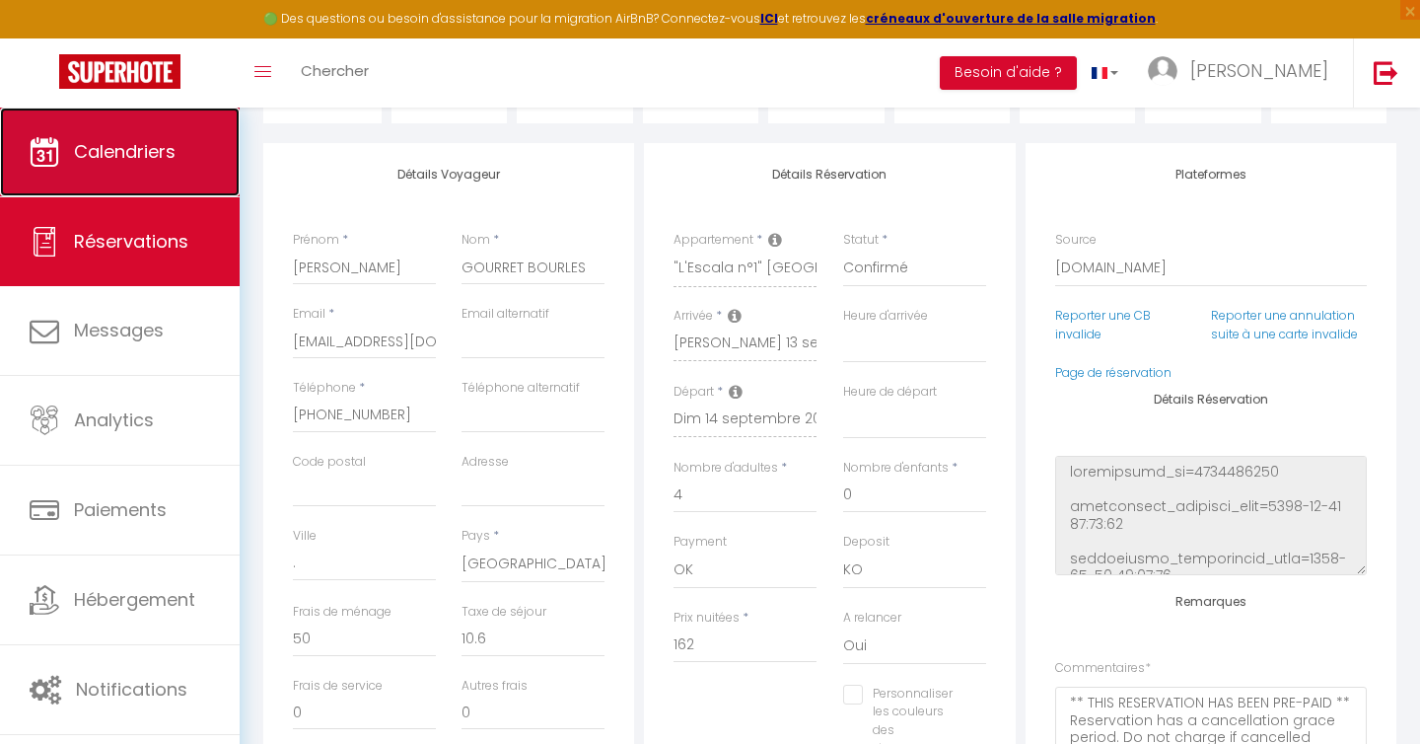
click at [170, 145] on span "Calendriers" at bounding box center [125, 151] width 102 height 25
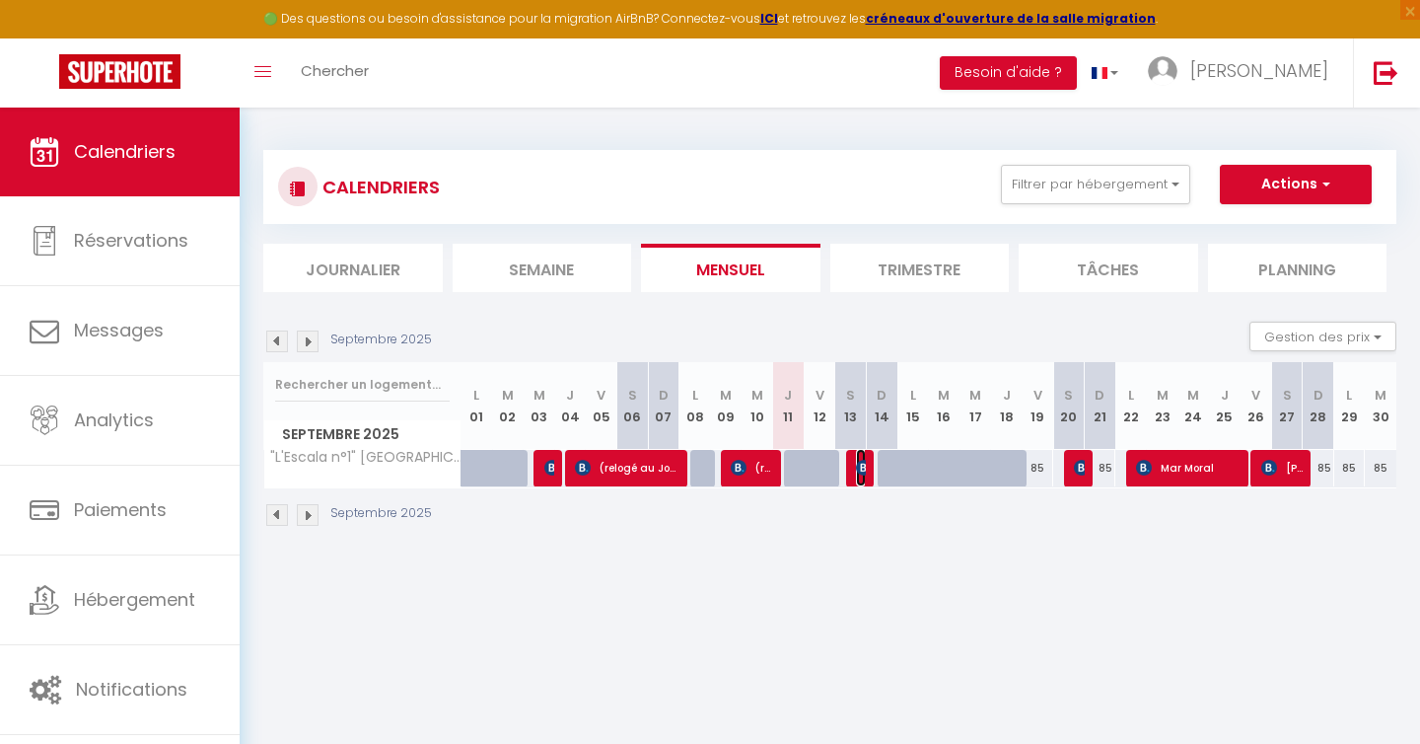
click at [857, 465] on img at bounding box center [864, 468] width 16 height 16
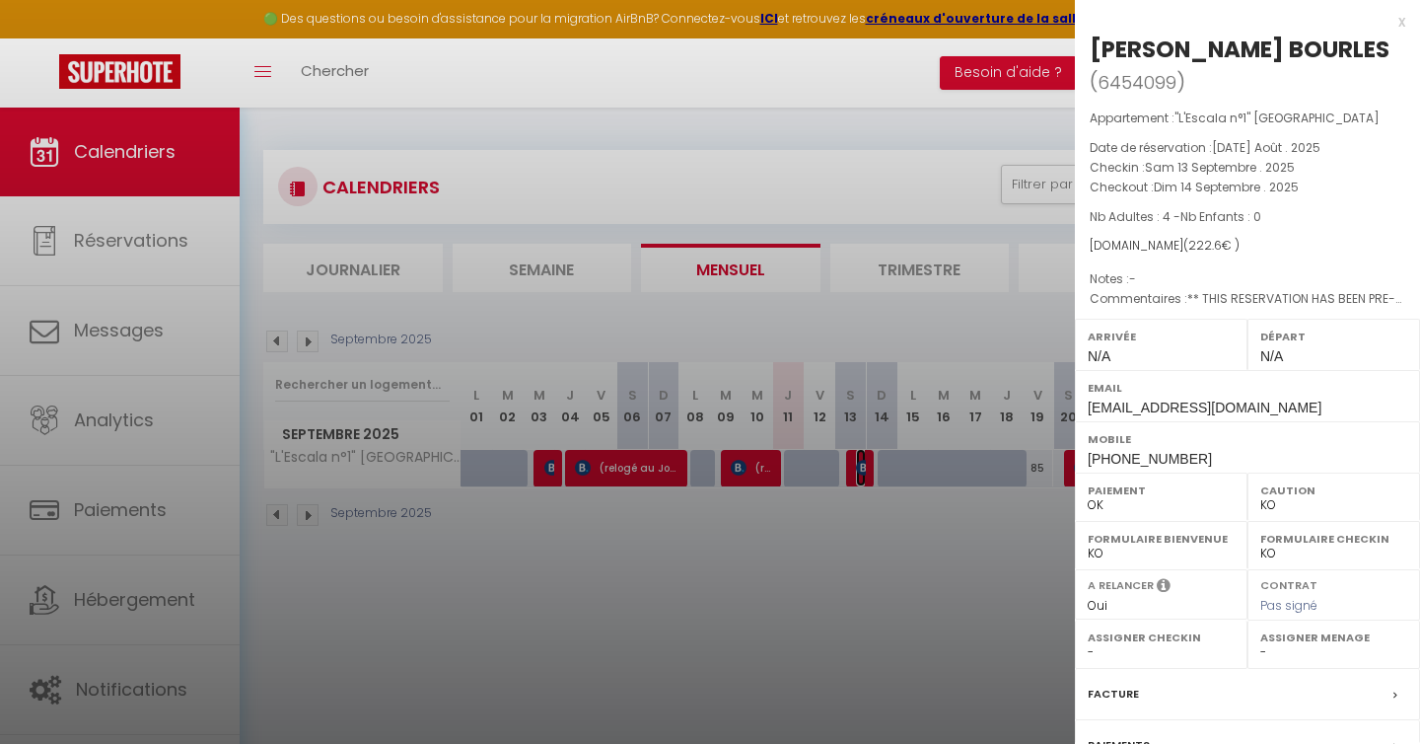
scroll to position [207, 0]
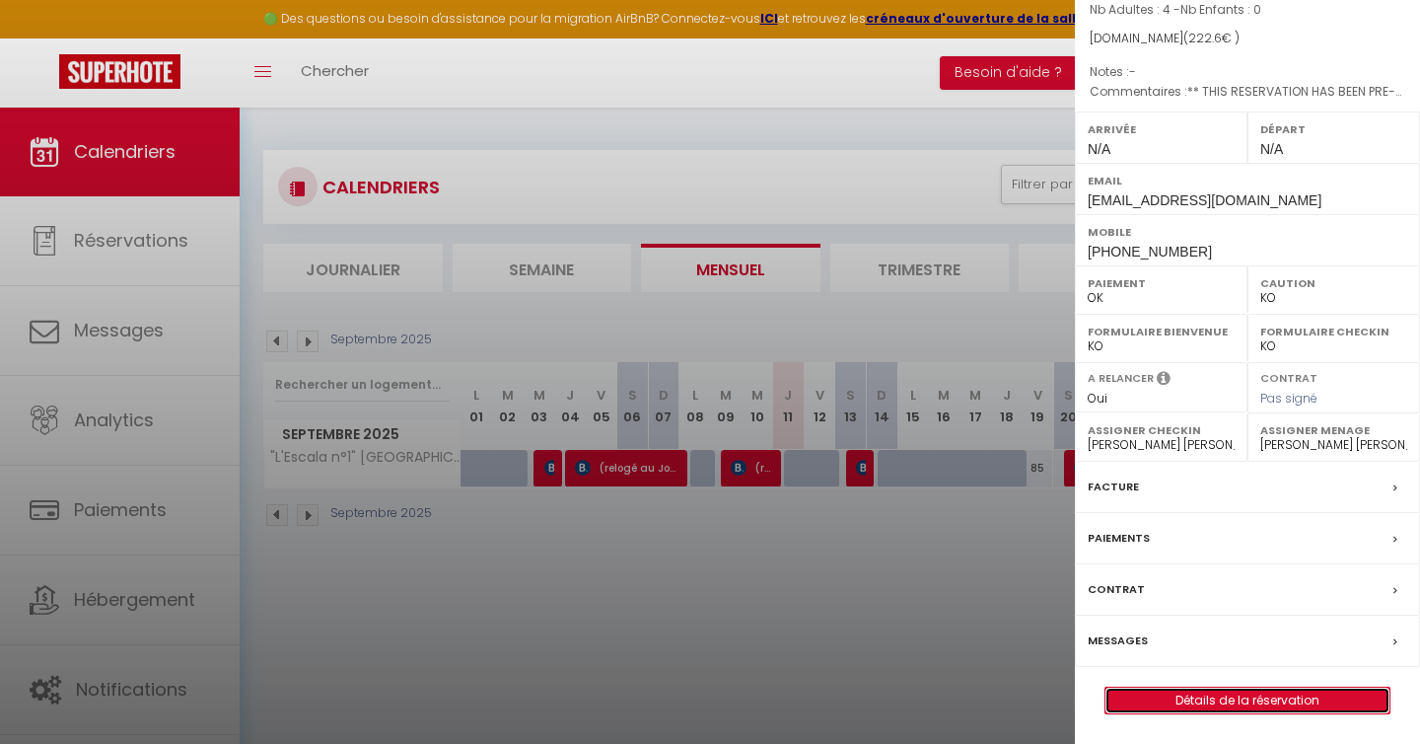
click at [1155, 700] on link "Détails de la réservation" at bounding box center [1248, 700] width 284 height 26
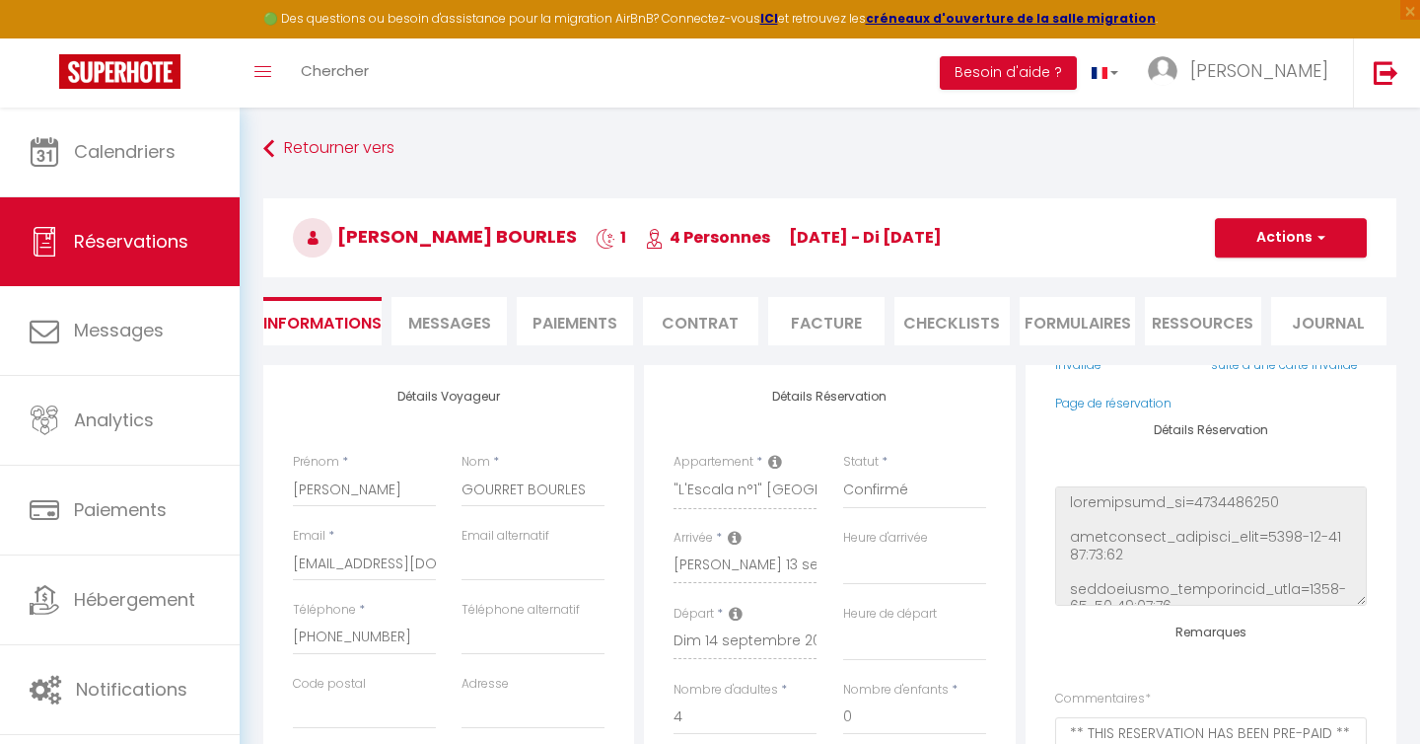
scroll to position [181, 0]
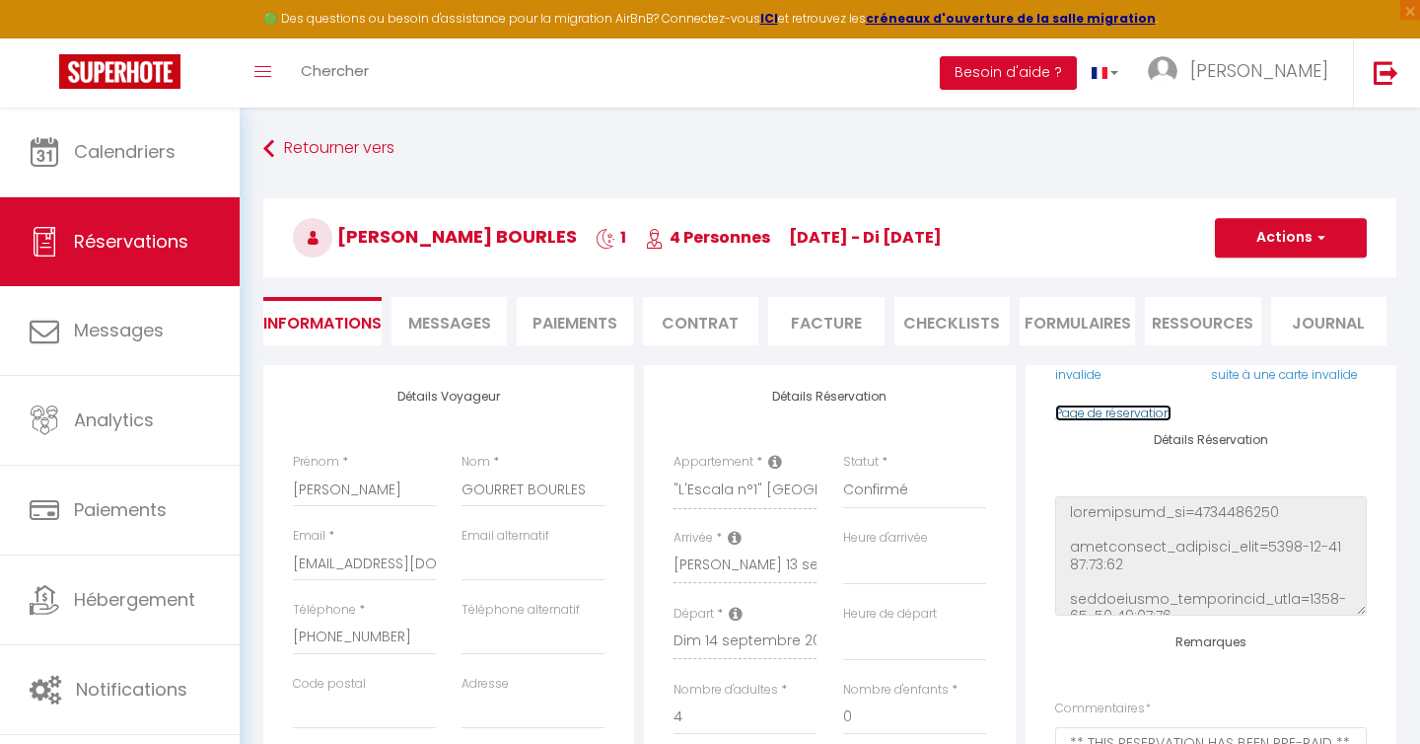
click at [1133, 415] on link "Page de réservation" at bounding box center [1113, 412] width 116 height 17
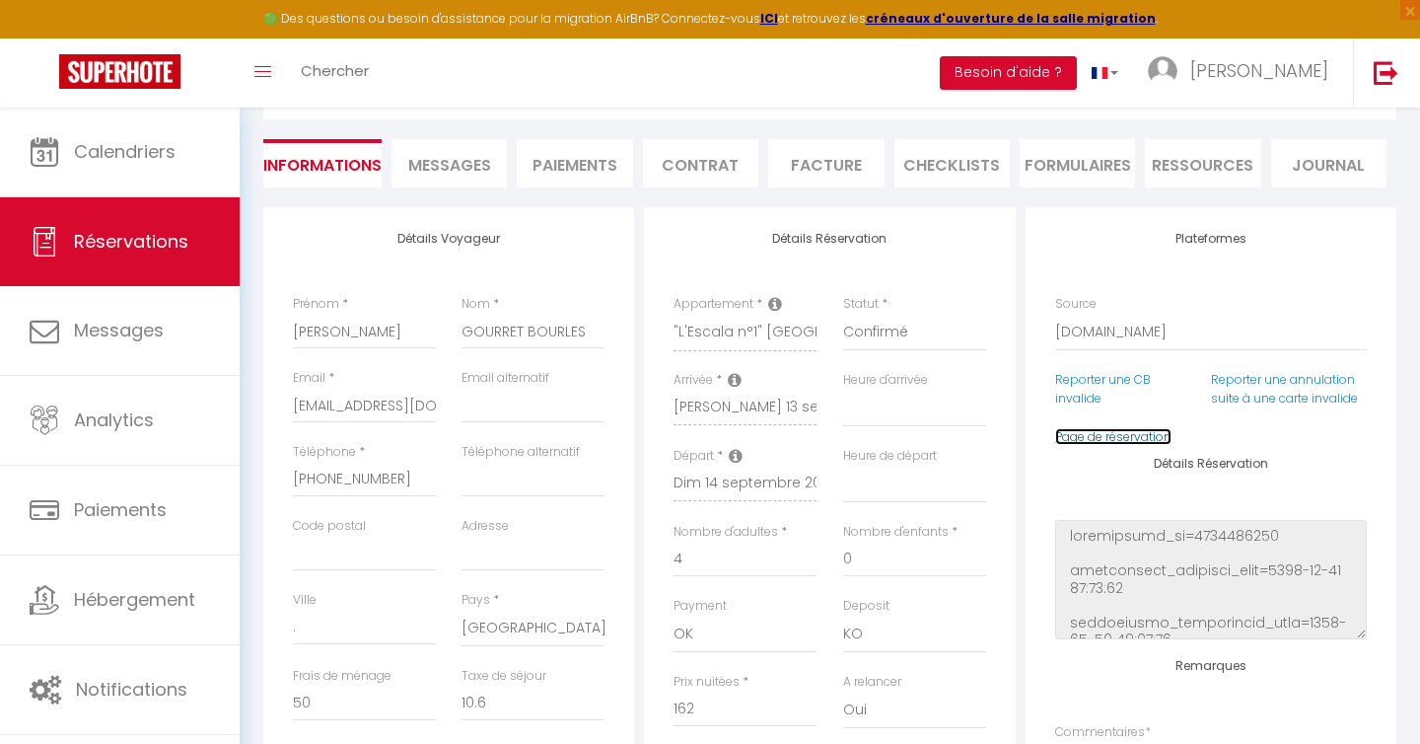
scroll to position [166, 0]
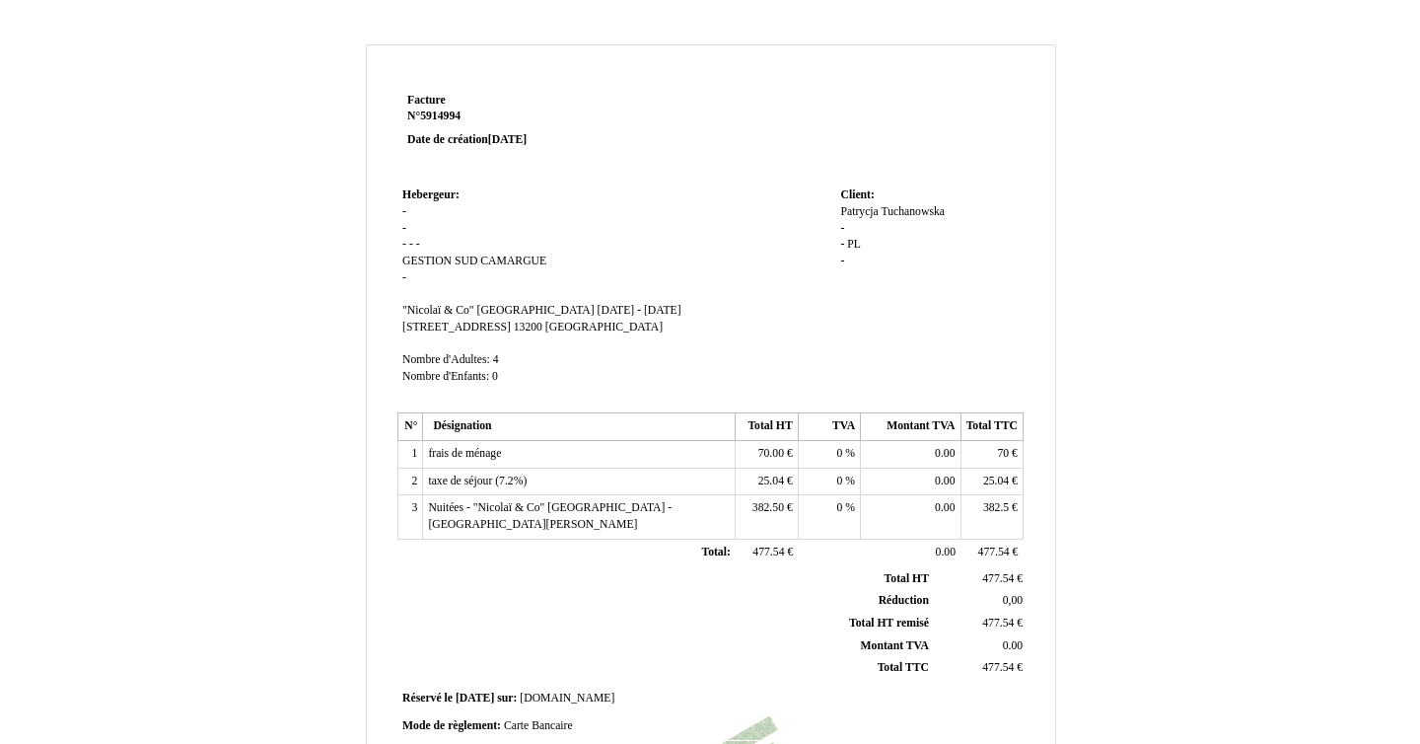
click at [404, 210] on span "-" at bounding box center [404, 211] width 4 height 13
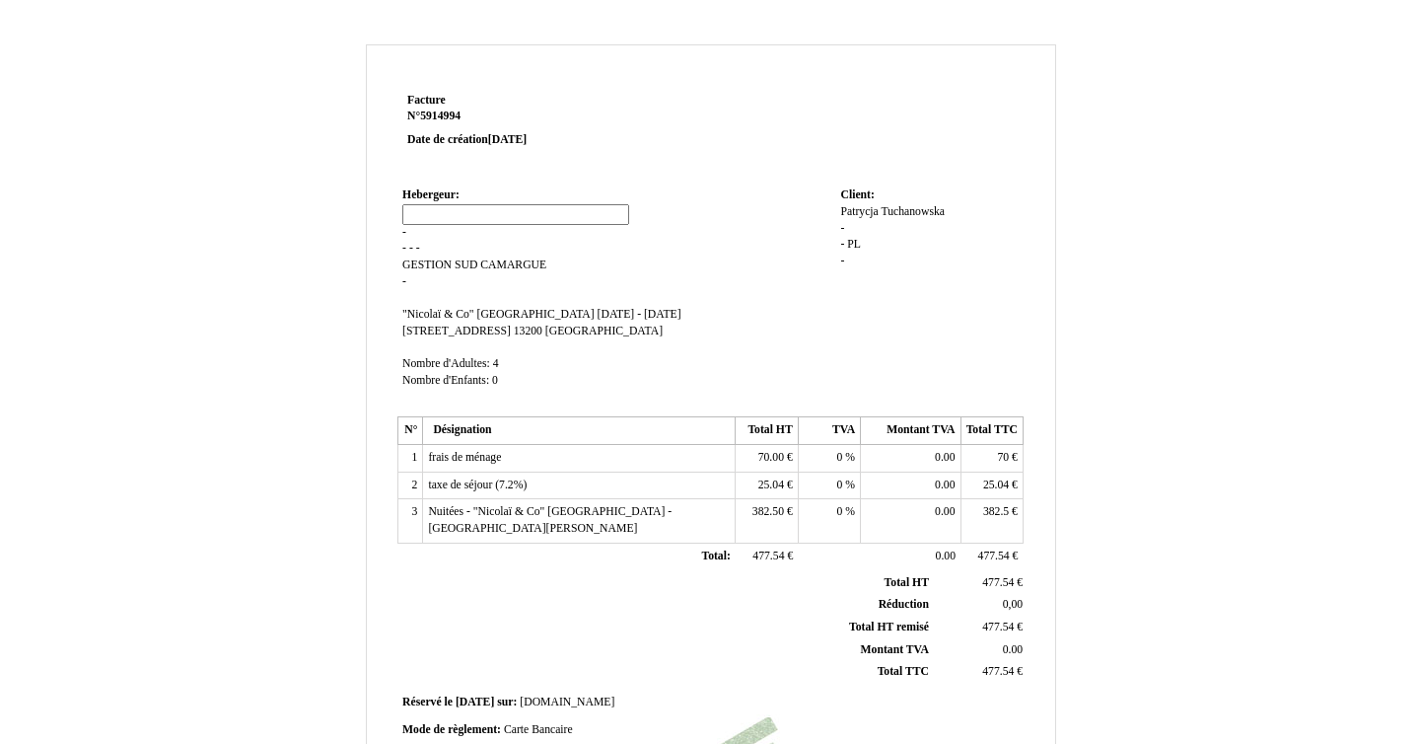
click at [415, 216] on input at bounding box center [515, 214] width 227 height 21
type input "[STREET_ADDRESS][PERSON_NAME]"
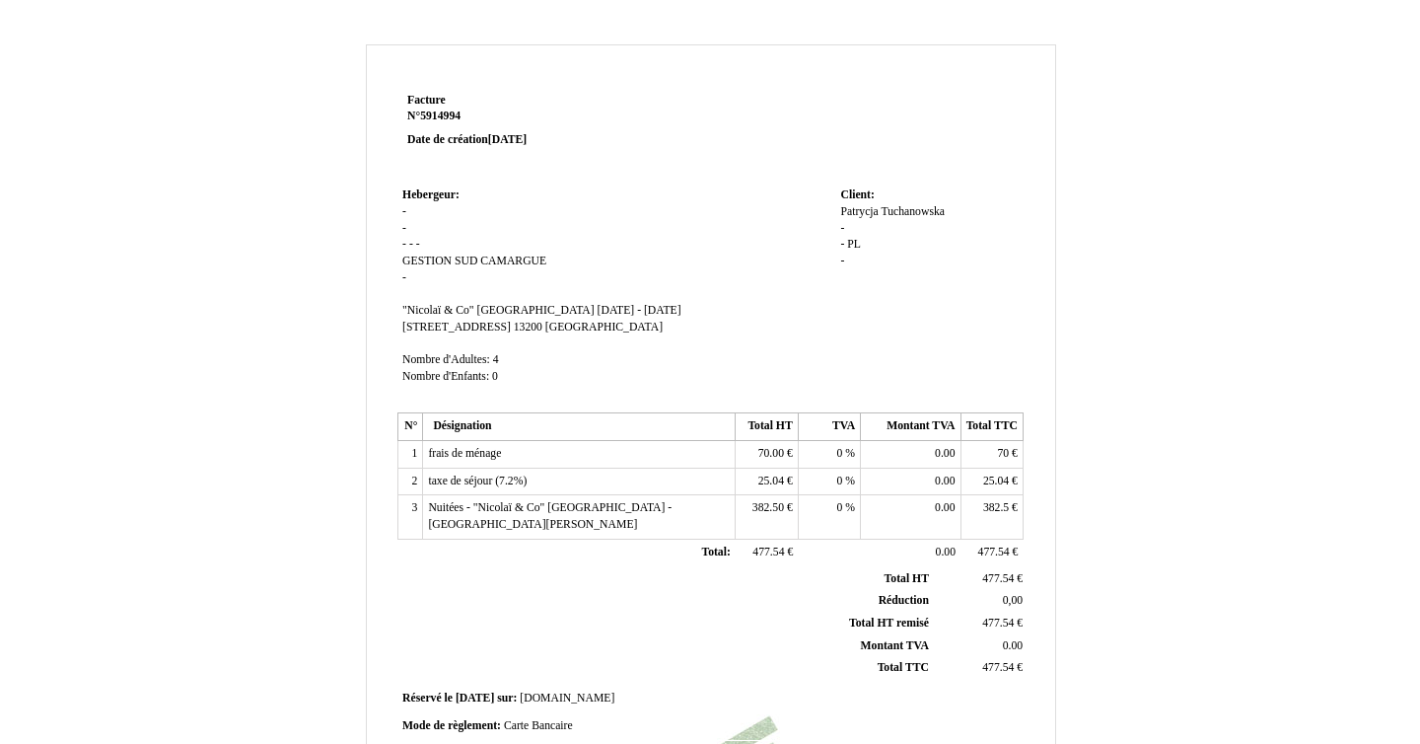
click at [405, 233] on td "Hebergeur: Hebergeur: - - - - - GESTION SUD CAMARGUE GESTION SUD CAMARGUE - SIR…" at bounding box center [616, 294] width 438 height 225
click at [402, 223] on span "-" at bounding box center [404, 228] width 4 height 13
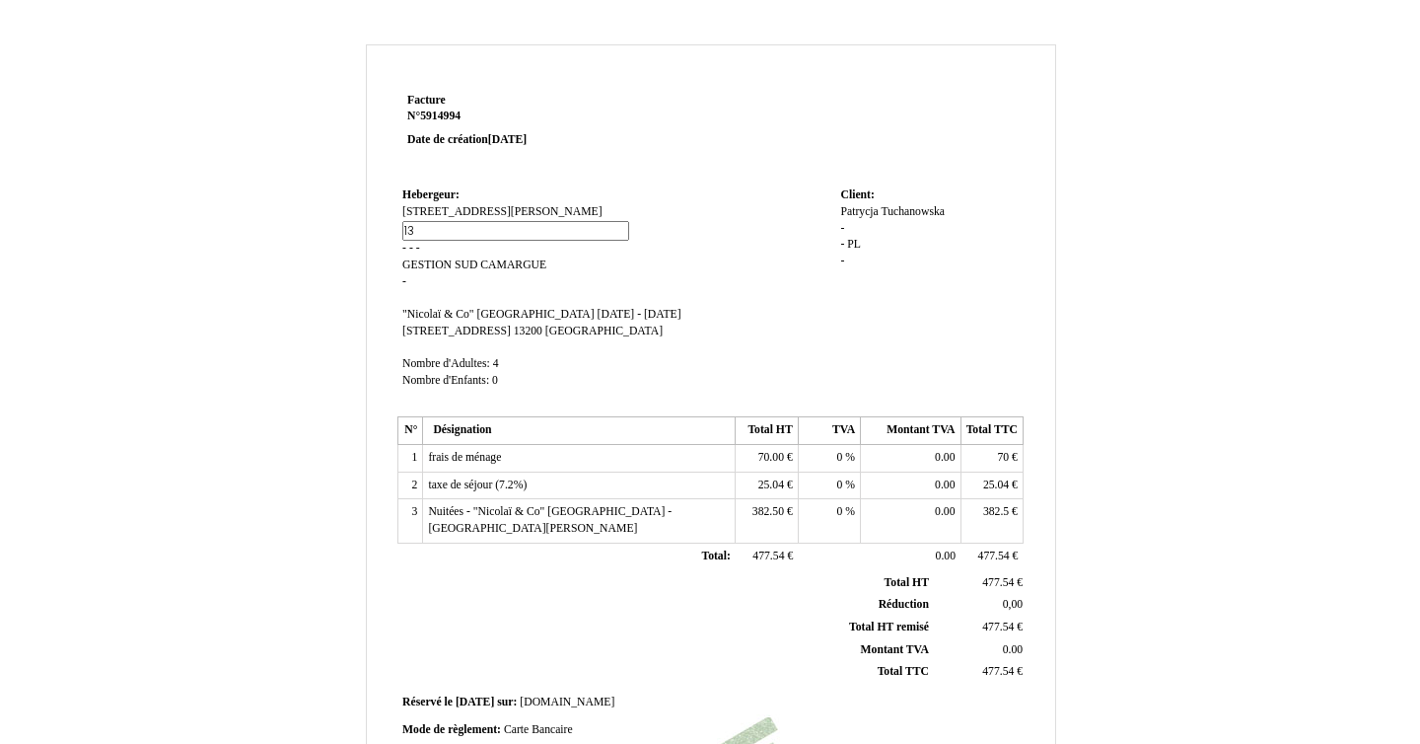
type input "13200 ARLES"
click at [448, 239] on input "13200 ARLES" at bounding box center [515, 231] width 227 height 21
click at [405, 251] on span "-" at bounding box center [404, 248] width 4 height 13
type input "CONCIERGERIE"
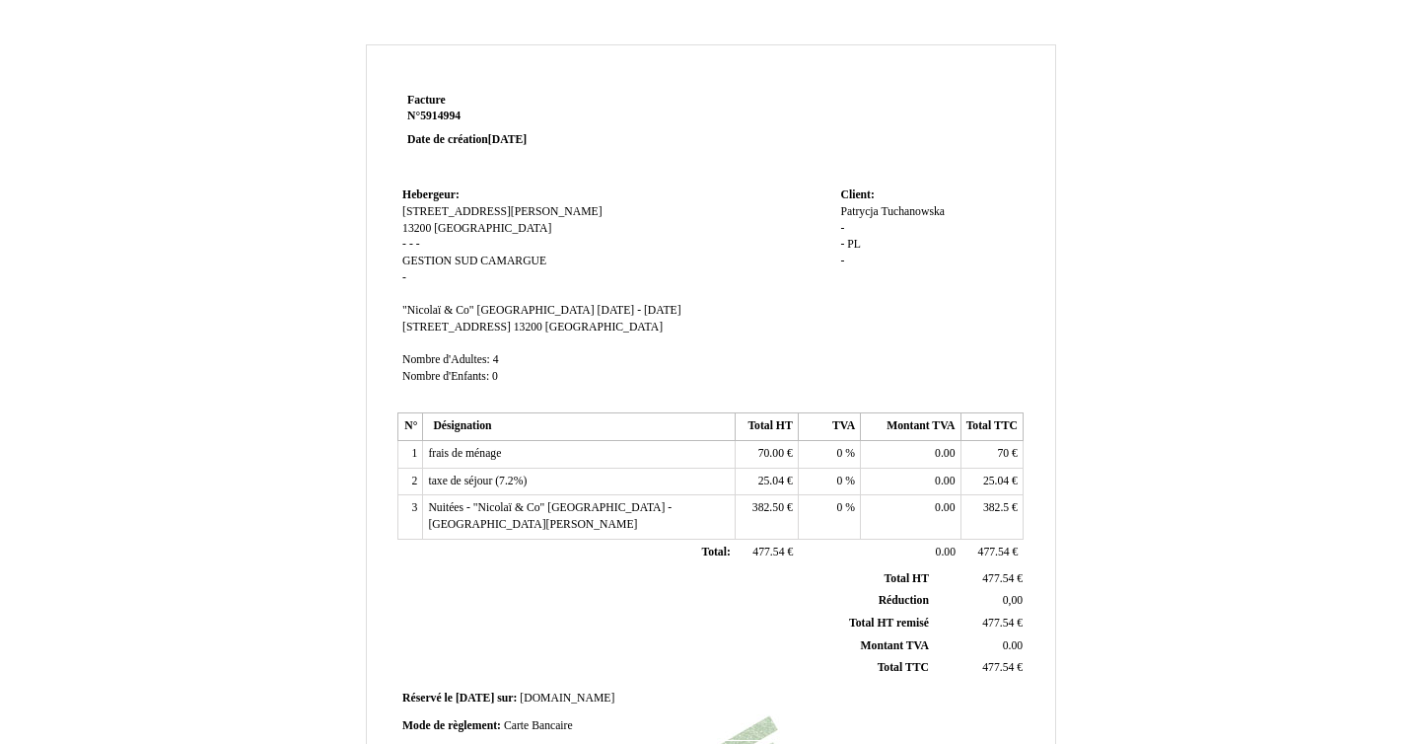
click at [577, 261] on td "Hebergeur: Hebergeur: 18 rue Joseph Rainard 18 rue Joseph Rainard 13200 ARLES 1…" at bounding box center [616, 294] width 438 height 225
click at [490, 250] on span "-" at bounding box center [492, 244] width 4 height 13
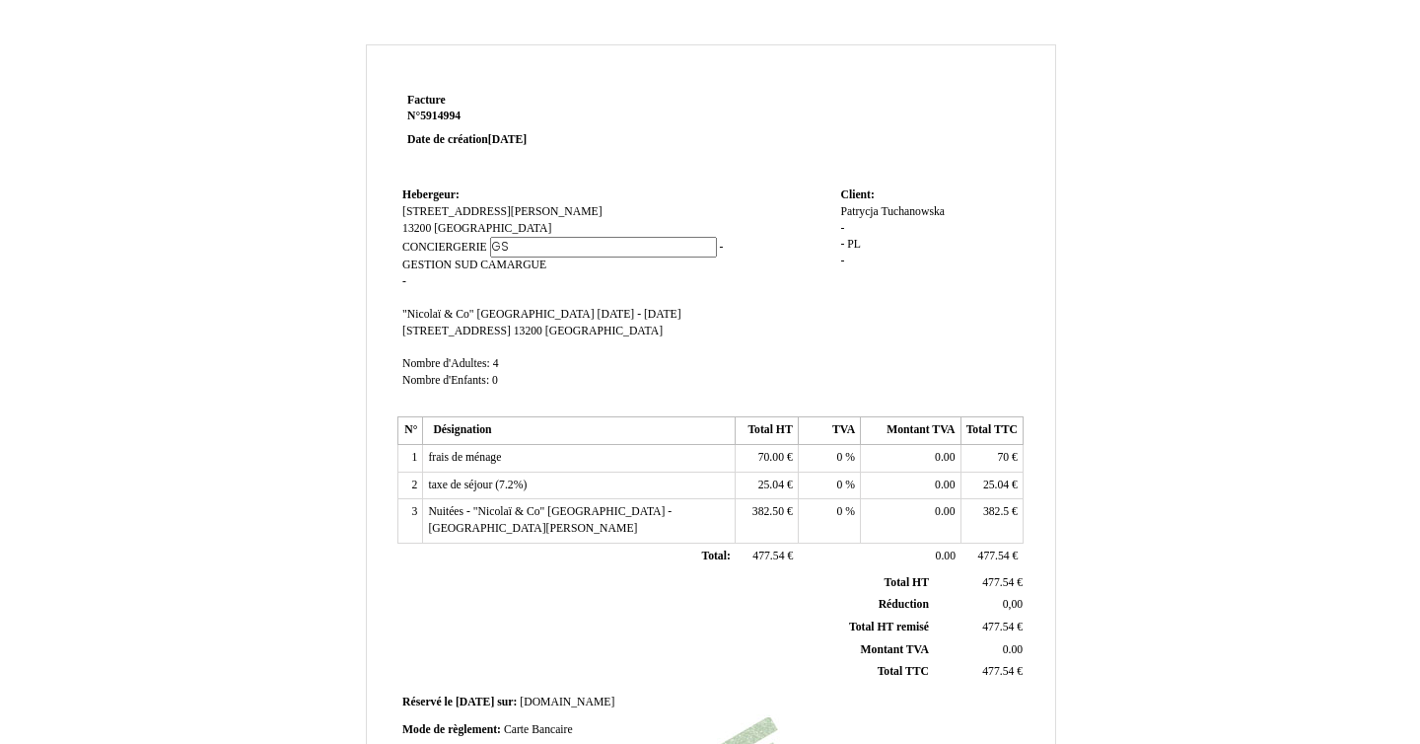
type input "GSC"
click at [629, 273] on td "Hebergeur: Hebergeur: 18 rue Joseph Rainard 18 rue Joseph Rainard 13200 ARLES 1…" at bounding box center [616, 296] width 438 height 229
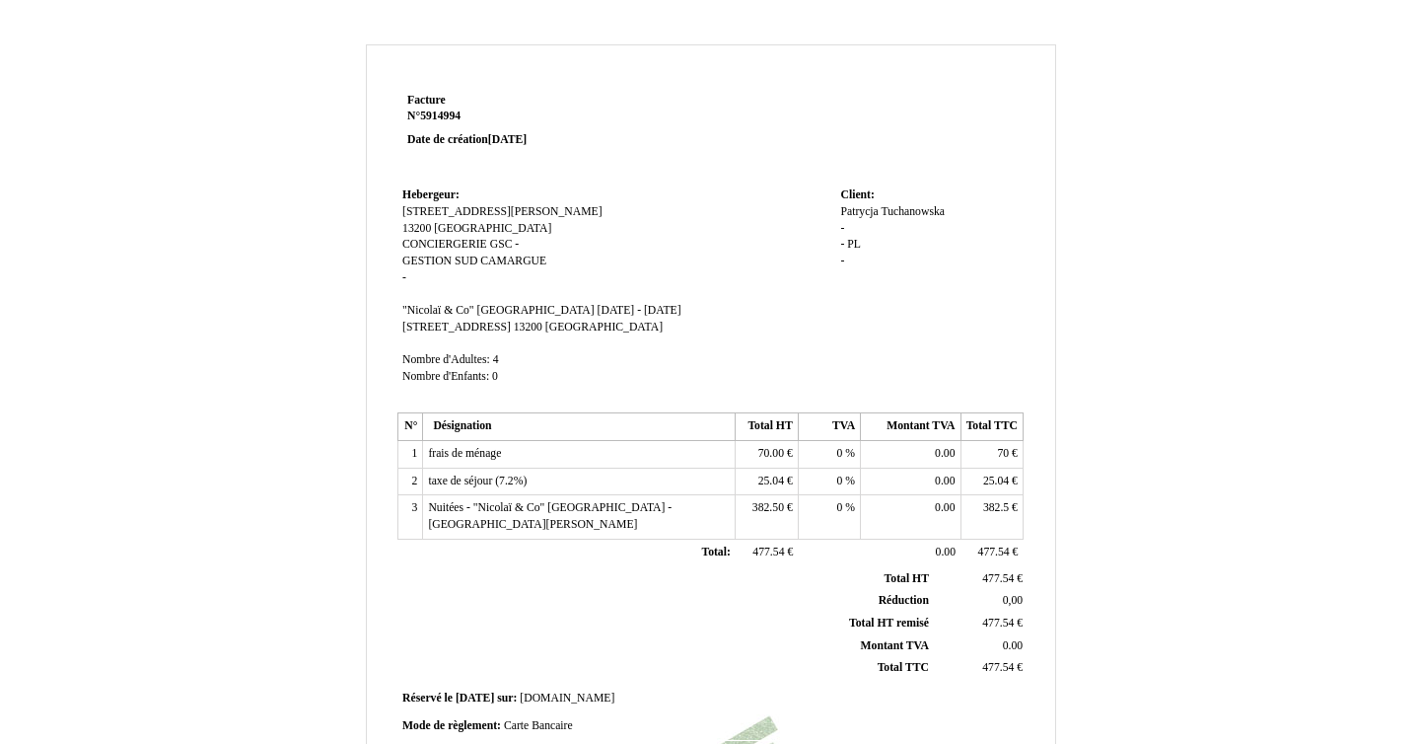
click at [404, 280] on span "-" at bounding box center [404, 277] width 4 height 13
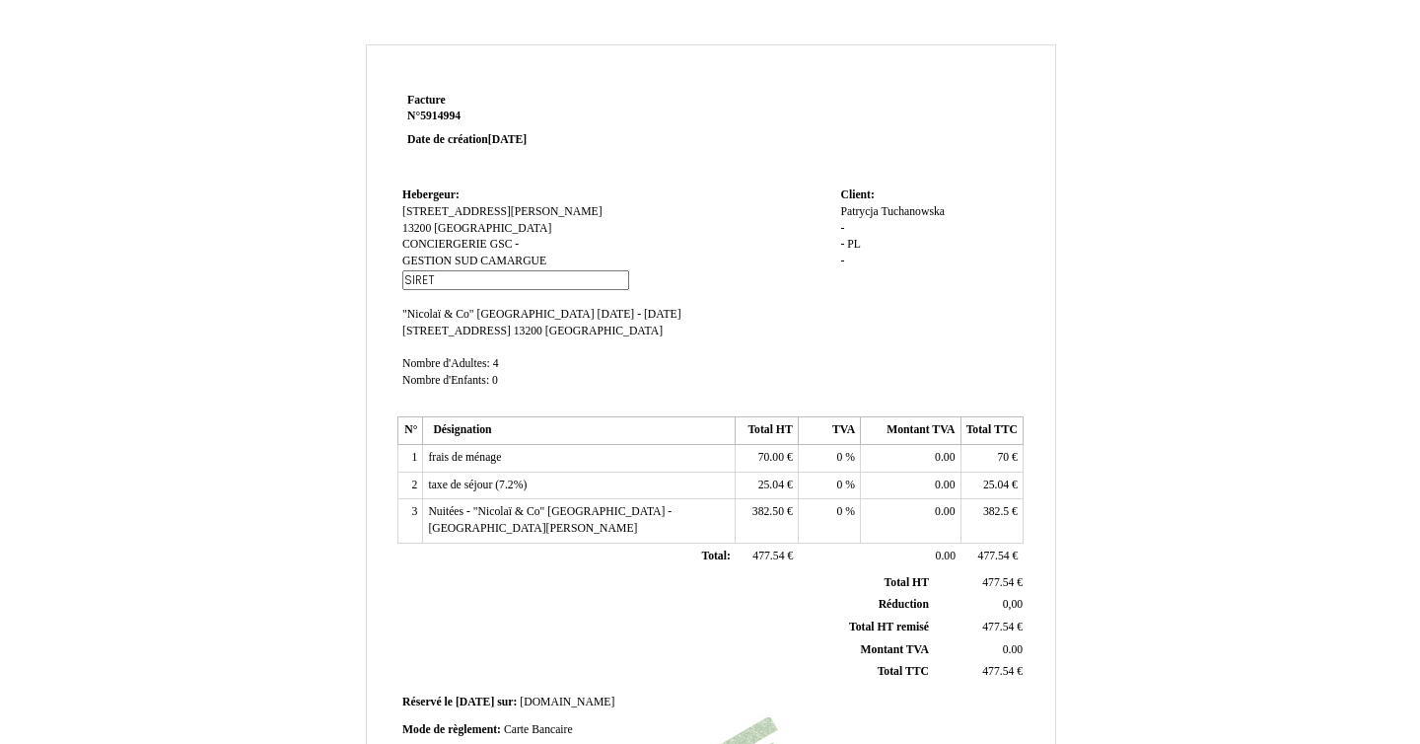
type input "SIRET 850 324 476"
click at [647, 265] on td "Hebergeur: Hebergeur: 18 rue Joseph Rainard 18 rue Joseph Rainard 13200 ARLES 1…" at bounding box center [616, 296] width 438 height 229
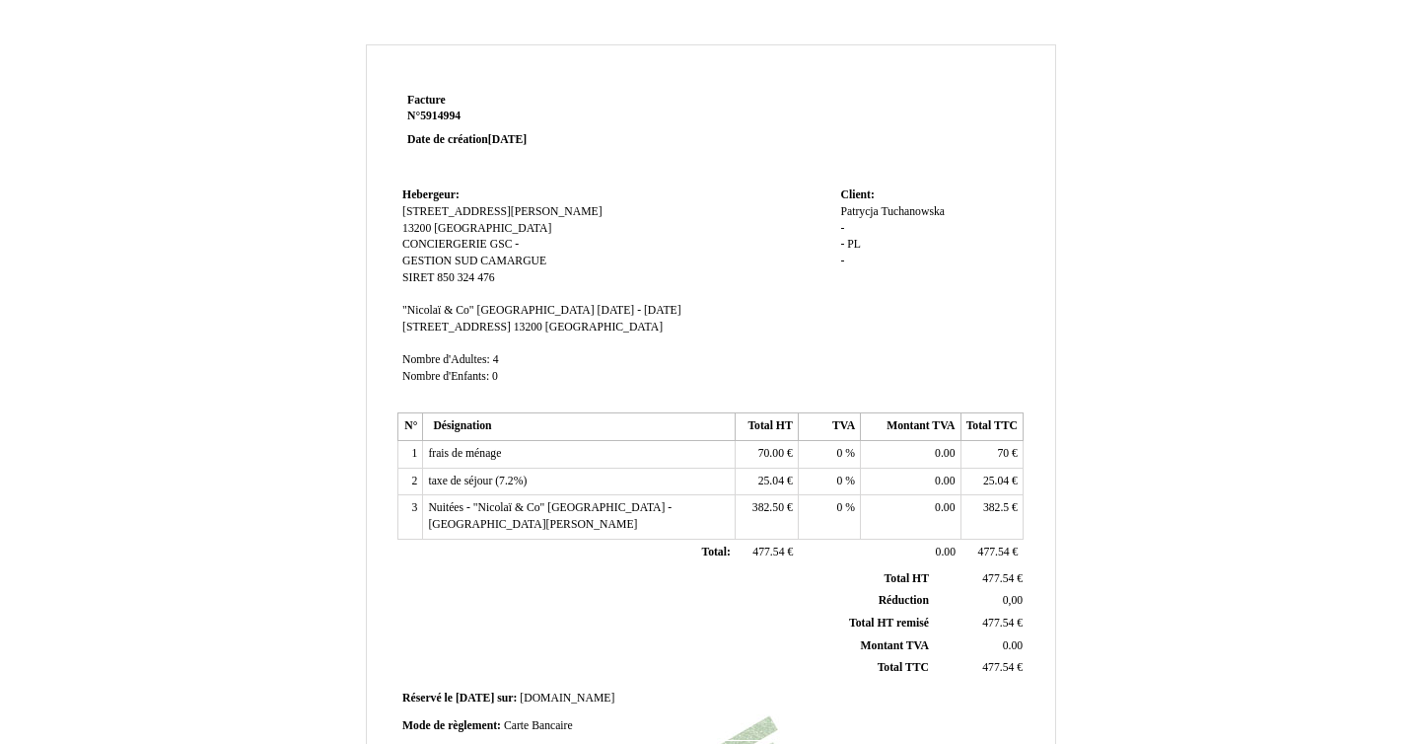
click at [901, 210] on span "Tuchanowska" at bounding box center [913, 211] width 64 height 13
drag, startPoint x: 977, startPoint y: 214, endPoint x: 870, endPoint y: 214, distance: 107.5
click at [870, 214] on div "Patrycja Patrycja Tuchanowska Tuchanowska - - PL PL -" at bounding box center [929, 255] width 178 height 103
click at [856, 214] on span "Patrycja" at bounding box center [858, 211] width 37 height 13
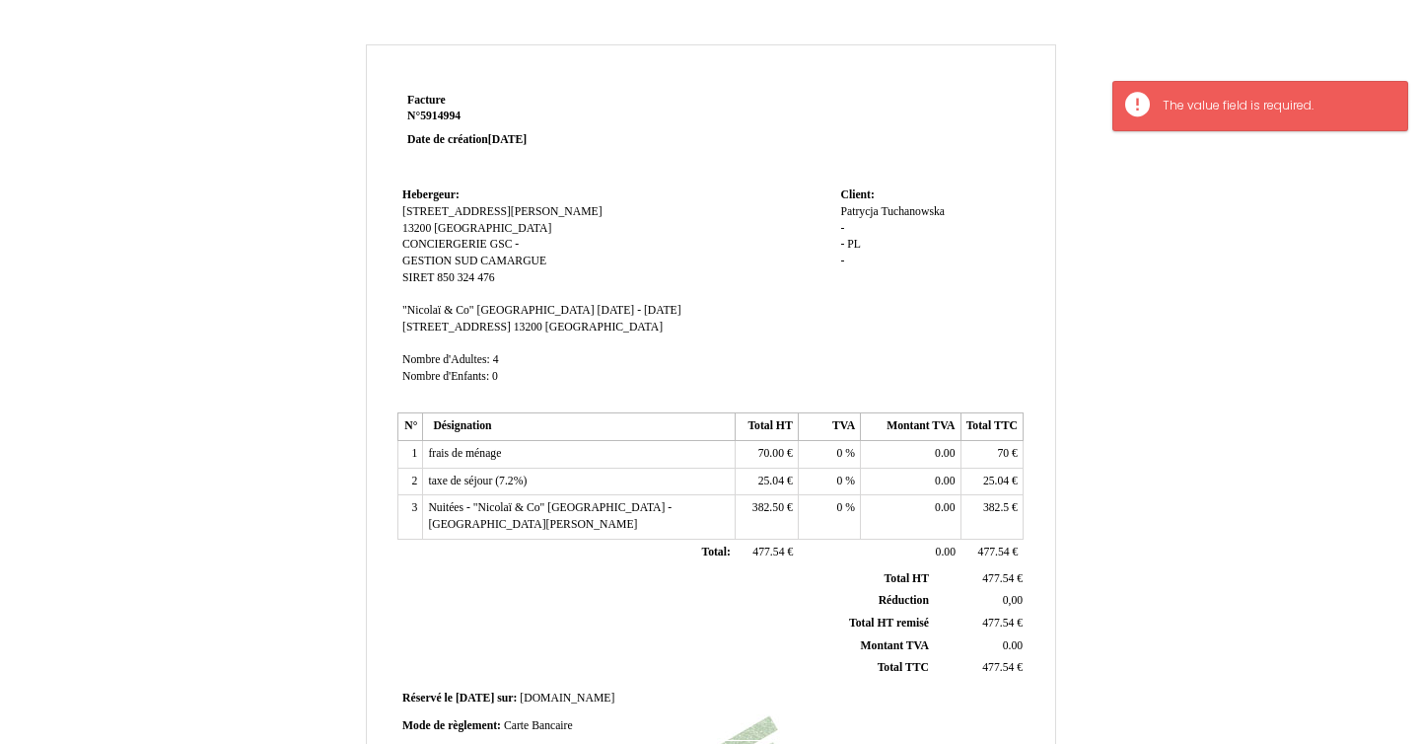
click at [886, 212] on span "Tuchanowska" at bounding box center [913, 211] width 64 height 13
drag, startPoint x: 980, startPoint y: 209, endPoint x: 876, endPoint y: 214, distance: 104.7
click at [876, 214] on div "Patrycja Patrycja Tuchanowska Tuchanowska - - PL PL -" at bounding box center [929, 255] width 178 height 103
paste input "Gmina Miasta Sopotu,"
type input "Gmina Miasta Sopotu,"
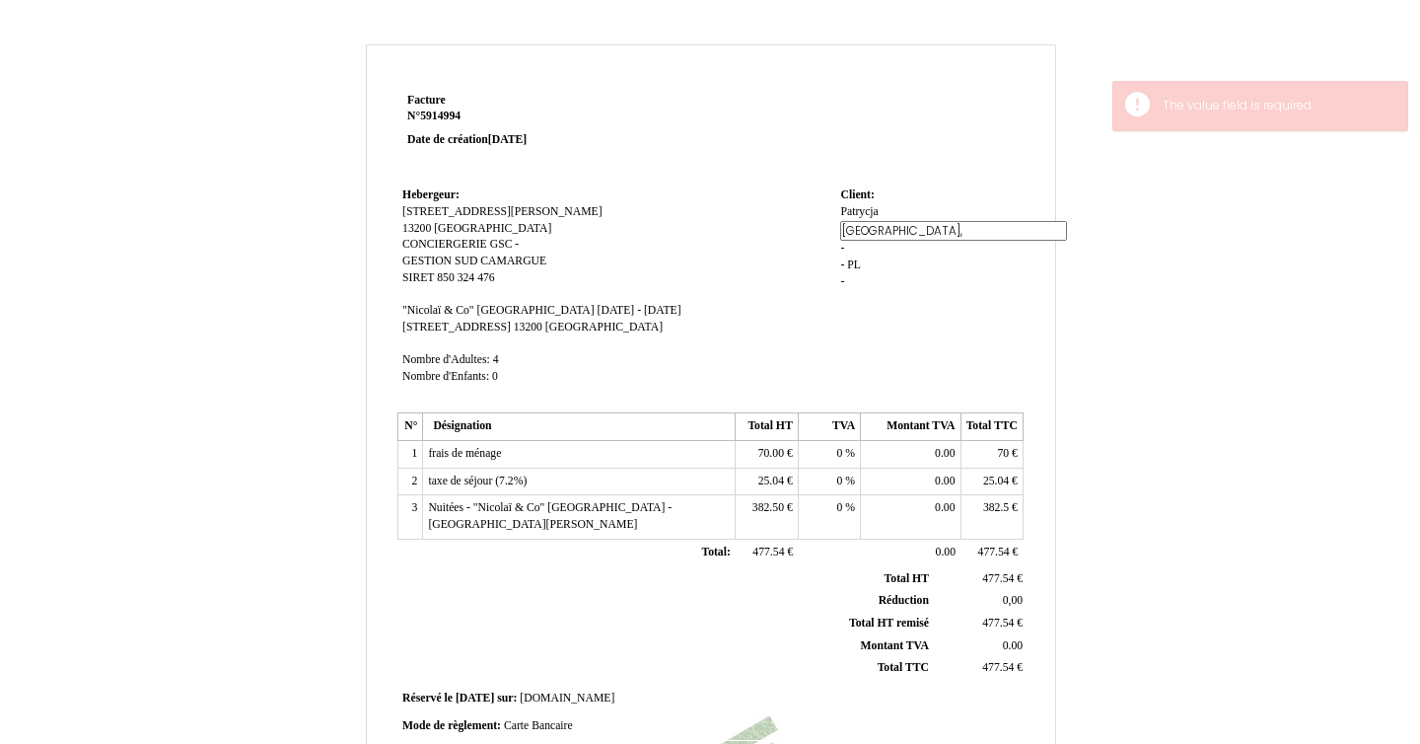
click at [852, 217] on span "Patrycja" at bounding box center [858, 211] width 37 height 13
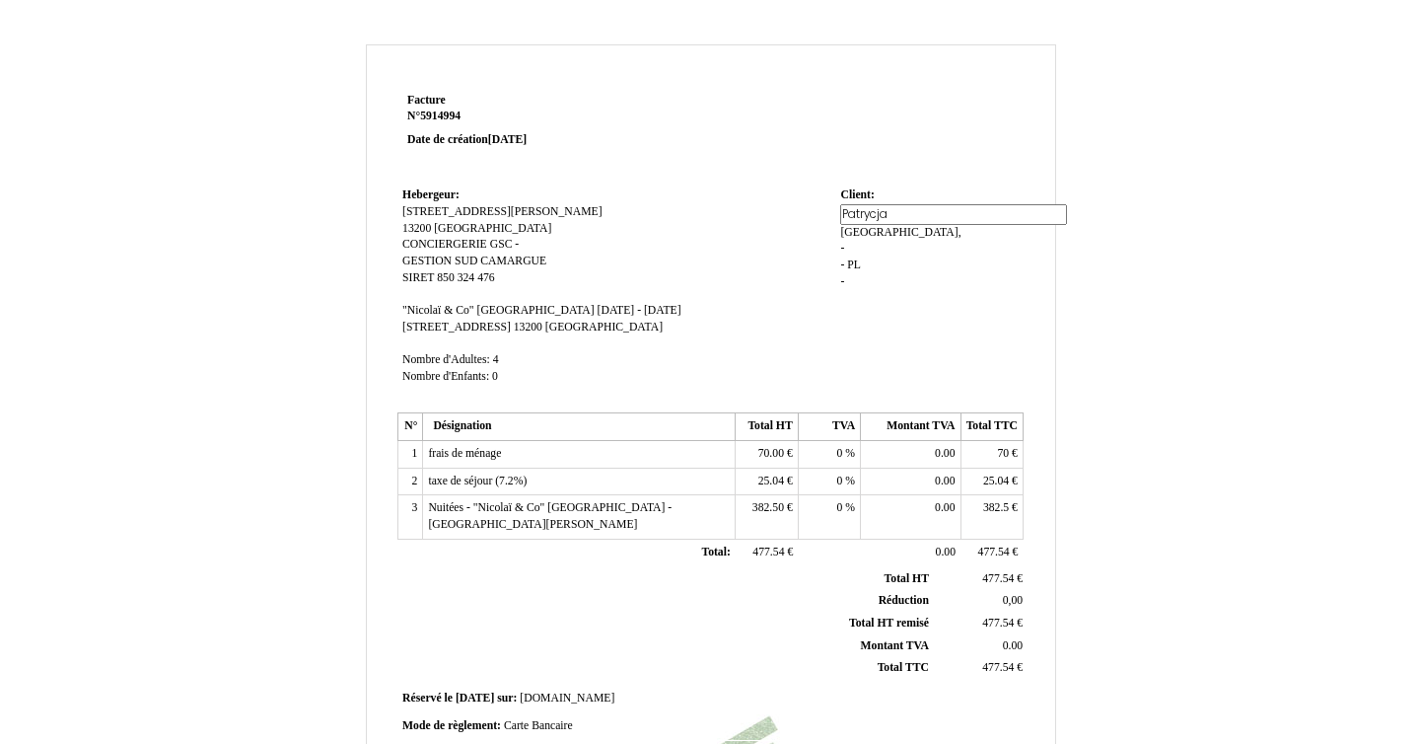
drag, startPoint x: 904, startPoint y: 215, endPoint x: 831, endPoint y: 217, distance: 73.0
click at [831, 217] on tr "Hebergeur: Hebergeur: 18 rue Joseph Rainard 18 rue Joseph Rainard 13200 ARLES 1…" at bounding box center [710, 294] width 626 height 225
paste input "Gmina Miasta Sopotu,"
drag, startPoint x: 873, startPoint y: 213, endPoint x: 1003, endPoint y: 217, distance: 130.2
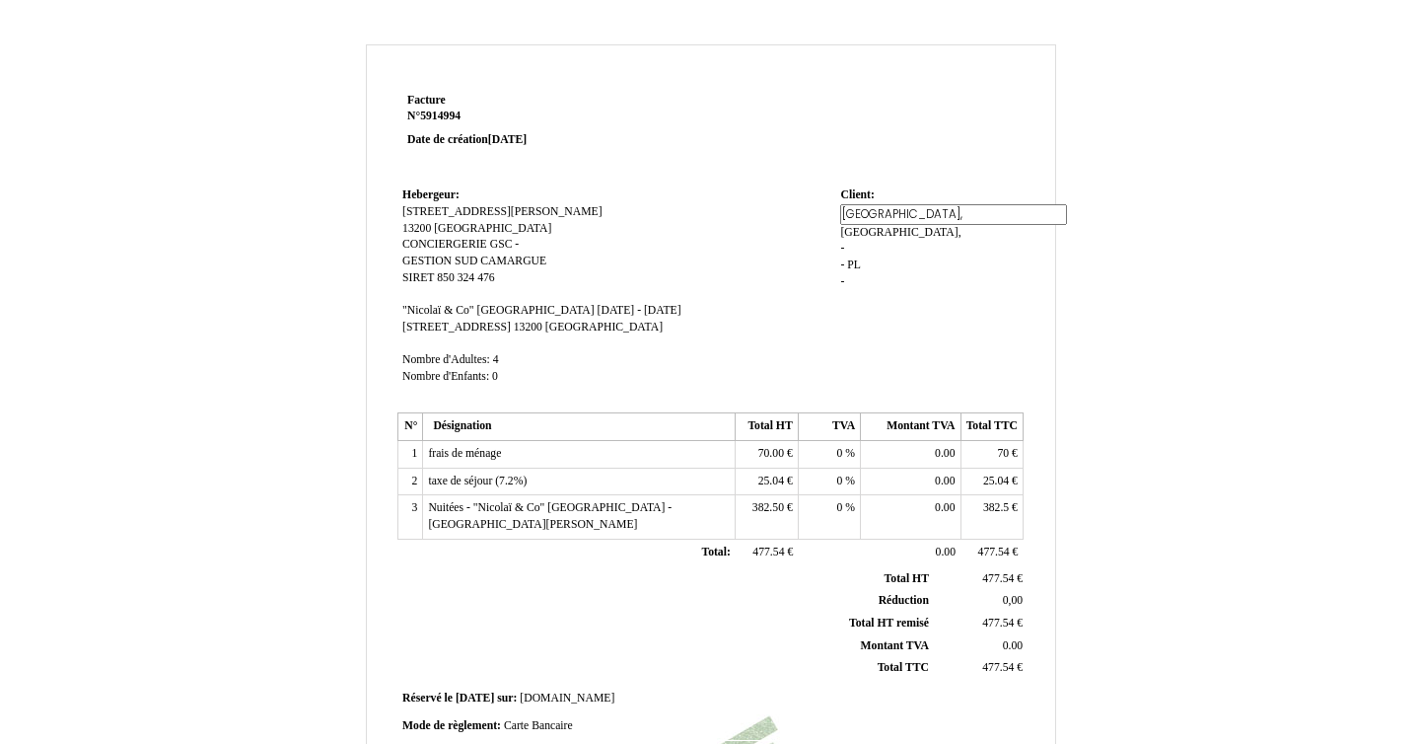
click at [1003, 217] on div "Patrycja Gmina Miasta Sopotu, Gmina Miasta Sopotu, Gmina Miasta Sopotu, - - PL …" at bounding box center [929, 255] width 178 height 103
type input "Gmina"
click at [975, 285] on div "Patrycja Patrycja Gmina Miasta Sopotu, Gmina Miasta Sopotu, - - PL PL -" at bounding box center [929, 255] width 178 height 103
click at [900, 208] on span "Gmina Miasta Sopotu," at bounding box center [935, 211] width 120 height 13
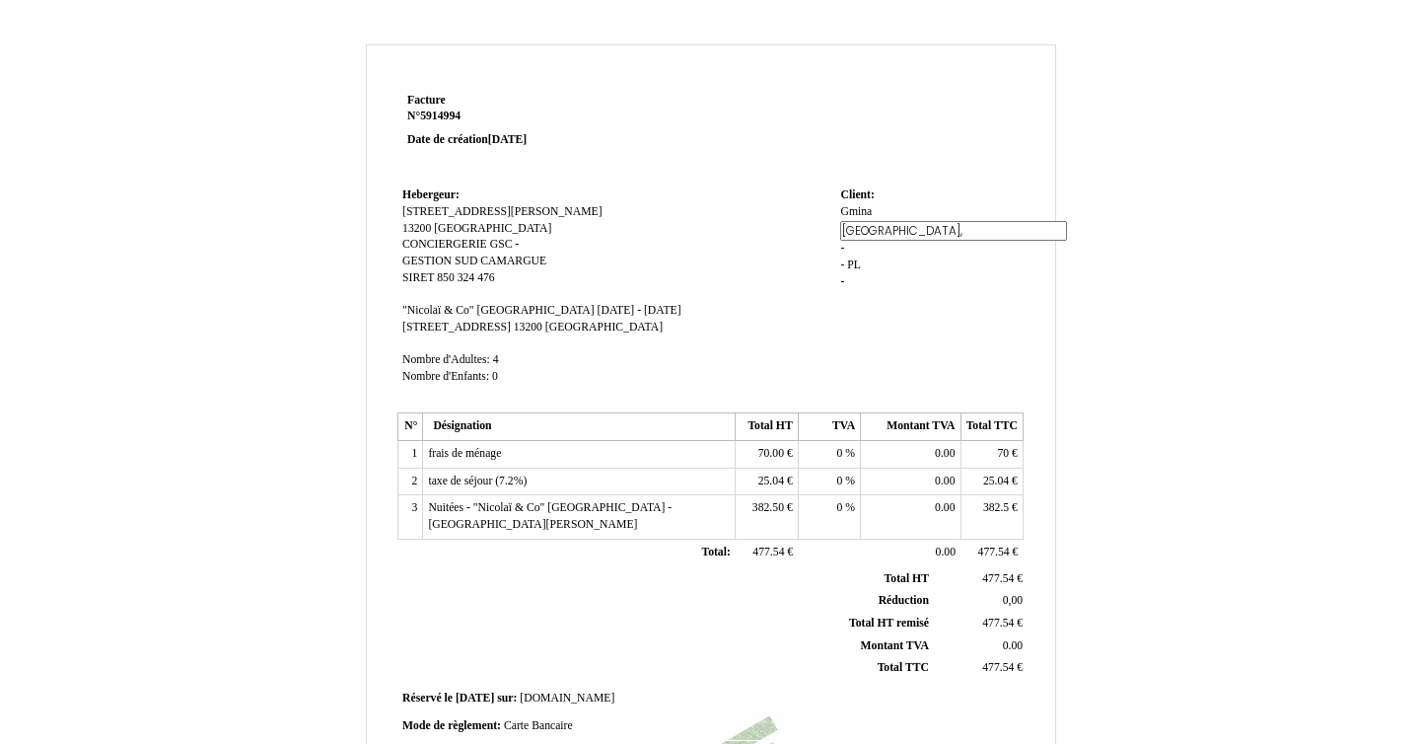
scroll to position [0, 10]
click at [905, 221] on input "Gmina Miasta Sopotu," at bounding box center [953, 231] width 227 height 21
type input "Miasta Sopotu,"
click at [922, 260] on div "Gmina Gmina Gmina Miasta Sopotu, Gmina Miasta Sopotu, - - PL PL -" at bounding box center [929, 255] width 178 height 103
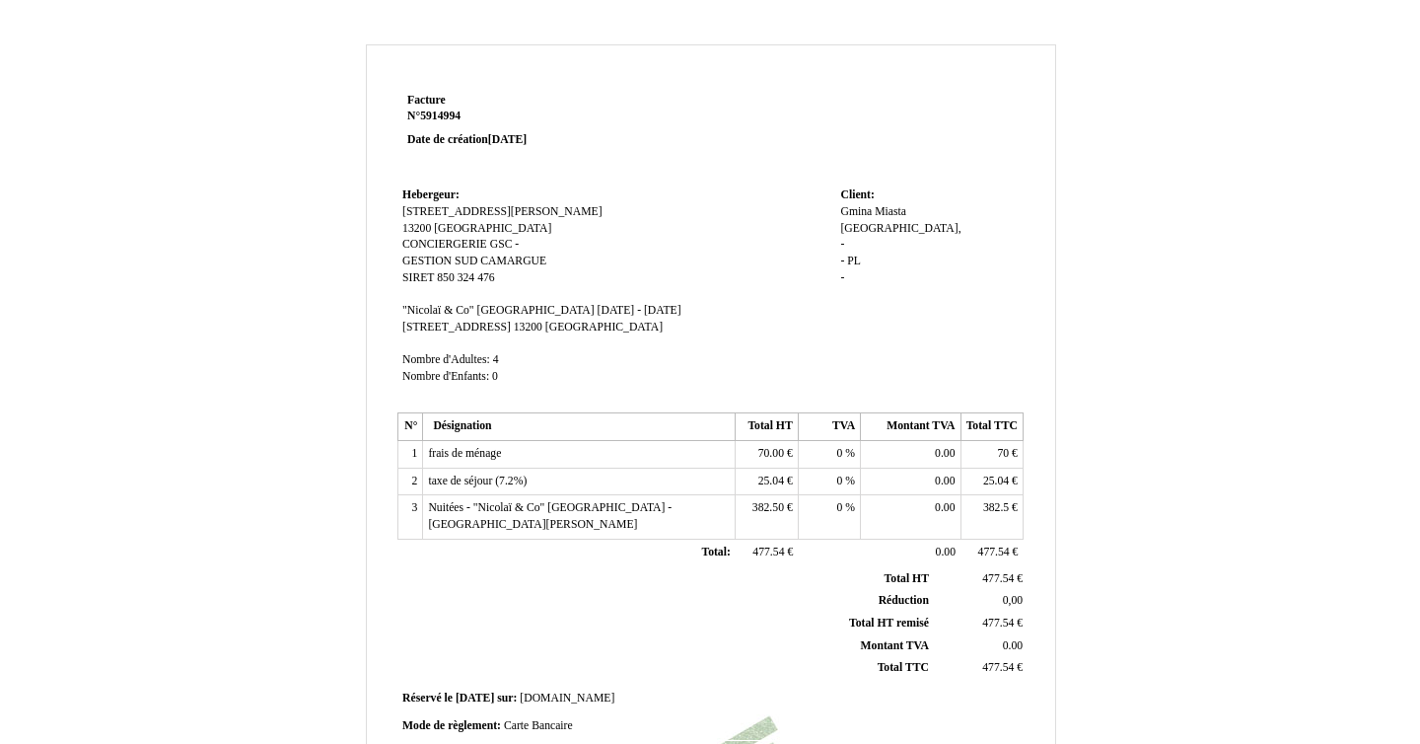
click at [844, 227] on div "Gmina Gmina Miasta Sopotu, Miasta Sopotu, - - PL PL -" at bounding box center [929, 253] width 178 height 99
click at [844, 238] on span "-" at bounding box center [842, 244] width 4 height 13
paste input "ul. Kościuszki 25/27,"
type input "ul. Kościuszki 25/27,"
click at [860, 364] on td "Client: Client: Gmina Gmina Miasta Sopotu, Miasta Sopotu, - - PL PL -" at bounding box center [928, 294] width 187 height 225
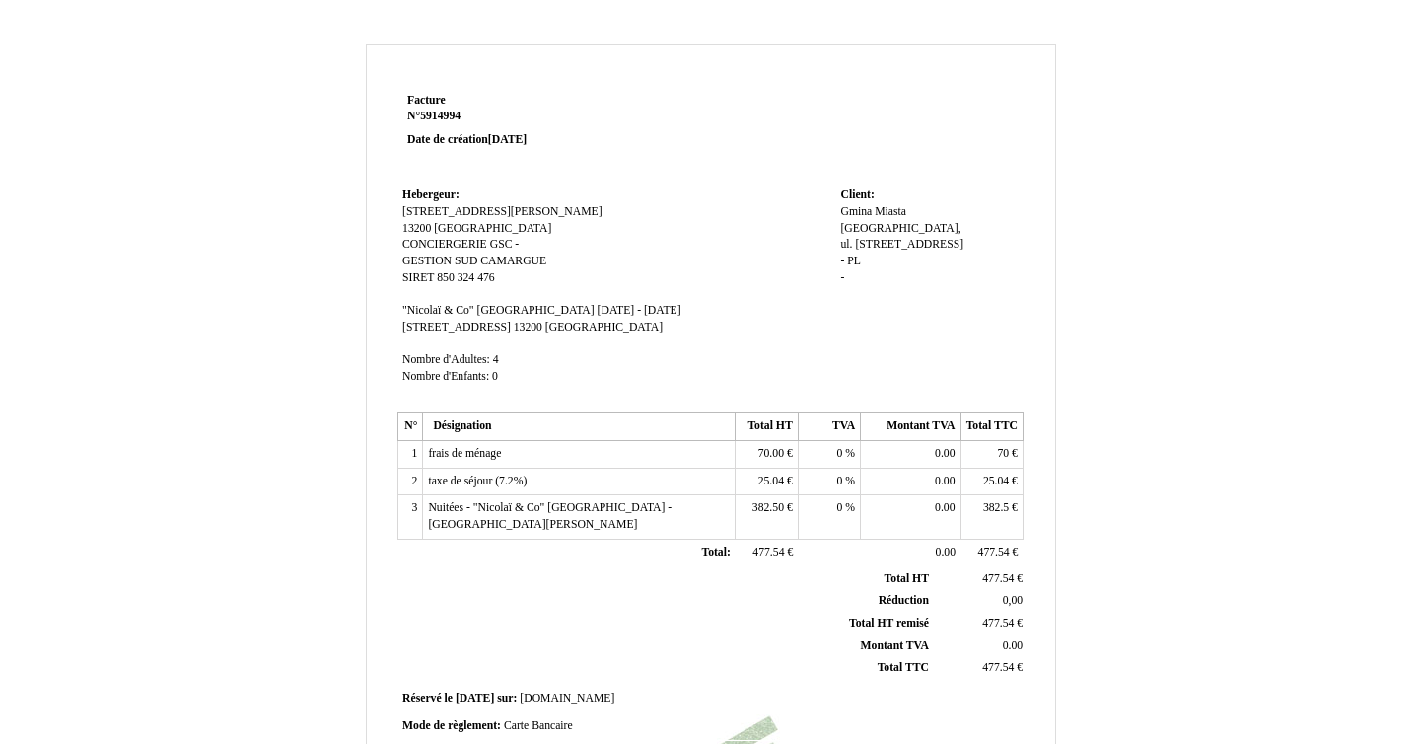
click at [843, 254] on span "-" at bounding box center [842, 260] width 4 height 13
paste input "81-704 Sopot,"
type input "81-704 Sopot,"
click at [953, 291] on td "Client: Client: Gmina Gmina Miasta Sopotu, Miasta Sopotu, ul. Kościuszki 25/27,…" at bounding box center [928, 294] width 187 height 225
click at [842, 271] on span "-" at bounding box center [842, 277] width 4 height 13
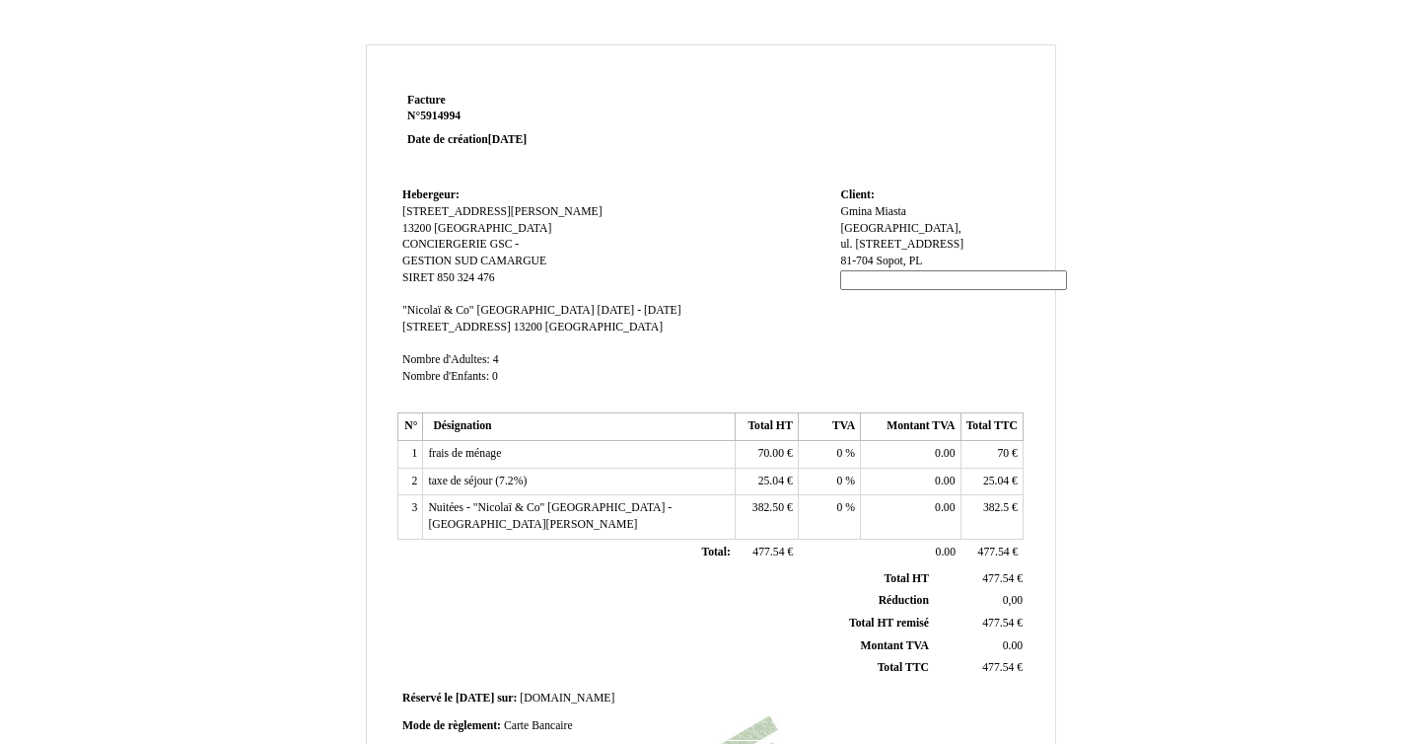
paste input "Poland, tax number: 585-14-11-941"
click at [856, 270] on input "Poland, tax number: 585-14-11-941" at bounding box center [953, 280] width 227 height 21
type input "Tax number: 585-14-11-941"
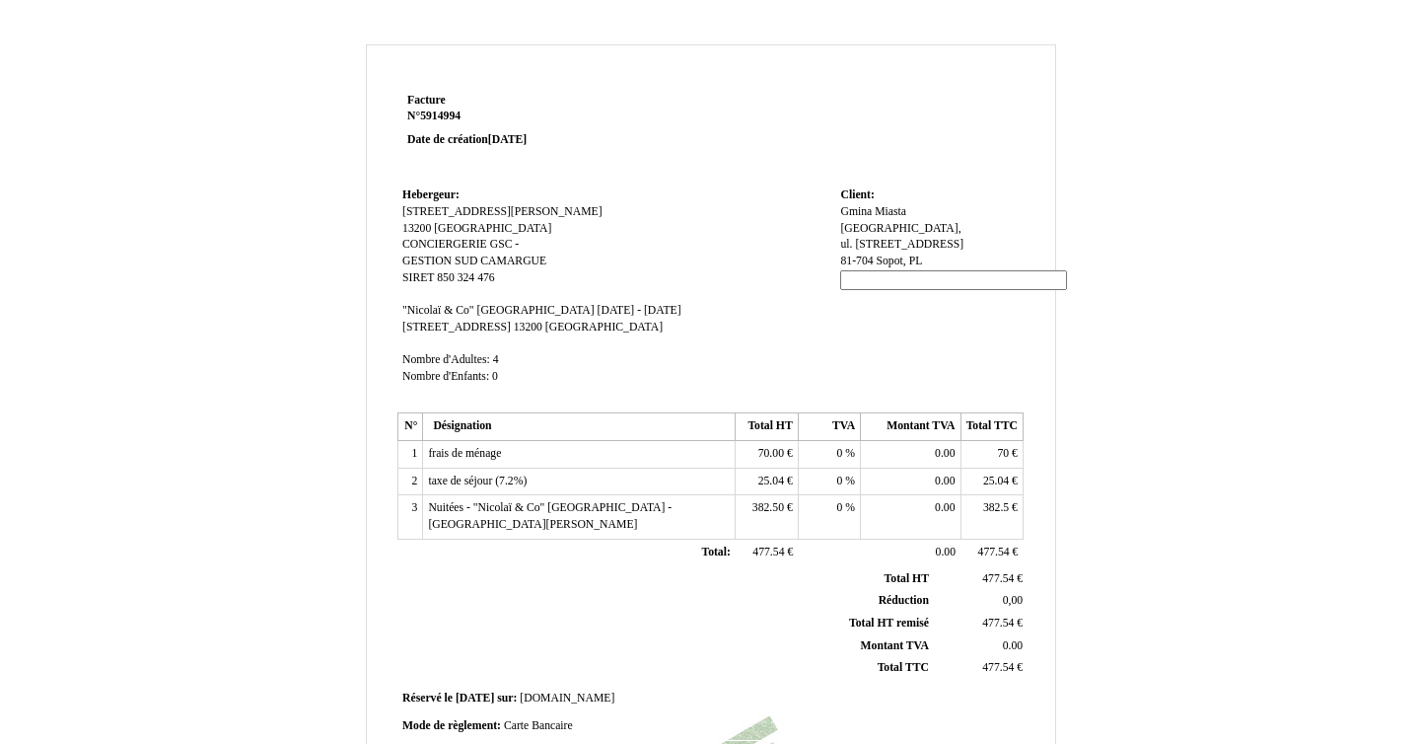
click at [1117, 356] on div "Facture Facture N° 5914994 5914994 Date de création 04 June 2025 Hebergeur: Heb…" at bounding box center [711, 616] width 1154 height 1145
click at [1228, 365] on div "Facture Facture N° 5914994 5914994 Date de création 04 June 2025 Hebergeur: Heb…" at bounding box center [711, 616] width 1154 height 1145
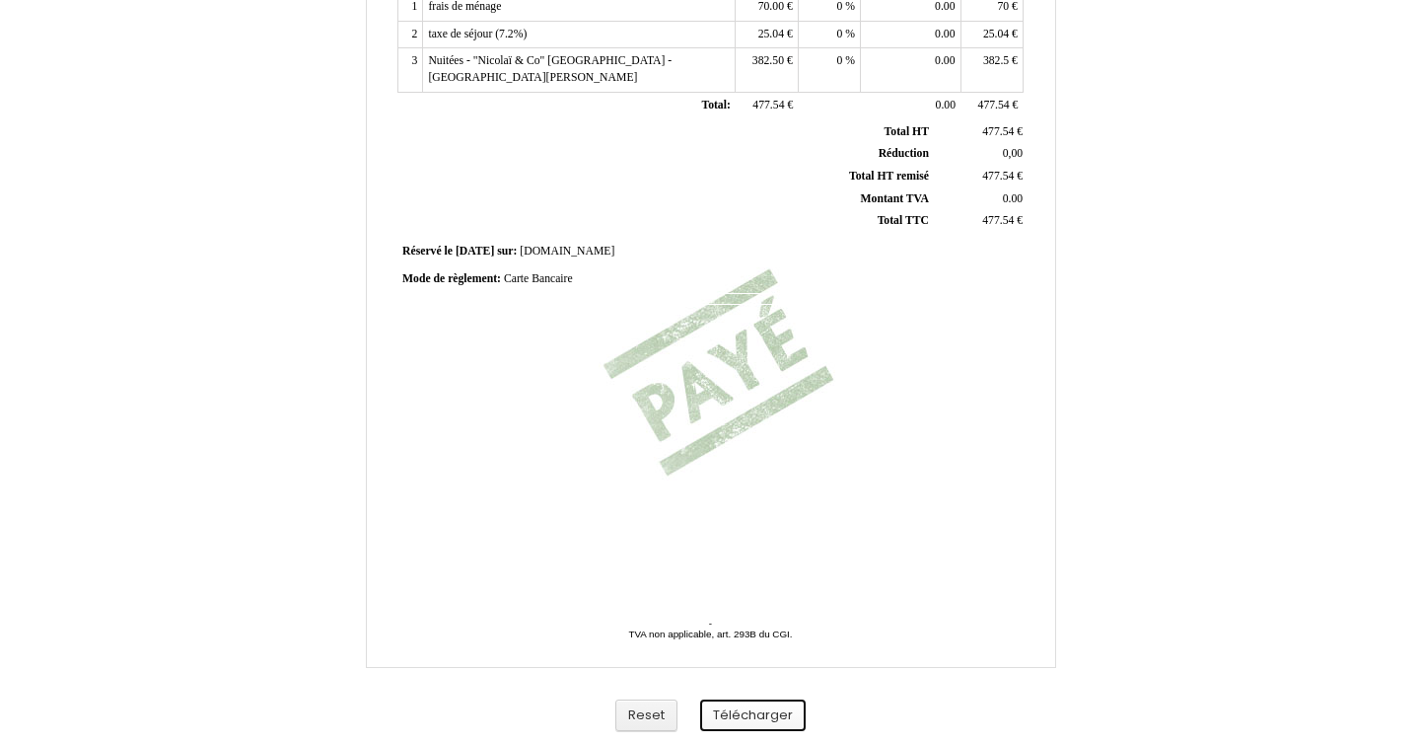
click at [760, 716] on button "Télécharger" at bounding box center [753, 715] width 106 height 33
